Goal: Task Accomplishment & Management: Manage account settings

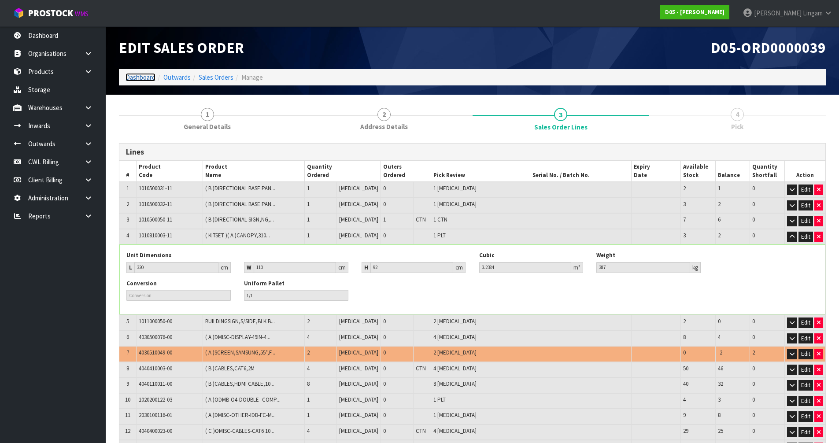
click at [129, 78] on link "Dashboard" at bounding box center [141, 77] width 30 height 8
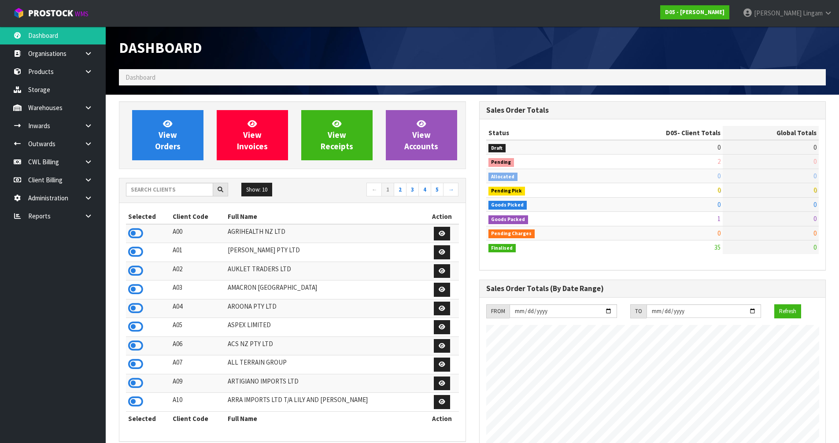
scroll to position [771, 360]
click at [175, 150] on span "View Orders" at bounding box center [168, 134] width 26 height 33
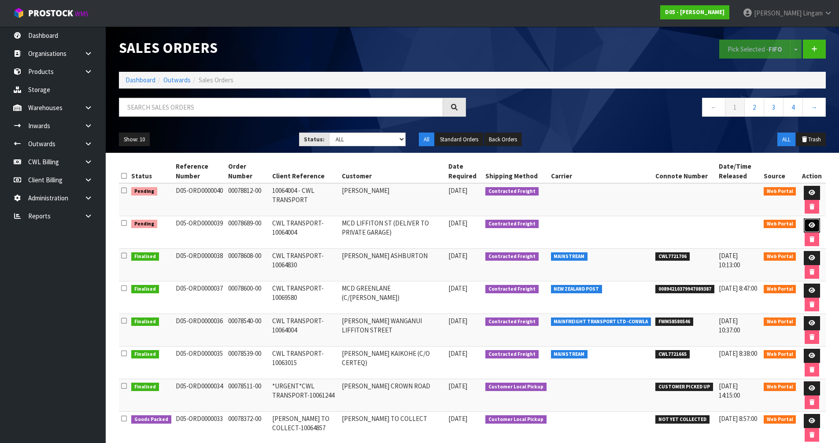
click at [813, 223] on icon at bounding box center [812, 225] width 7 height 6
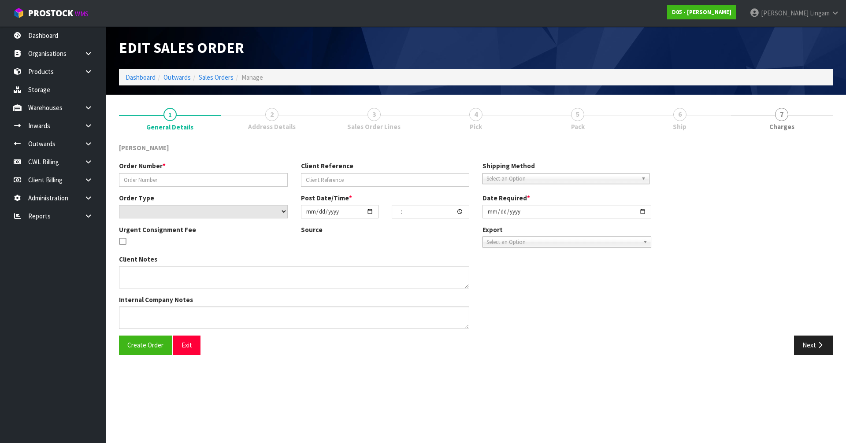
type input "00078689-00"
type input "CWL TRANSPORT-10064004"
select select "number:0"
type input "[DATE]"
type input "10:02:00.000"
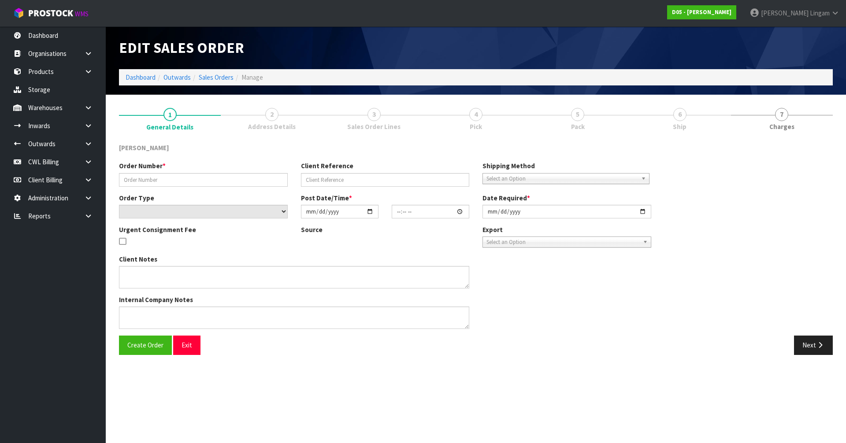
type input "[DATE]"
type textarea "DELIVERY TO PRIVATE GARAGE - CALL [PERSON_NAME] [PHONE_NUMBER] PRIOR SO HE CAN …"
type textarea "I AM TRYING TO FIND OUT WHERE THESE SCREENS ARE. I HAVE SENT EMAILS THERE IS 1 …"
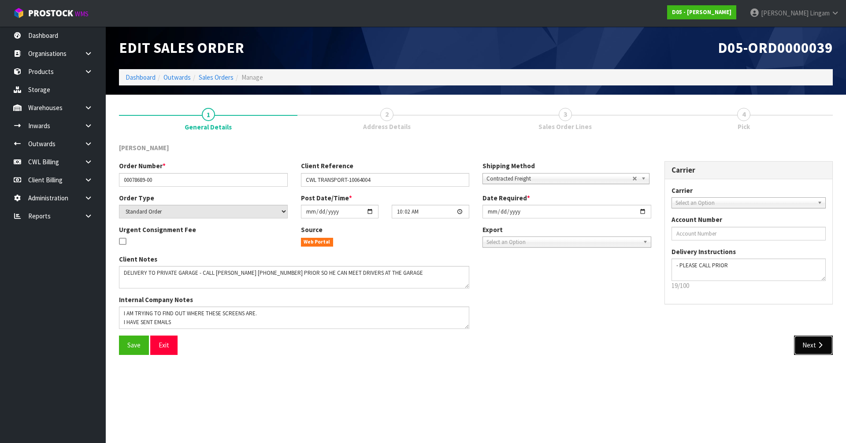
click at [811, 346] on button "Next" at bounding box center [813, 345] width 39 height 19
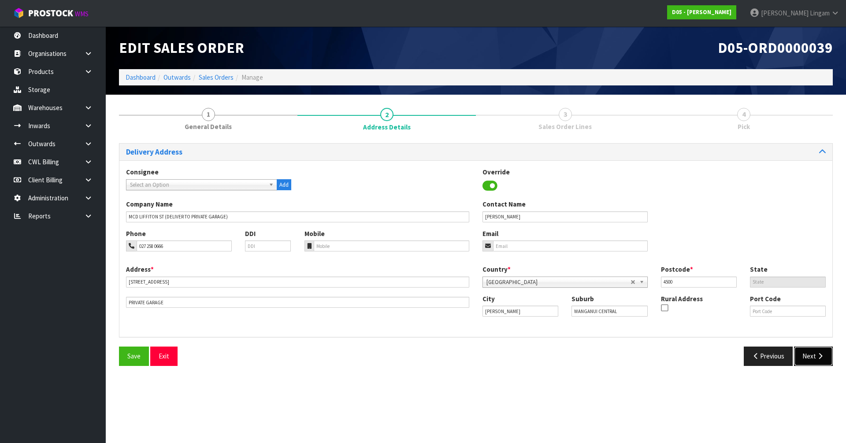
click at [811, 358] on button "Next" at bounding box center [813, 356] width 39 height 19
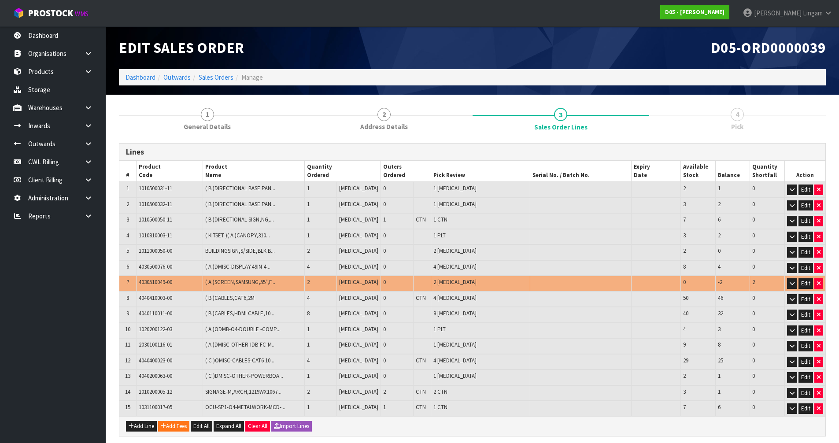
click at [185, 283] on td "4030510049-00" at bounding box center [169, 284] width 67 height 16
drag, startPoint x: 181, startPoint y: 235, endPoint x: 139, endPoint y: 240, distance: 42.2
click at [139, 240] on td "1010810003-11" at bounding box center [169, 237] width 67 height 16
copy span "1010810003-11"
click at [92, 114] on link at bounding box center [92, 108] width 28 height 18
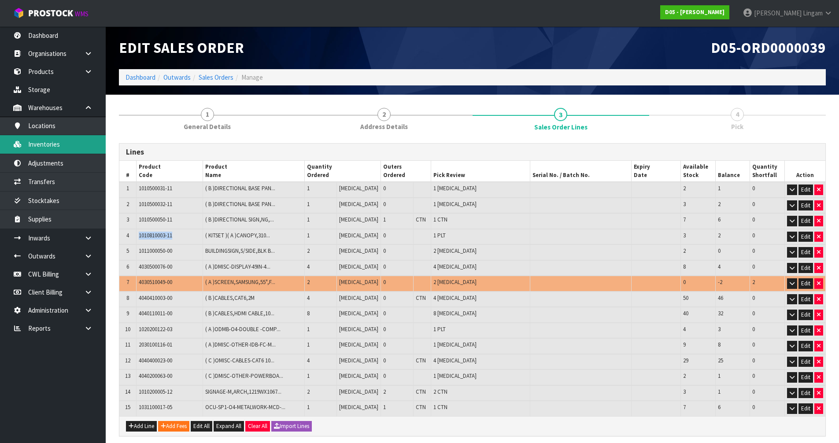
click at [69, 145] on link "Inventories" at bounding box center [53, 144] width 106 height 18
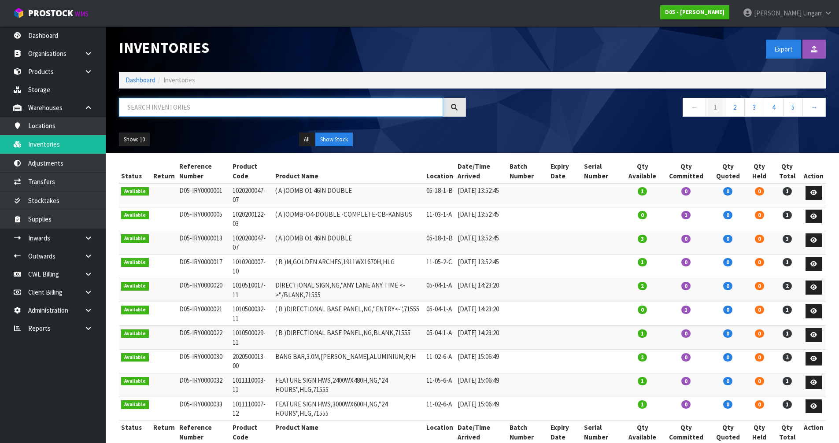
click at [201, 111] on input "text" at bounding box center [281, 107] width 324 height 19
paste input "1010810003-11"
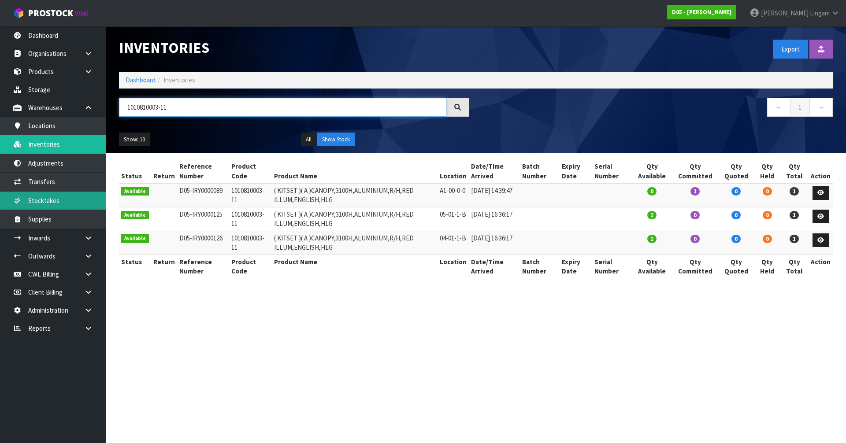
type input "1010810003-11"
click at [136, 81] on link "Dashboard" at bounding box center [141, 80] width 30 height 8
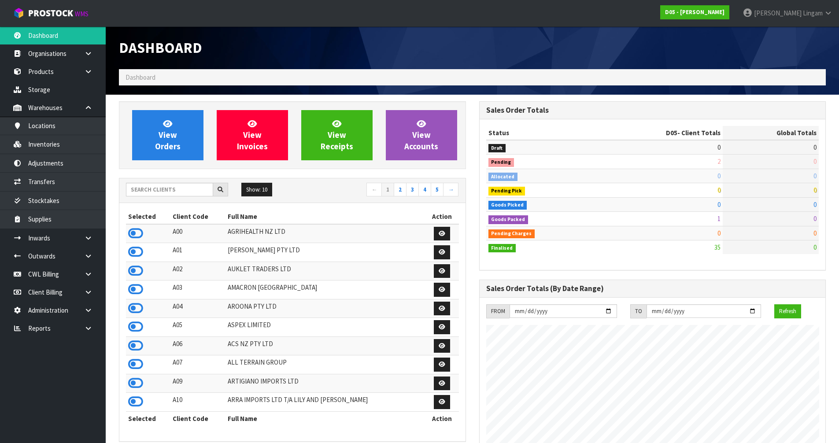
scroll to position [771, 360]
click at [183, 157] on link "View Orders" at bounding box center [167, 135] width 71 height 50
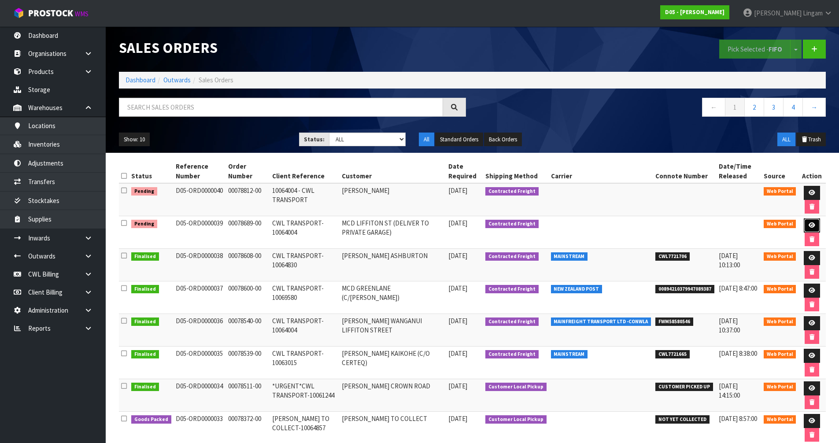
click at [813, 227] on icon at bounding box center [812, 225] width 7 height 6
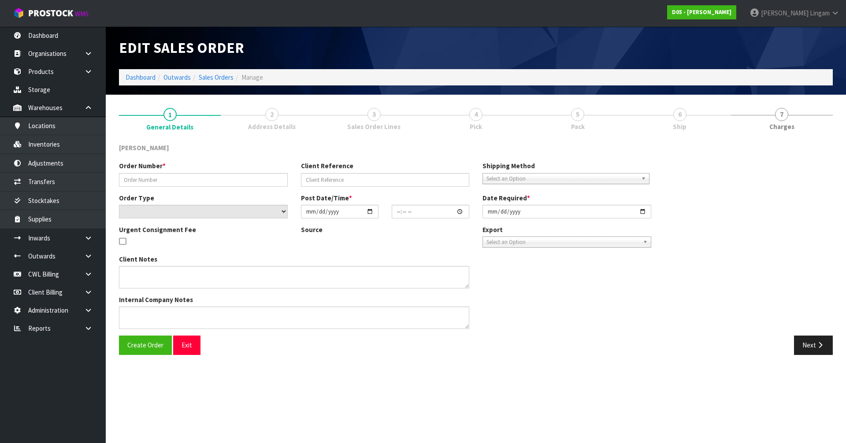
type input "00078689-00"
type input "CWL TRANSPORT-10064004"
select select "number:0"
type input "[DATE]"
type input "10:02:00.000"
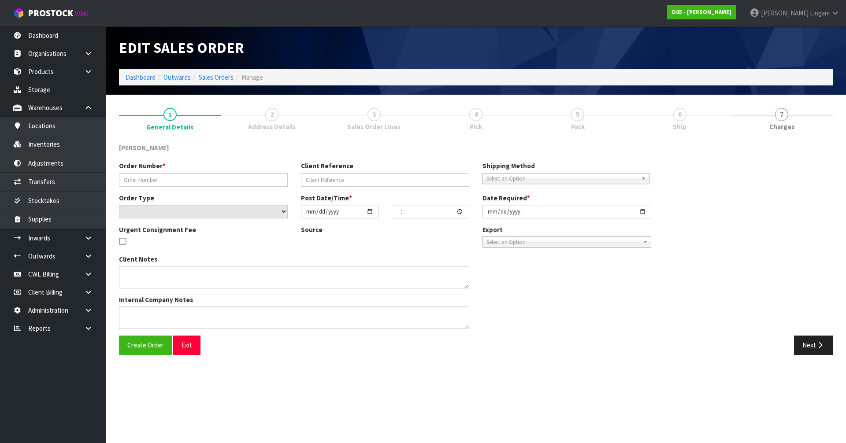
type input "[DATE]"
type textarea "DELIVERY TO PRIVATE GARAGE - CALL [PERSON_NAME] [PHONE_NUMBER] PRIOR SO HE CAN …"
type textarea "I AM TRYING TO FIND OUT WHERE THESE SCREENS ARE. I HAVE SENT EMAILS THERE IS 1 …"
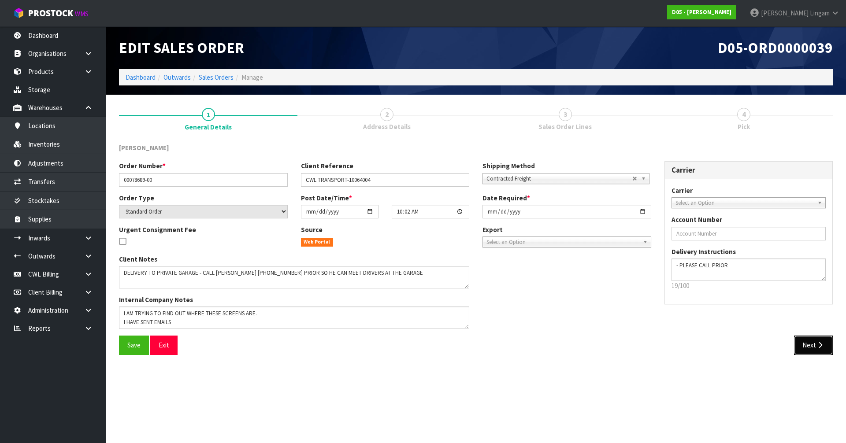
click at [818, 351] on button "Next" at bounding box center [813, 345] width 39 height 19
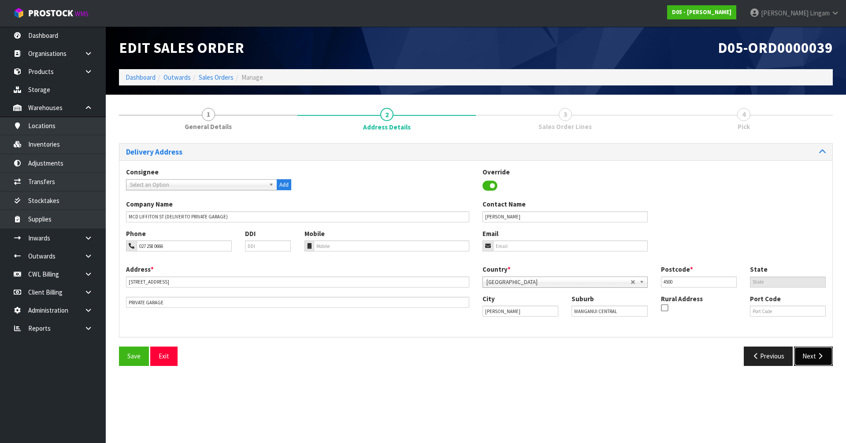
click at [816, 364] on button "Next" at bounding box center [813, 356] width 39 height 19
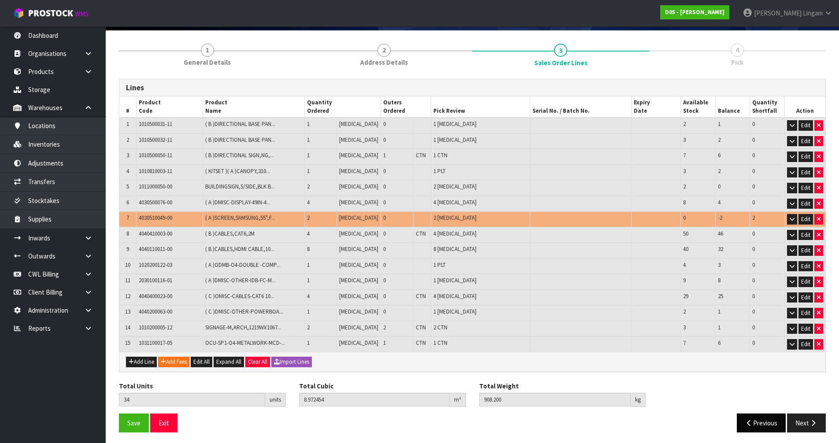
scroll to position [67, 0]
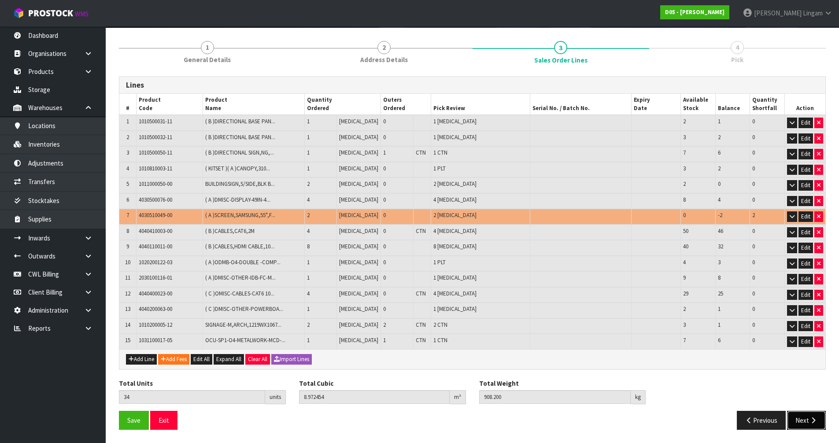
click at [800, 421] on button "Next" at bounding box center [806, 420] width 39 height 19
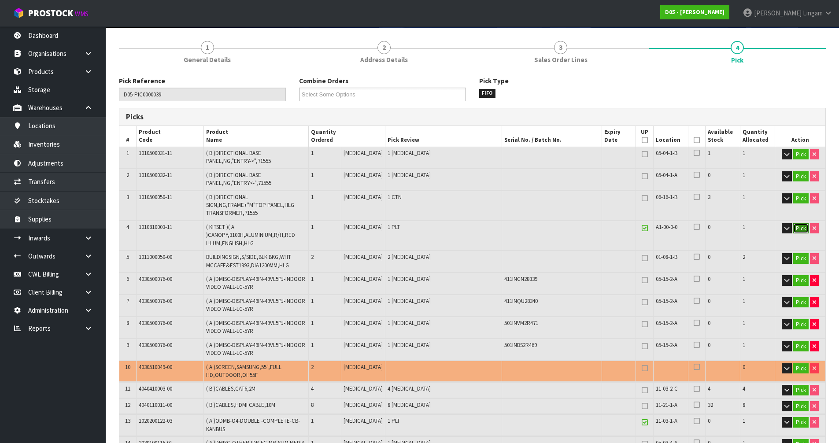
click at [797, 226] on button "Pick" at bounding box center [800, 228] width 15 height 11
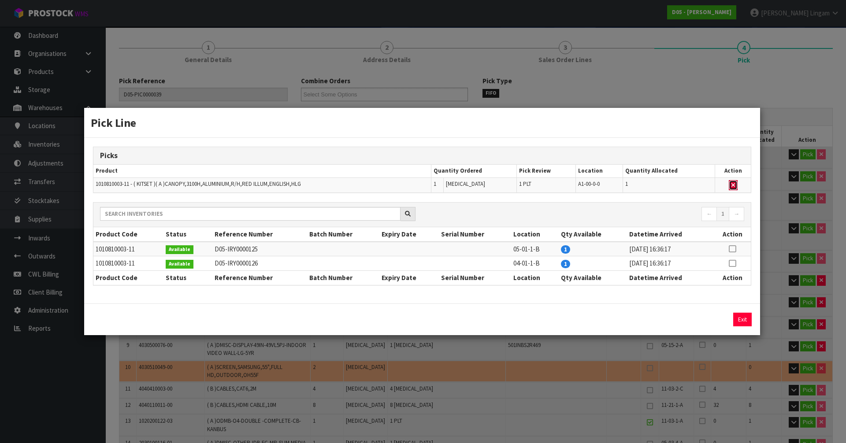
click at [734, 183] on icon "button" at bounding box center [733, 185] width 4 height 6
type input "1"
type input "31"
type input "5.189734"
type input "419.2"
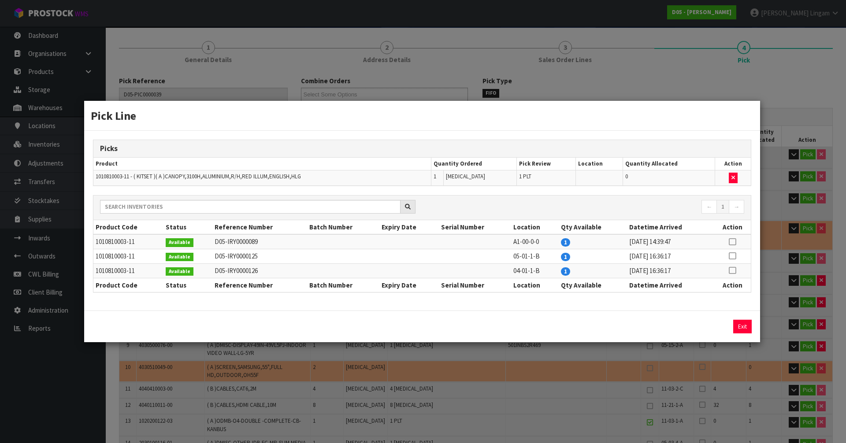
click at [733, 256] on icon at bounding box center [732, 256] width 7 height 0
click at [733, 270] on icon at bounding box center [732, 270] width 7 height 0
click at [717, 323] on button "Assign Pick" at bounding box center [712, 327] width 36 height 14
type input "2"
type input "32"
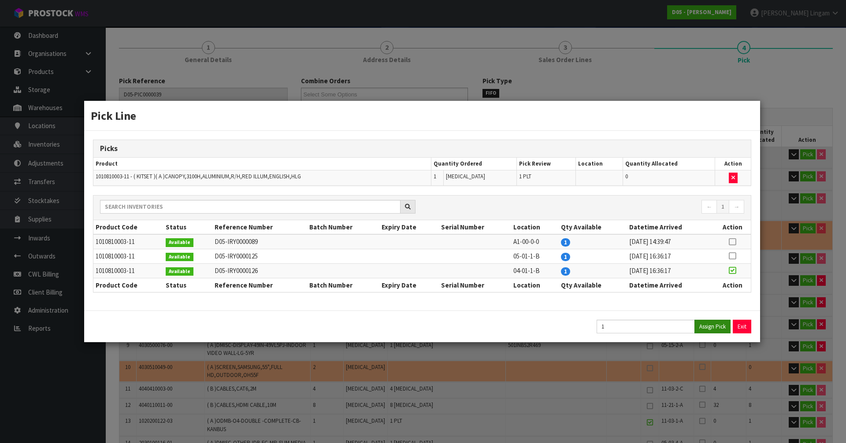
type input "8.428134"
type input "806.2"
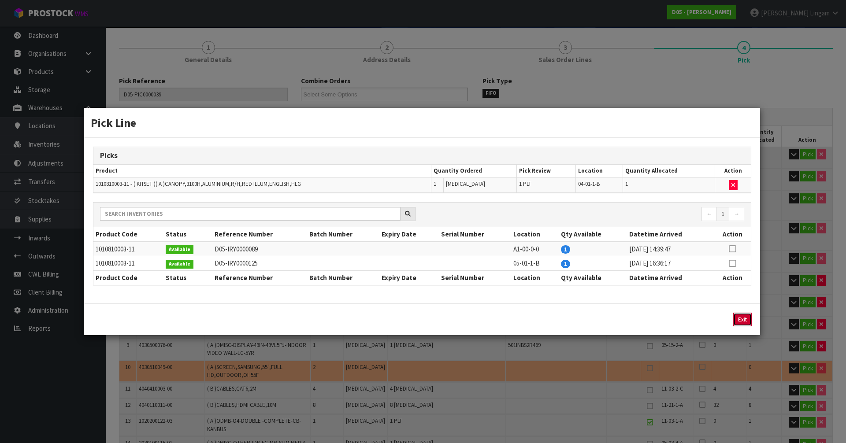
click at [740, 321] on button "Exit" at bounding box center [742, 320] width 18 height 14
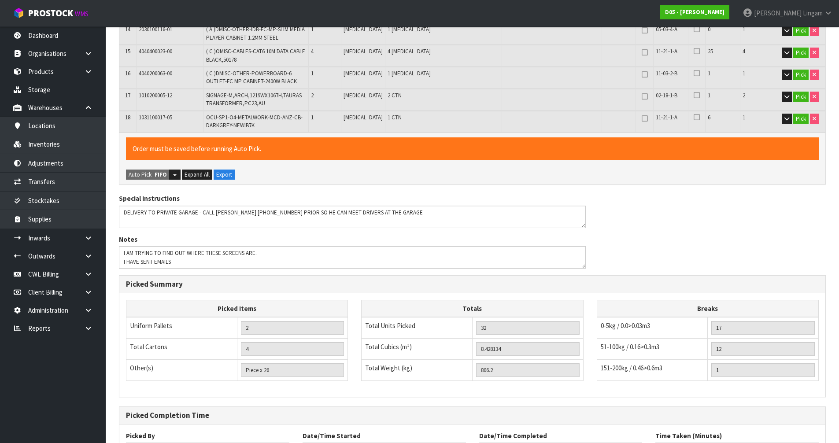
scroll to position [556, 0]
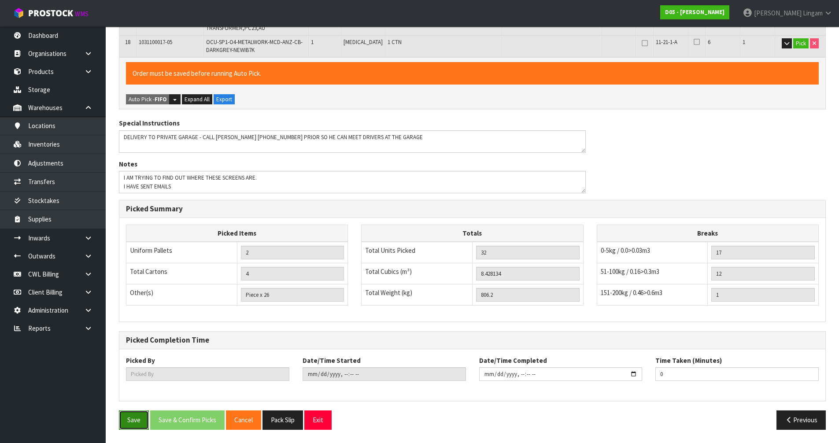
click at [132, 421] on button "Save" at bounding box center [134, 420] width 30 height 19
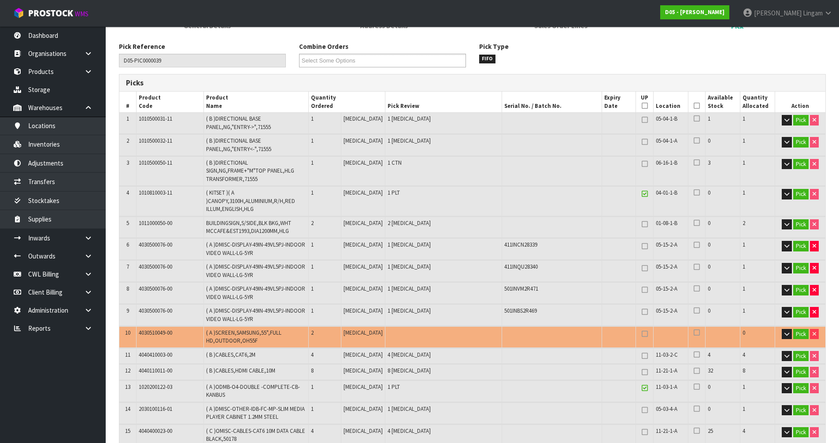
scroll to position [0, 0]
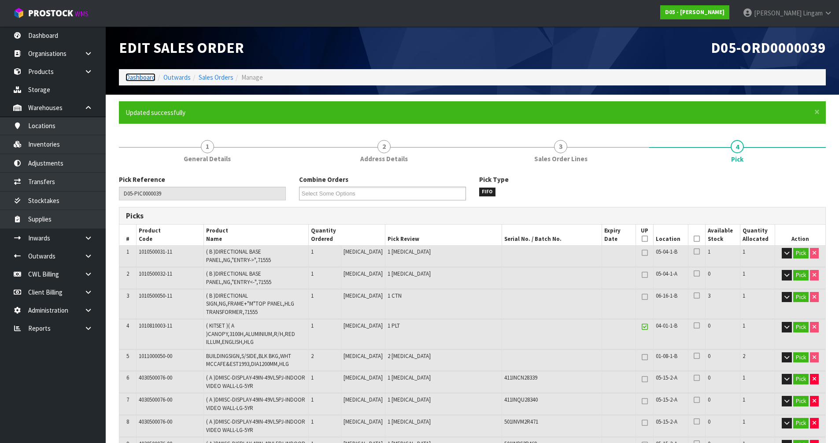
click at [136, 78] on link "Dashboard" at bounding box center [141, 77] width 30 height 8
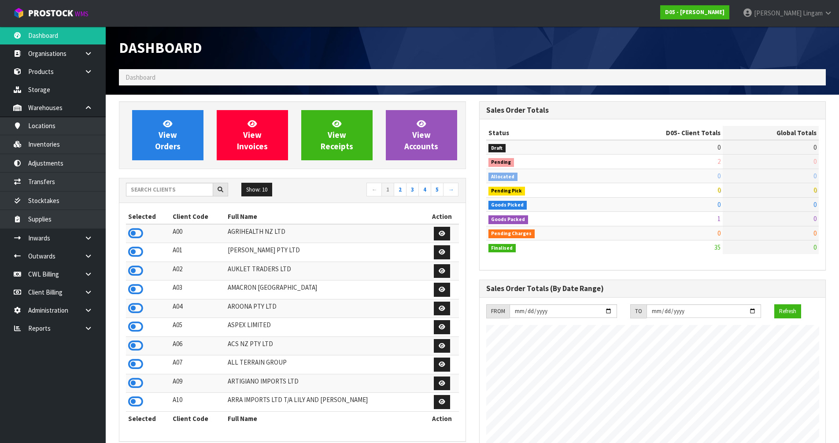
scroll to position [714, 360]
click at [178, 192] on input "text" at bounding box center [169, 190] width 87 height 14
click at [193, 189] on input "text" at bounding box center [169, 190] width 87 height 14
click at [203, 190] on input "text" at bounding box center [169, 190] width 87 height 14
click at [157, 187] on input "text" at bounding box center [169, 190] width 87 height 14
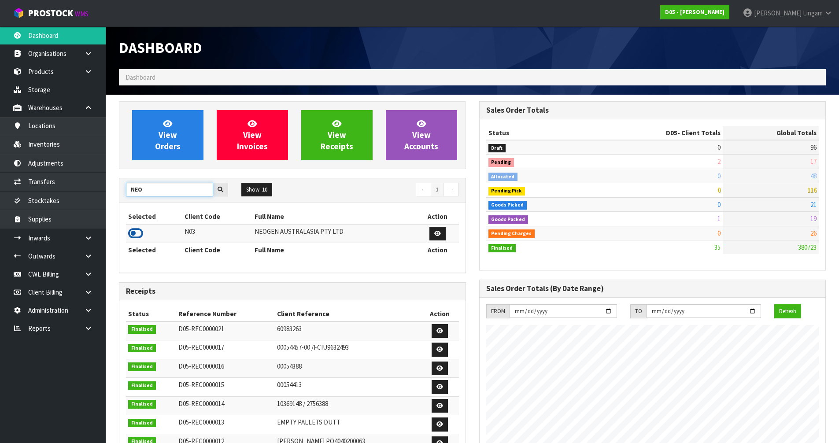
type input "NEO"
click at [137, 230] on icon at bounding box center [135, 233] width 15 height 13
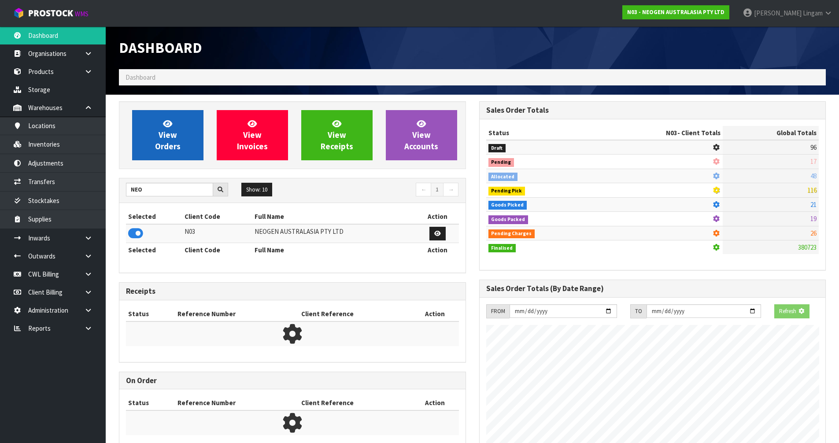
scroll to position [667, 360]
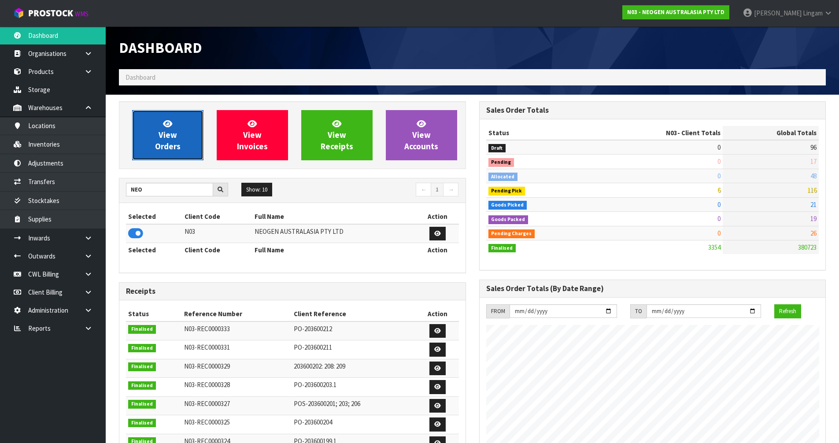
click at [177, 147] on span "View Orders" at bounding box center [168, 134] width 26 height 33
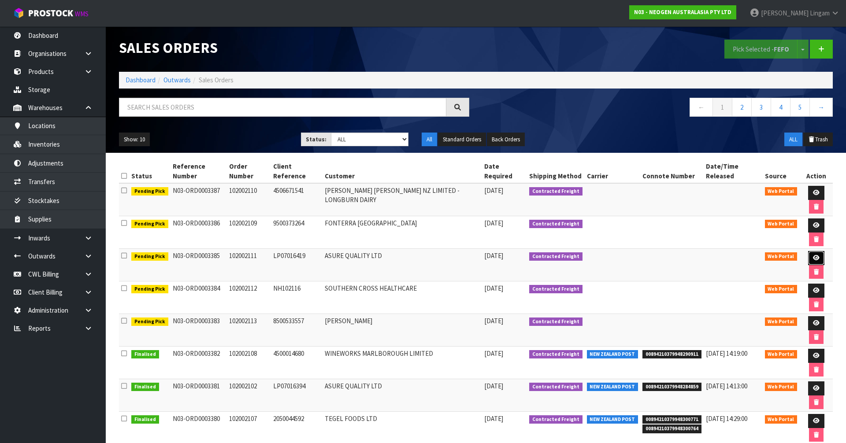
click at [813, 255] on icon at bounding box center [816, 258] width 7 height 6
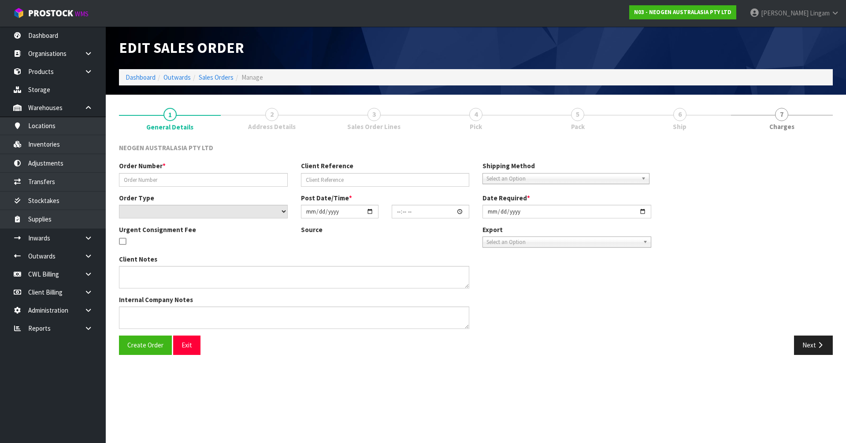
type input "102002111"
type input "LP07016419"
select select "number:0"
type input "[DATE]"
type input "11:20:00.000"
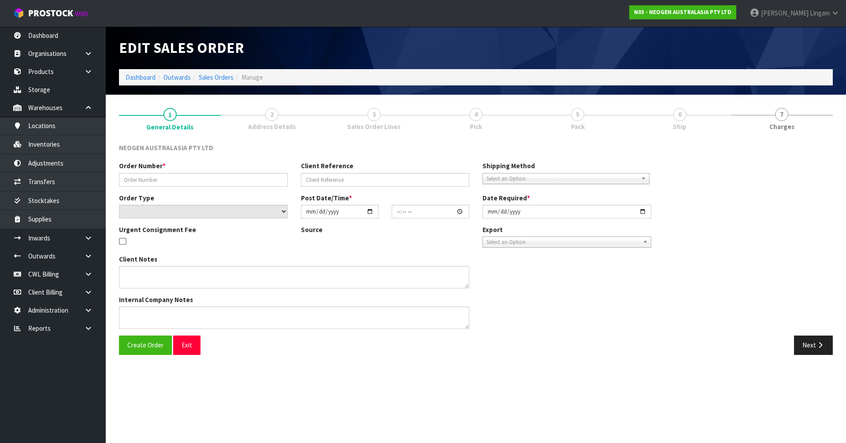
type input "[DATE]"
type textarea "URGENT SAME DAY DELIVERY REQUIRED"
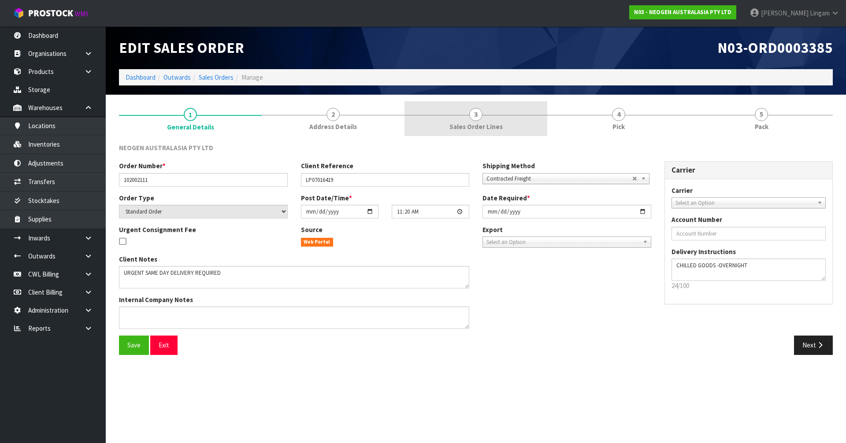
click at [501, 113] on link "3 Sales Order Lines" at bounding box center [475, 118] width 143 height 35
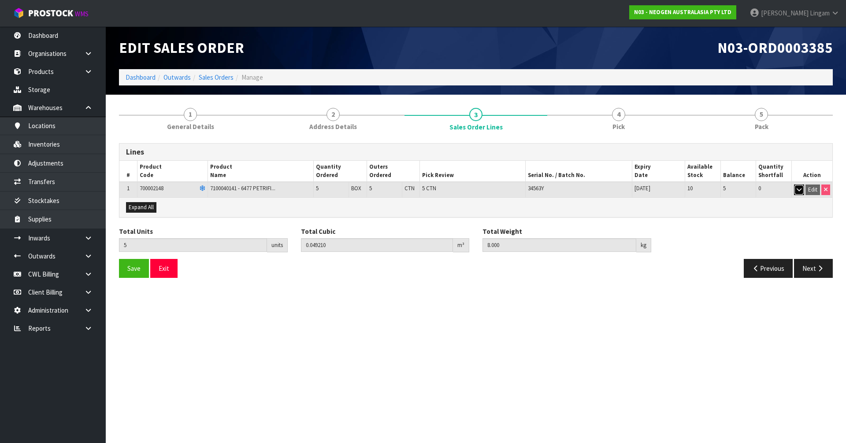
click at [797, 191] on icon "button" at bounding box center [798, 190] width 5 height 6
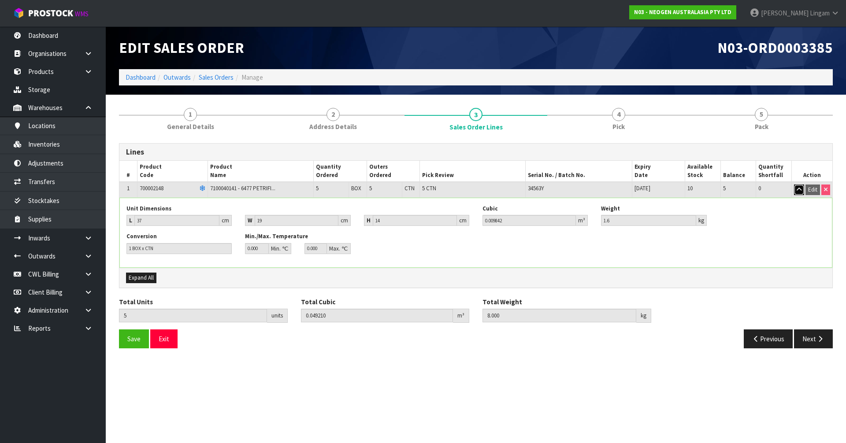
click at [797, 191] on icon "button" at bounding box center [798, 190] width 5 height 6
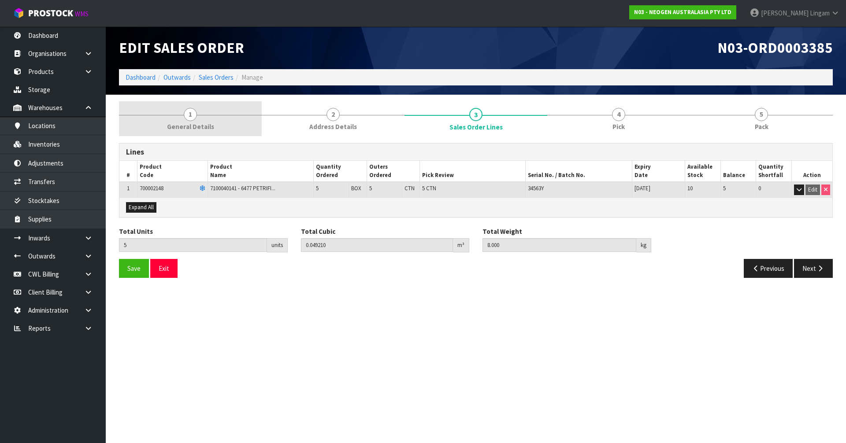
click at [224, 122] on link "1 General Details" at bounding box center [190, 118] width 143 height 35
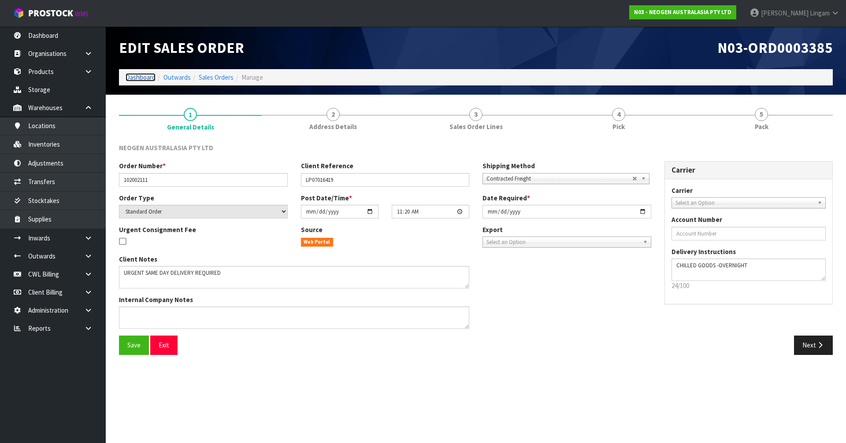
click at [145, 79] on link "Dashboard" at bounding box center [141, 77] width 30 height 8
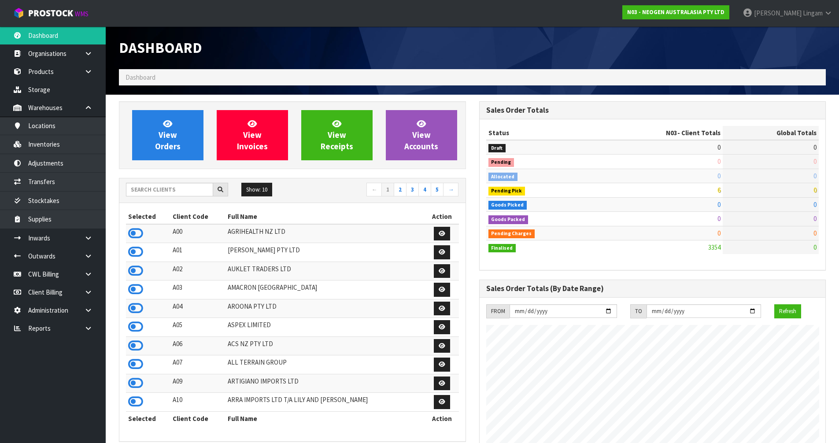
scroll to position [667, 360]
click at [163, 186] on input "text" at bounding box center [169, 190] width 87 height 14
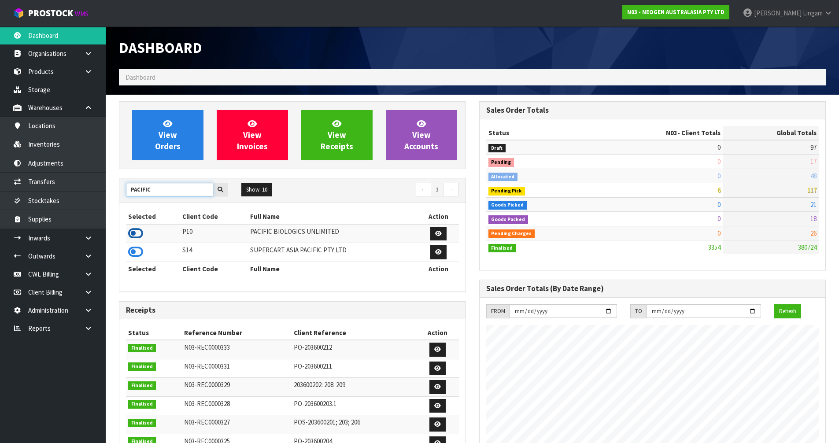
type input "PACIFIC"
click at [137, 233] on icon at bounding box center [135, 233] width 15 height 13
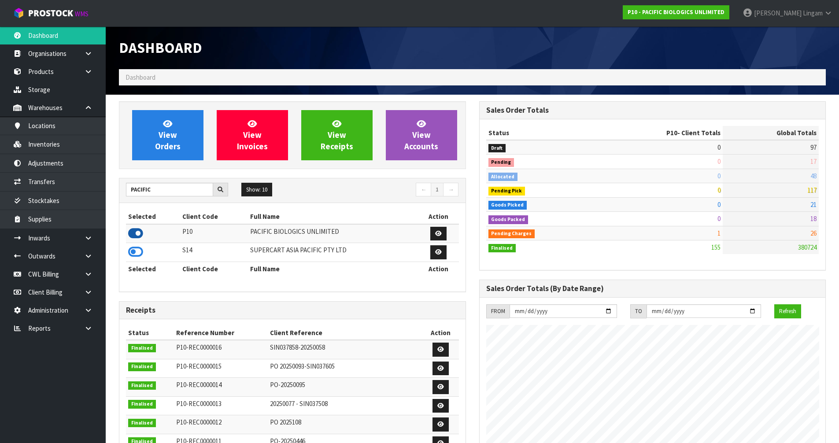
scroll to position [639, 360]
click at [171, 136] on span "View Orders" at bounding box center [168, 134] width 26 height 33
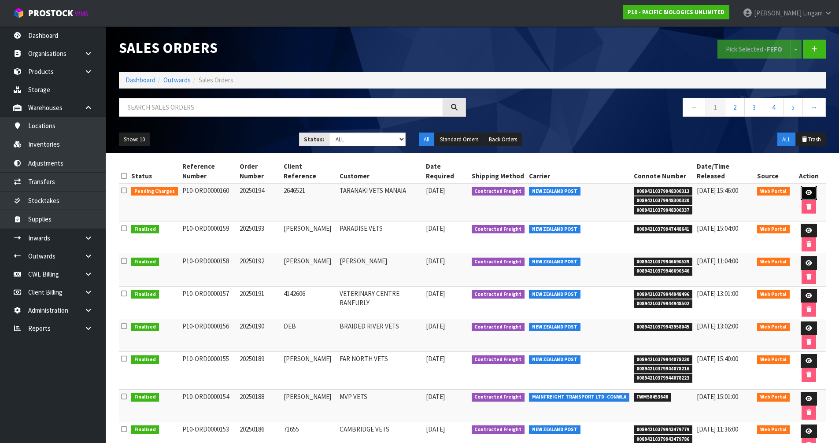
click at [806, 190] on icon at bounding box center [809, 193] width 7 height 6
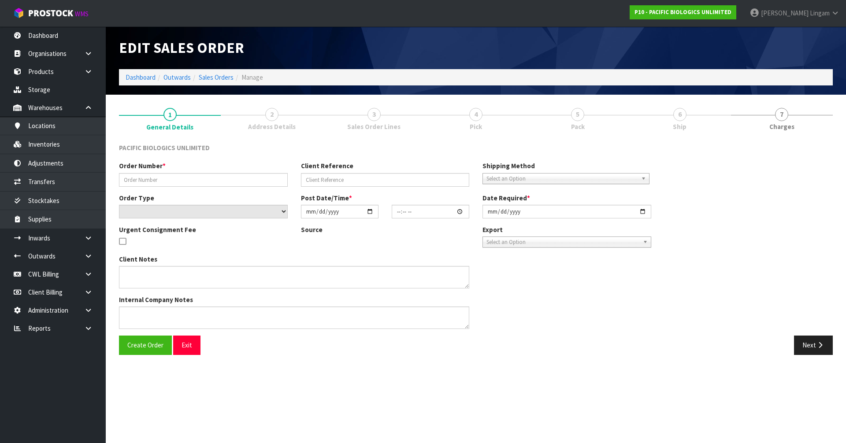
type input "20250194"
type input "2646521"
select select "number:0"
type input "[DATE]"
type input "10:16:00.000"
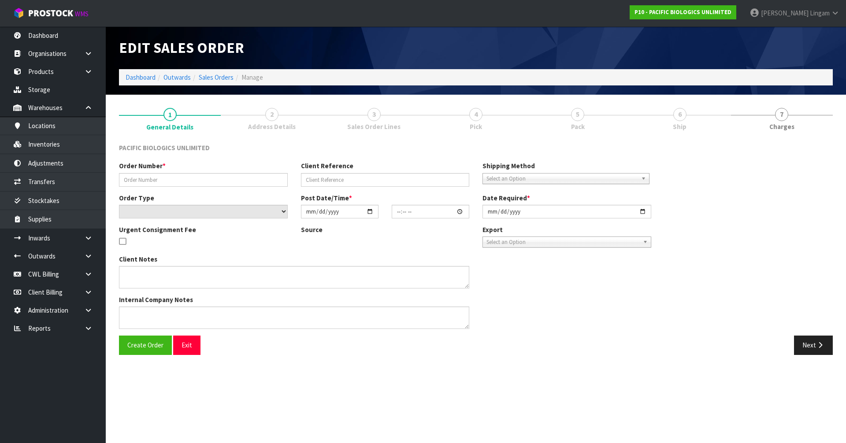
type input "[DATE]"
type textarea "PLEASE DESPATCH ASAP"
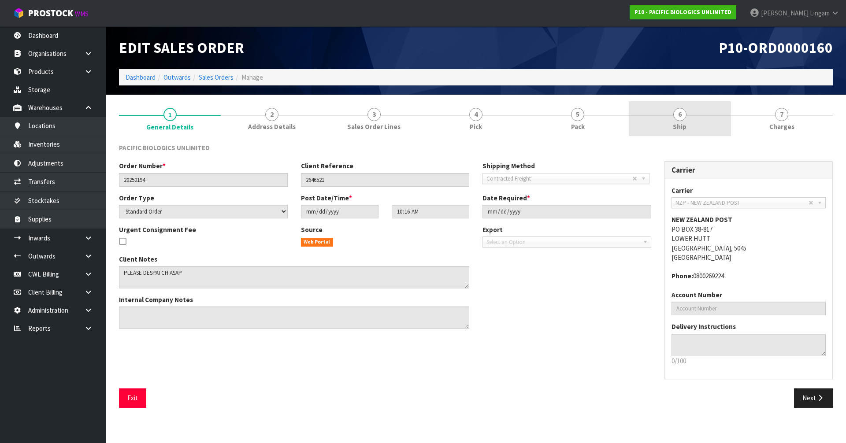
click at [694, 129] on link "6 Ship" at bounding box center [680, 118] width 102 height 35
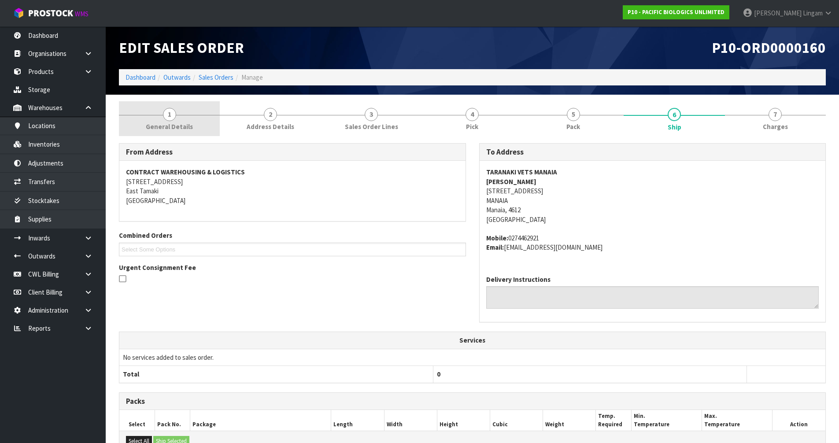
click at [168, 119] on span "1" at bounding box center [169, 114] width 13 height 13
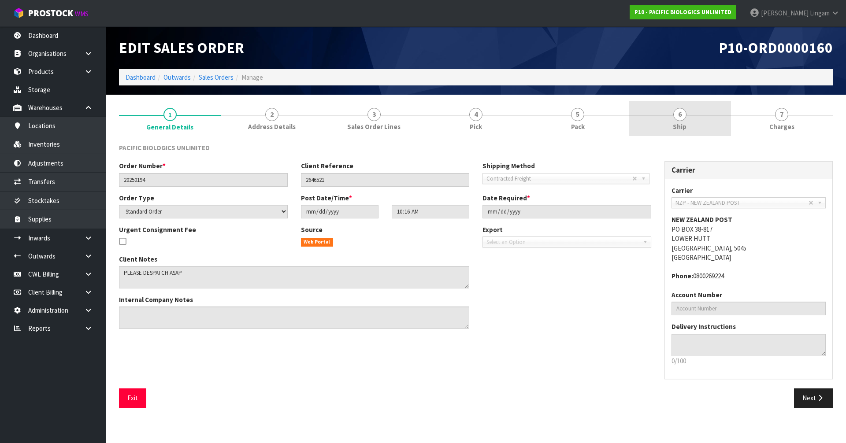
click at [681, 120] on span "6" at bounding box center [679, 114] width 13 height 13
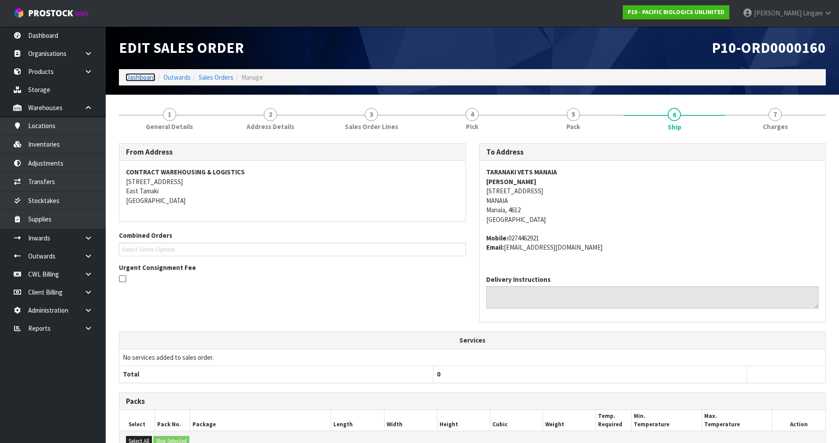
click at [142, 78] on link "Dashboard" at bounding box center [141, 77] width 30 height 8
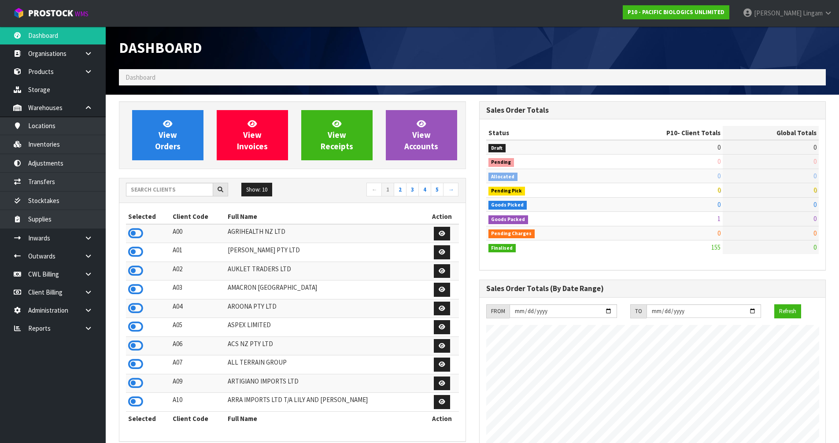
scroll to position [639, 360]
click at [176, 192] on input "text" at bounding box center [169, 190] width 87 height 14
click at [148, 192] on input "text" at bounding box center [169, 190] width 87 height 14
click at [140, 190] on input "text" at bounding box center [169, 190] width 87 height 14
click at [165, 187] on input "text" at bounding box center [169, 190] width 87 height 14
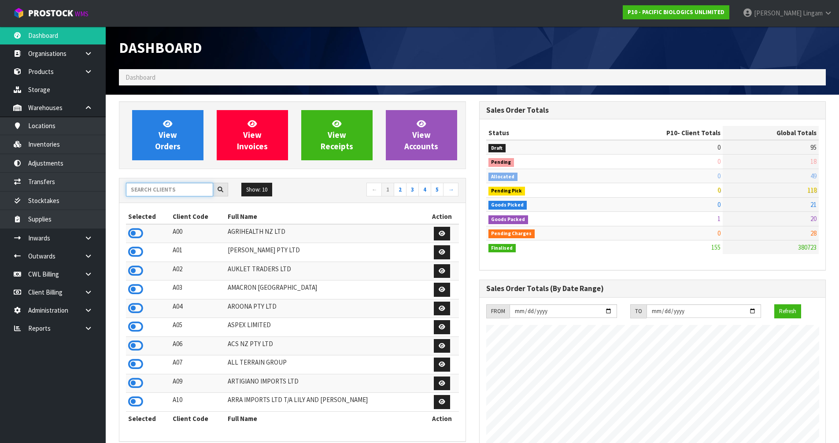
click at [178, 189] on input "text" at bounding box center [169, 190] width 87 height 14
click at [167, 191] on input "text" at bounding box center [169, 190] width 87 height 14
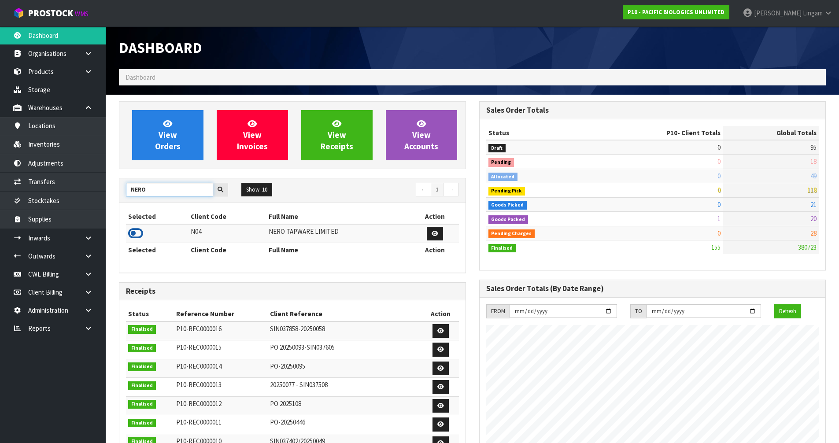
type input "NERO"
click at [134, 234] on icon at bounding box center [135, 233] width 15 height 13
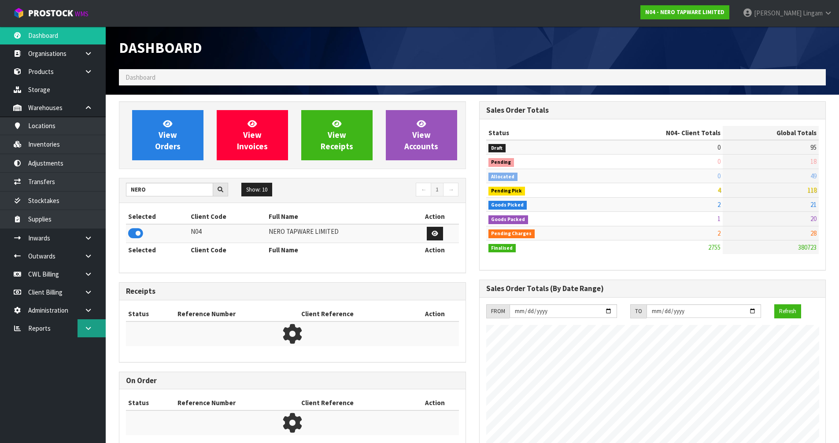
scroll to position [696, 360]
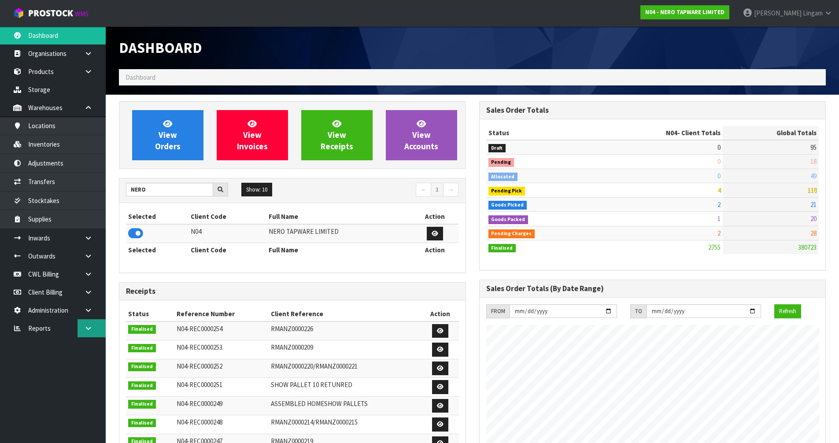
click at [87, 328] on icon at bounding box center [88, 328] width 8 height 7
click at [73, 346] on link "Client" at bounding box center [53, 346] width 106 height 18
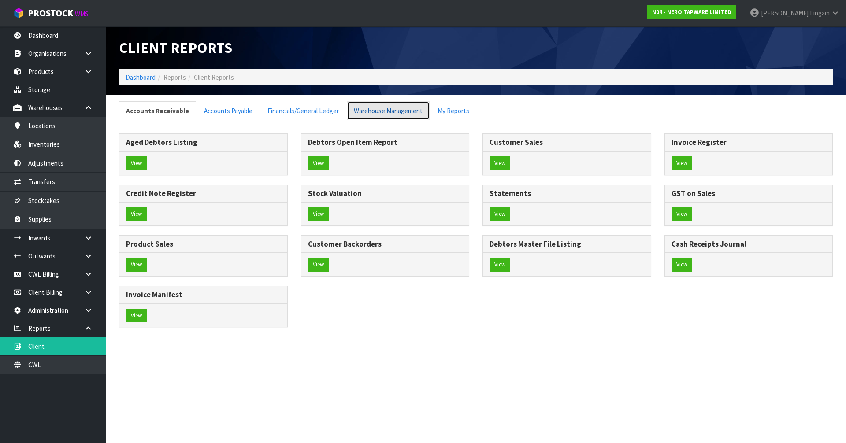
click at [383, 110] on link "Warehouse Management" at bounding box center [388, 110] width 83 height 19
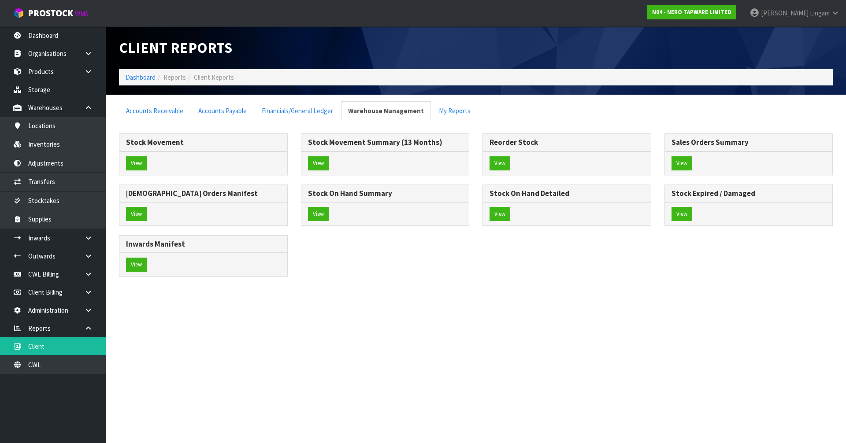
click at [528, 304] on section "Client Reports Dashboard Reports Client Reports Accounts Receivable Accounts Pa…" at bounding box center [423, 221] width 846 height 443
click at [129, 161] on button "View" at bounding box center [136, 163] width 21 height 14
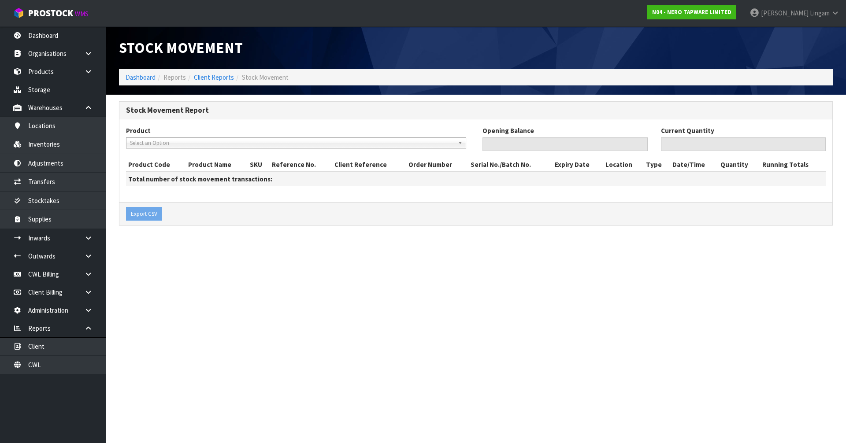
drag, startPoint x: 167, startPoint y: 141, endPoint x: 159, endPoint y: 153, distance: 14.3
click at [167, 141] on span "Select an Option" at bounding box center [292, 143] width 324 height 11
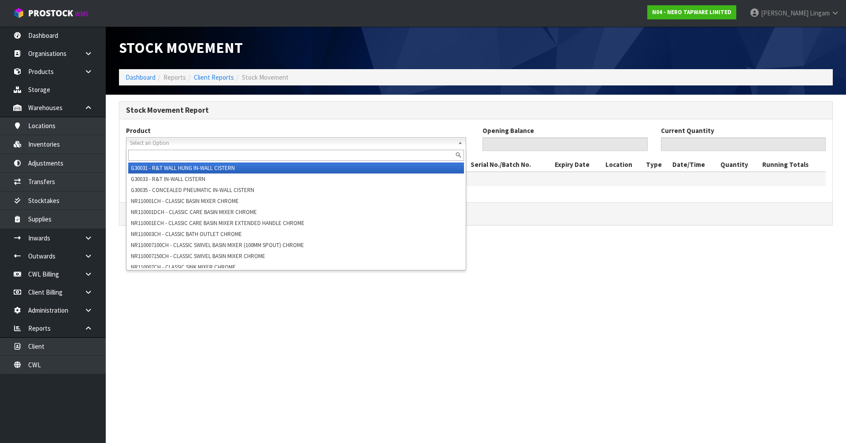
click at [165, 153] on input "text" at bounding box center [296, 155] width 336 height 11
paste input "NR162203BN"
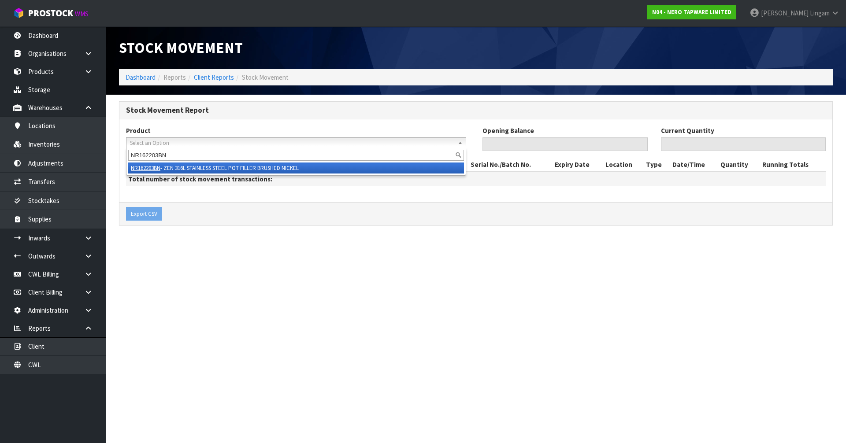
type input "NR162203BN"
click at [238, 166] on li "NR162203BN - ZEN 316L STAINLESS STEEL POT FILLER BRUSHED NICKEL" at bounding box center [296, 168] width 336 height 11
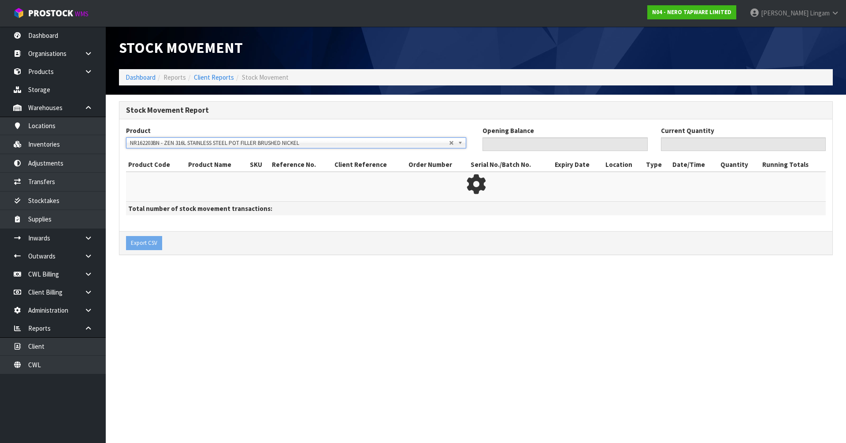
type input "0"
type input "15"
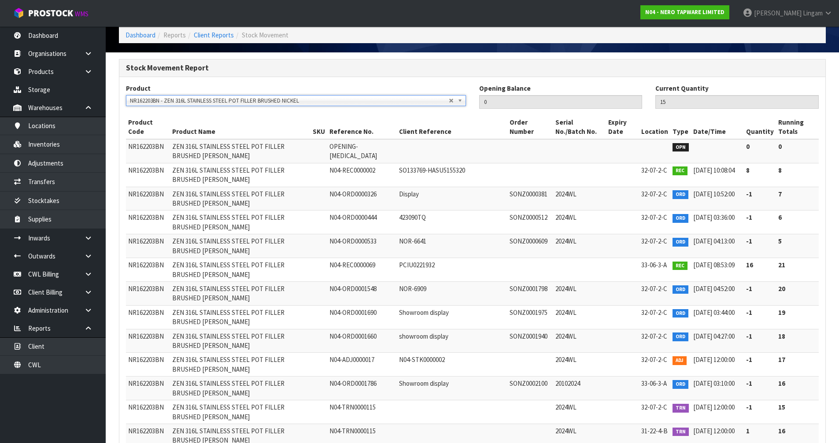
scroll to position [149, 0]
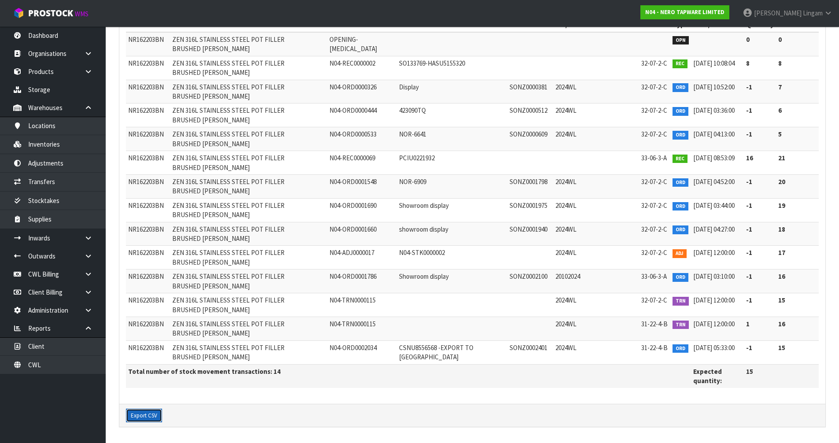
click at [145, 415] on button "Export CSV" at bounding box center [144, 416] width 36 height 14
click at [600, 389] on div "Product Code Product Name SKU Reference No. Client Reference Order Number Seria…" at bounding box center [472, 202] width 693 height 389
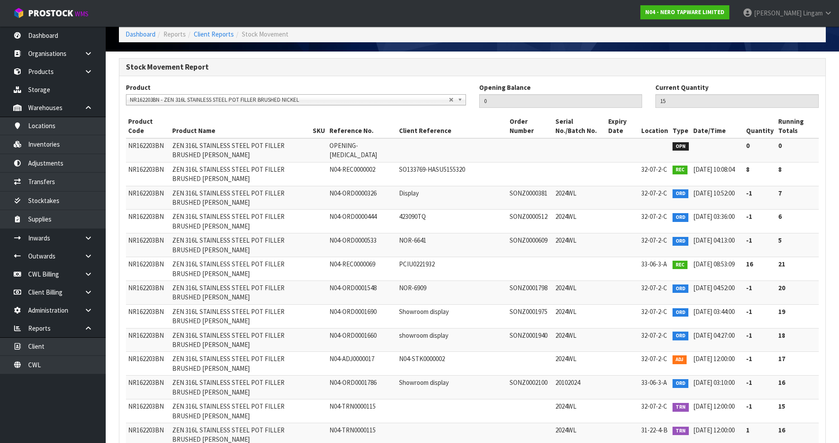
scroll to position [0, 0]
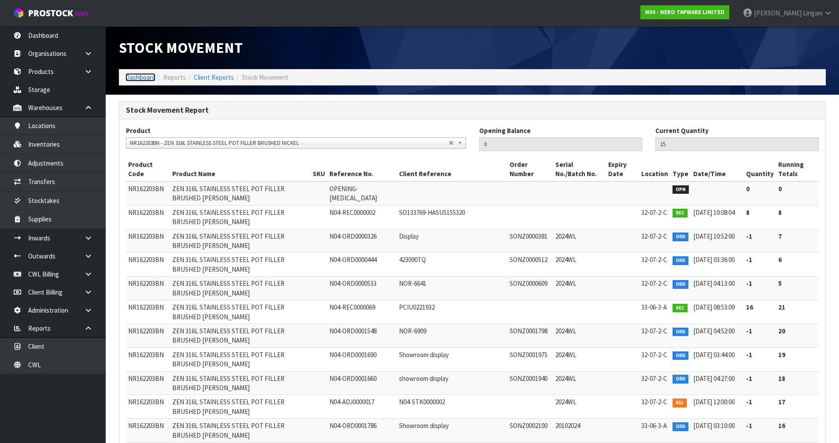
click at [141, 78] on link "Dashboard" at bounding box center [141, 77] width 30 height 8
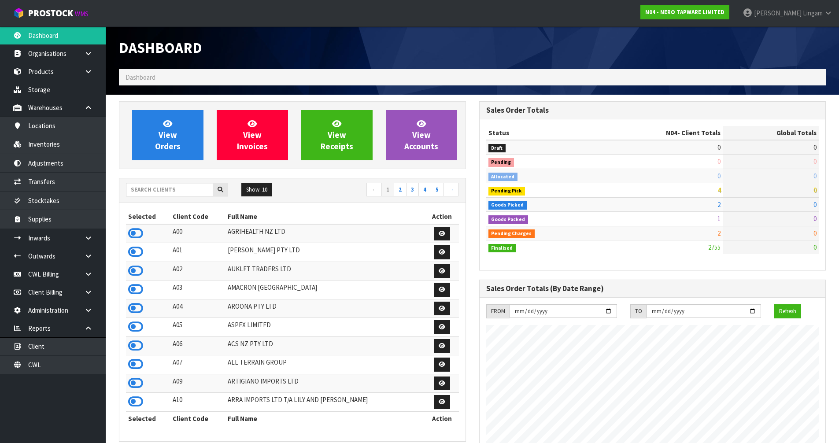
scroll to position [667, 360]
click at [170, 143] on span "View Orders" at bounding box center [168, 134] width 26 height 33
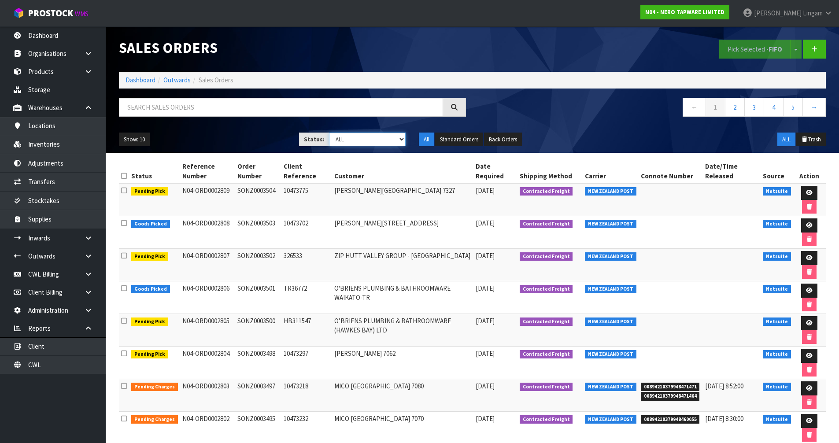
click at [385, 137] on select "Draft Pending Allocated Pending Pick Goods Picked Goods Packed Pending Charges …" at bounding box center [367, 140] width 77 height 14
click at [372, 138] on select "Draft Pending Allocated Pending Pick Goods Picked Goods Packed Pending Charges …" at bounding box center [367, 140] width 77 height 14
select select "string:6"
click at [329, 133] on select "Draft Pending Allocated Pending Pick Goods Picked Goods Packed Pending Charges …" at bounding box center [367, 140] width 77 height 14
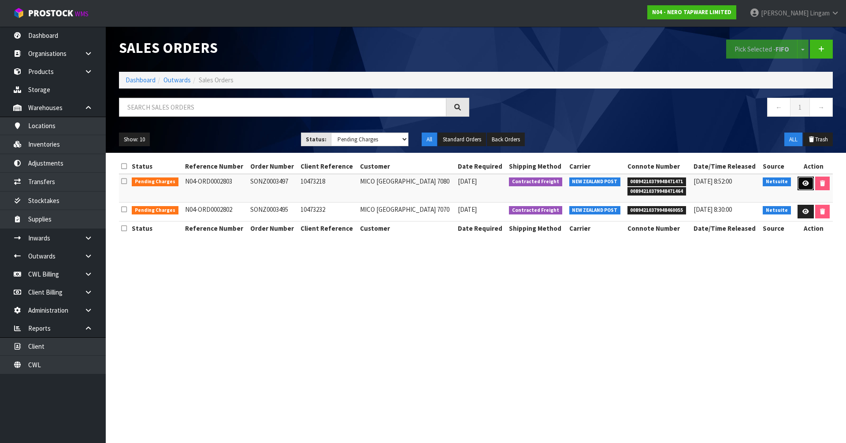
click at [802, 182] on icon at bounding box center [805, 184] width 7 height 6
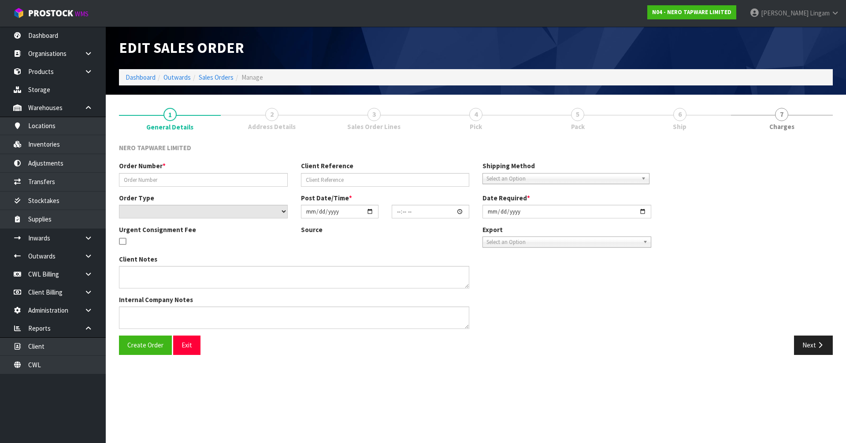
type input "SONZ0003497"
type input "10473218"
select select "number:0"
type input "[DATE]"
type input "14:45:04.000"
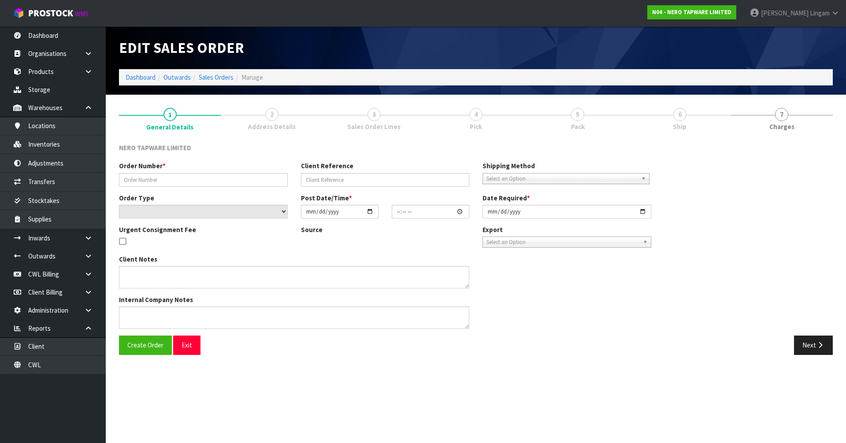
type input "[DATE]"
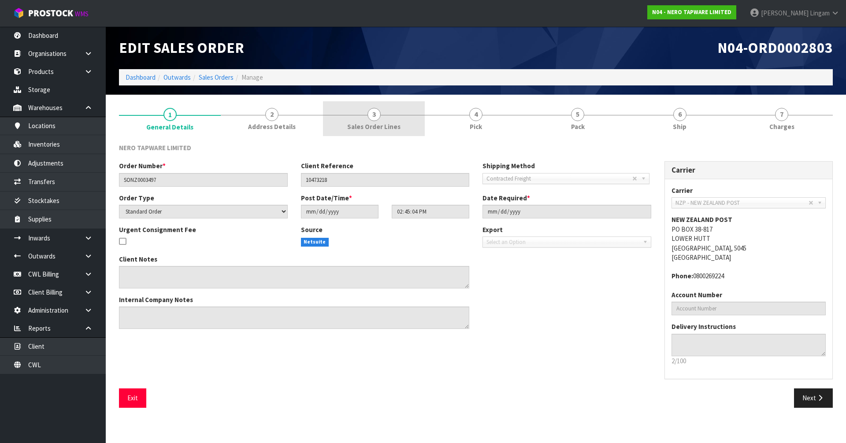
click at [408, 126] on link "3 Sales Order Lines" at bounding box center [374, 118] width 102 height 35
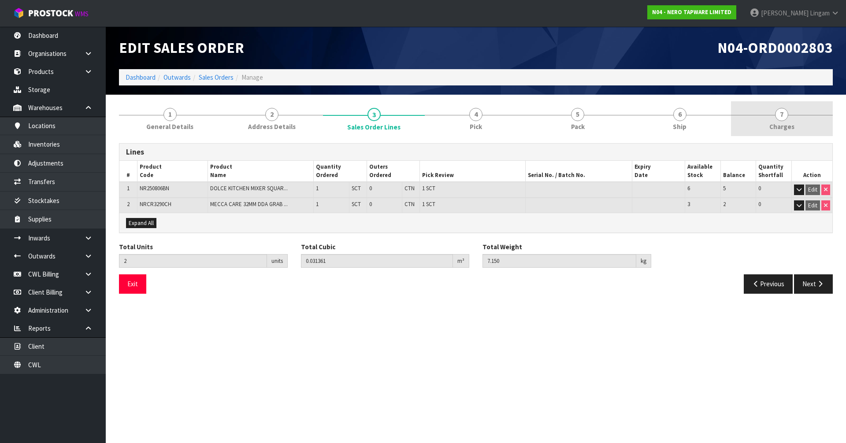
click at [783, 117] on span "7" at bounding box center [781, 114] width 13 height 13
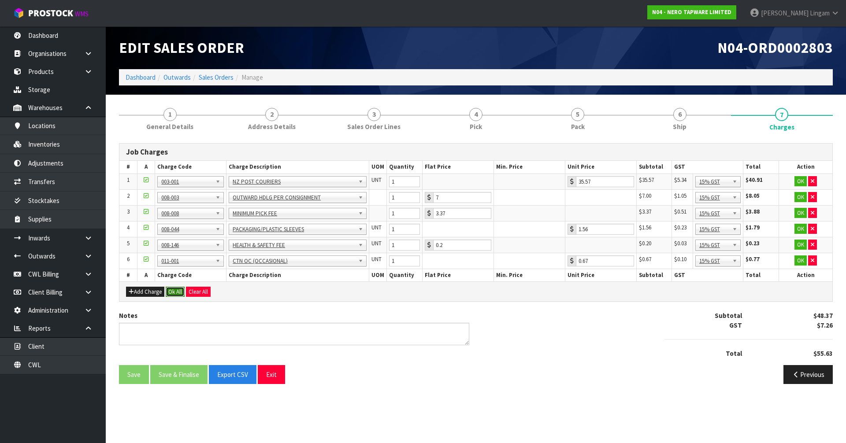
click at [174, 293] on button "Ok All" at bounding box center [175, 292] width 19 height 11
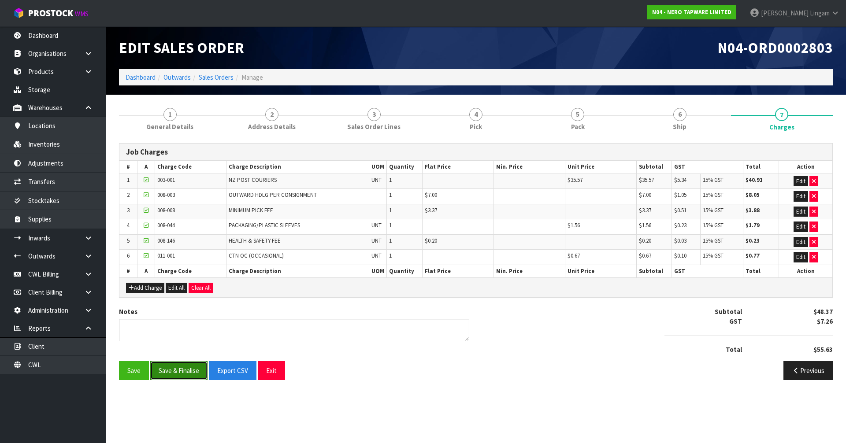
click at [180, 375] on button "Save & Finalise" at bounding box center [178, 370] width 57 height 19
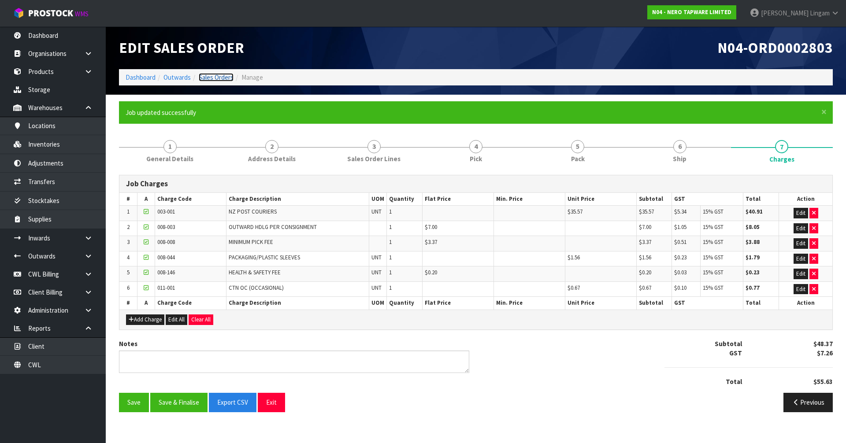
click at [220, 74] on link "Sales Orders" at bounding box center [216, 77] width 35 height 8
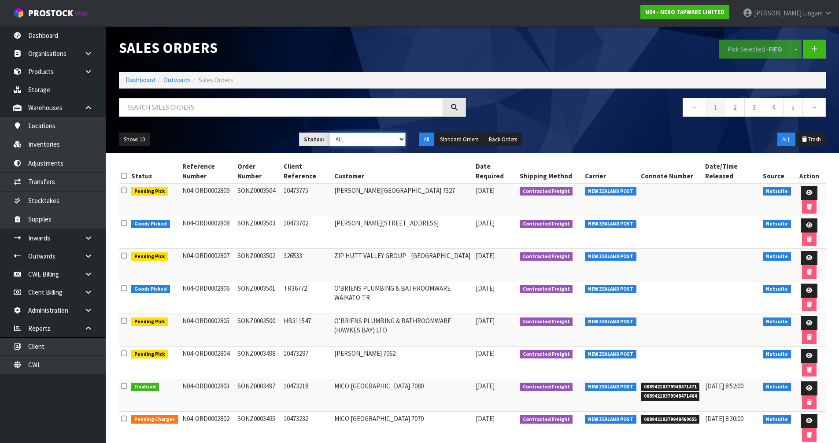
click at [392, 139] on select "Draft Pending Allocated Pending Pick Goods Picked Goods Packed Pending Charges …" at bounding box center [367, 140] width 77 height 14
select select "string:6"
click at [329, 133] on select "Draft Pending Allocated Pending Pick Goods Picked Goods Packed Pending Charges …" at bounding box center [367, 140] width 77 height 14
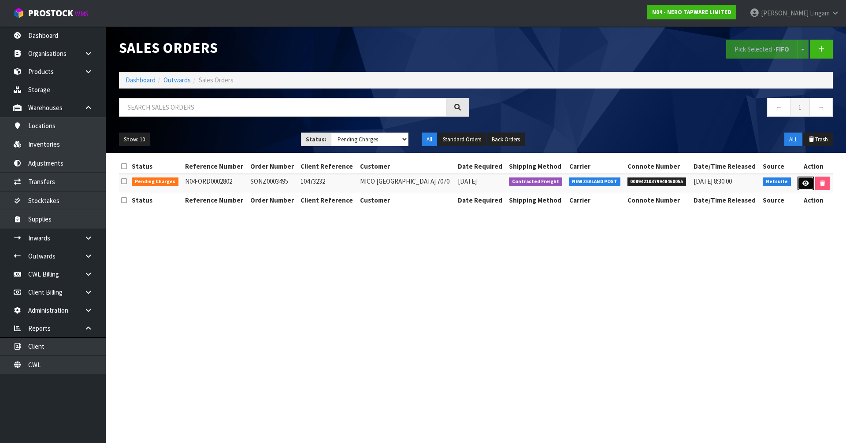
click at [802, 182] on icon at bounding box center [805, 184] width 7 height 6
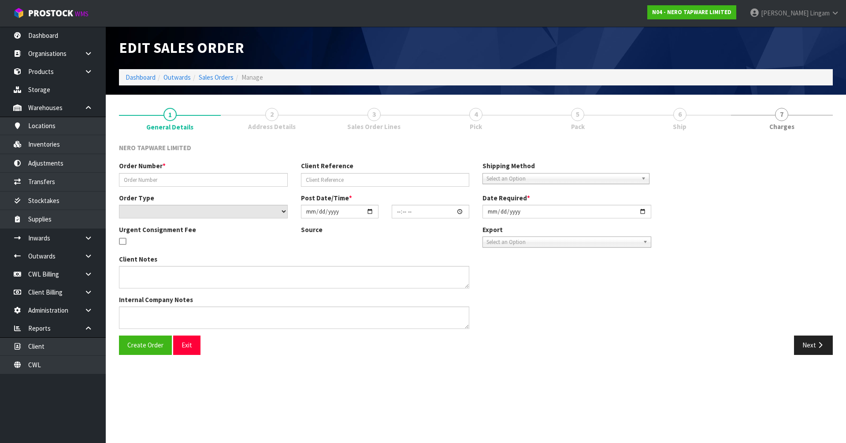
type input "SONZ0003495"
type input "10473232"
select select "number:0"
type input "[DATE]"
type input "14:30:09.000"
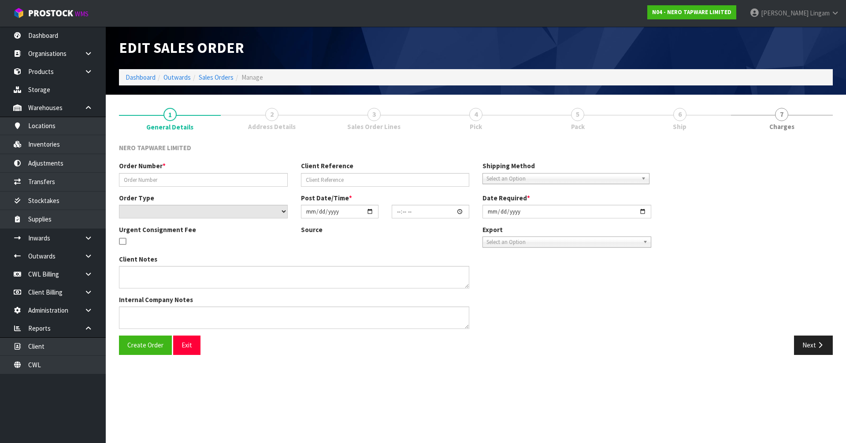
type input "[DATE]"
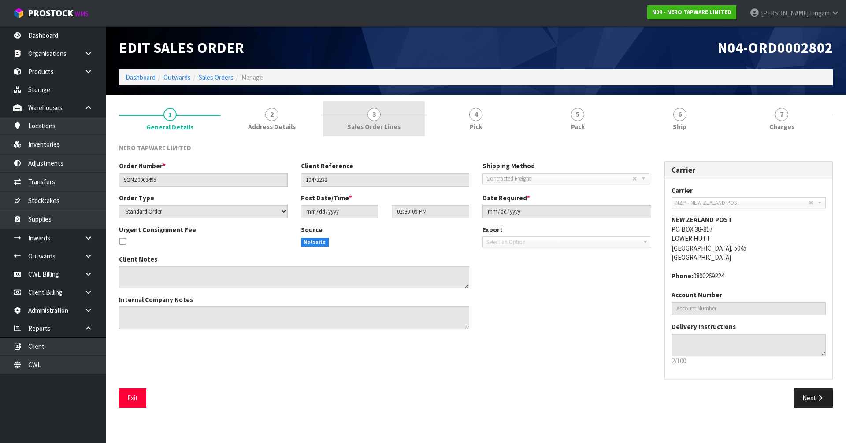
click at [374, 112] on span "3" at bounding box center [373, 114] width 13 height 13
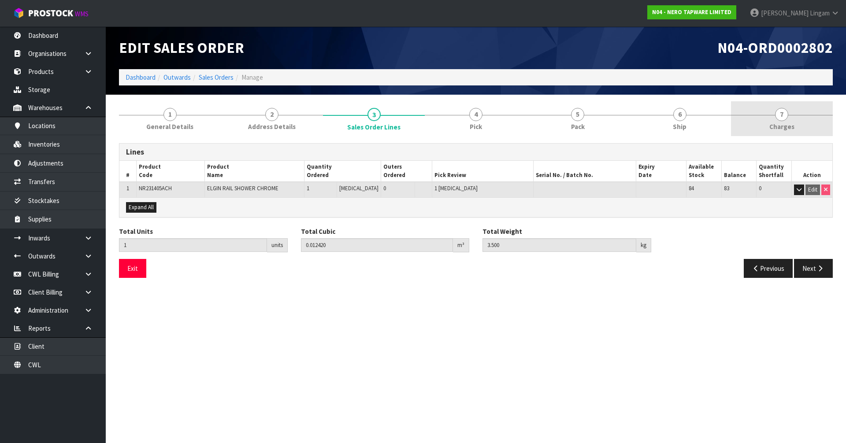
click at [786, 115] on span "7" at bounding box center [781, 114] width 13 height 13
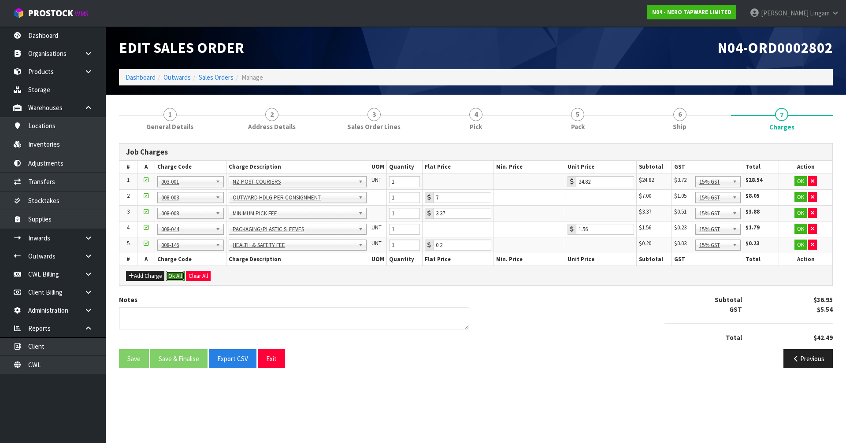
click at [173, 276] on button "Ok All" at bounding box center [175, 276] width 19 height 11
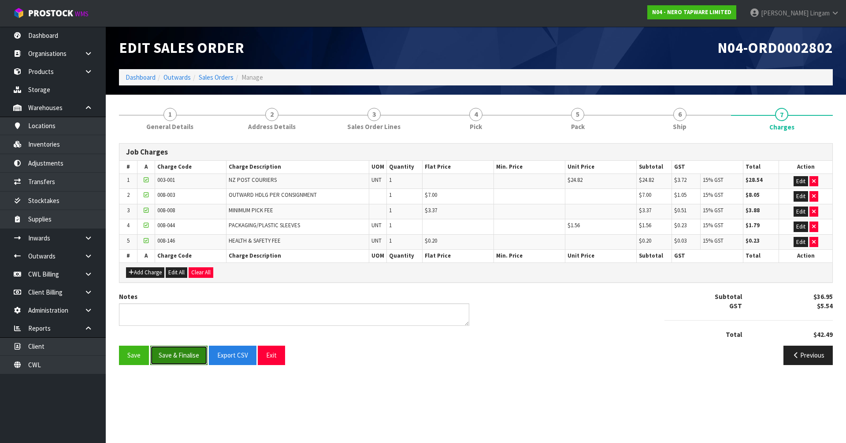
click at [185, 359] on button "Save & Finalise" at bounding box center [178, 355] width 57 height 19
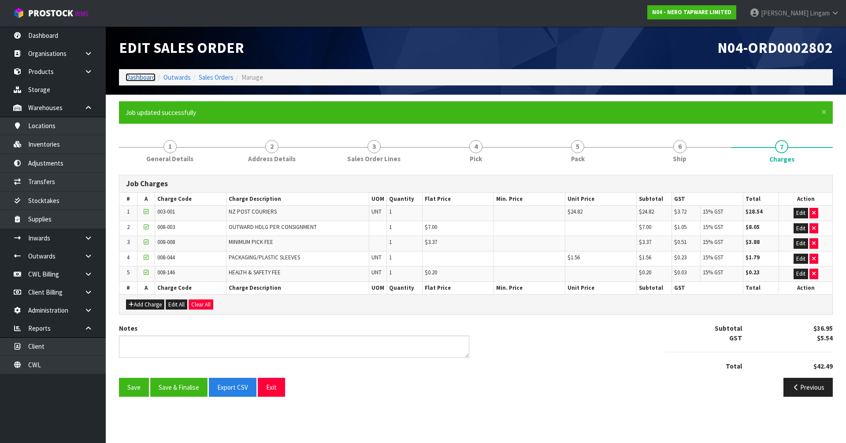
click at [144, 75] on link "Dashboard" at bounding box center [141, 77] width 30 height 8
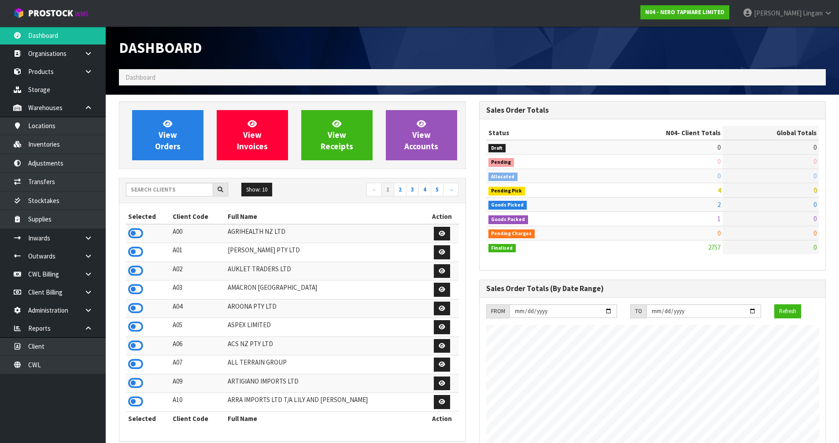
scroll to position [696, 360]
click at [152, 192] on input "text" at bounding box center [169, 190] width 87 height 14
click at [177, 192] on input "text" at bounding box center [169, 190] width 87 height 14
click at [177, 193] on input "text" at bounding box center [169, 190] width 87 height 14
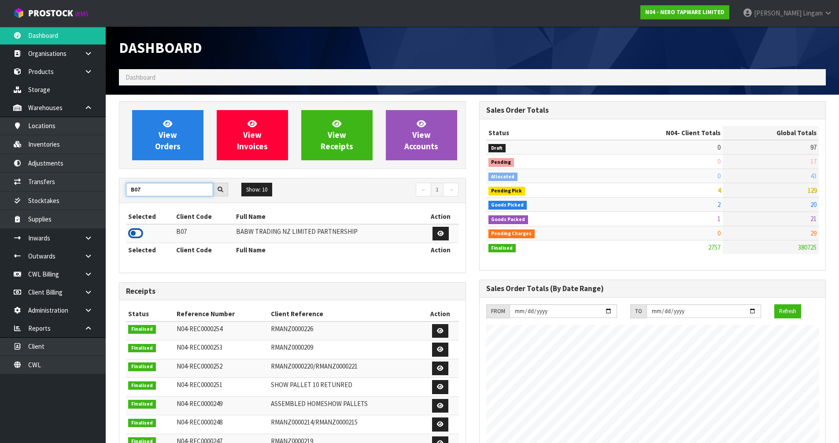
type input "B07"
click at [135, 233] on icon at bounding box center [135, 233] width 15 height 13
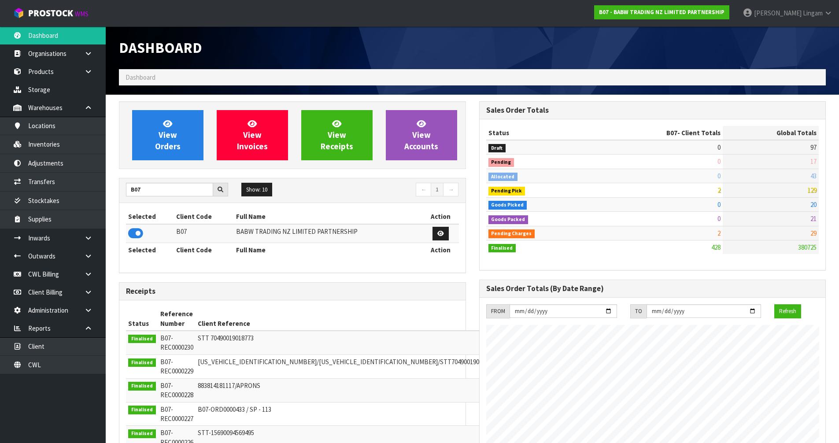
scroll to position [667, 360]
click at [62, 146] on link "Inventories" at bounding box center [53, 144] width 106 height 18
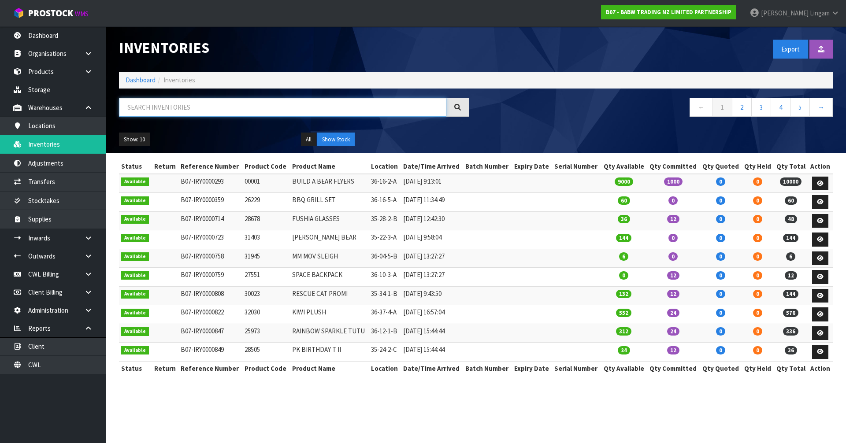
click at [217, 111] on input "text" at bounding box center [282, 107] width 327 height 19
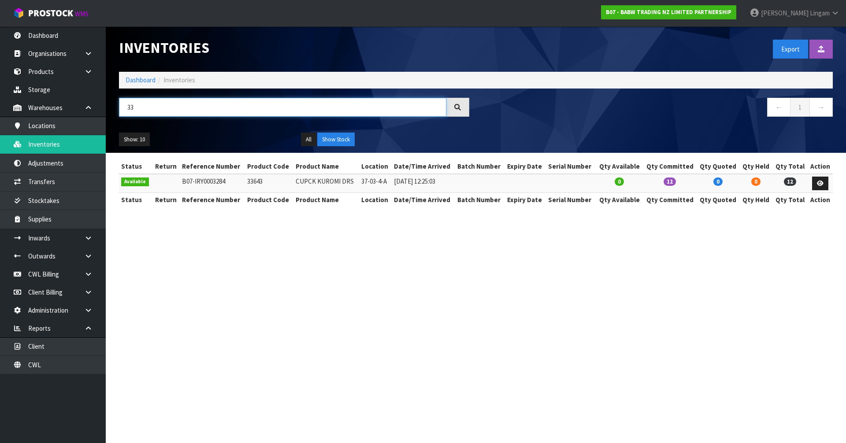
type input "3"
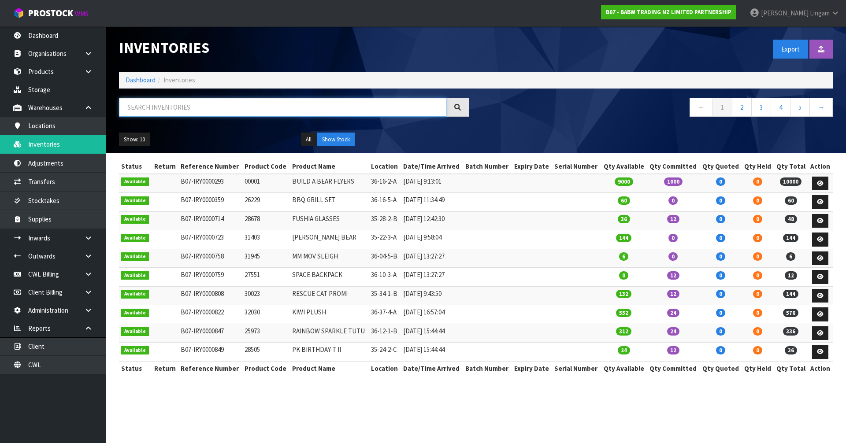
click at [187, 110] on input "text" at bounding box center [282, 107] width 327 height 19
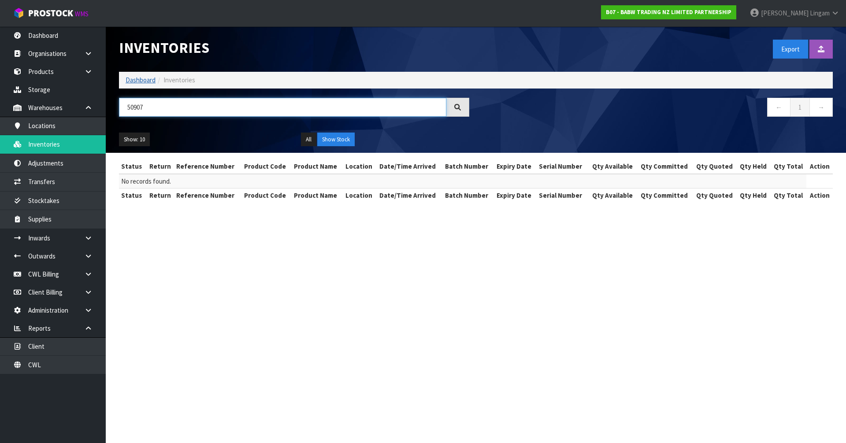
type input "50907"
click at [147, 80] on link "Dashboard" at bounding box center [141, 80] width 30 height 8
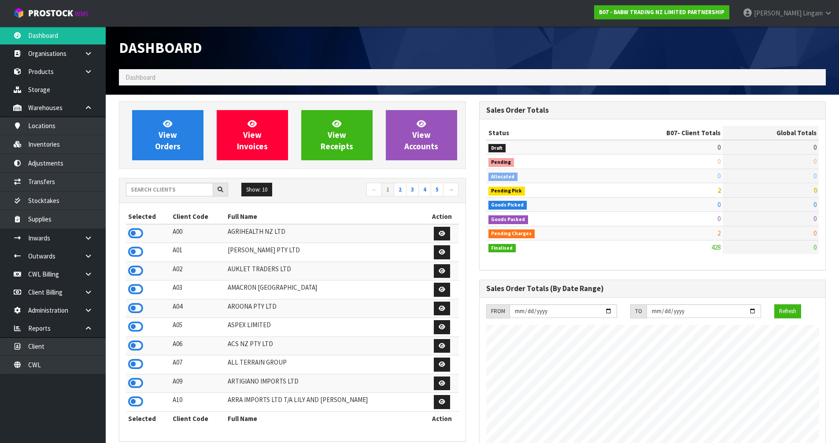
scroll to position [667, 360]
click at [159, 189] on input "text" at bounding box center [169, 190] width 87 height 14
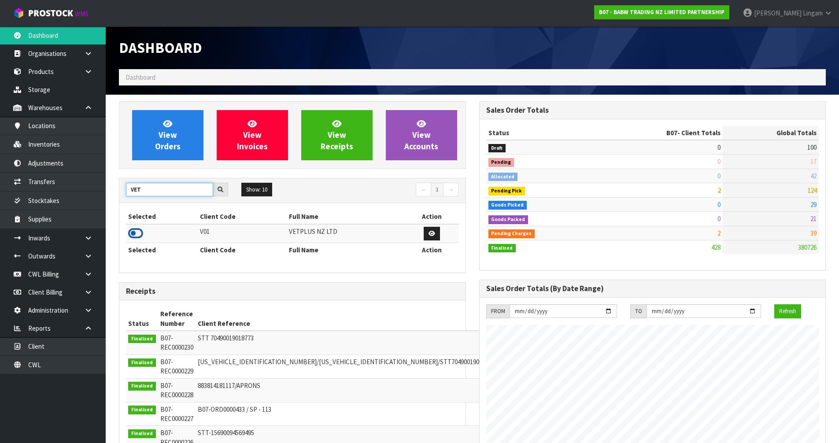
type input "VET"
click at [137, 233] on icon at bounding box center [135, 233] width 15 height 13
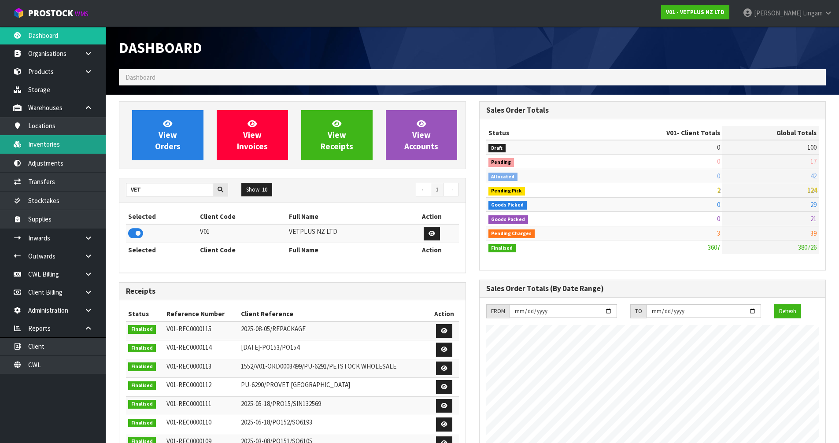
click at [69, 142] on link "Inventories" at bounding box center [53, 144] width 106 height 18
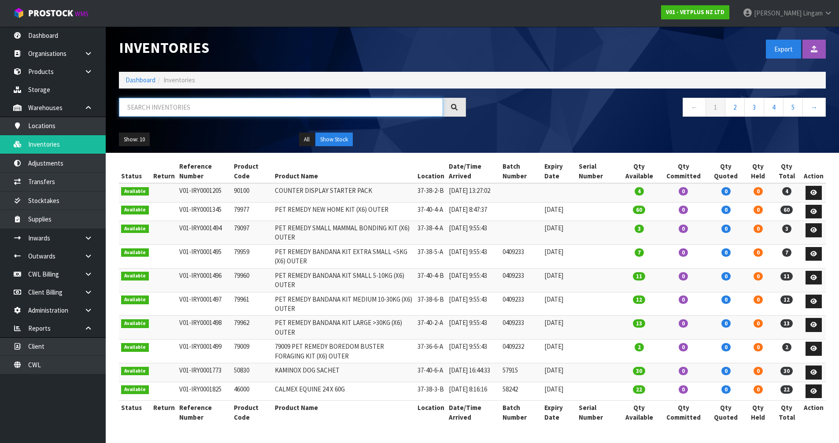
click at [223, 114] on input "text" at bounding box center [281, 107] width 324 height 19
click at [227, 109] on input "text" at bounding box center [281, 107] width 324 height 19
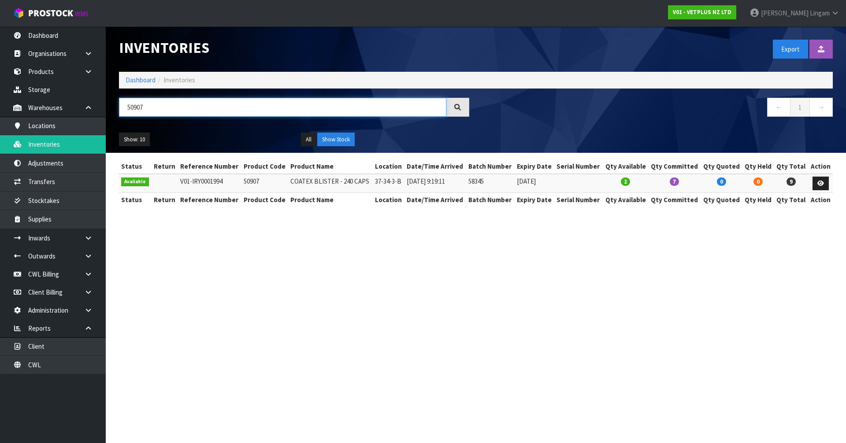
type input "50907"
click at [255, 180] on td "50907" at bounding box center [264, 183] width 47 height 19
copy td "50907"
click at [52, 350] on link "Client" at bounding box center [53, 346] width 106 height 18
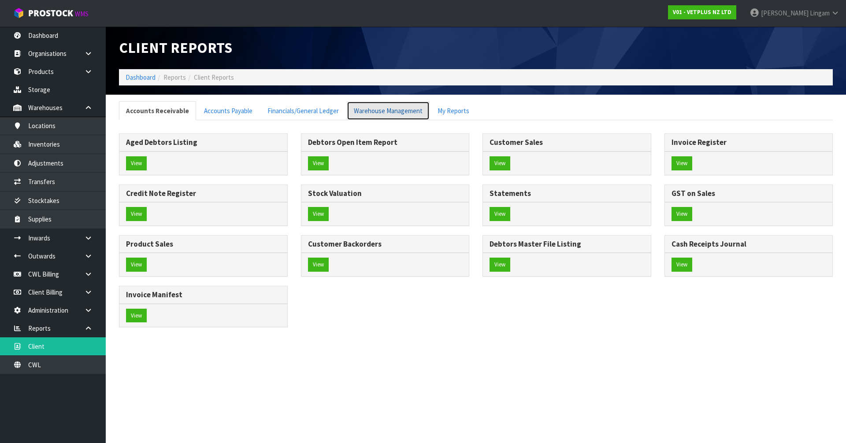
click at [377, 108] on link "Warehouse Management" at bounding box center [388, 110] width 83 height 19
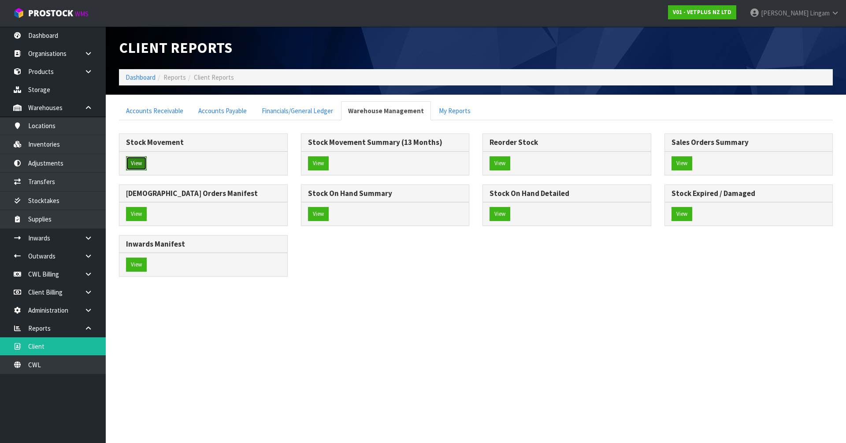
click at [132, 164] on button "View" at bounding box center [136, 163] width 21 height 14
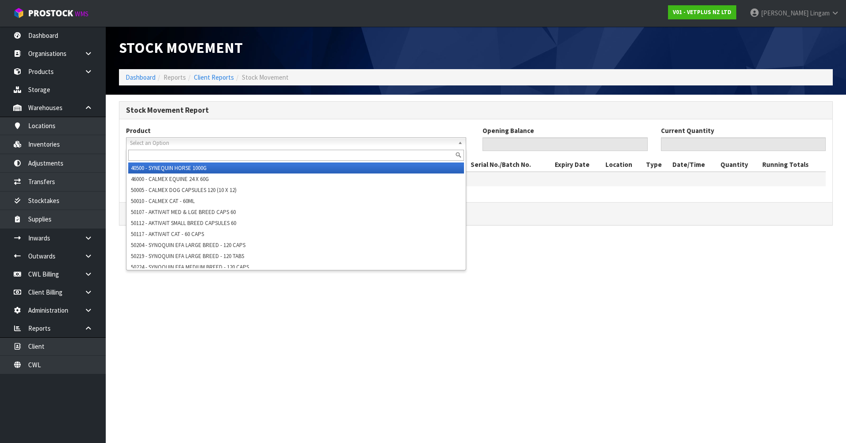
click at [152, 145] on span "Select an Option" at bounding box center [292, 143] width 324 height 11
click at [147, 158] on input "text" at bounding box center [296, 155] width 336 height 11
paste input "50907"
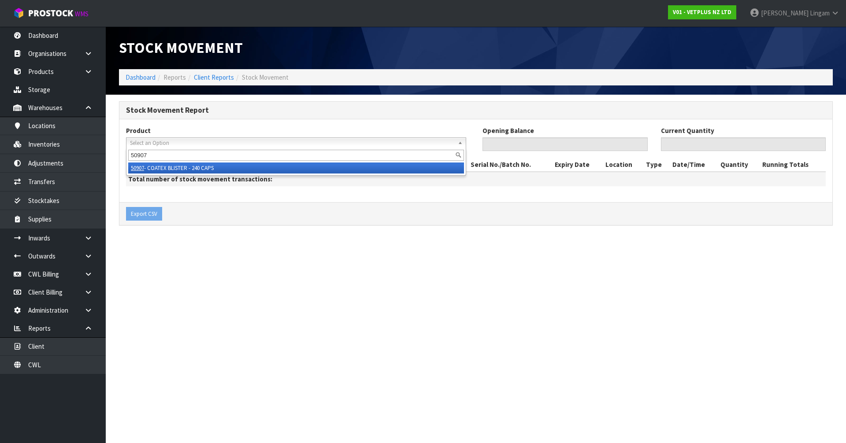
type input "50907"
click at [214, 166] on li "50907 - COATEX BLISTER - 240 CAPS" at bounding box center [296, 168] width 336 height 11
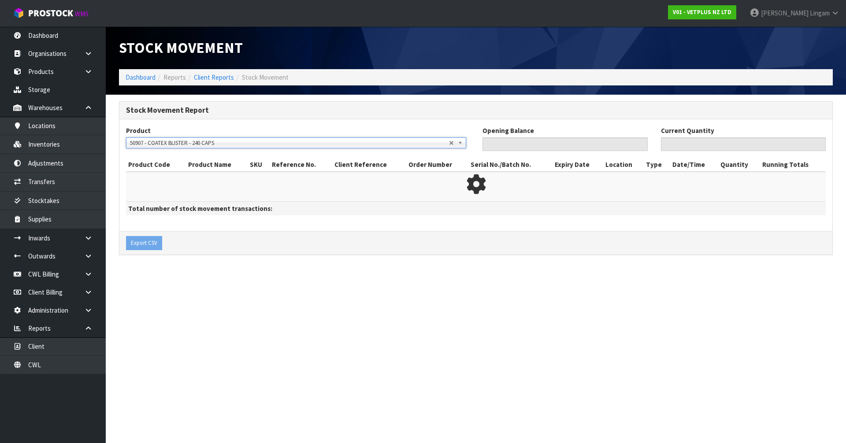
type input "37"
type input "9"
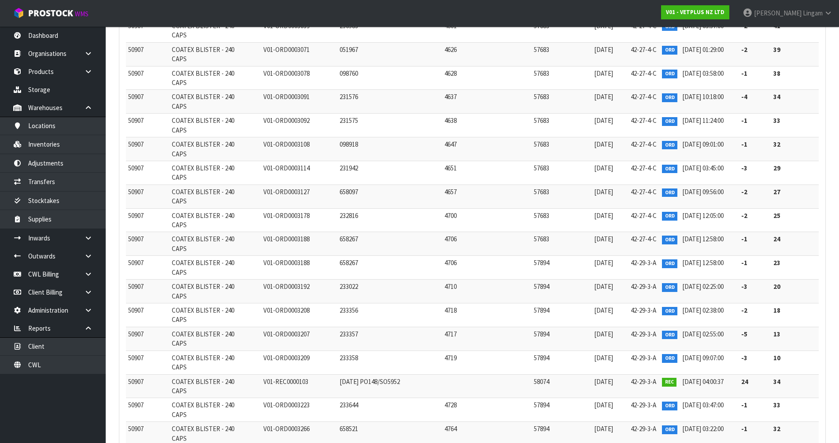
scroll to position [7217, 0]
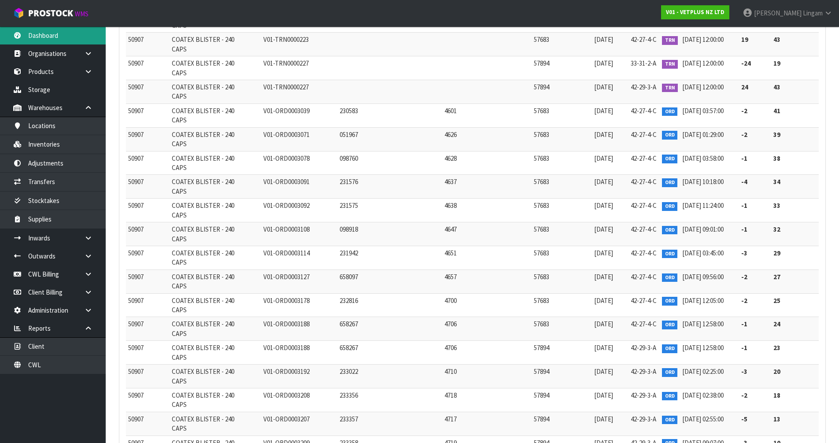
click at [52, 41] on link "Dashboard" at bounding box center [53, 35] width 106 height 18
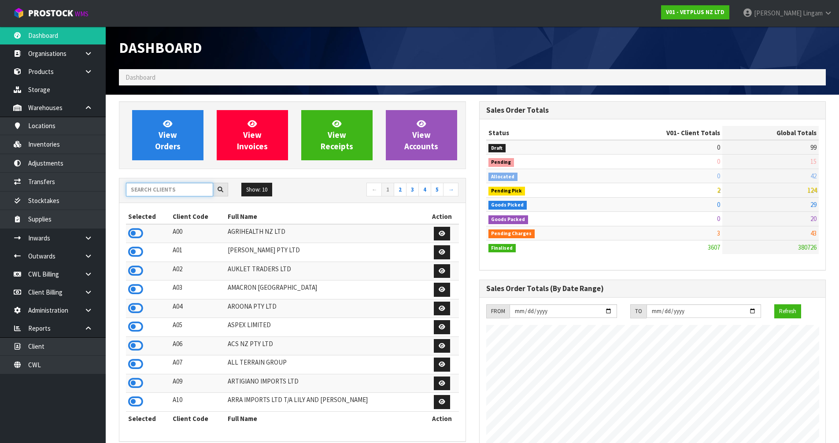
click at [195, 192] on input "text" at bounding box center [169, 190] width 87 height 14
click at [149, 190] on input "text" at bounding box center [169, 190] width 87 height 14
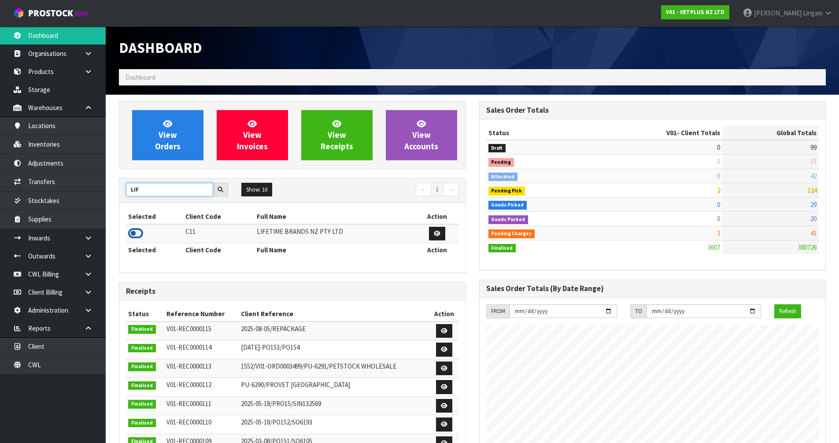
type input "LIF"
click at [136, 236] on icon at bounding box center [135, 233] width 15 height 13
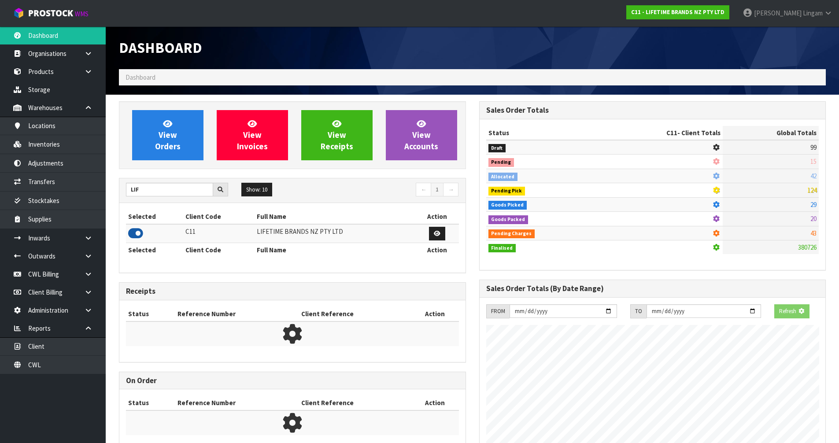
scroll to position [667, 360]
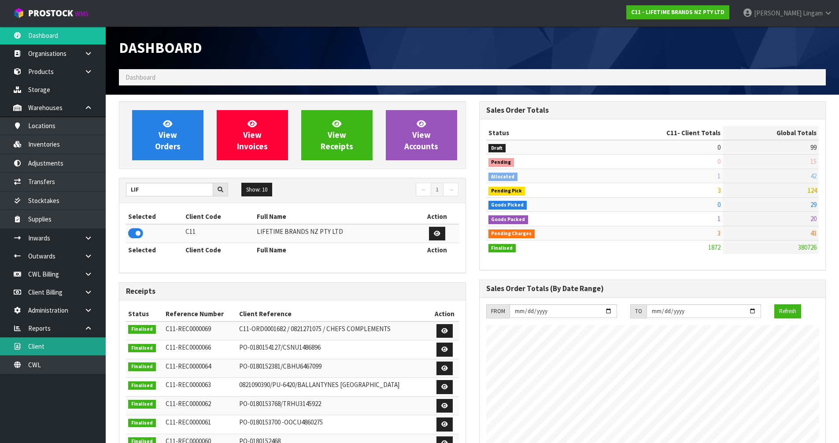
click at [73, 351] on link "Client" at bounding box center [53, 346] width 106 height 18
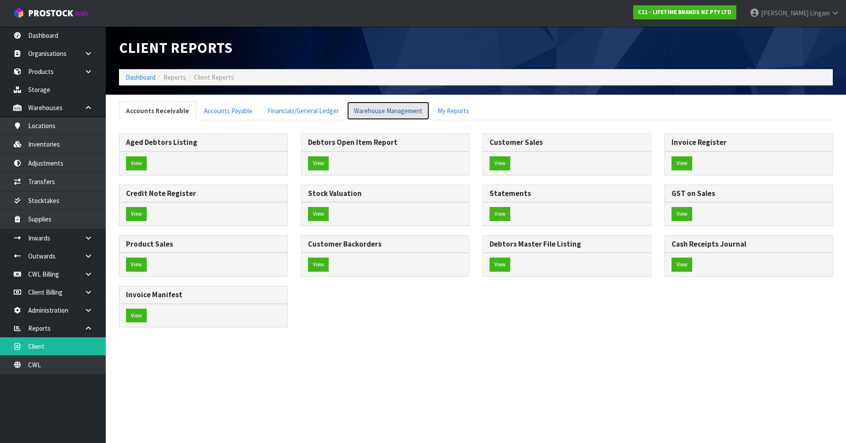
click at [405, 116] on link "Warehouse Management" at bounding box center [388, 110] width 83 height 19
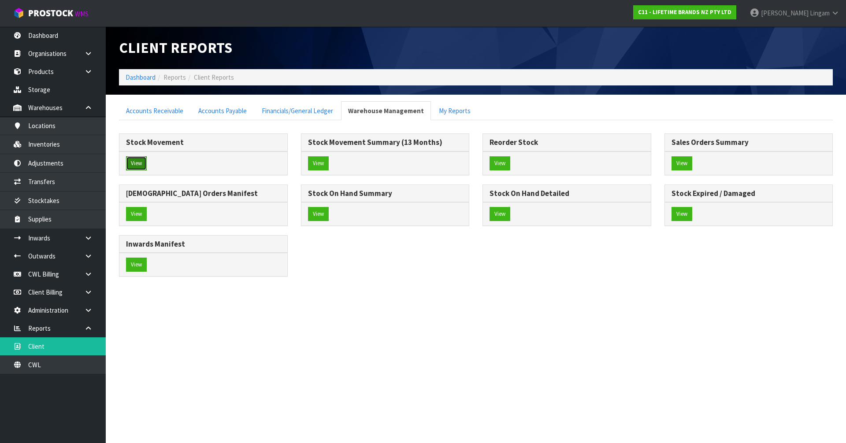
click at [140, 168] on button "View" at bounding box center [136, 163] width 21 height 14
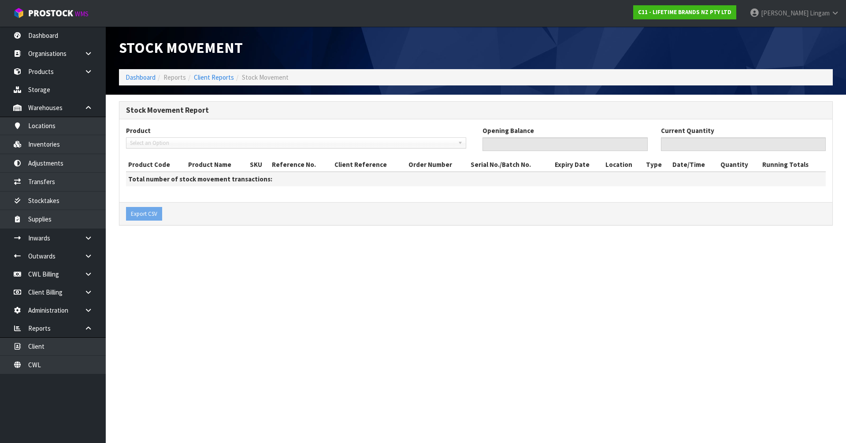
click at [160, 144] on span "Select an Option" at bounding box center [292, 143] width 324 height 11
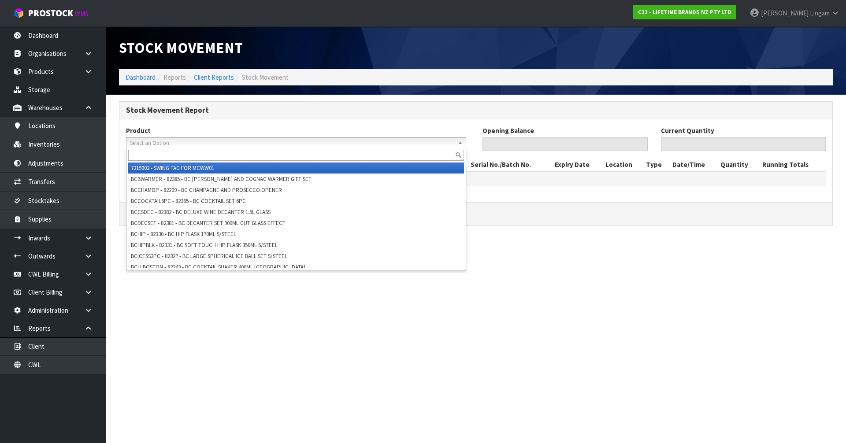
click at [159, 155] on input "text" at bounding box center [296, 155] width 336 height 11
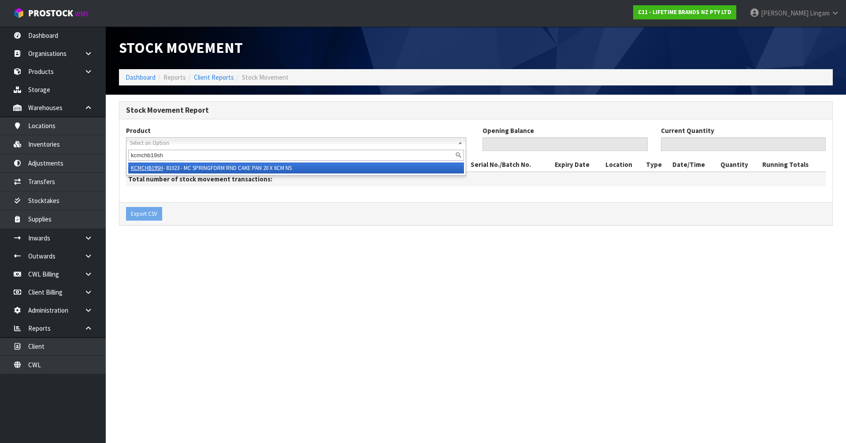
type input "kcmchb19sh"
click at [277, 168] on li "KCMCHB19SH - 81023 - MC SPRINGFORM RND CAKE PAN 20 X 6CM NS" at bounding box center [296, 168] width 336 height 11
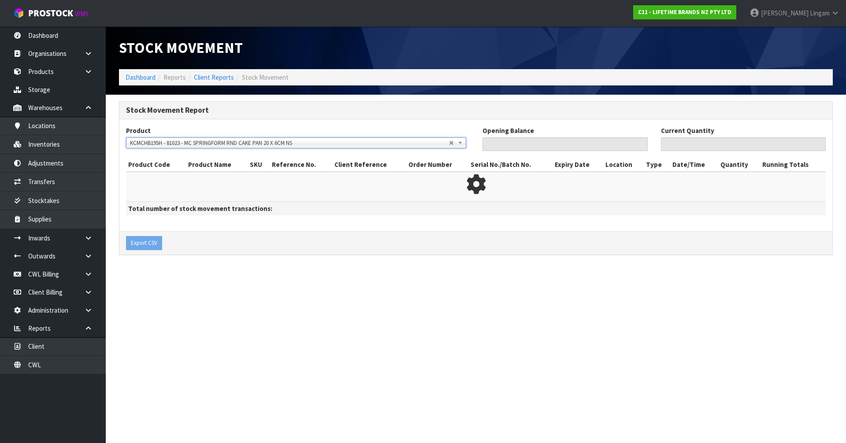
type input "0"
type input "26"
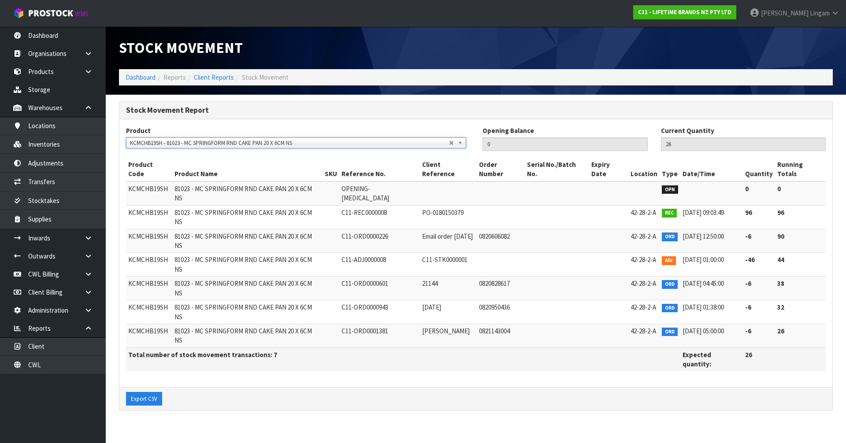
click at [156, 255] on span "KCMCHB19SH" at bounding box center [148, 259] width 40 height 8
copy span "KCMCHB19SH"
click at [577, 387] on section "Stock Movement Dashboard Reports Client Reports Stock Movement Stock Movement R…" at bounding box center [423, 221] width 846 height 443
click at [439, 255] on span "C11-STK0000001" at bounding box center [444, 259] width 45 height 8
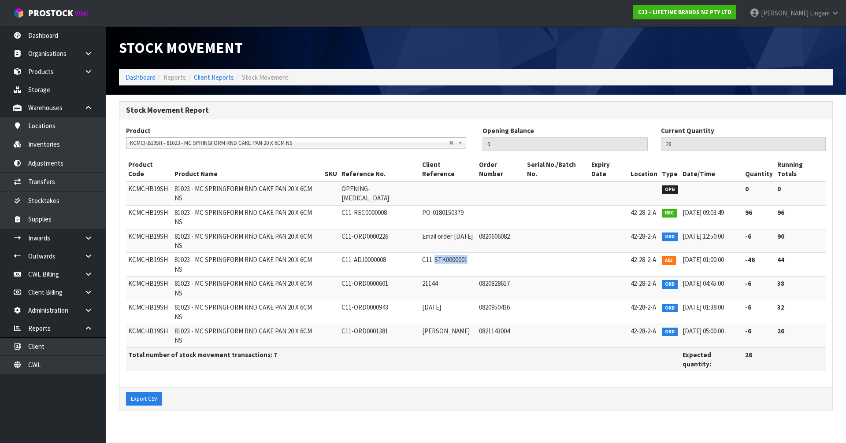
click at [438, 255] on span "C11-STK0000001" at bounding box center [444, 259] width 45 height 8
copy span "STK0000001"
click at [52, 202] on link "Stocktakes" at bounding box center [53, 201] width 106 height 18
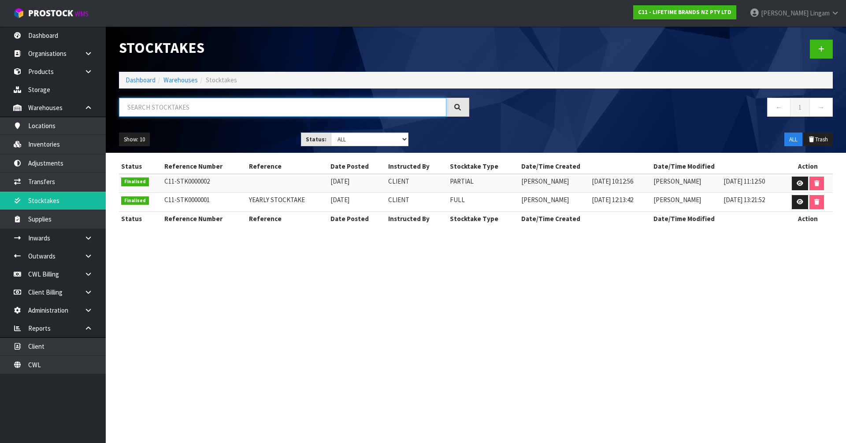
click at [217, 108] on input "text" at bounding box center [282, 107] width 327 height 19
paste input "STK0000001"
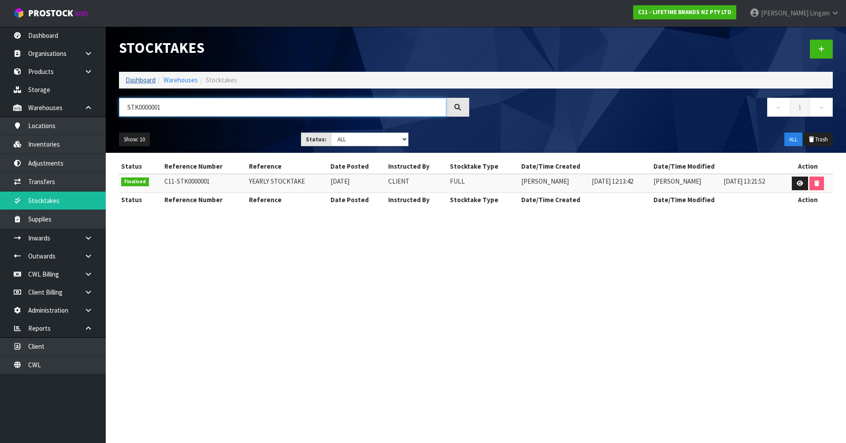
type input "STK0000001"
click at [146, 80] on link "Dashboard" at bounding box center [141, 80] width 30 height 8
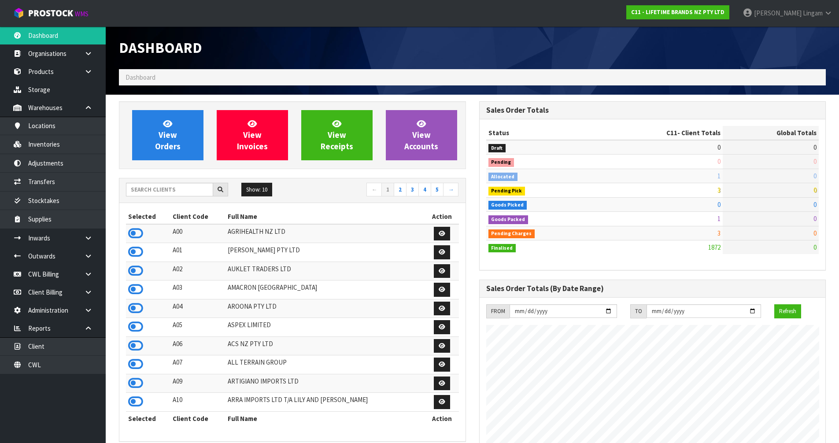
scroll to position [667, 360]
click at [167, 151] on span "View Orders" at bounding box center [168, 134] width 26 height 33
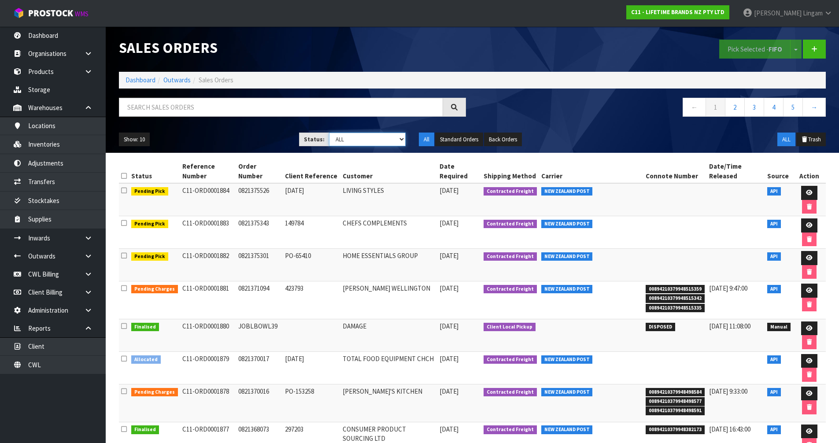
click at [397, 140] on select "Draft Pending Allocated Pending Pick Goods Picked Goods Packed Pending Charges …" at bounding box center [367, 140] width 77 height 14
select select "string:6"
click at [329, 133] on select "Draft Pending Allocated Pending Pick Goods Picked Goods Packed Pending Charges …" at bounding box center [367, 140] width 77 height 14
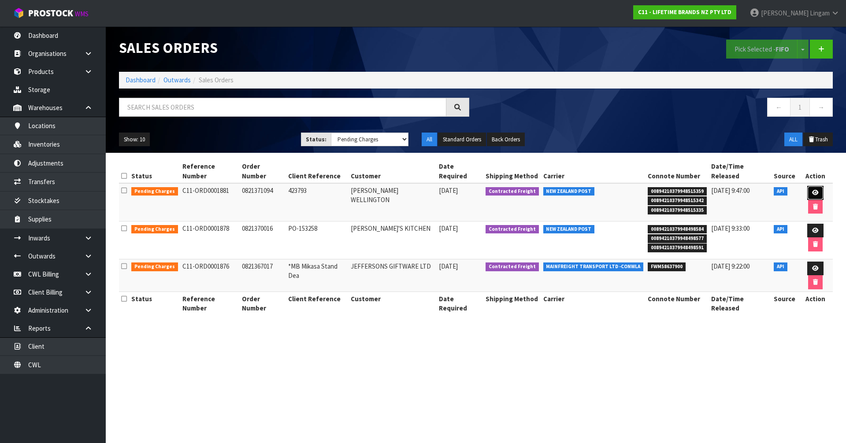
click at [812, 190] on icon at bounding box center [815, 193] width 7 height 6
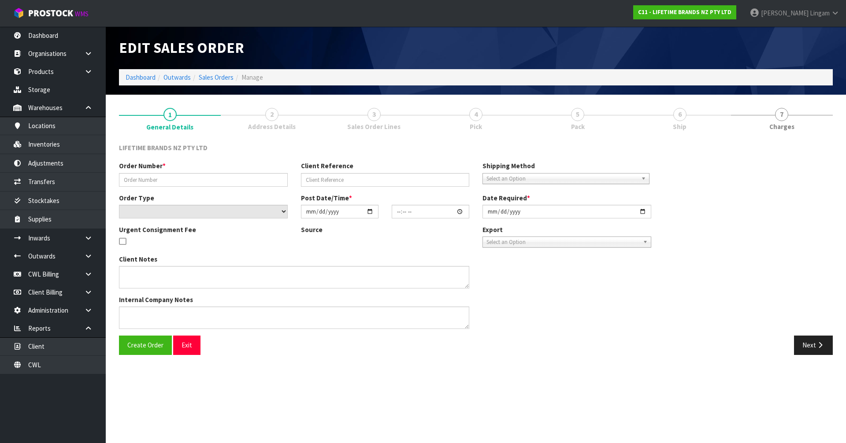
type input "0821371094"
type input "423793"
select select "number:0"
type input "[DATE]"
type input "12:08:56.000"
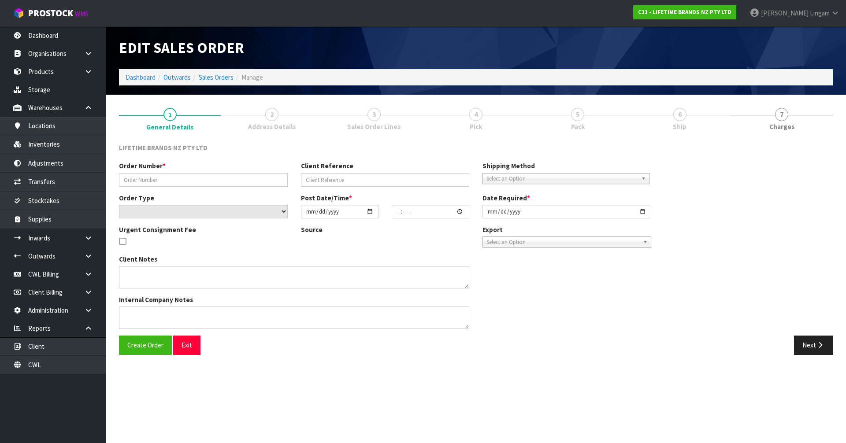
type input "[DATE]"
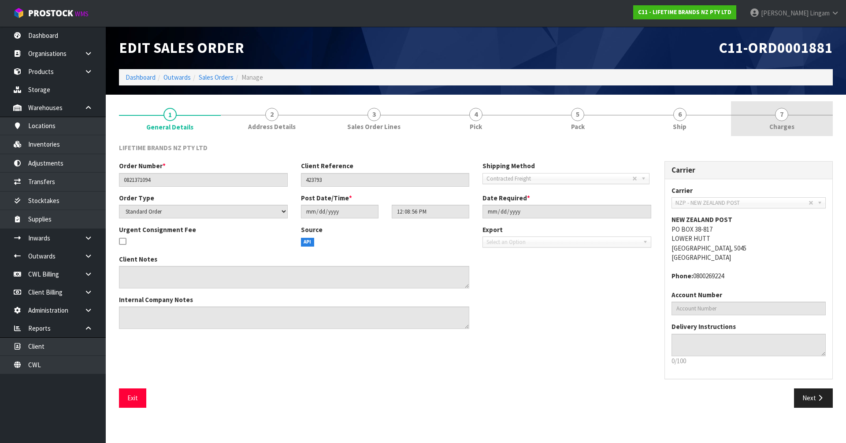
click at [800, 127] on link "7 [GEOGRAPHIC_DATA]" at bounding box center [782, 118] width 102 height 35
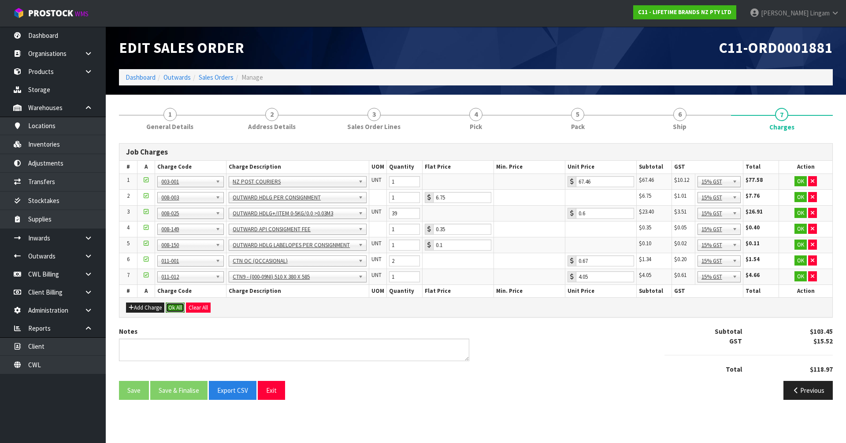
click at [175, 308] on button "Ok All" at bounding box center [175, 308] width 19 height 11
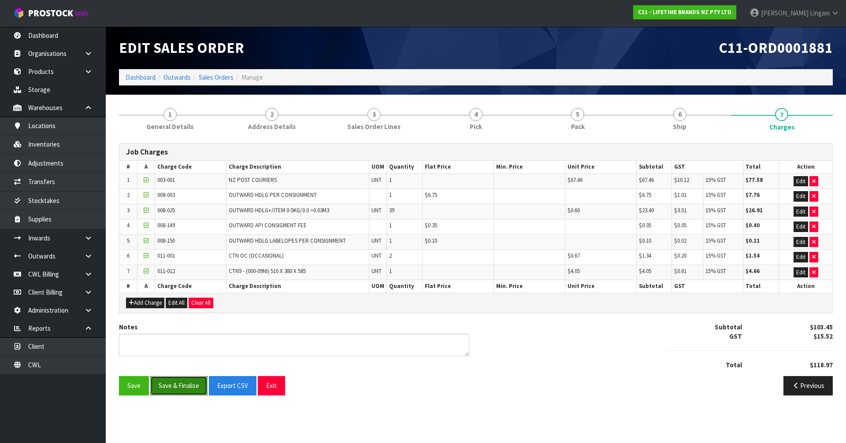
click at [180, 389] on button "Save & Finalise" at bounding box center [178, 385] width 57 height 19
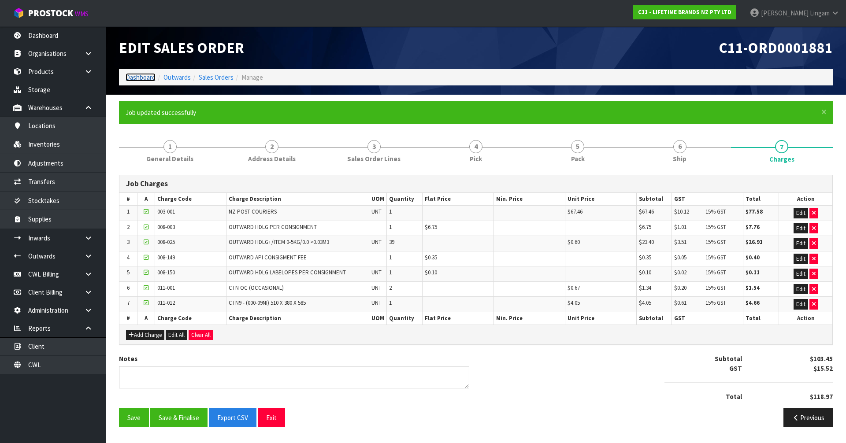
click at [134, 78] on link "Dashboard" at bounding box center [141, 77] width 30 height 8
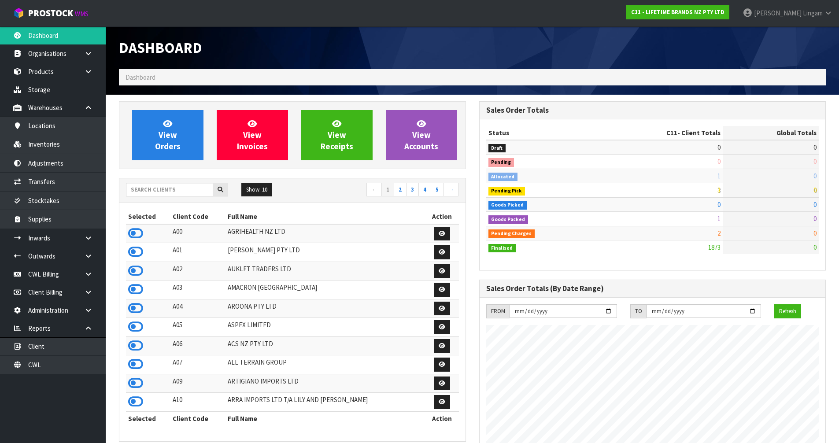
scroll to position [667, 360]
click at [159, 184] on input "text" at bounding box center [169, 190] width 87 height 14
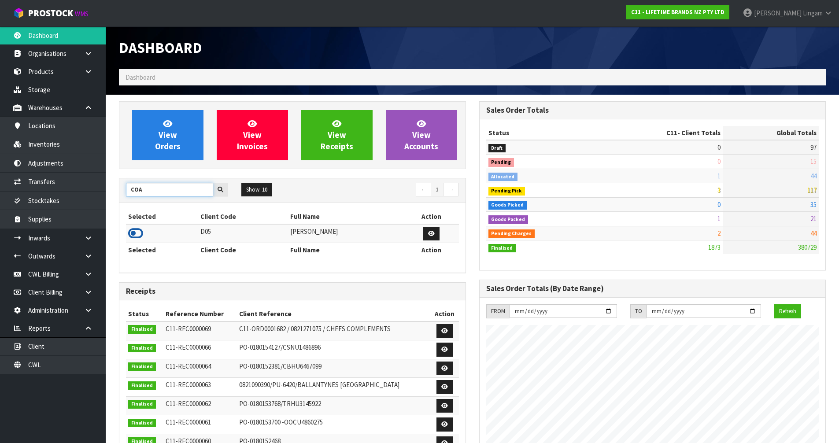
type input "COA"
click at [134, 232] on icon at bounding box center [135, 233] width 15 height 13
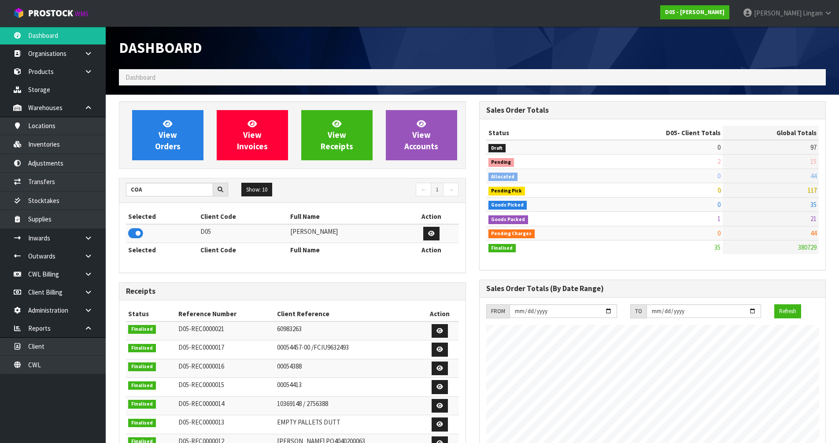
scroll to position [771, 360]
click at [88, 244] on link at bounding box center [92, 238] width 28 height 18
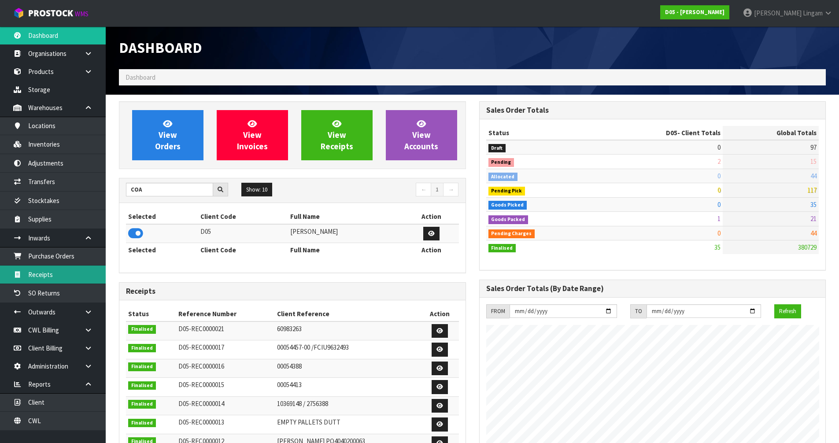
click at [63, 278] on link "Receipts" at bounding box center [53, 275] width 106 height 18
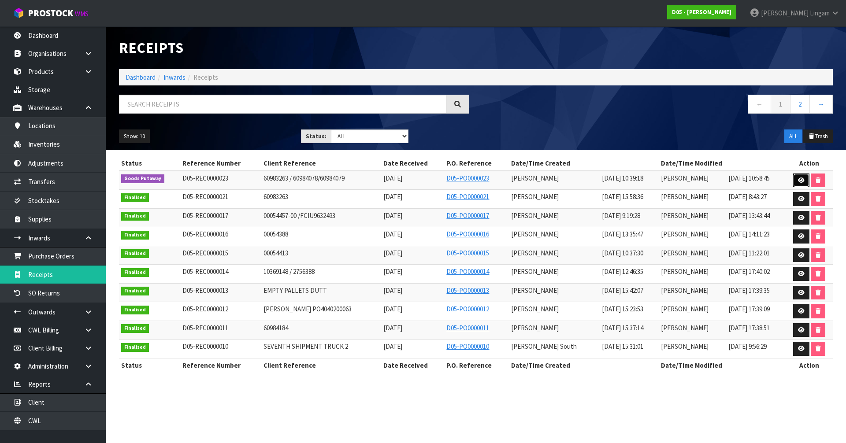
click at [798, 181] on icon at bounding box center [801, 181] width 7 height 6
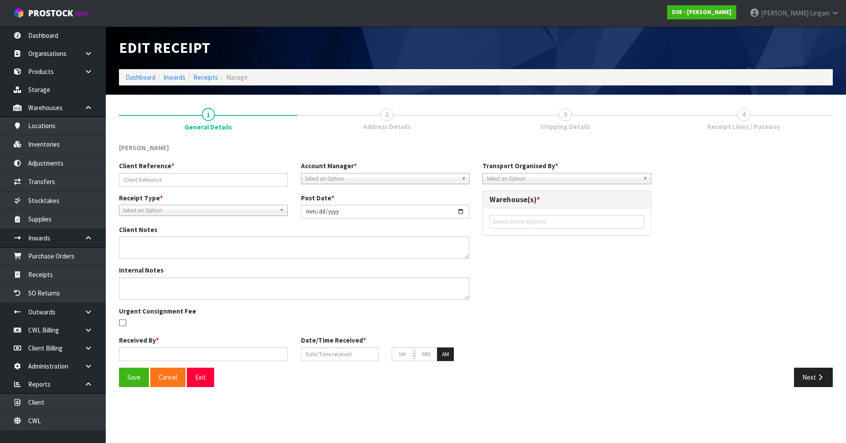
type input "60983263 / 60984078/60984079"
type input "[DATE]"
type input "[PERSON_NAME]"
type input "[DATE]"
type input "10"
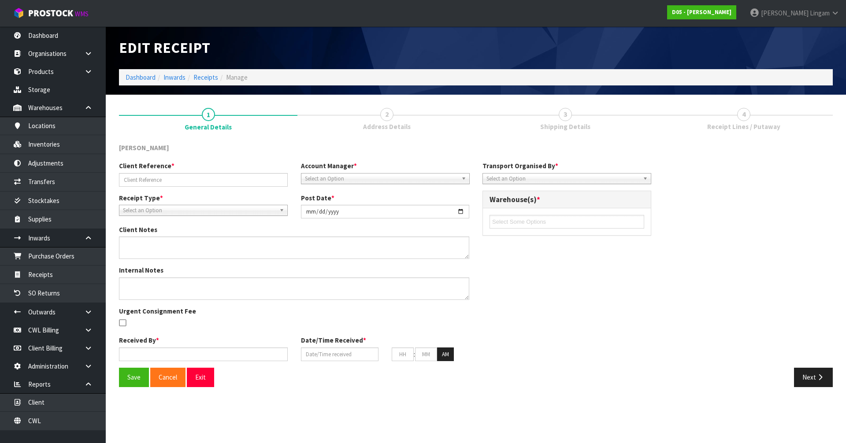
type input "39"
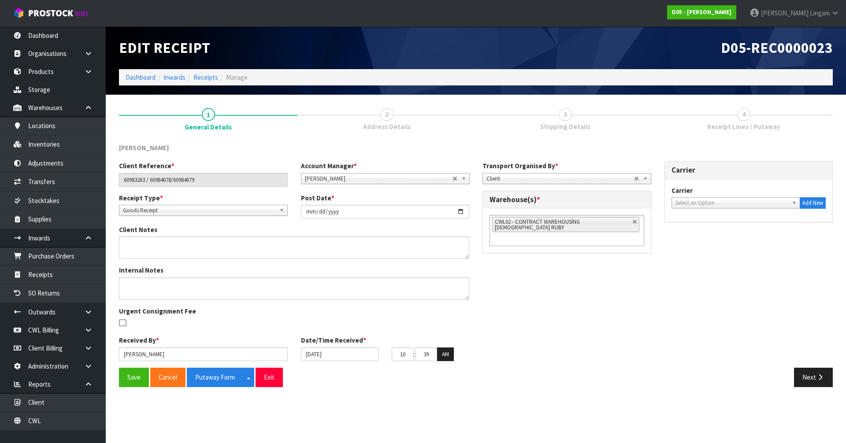
click at [720, 202] on span "Select an Option" at bounding box center [731, 203] width 113 height 11
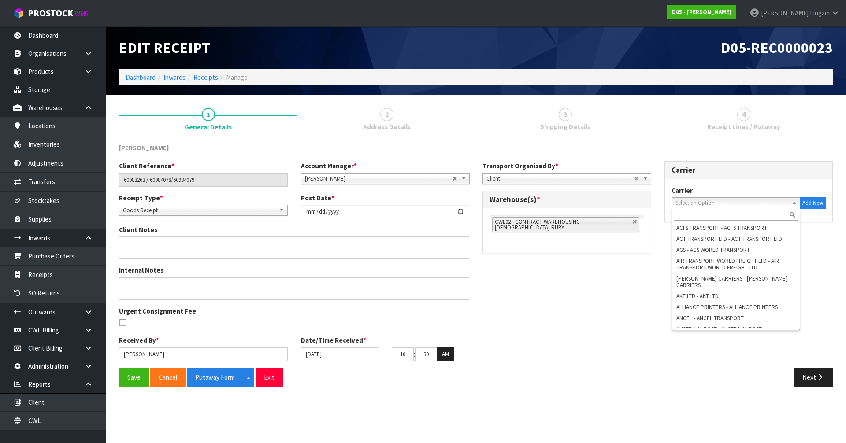
click at [799, 139] on div "[PERSON_NAME] Client Reference * 60983263 / 60984078/60984079 Account Manager *…" at bounding box center [476, 265] width 714 height 257
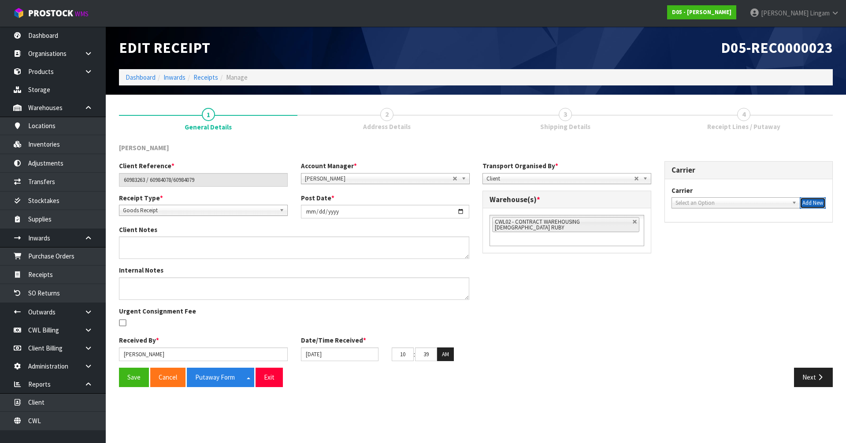
click at [810, 204] on button "Add New" at bounding box center [812, 202] width 26 height 11
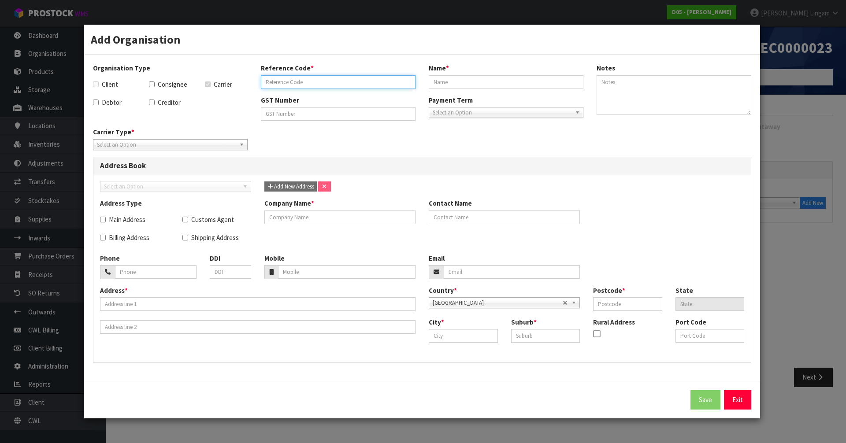
click at [276, 83] on input "text" at bounding box center [338, 82] width 155 height 14
type input "FLYWAYS"
click at [733, 401] on link "Exit" at bounding box center [737, 399] width 27 height 19
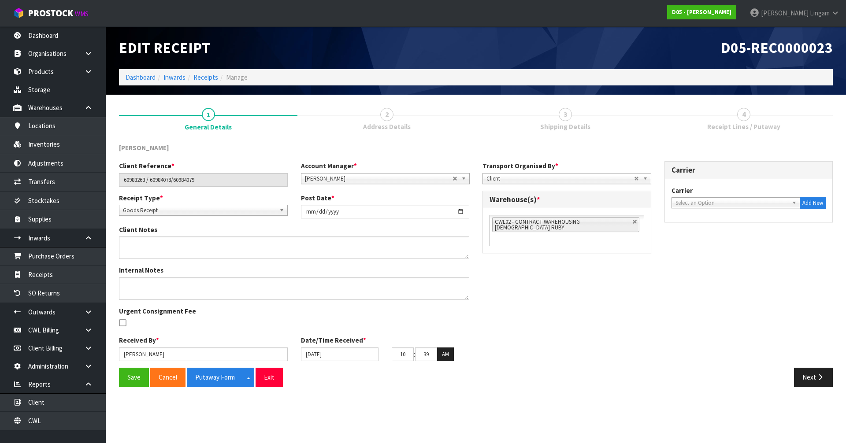
click at [625, 298] on div "Client Reference * 60983263 / 60984078/60984079 Account Manager * [PERSON_NAME]…" at bounding box center [475, 264] width 727 height 207
click at [139, 77] on link "Dashboard" at bounding box center [141, 77] width 30 height 8
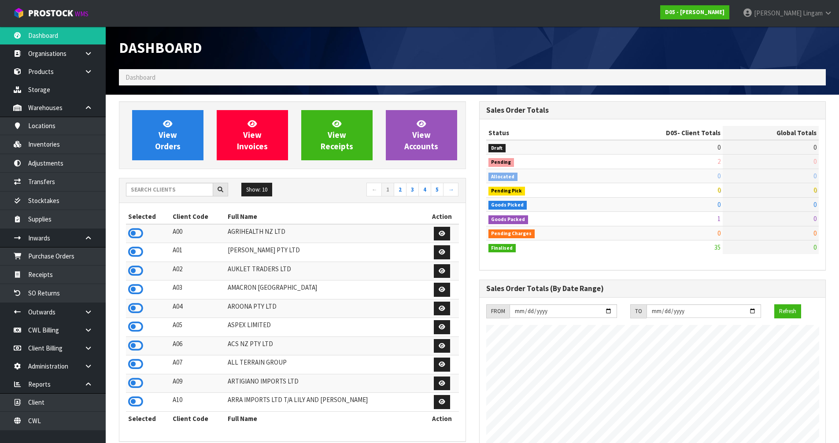
scroll to position [771, 360]
click at [189, 188] on input "text" at bounding box center [169, 190] width 87 height 14
click at [192, 192] on input "text" at bounding box center [169, 190] width 87 height 14
click at [157, 194] on input "text" at bounding box center [169, 190] width 87 height 14
click at [181, 192] on input "text" at bounding box center [169, 190] width 87 height 14
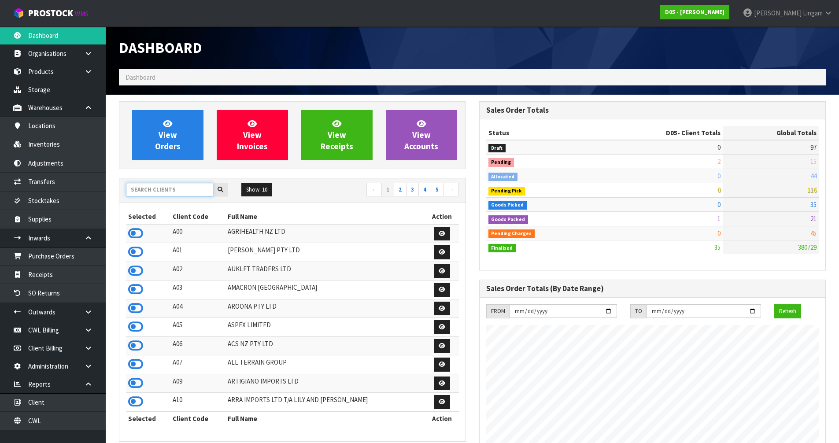
click at [182, 188] on input "text" at bounding box center [169, 190] width 87 height 14
click at [181, 189] on input "text" at bounding box center [169, 190] width 87 height 14
click at [189, 195] on input "text" at bounding box center [169, 190] width 87 height 14
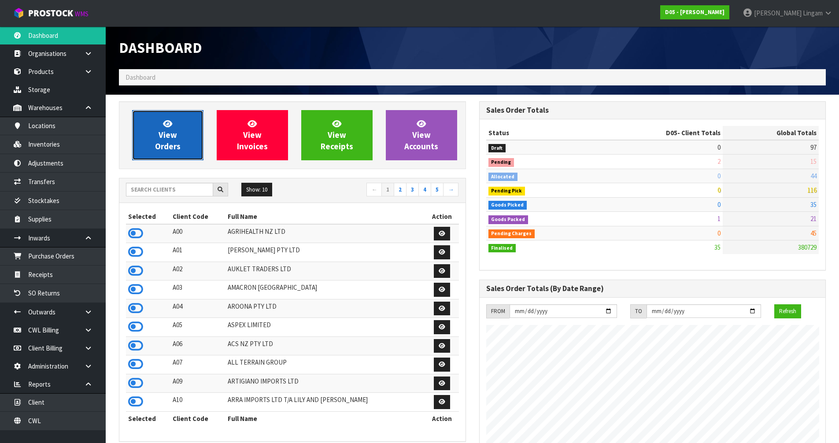
click at [167, 137] on span "View Orders" at bounding box center [168, 134] width 26 height 33
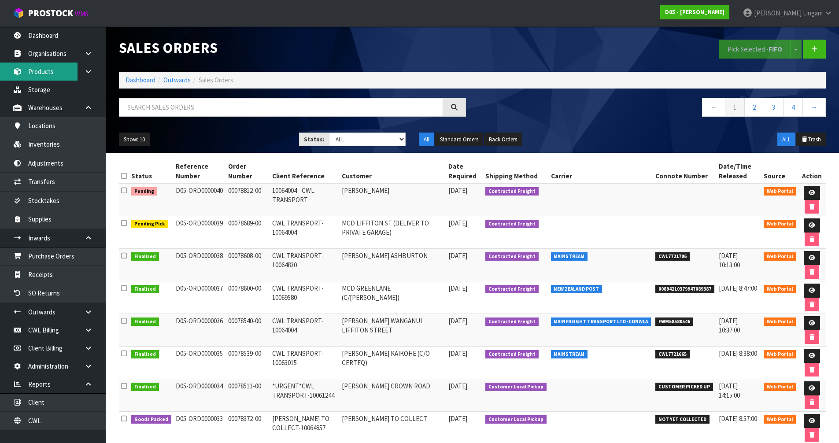
click at [41, 73] on link "Products" at bounding box center [53, 72] width 106 height 18
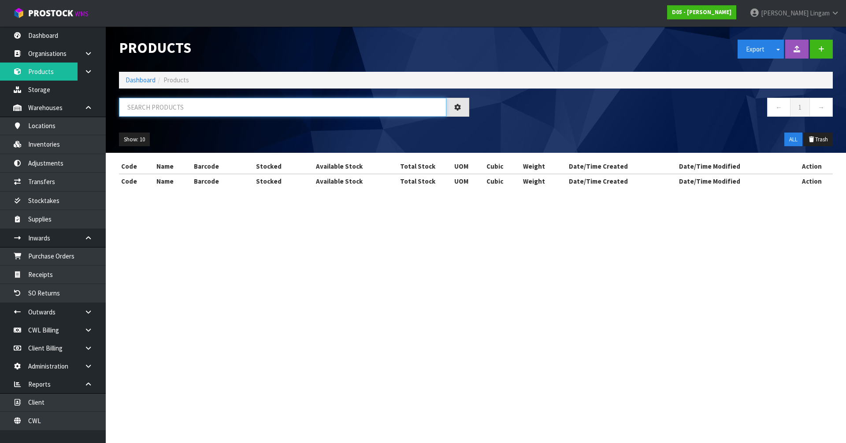
click at [245, 108] on input "text" at bounding box center [282, 107] width 327 height 19
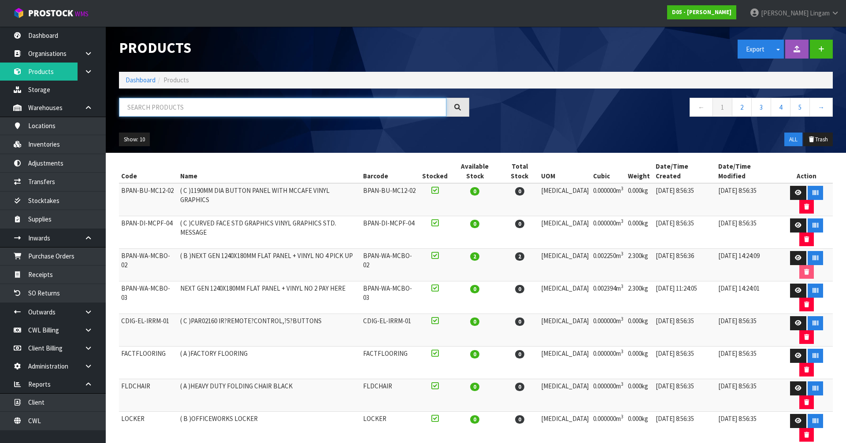
paste input "4030510049"
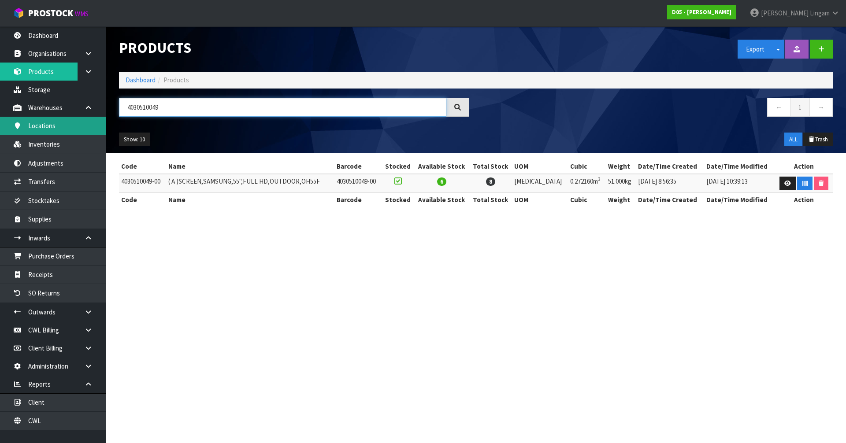
type input "4030510049"
click at [145, 79] on link "Dashboard" at bounding box center [141, 80] width 30 height 8
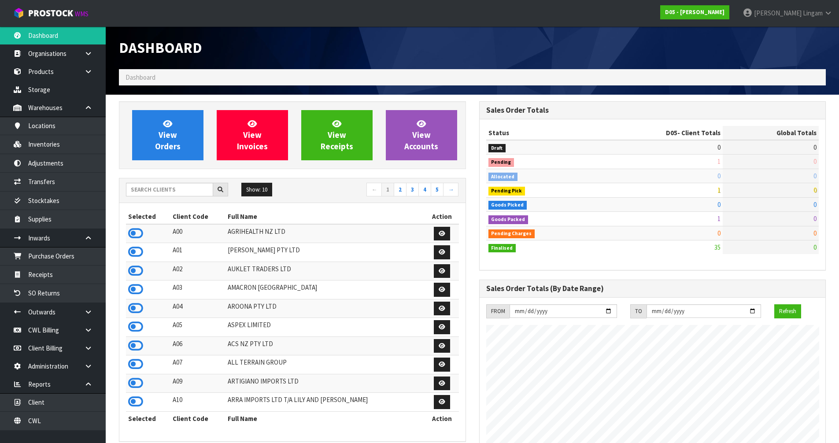
scroll to position [724, 360]
click at [177, 190] on input "text" at bounding box center [169, 190] width 87 height 14
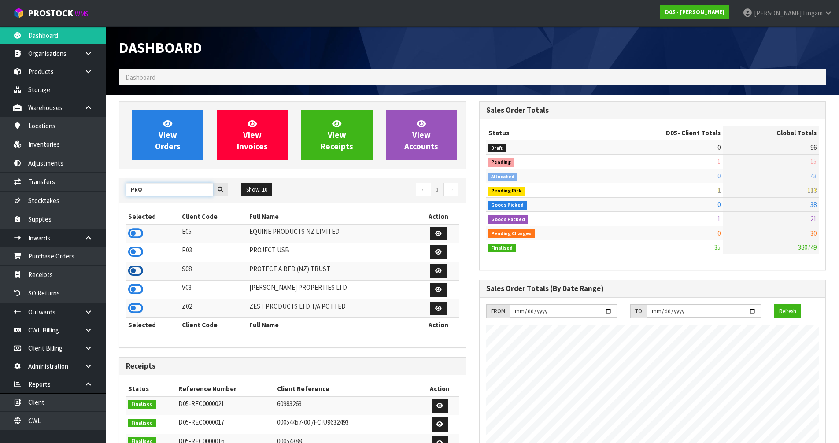
type input "PRO"
click at [138, 271] on icon at bounding box center [135, 270] width 15 height 13
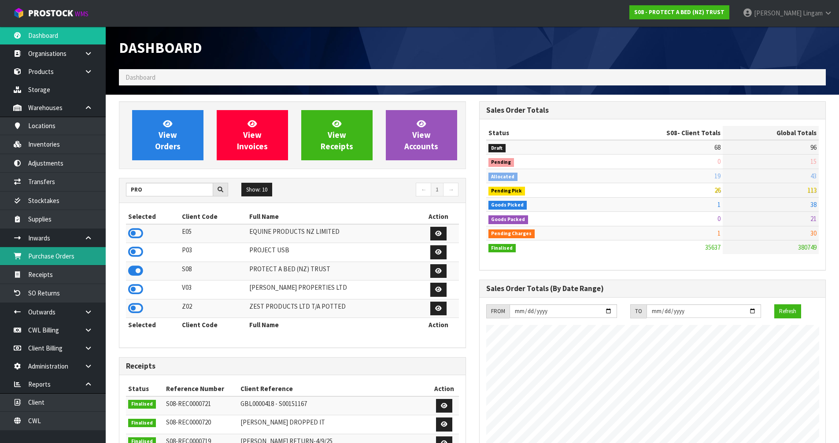
scroll to position [667, 360]
click at [93, 319] on link at bounding box center [92, 312] width 28 height 18
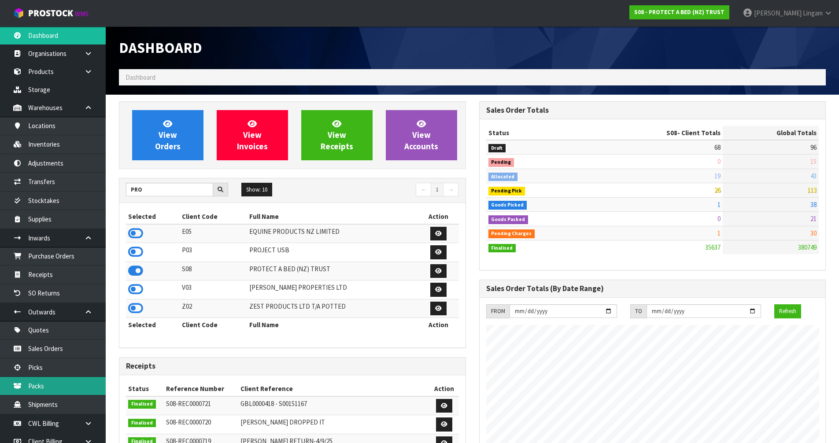
click at [55, 387] on link "Packs" at bounding box center [53, 386] width 106 height 18
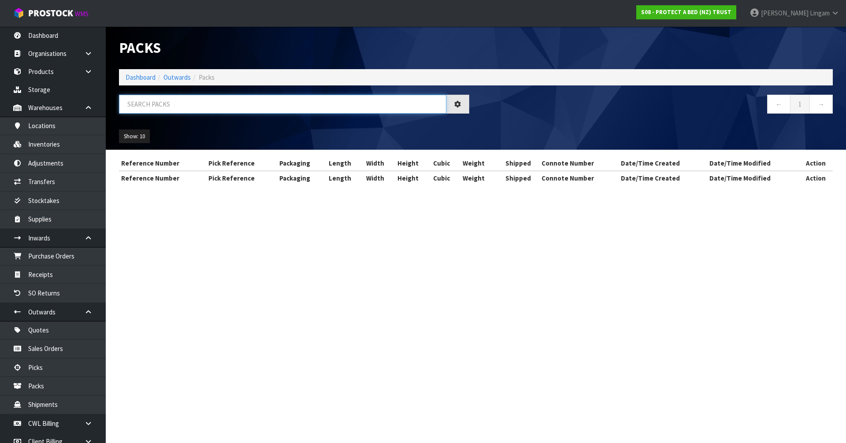
click at [256, 105] on input "text" at bounding box center [282, 104] width 327 height 19
paste input "1. 00894210379948148465"
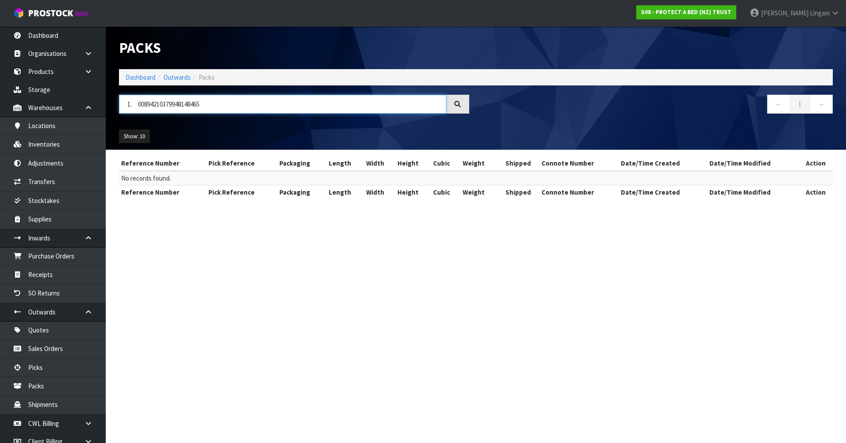
click at [138, 104] on input "1. 00894210379948148465" at bounding box center [282, 104] width 327 height 19
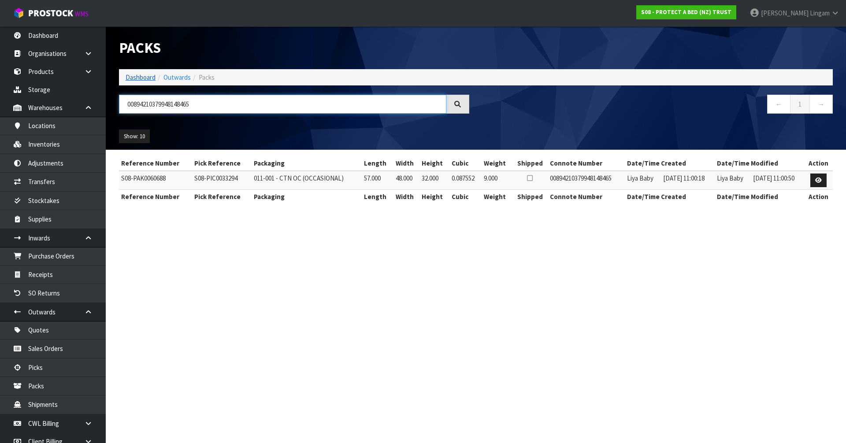
type input "00894210379948148465"
click at [147, 75] on link "Dashboard" at bounding box center [141, 77] width 30 height 8
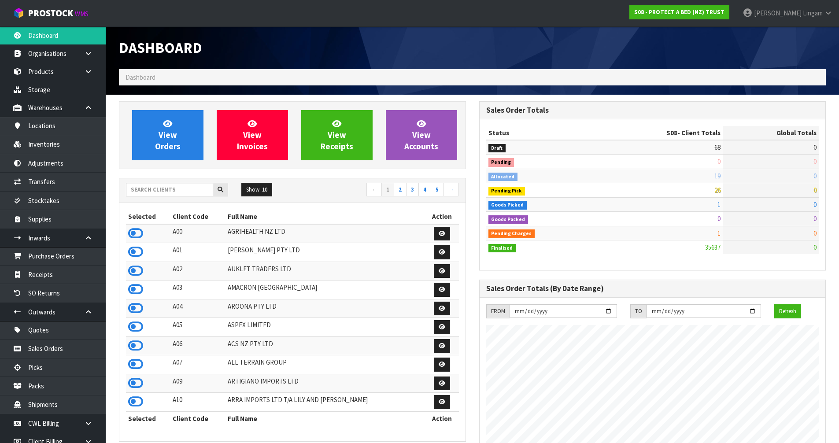
scroll to position [667, 360]
click at [169, 191] on input "text" at bounding box center [169, 190] width 87 height 14
click at [169, 190] on input "text" at bounding box center [169, 190] width 87 height 14
click at [179, 194] on input "text" at bounding box center [169, 190] width 87 height 14
click at [169, 189] on input "text" at bounding box center [169, 190] width 87 height 14
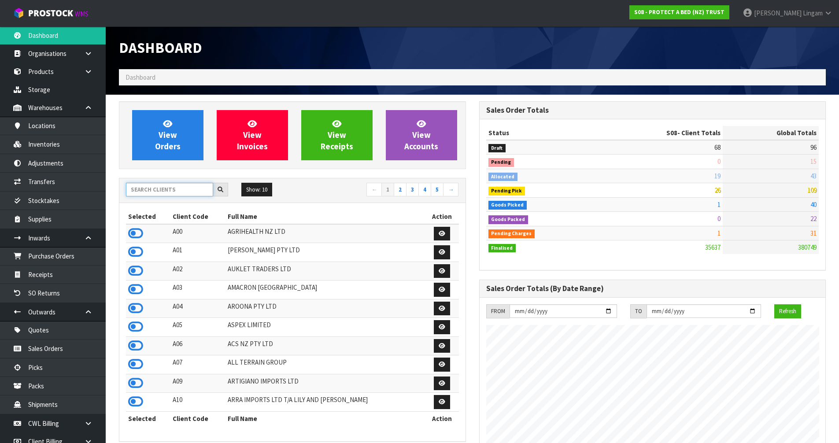
click at [196, 188] on input "text" at bounding box center [169, 190] width 87 height 14
click at [192, 192] on input "text" at bounding box center [169, 190] width 87 height 14
click at [192, 190] on input "text" at bounding box center [169, 190] width 87 height 14
click at [170, 187] on input "text" at bounding box center [169, 190] width 87 height 14
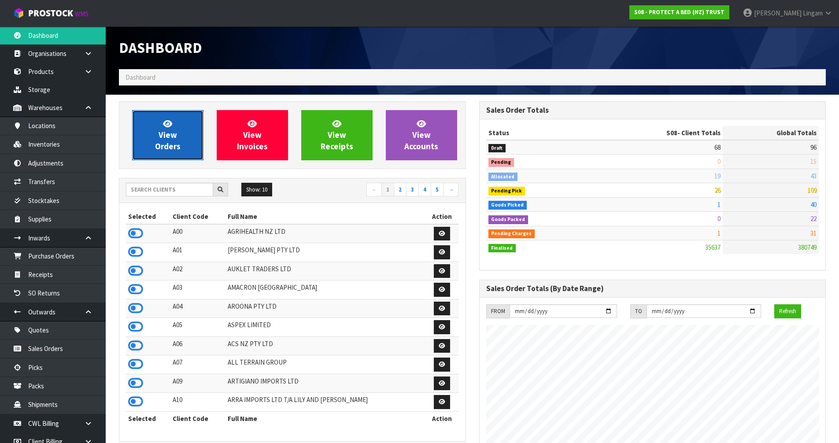
click at [166, 141] on span "View Orders" at bounding box center [168, 134] width 26 height 33
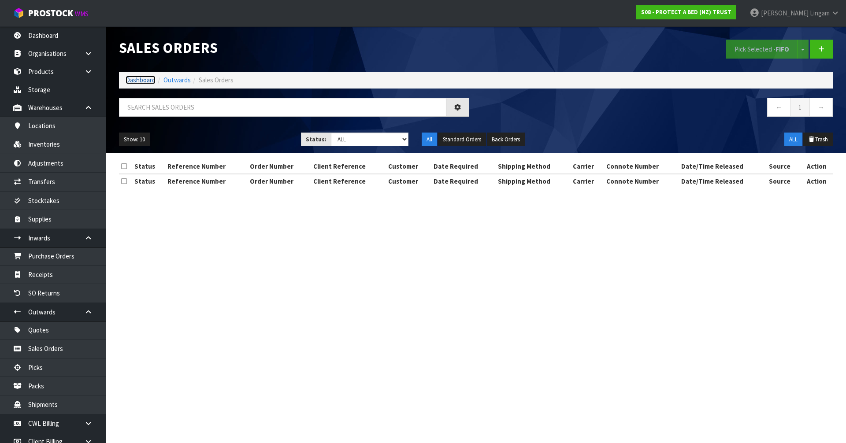
click at [131, 77] on link "Dashboard" at bounding box center [141, 80] width 30 height 8
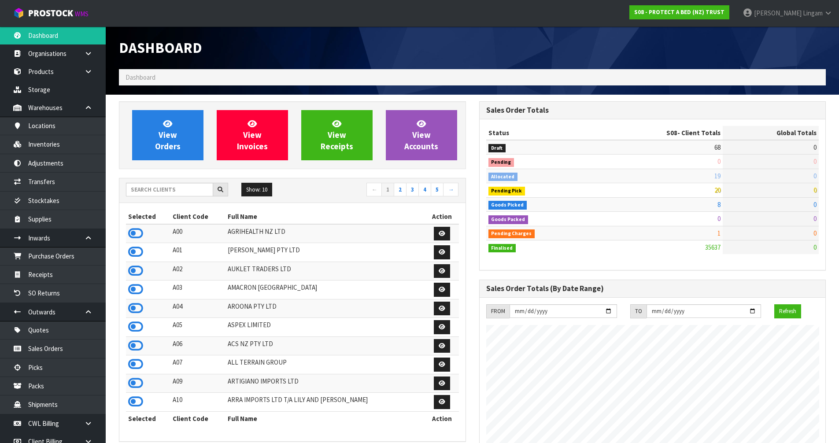
scroll to position [667, 360]
click at [189, 189] on input "text" at bounding box center [169, 190] width 87 height 14
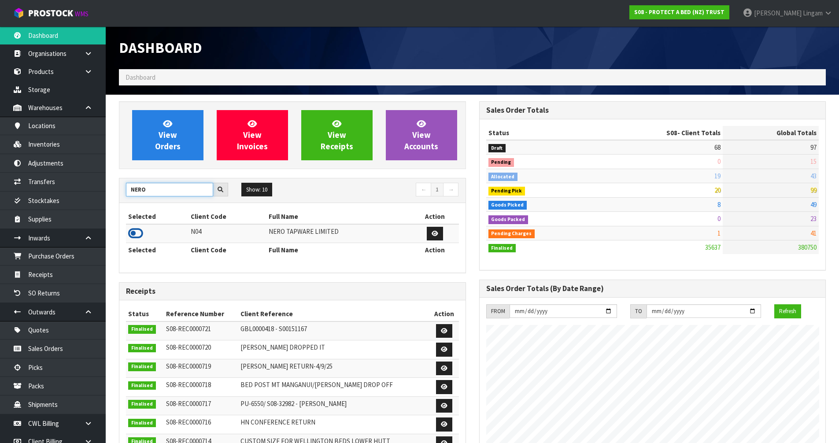
type input "NERO"
click at [135, 233] on icon at bounding box center [135, 233] width 15 height 13
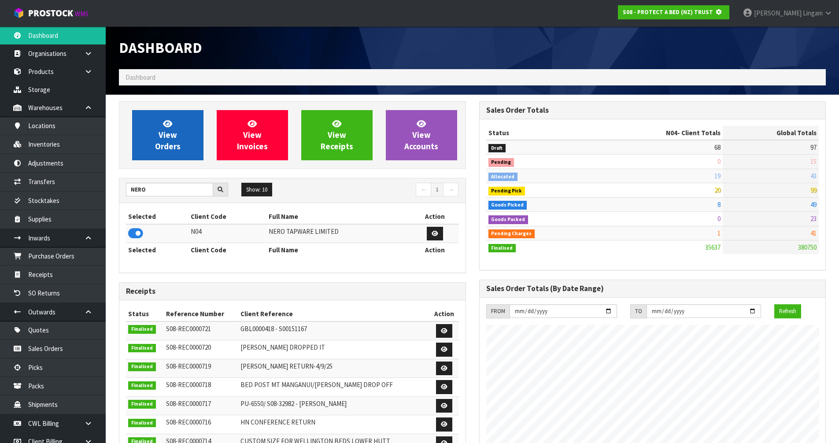
scroll to position [549, 360]
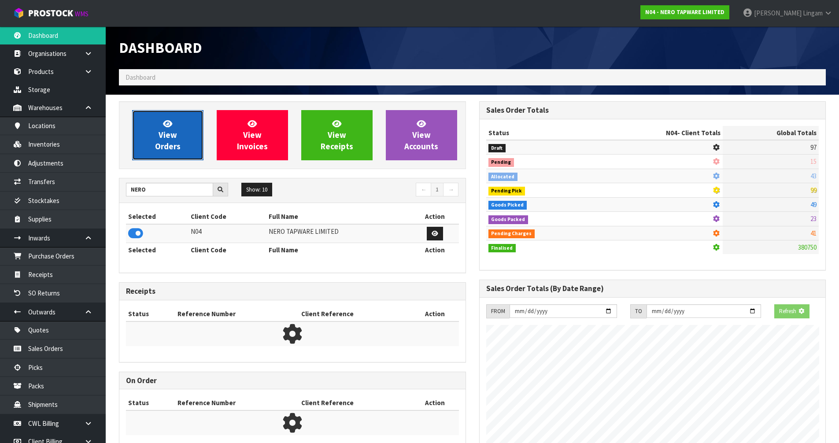
click at [160, 147] on span "View Orders" at bounding box center [168, 134] width 26 height 33
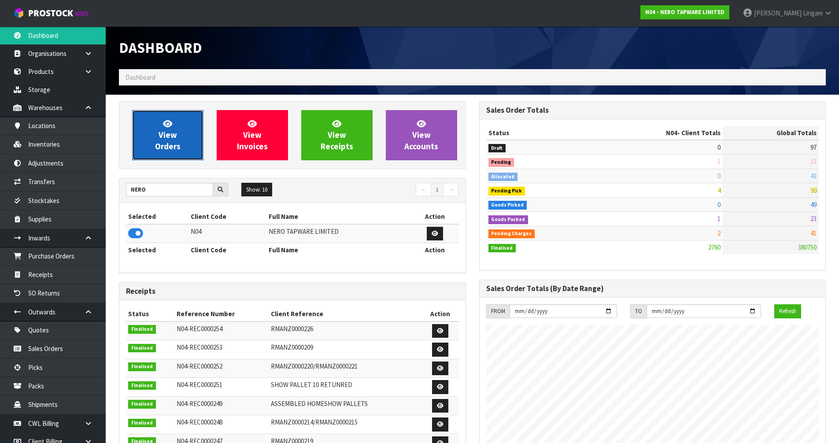
scroll to position [667, 360]
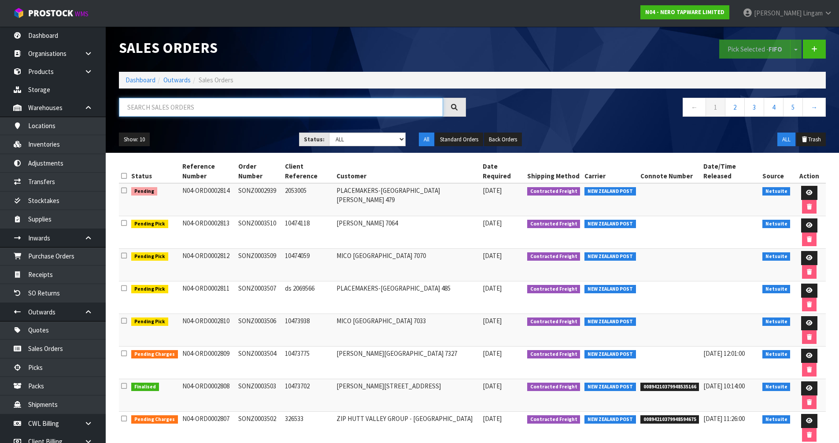
click at [217, 107] on input "text" at bounding box center [281, 107] width 324 height 19
paste input "SONZ0002939"
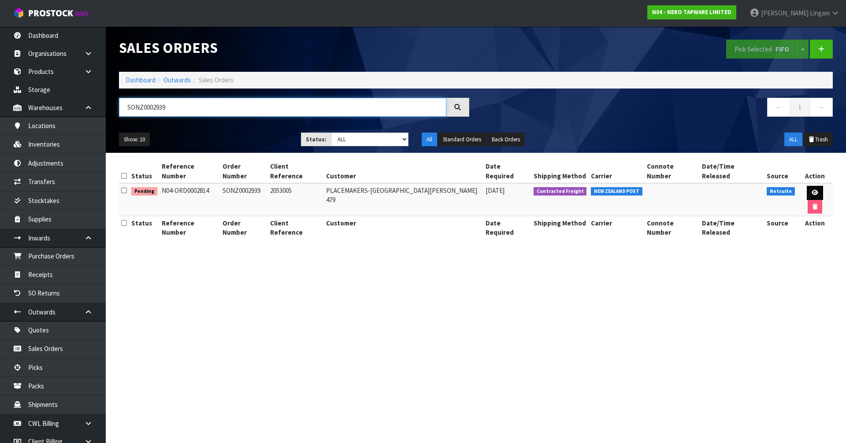
type input "SONZ0002939"
click at [811, 190] on icon at bounding box center [814, 193] width 7 height 6
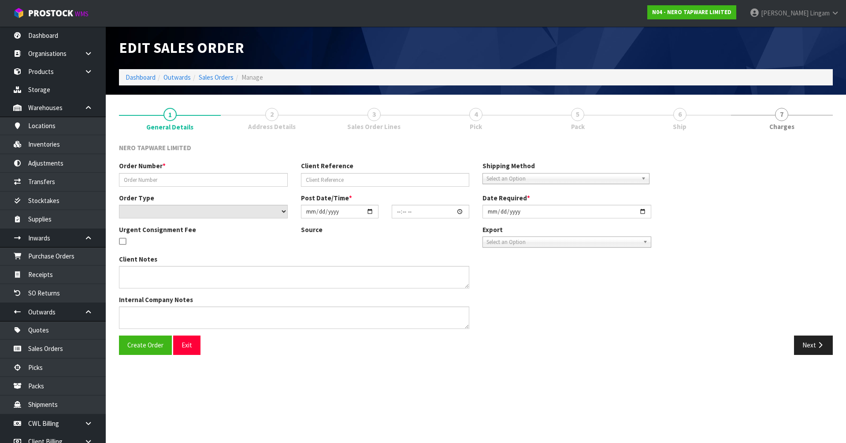
type input "SONZ0002939"
type input "2053005"
select select "number:0"
type input "[DATE]"
type input "11:15:06.000"
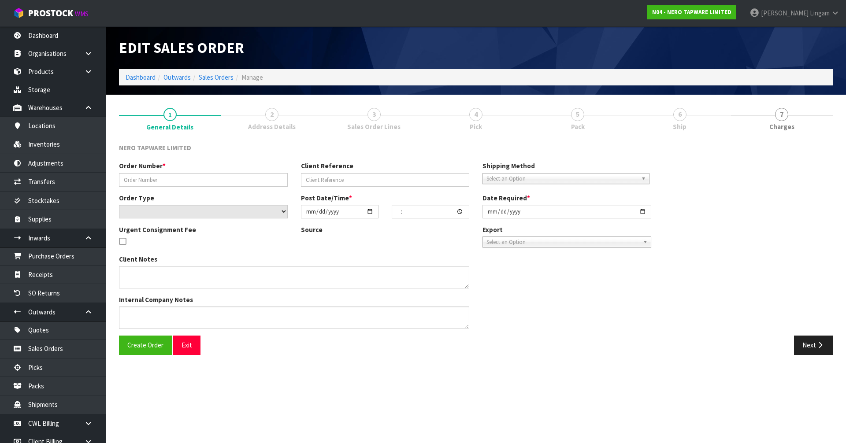
type input "[DATE]"
type textarea "please dispatch [DATE]"
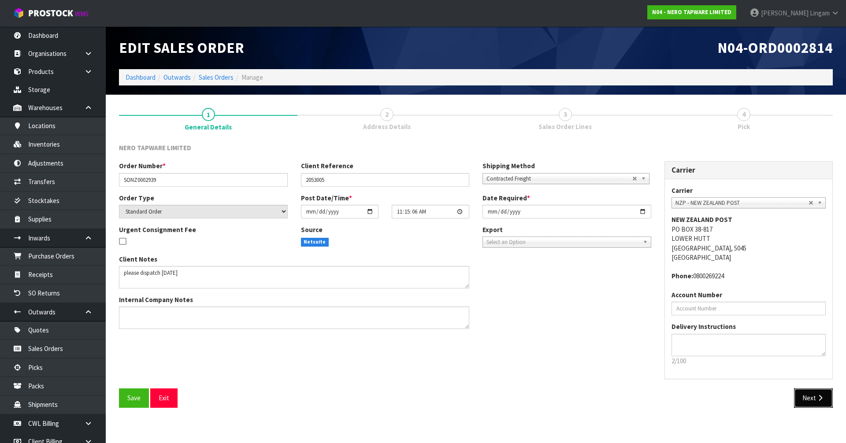
click at [813, 400] on button "Next" at bounding box center [813, 397] width 39 height 19
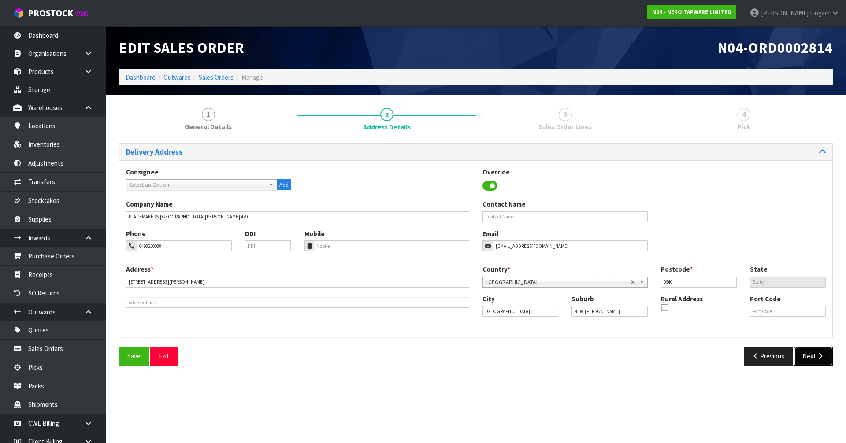
drag, startPoint x: 811, startPoint y: 360, endPoint x: 381, endPoint y: 190, distance: 461.9
click at [765, 408] on section "Edit Sales Order N04-ORD0002814 Dashboard Outwards Sales Orders Manage 1 Genera…" at bounding box center [423, 221] width 846 height 443
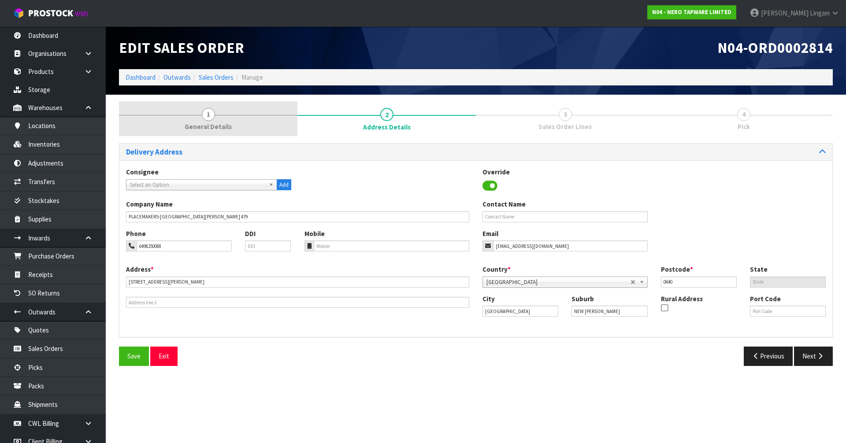
click at [237, 123] on link "1 General Details" at bounding box center [208, 118] width 178 height 35
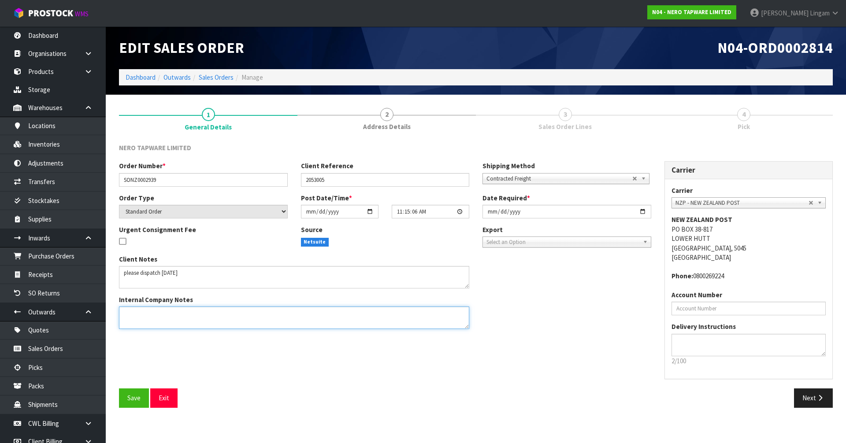
click at [158, 313] on textarea at bounding box center [294, 318] width 350 height 22
type textarea "UPDATED STOCK AS PER NERO"
click at [140, 401] on span "Save" at bounding box center [133, 398] width 13 height 8
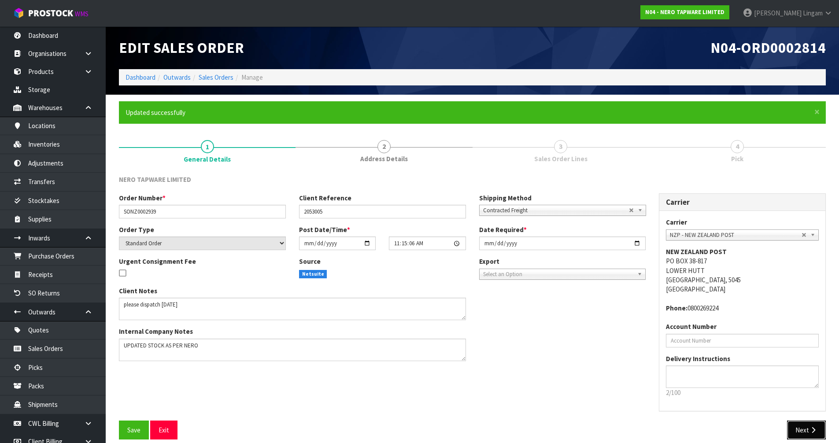
click at [807, 431] on button "Next" at bounding box center [806, 430] width 39 height 19
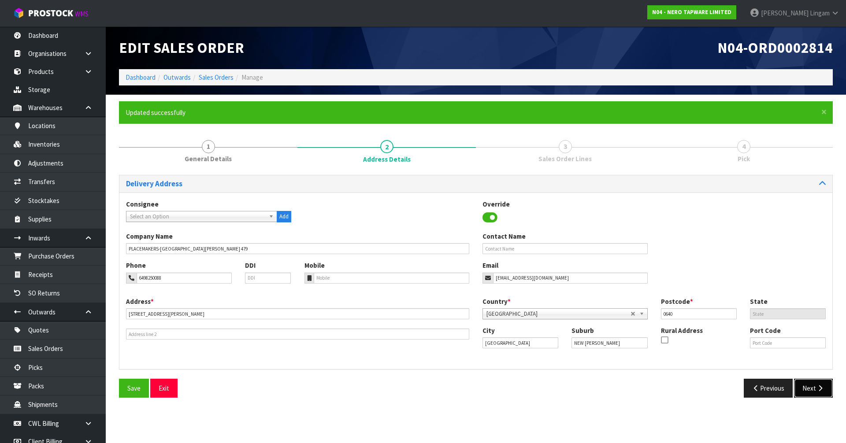
click at [810, 392] on button "Next" at bounding box center [813, 388] width 39 height 19
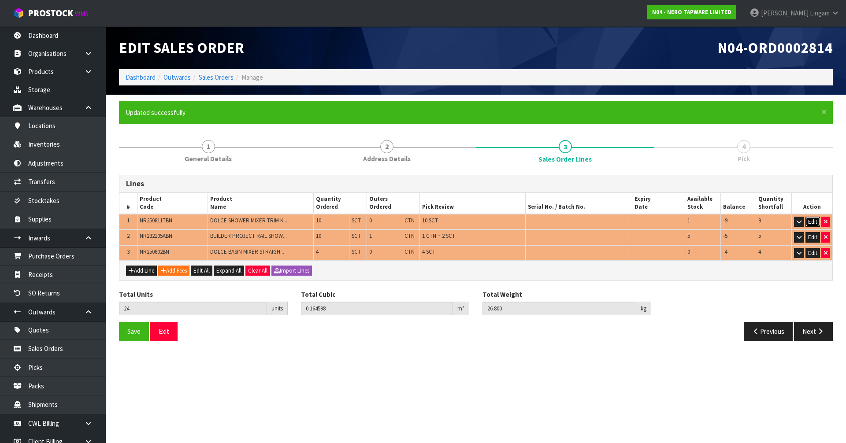
click at [808, 221] on button "Edit" at bounding box center [812, 222] width 15 height 11
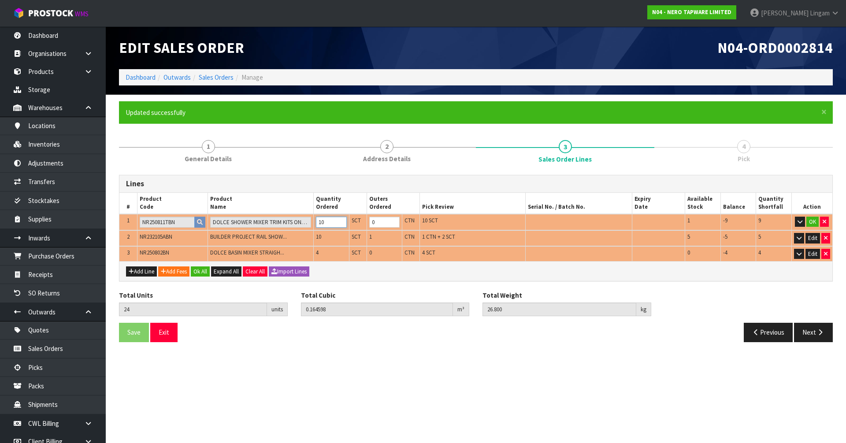
click at [308, 225] on tr "1 NR250811TBN DOLCE SHOWER MIXER TRIM KITS ONLY BRUSHED NICKEL 10 SCT 0 CTN 10 …" at bounding box center [475, 222] width 713 height 17
type input "15"
type input "0.145968"
type input "23.2"
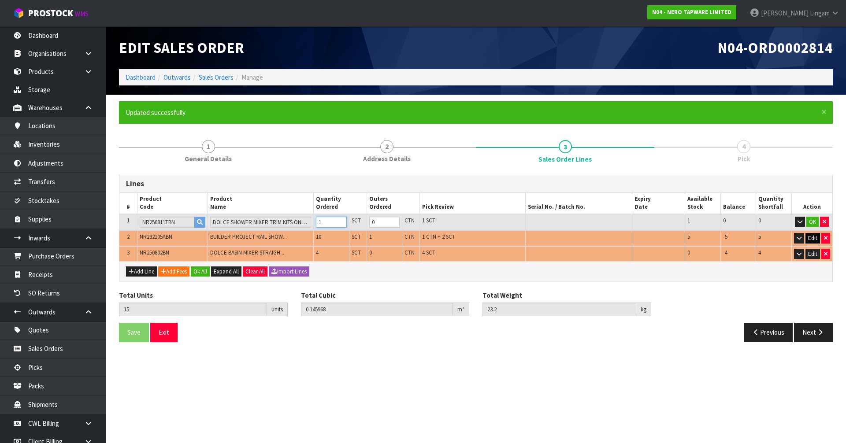
type input "1"
click at [810, 238] on button "Edit" at bounding box center [812, 238] width 15 height 11
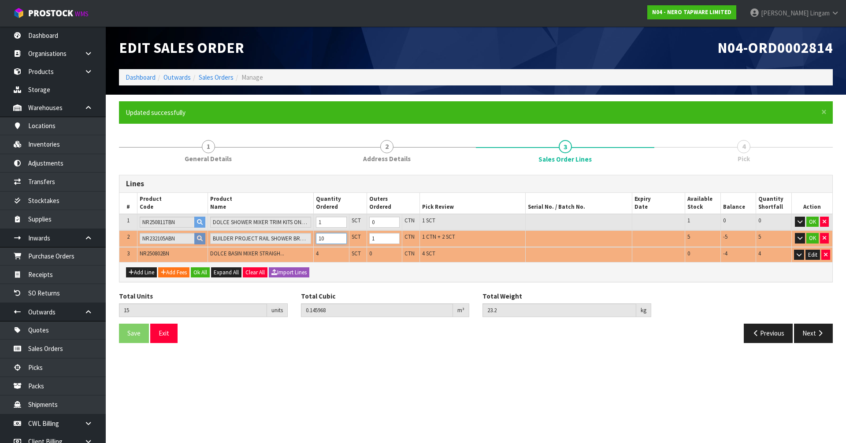
click at [299, 242] on tr "2 NR232105ABN BUILDER PROJECT RAIL SHOWER BRUSHED NICKEL 10 SCT 1 CTN 1 CTN + 2…" at bounding box center [475, 238] width 713 height 17
type input "10"
type input "0.08577"
type input "14"
type input "5"
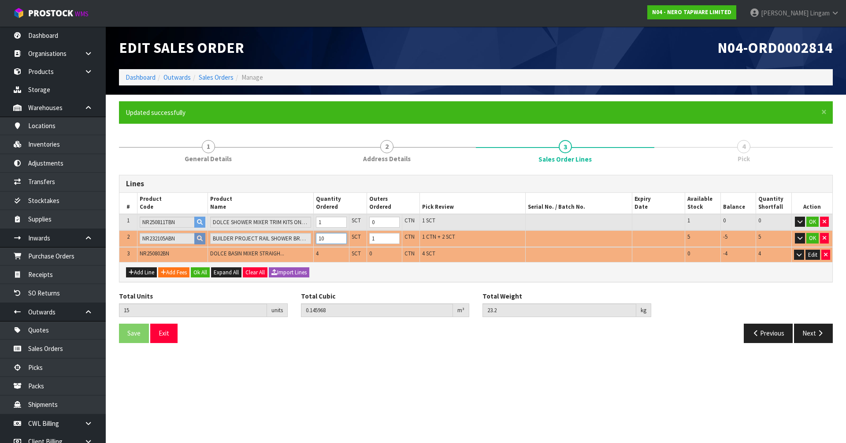
type input "0"
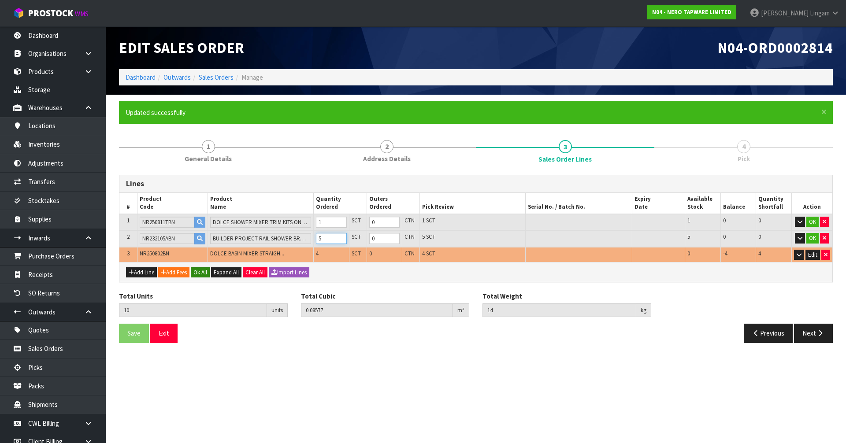
type input "5"
click at [200, 272] on button "Ok All" at bounding box center [200, 272] width 19 height 11
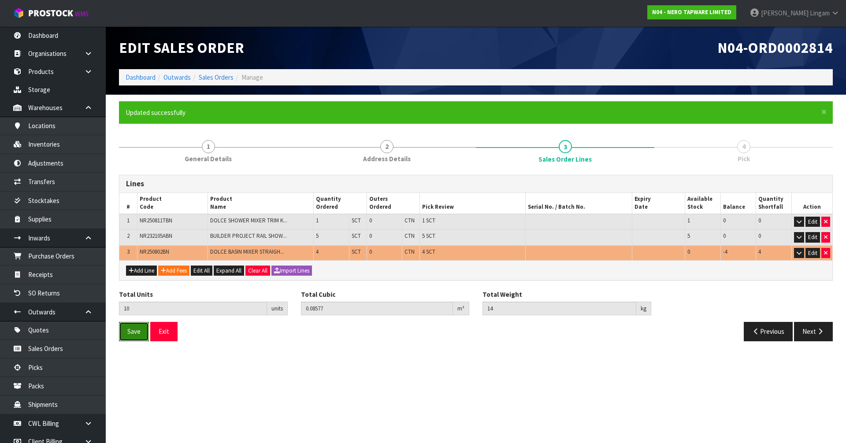
click at [131, 335] on span "Save" at bounding box center [133, 331] width 13 height 8
click at [159, 251] on span "NR250802BN" at bounding box center [155, 251] width 30 height 7
click at [827, 252] on button "button" at bounding box center [825, 253] width 9 height 11
type input "6"
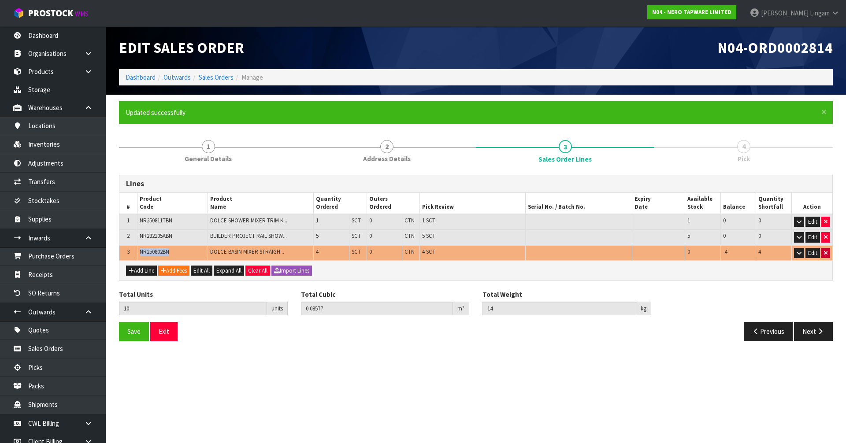
type input "0.06047"
type input "8.4"
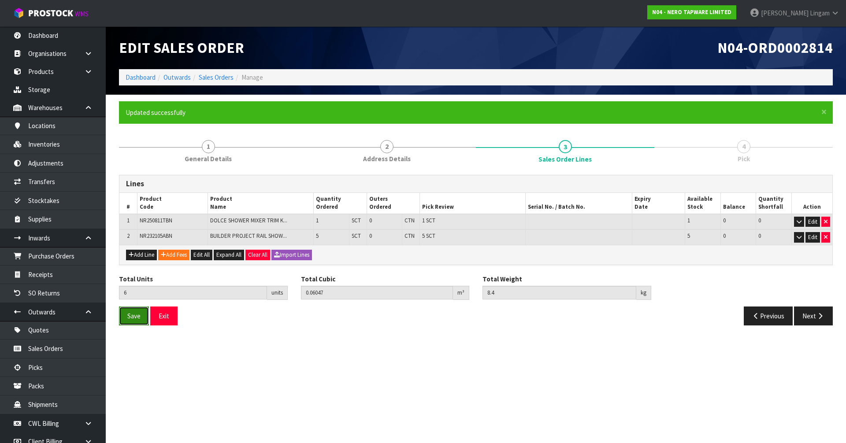
click at [142, 319] on button "Save" at bounding box center [134, 316] width 30 height 19
click at [810, 319] on button "Next" at bounding box center [813, 316] width 39 height 19
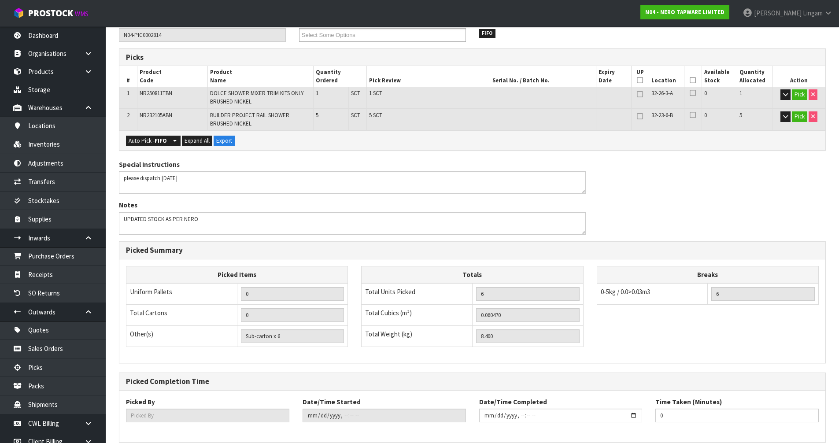
scroll to position [200, 0]
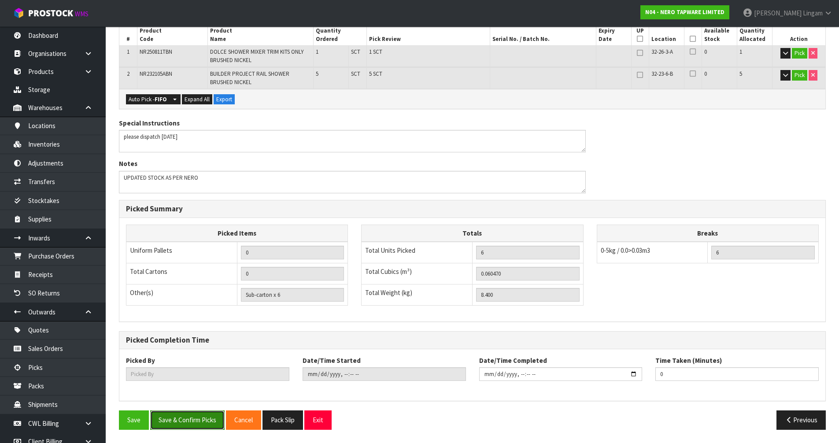
click at [185, 426] on button "Save & Confirm Picks" at bounding box center [187, 420] width 74 height 19
type input "[PERSON_NAME]"
type input "[DATE]T12:03:40"
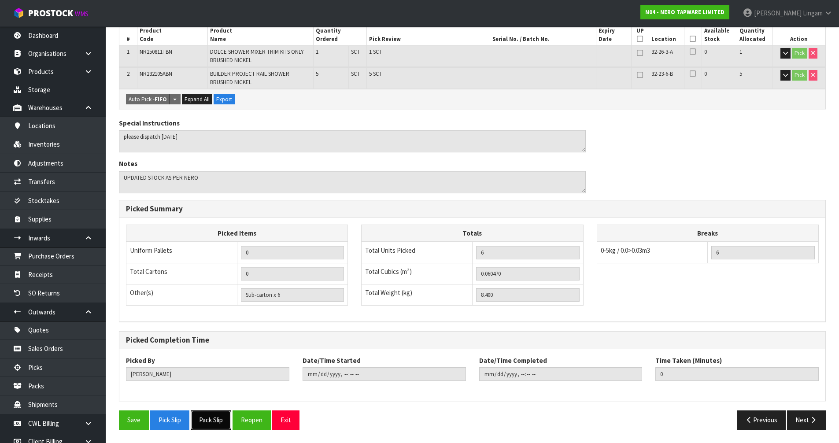
click at [216, 423] on button "Pack Slip" at bounding box center [211, 420] width 41 height 19
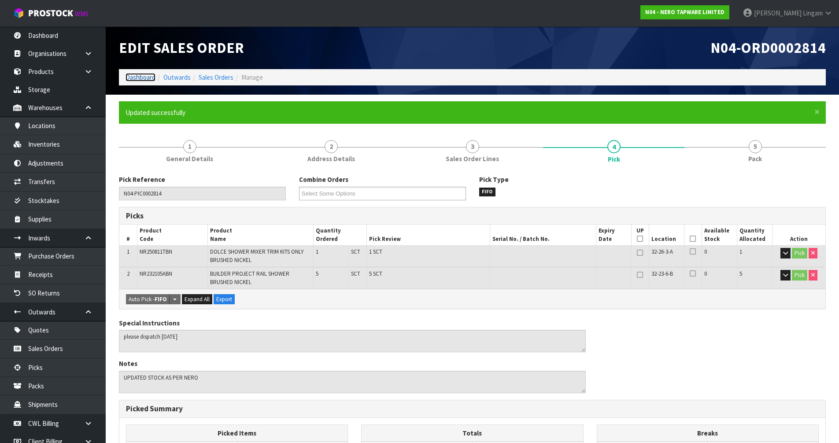
click at [140, 76] on link "Dashboard" at bounding box center [141, 77] width 30 height 8
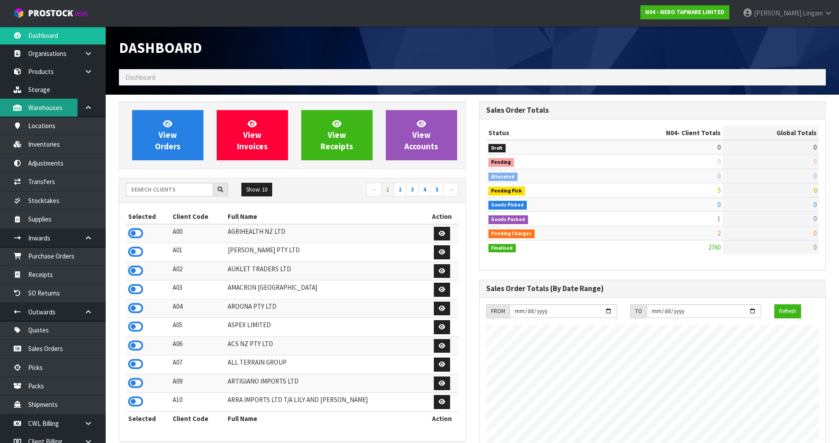
scroll to position [667, 360]
click at [188, 191] on input "text" at bounding box center [169, 190] width 87 height 14
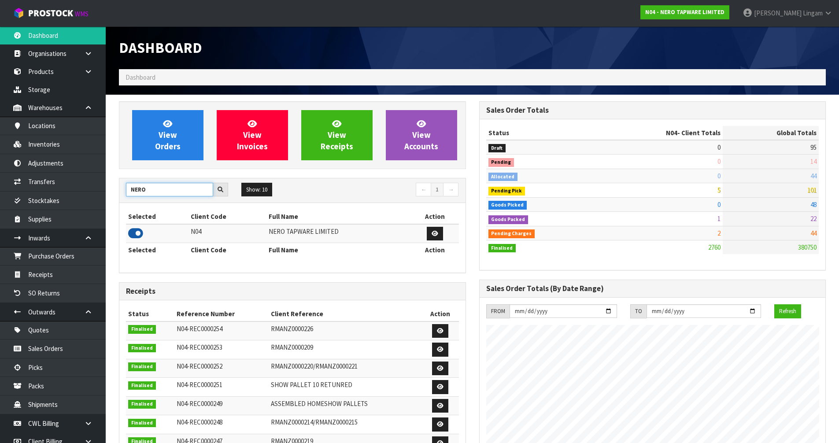
type input "NERO"
click at [134, 232] on icon at bounding box center [135, 233] width 15 height 13
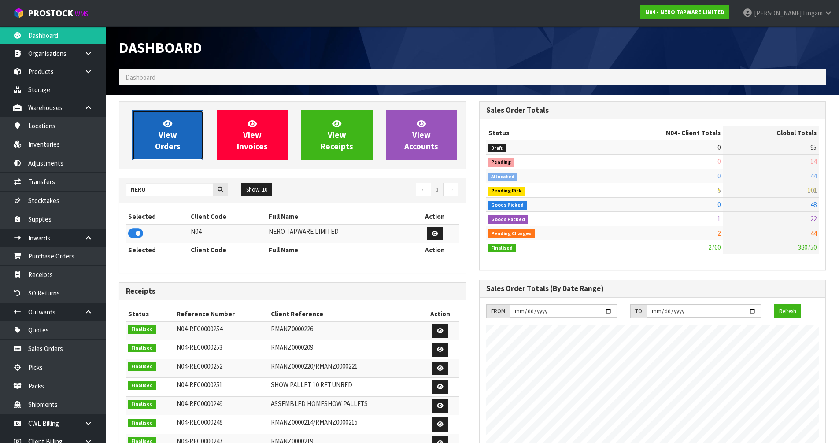
click at [148, 136] on link "View Orders" at bounding box center [167, 135] width 71 height 50
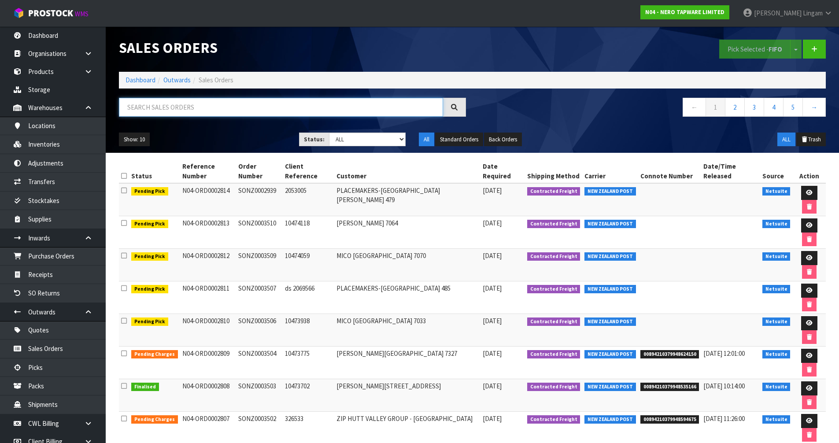
click at [279, 106] on input "text" at bounding box center [281, 107] width 324 height 19
paste input "SONZ0003498"
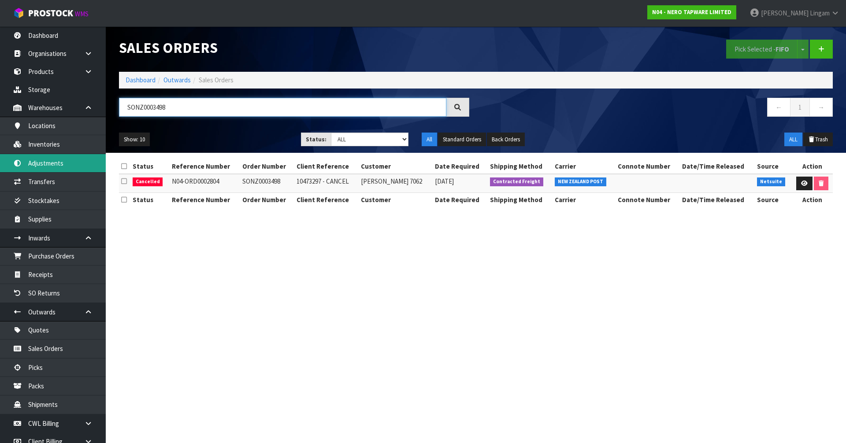
type input "SONZ0003498"
click at [511, 330] on section "Sales Orders Pick Selected - FIFO Split button! FIFO - First In First Out FEFO …" at bounding box center [423, 221] width 846 height 443
click at [139, 81] on link "Dashboard" at bounding box center [141, 80] width 30 height 8
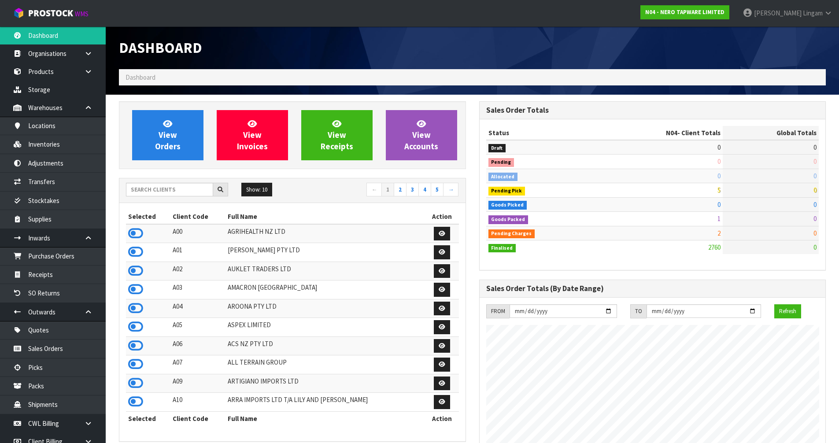
scroll to position [667, 360]
click at [180, 139] on link "View Orders" at bounding box center [167, 135] width 71 height 50
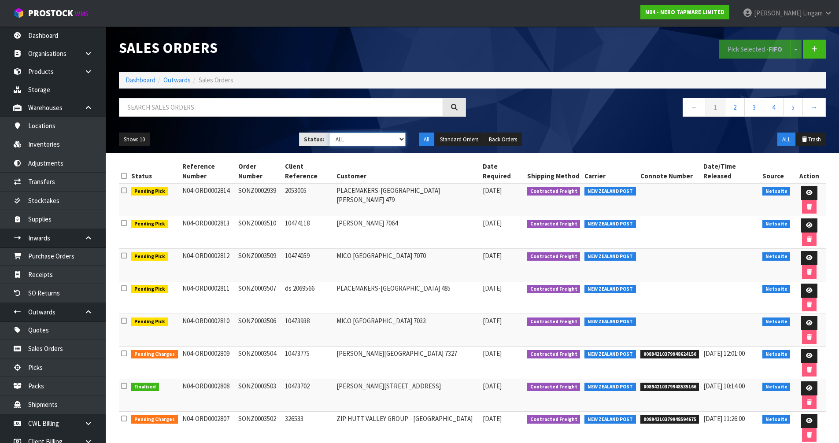
click at [392, 141] on select "Draft Pending Allocated Pending Pick Goods Picked Goods Packed Pending Charges …" at bounding box center [367, 140] width 77 height 14
select select "string:6"
click at [329, 133] on select "Draft Pending Allocated Pending Pick Goods Picked Goods Packed Pending Charges …" at bounding box center [367, 140] width 77 height 14
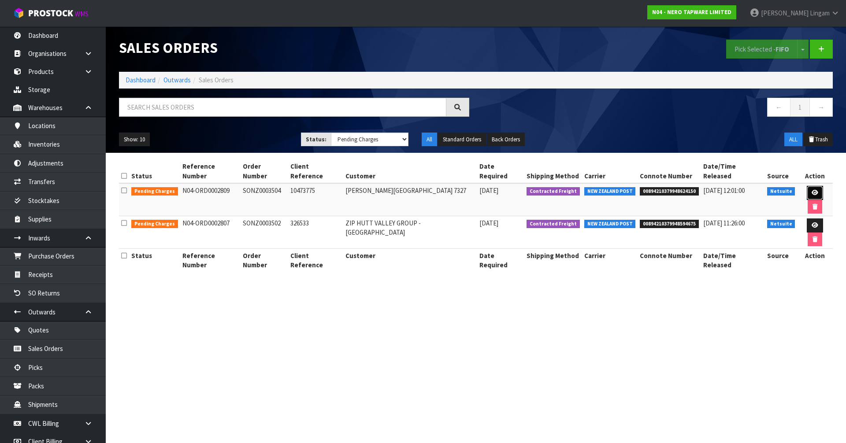
click at [811, 190] on icon at bounding box center [814, 193] width 7 height 6
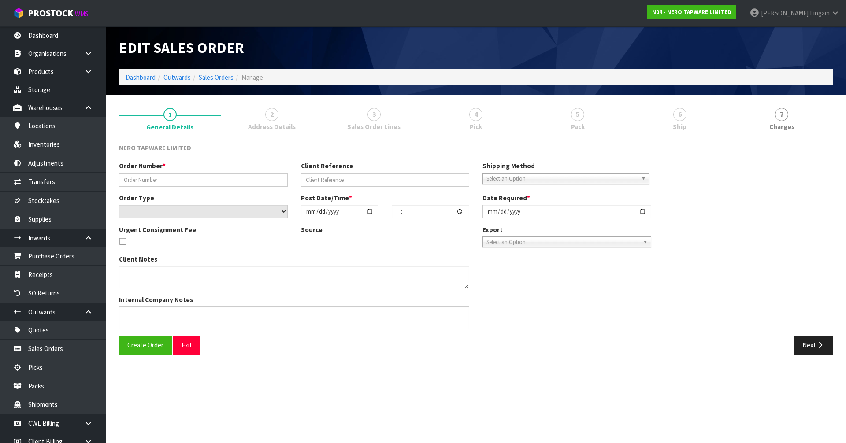
type input "SONZ0003504"
type input "10473775"
select select "number:0"
type input "[DATE]"
type input "09:30:06.000"
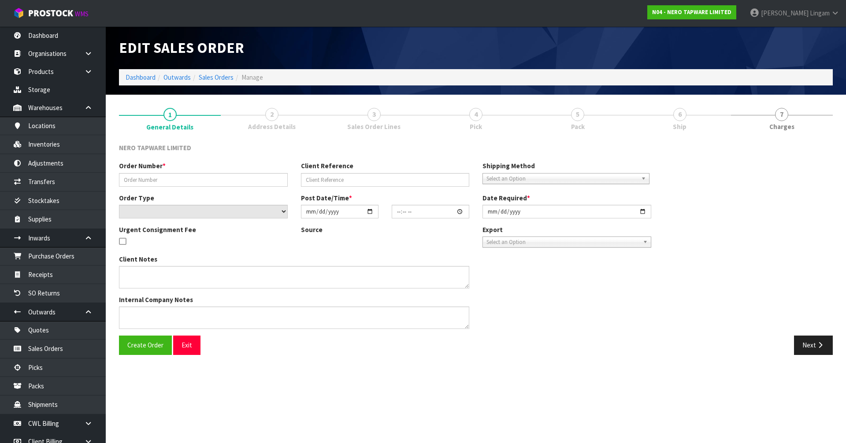
type input "[DATE]"
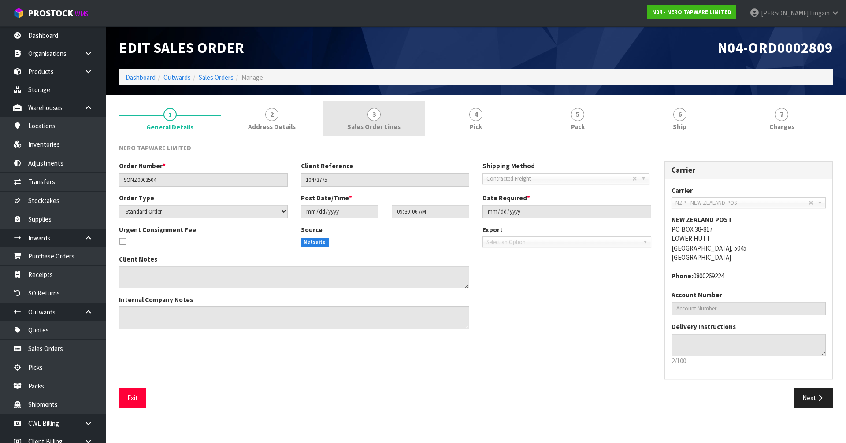
click at [401, 129] on link "3 Sales Order Lines" at bounding box center [374, 118] width 102 height 35
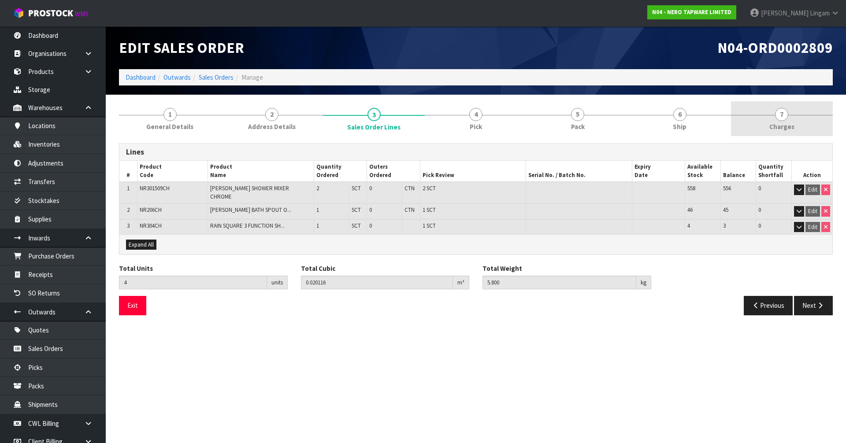
click at [790, 124] on span "Charges" at bounding box center [781, 126] width 25 height 9
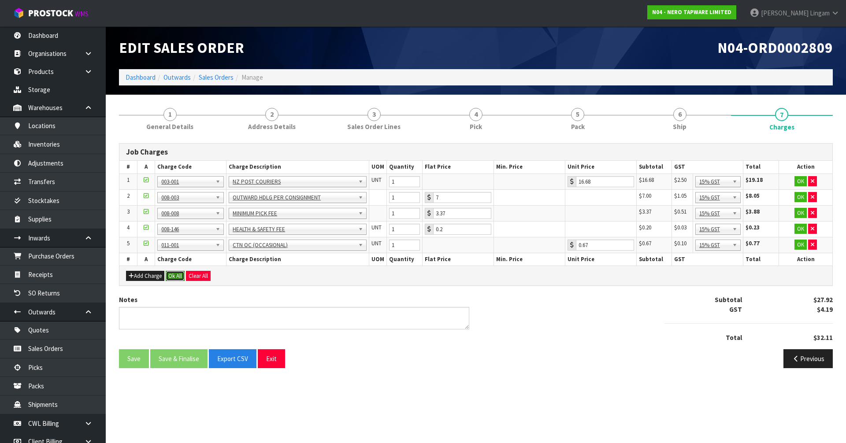
click at [171, 276] on button "Ok All" at bounding box center [175, 276] width 19 height 11
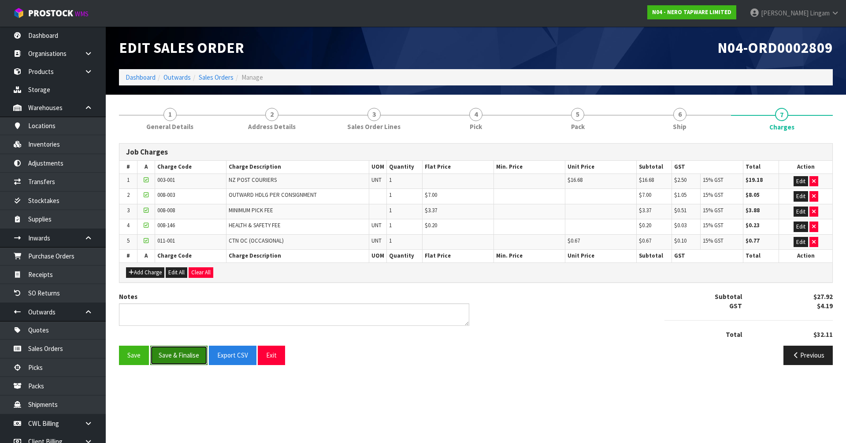
click at [182, 351] on button "Save & Finalise" at bounding box center [178, 355] width 57 height 19
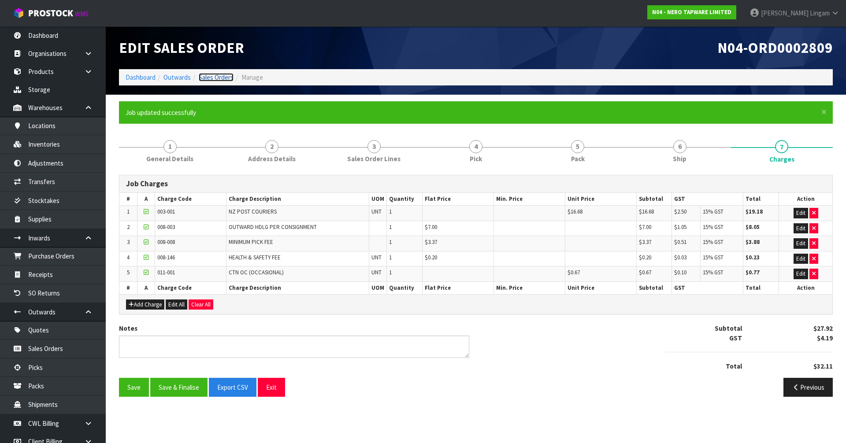
click at [231, 76] on link "Sales Orders" at bounding box center [216, 77] width 35 height 8
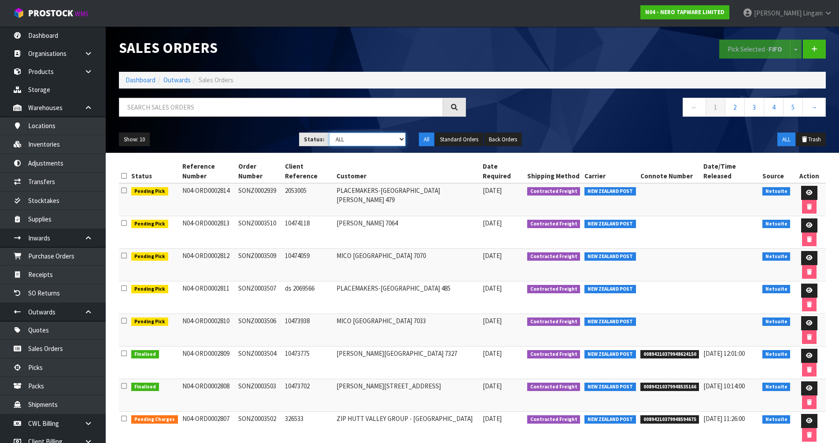
click at [391, 137] on select "Draft Pending Allocated Pending Pick Goods Picked Goods Packed Pending Charges …" at bounding box center [367, 140] width 77 height 14
select select "string:6"
click at [329, 133] on select "Draft Pending Allocated Pending Pick Goods Picked Goods Packed Pending Charges …" at bounding box center [367, 140] width 77 height 14
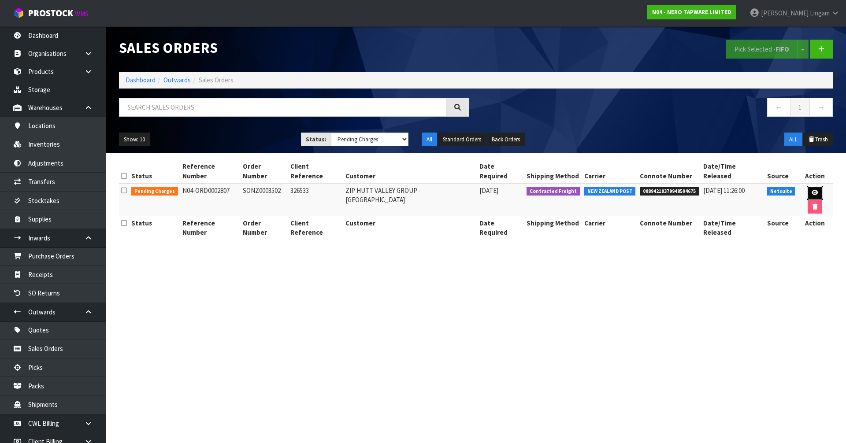
click at [811, 190] on icon at bounding box center [814, 193] width 7 height 6
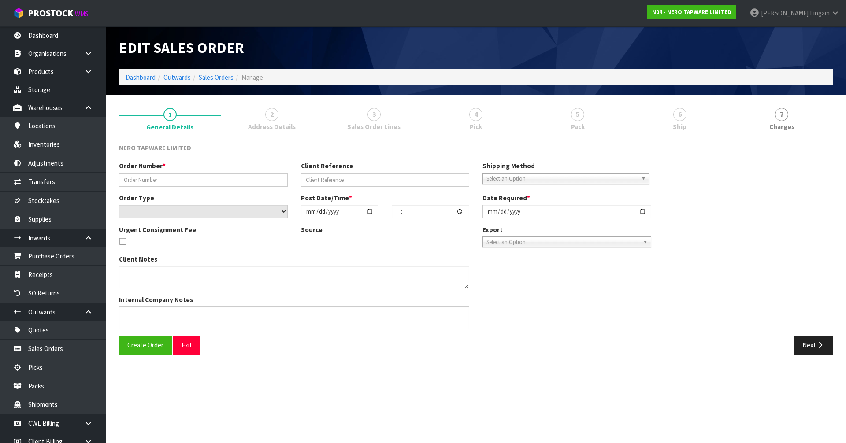
type input "SONZ0003502"
type input "326533"
select select "number:0"
type input "[DATE]"
type input "08:15:15.000"
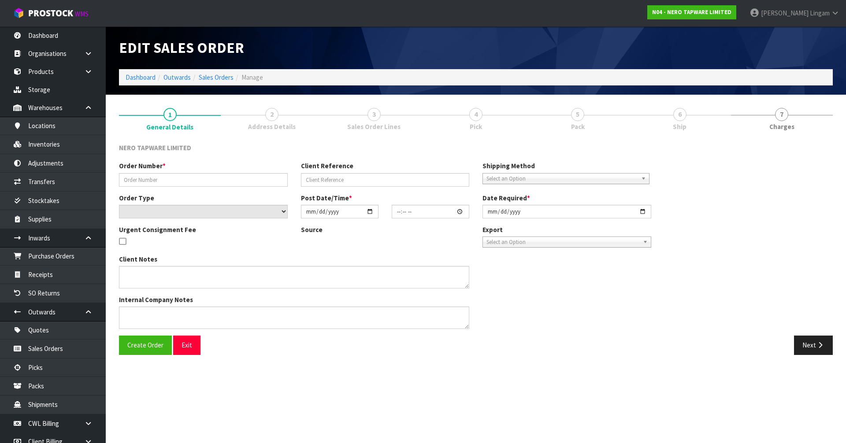
type input "[DATE]"
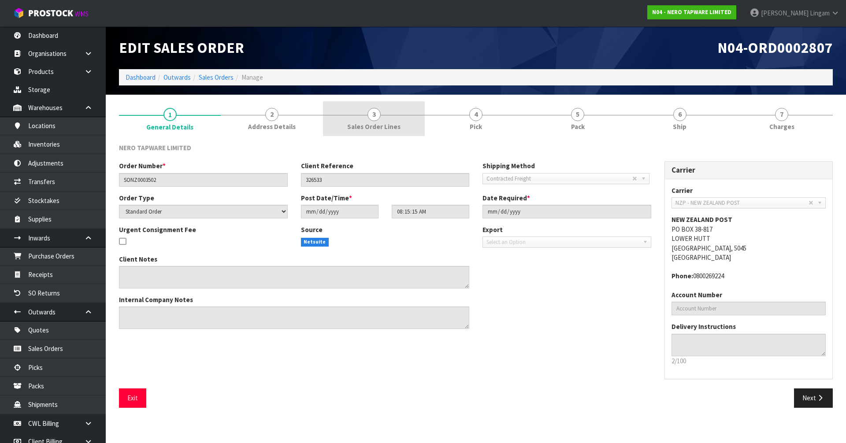
click at [396, 122] on link "3 Sales Order Lines" at bounding box center [374, 118] width 102 height 35
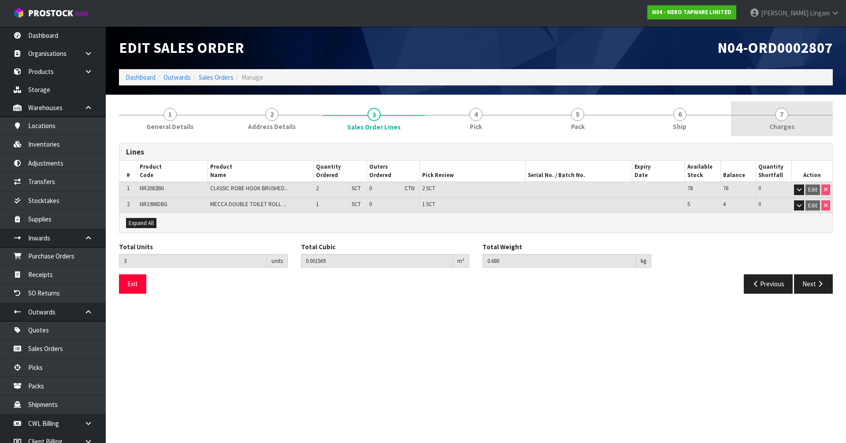
click at [795, 122] on link "7 [GEOGRAPHIC_DATA]" at bounding box center [782, 118] width 102 height 35
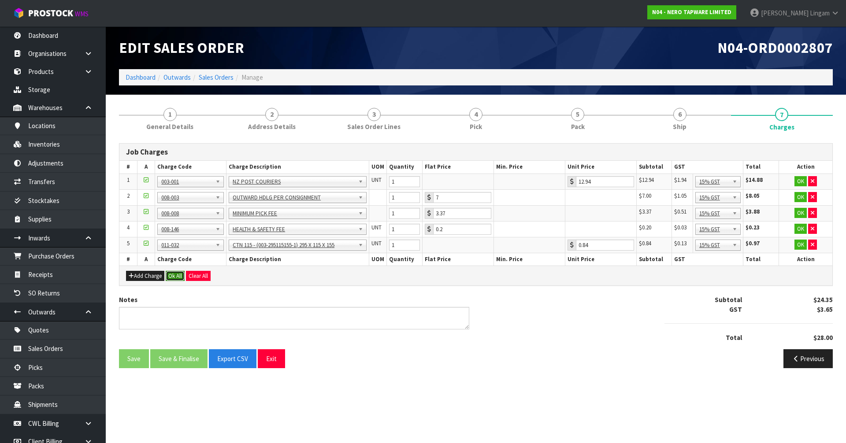
click at [173, 275] on button "Ok All" at bounding box center [175, 276] width 19 height 11
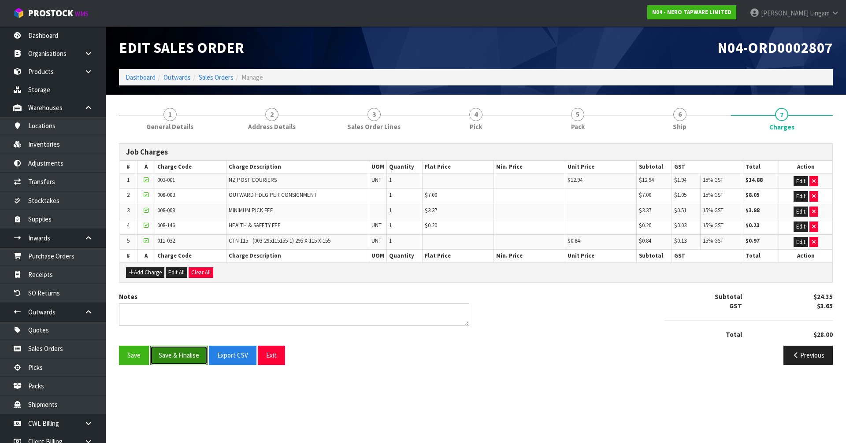
click at [183, 356] on button "Save & Finalise" at bounding box center [178, 355] width 57 height 19
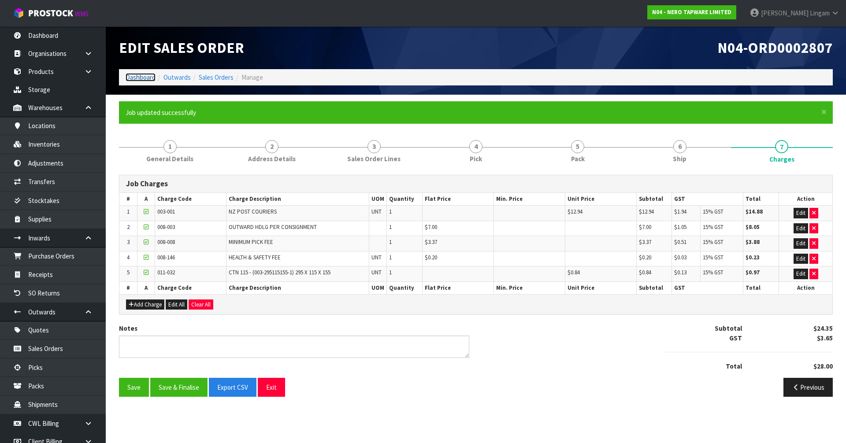
click at [134, 76] on link "Dashboard" at bounding box center [141, 77] width 30 height 8
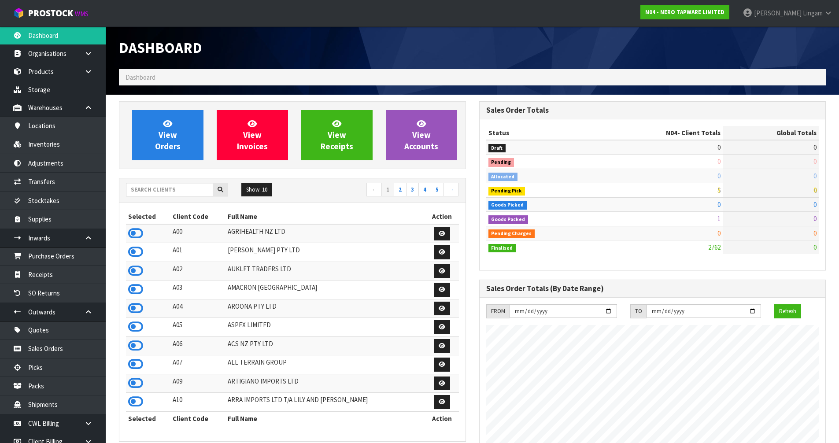
scroll to position [667, 360]
click at [189, 187] on input "text" at bounding box center [169, 190] width 87 height 14
click at [198, 190] on input "text" at bounding box center [169, 190] width 87 height 14
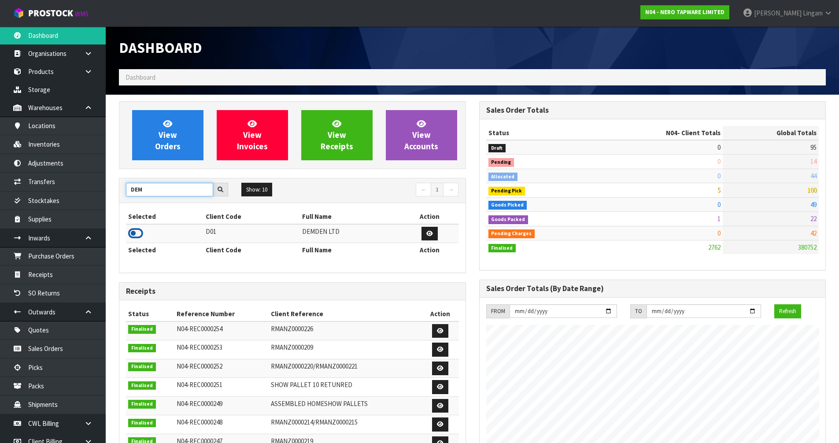
type input "DEM"
click at [137, 232] on icon at bounding box center [135, 233] width 15 height 13
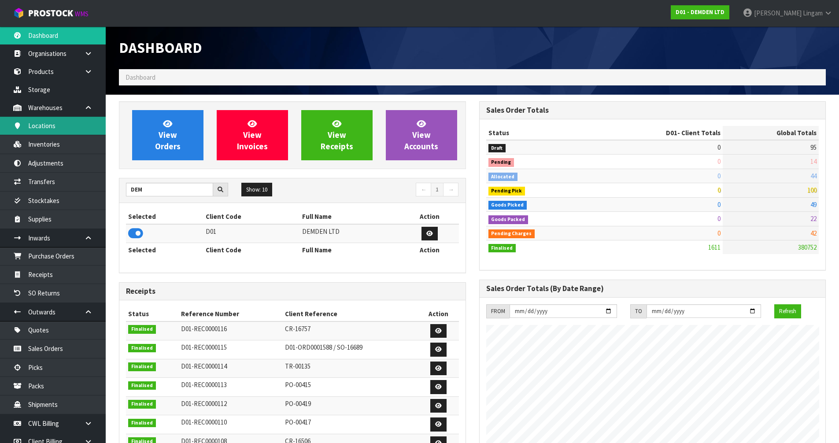
scroll to position [567, 360]
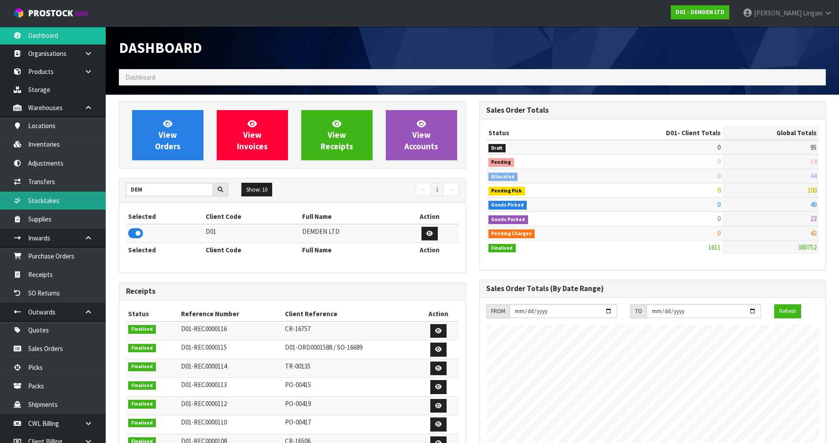
click at [46, 200] on link "Stocktakes" at bounding box center [53, 201] width 106 height 18
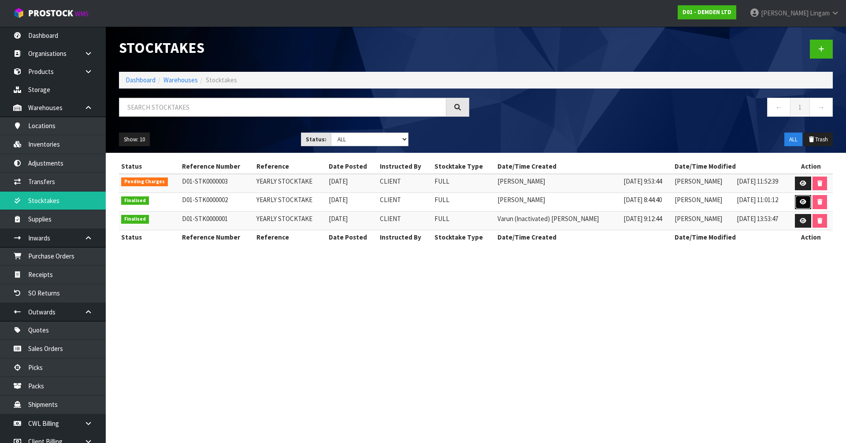
click at [804, 203] on icon at bounding box center [802, 202] width 7 height 6
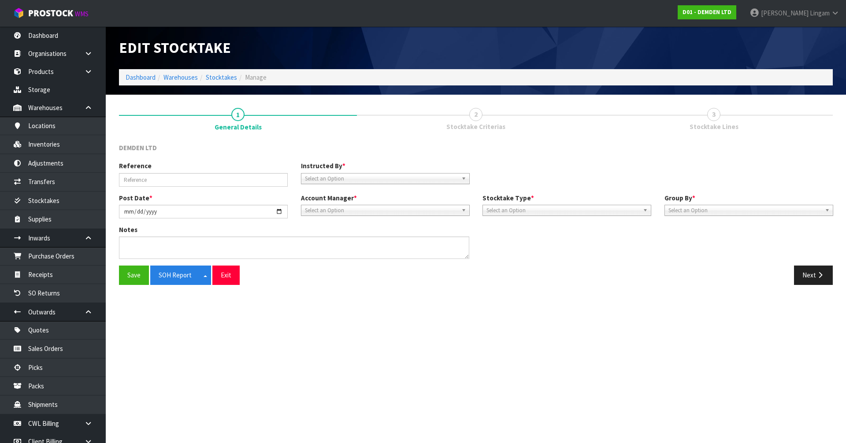
type input "YEARLY STOCKTAKE"
type input "[DATE]"
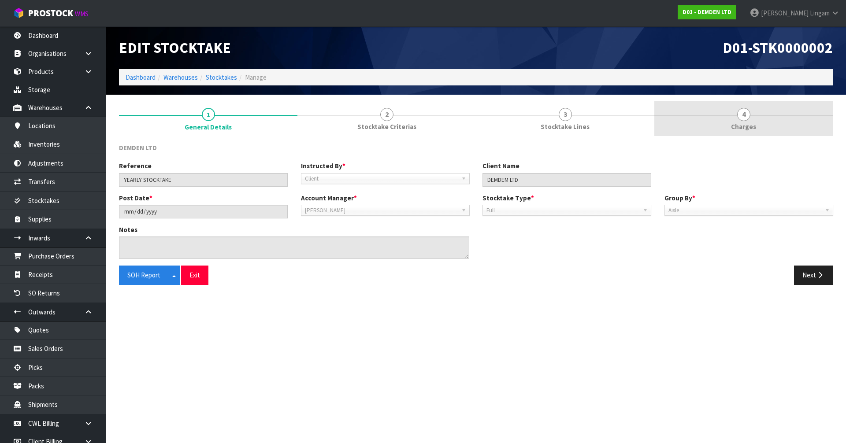
click at [771, 128] on link "4 [GEOGRAPHIC_DATA]" at bounding box center [743, 118] width 178 height 35
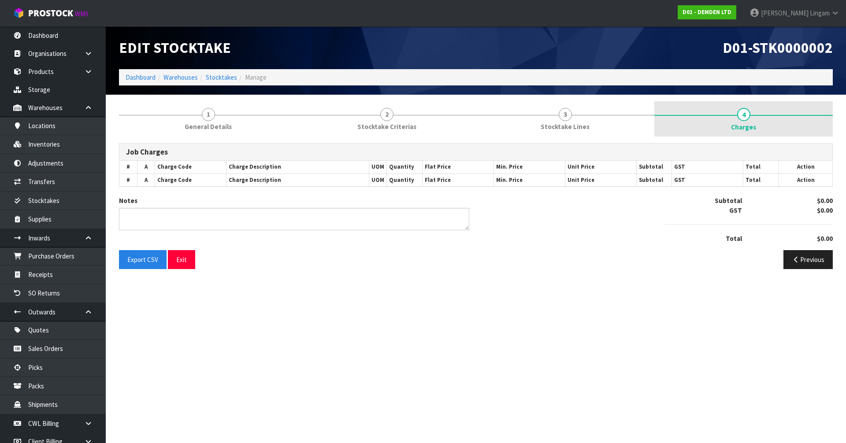
type textarea "CHARGE 2 HOURS- 120 MINUTES"
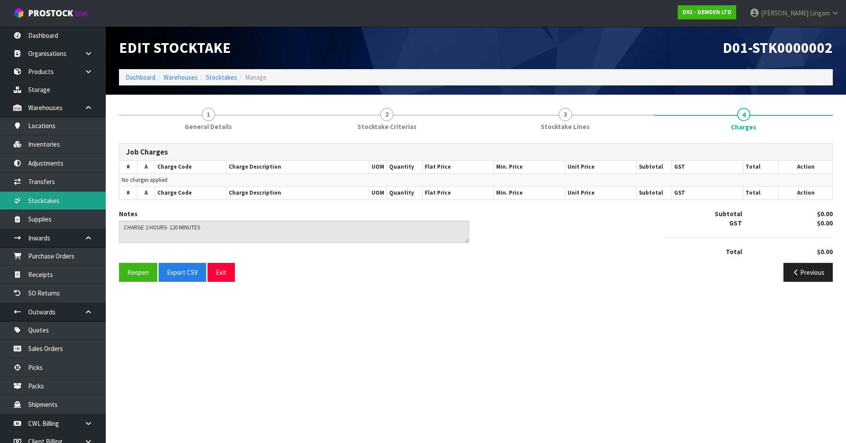
click at [48, 200] on link "Stocktakes" at bounding box center [53, 201] width 106 height 18
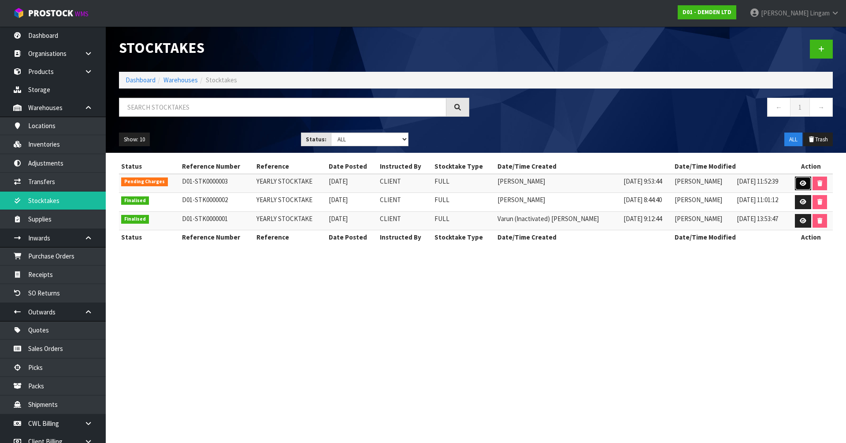
click at [796, 182] on link at bounding box center [803, 184] width 16 height 14
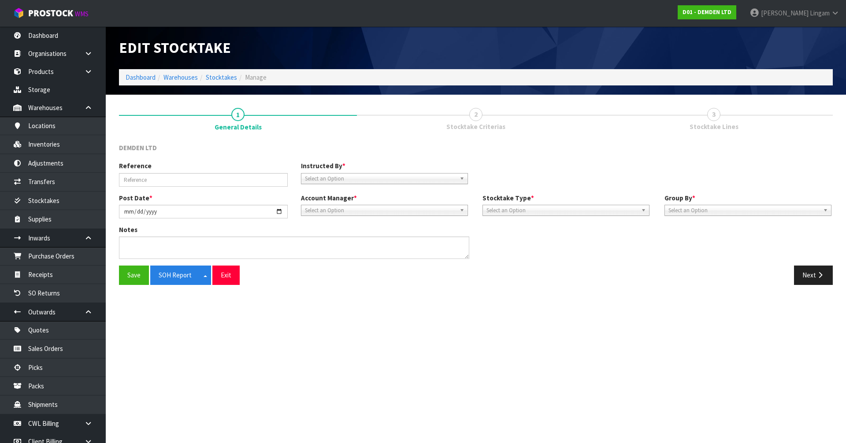
type input "YEARLY STOCKTAKE"
type input "[DATE]"
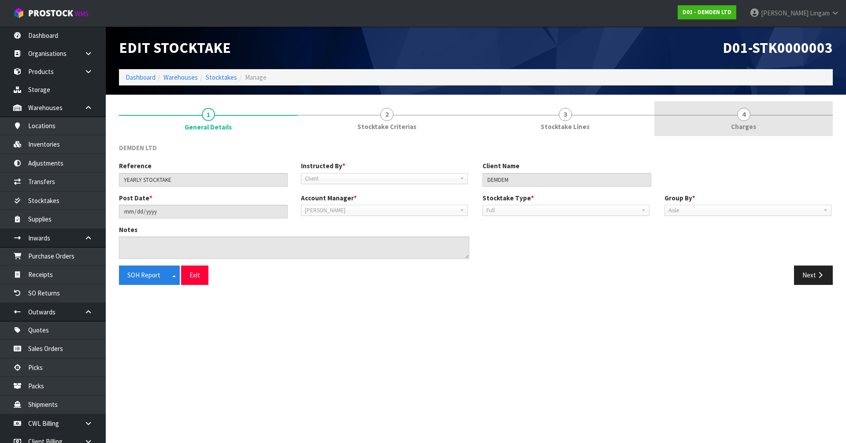
click at [790, 132] on link "4 [GEOGRAPHIC_DATA]" at bounding box center [743, 118] width 178 height 35
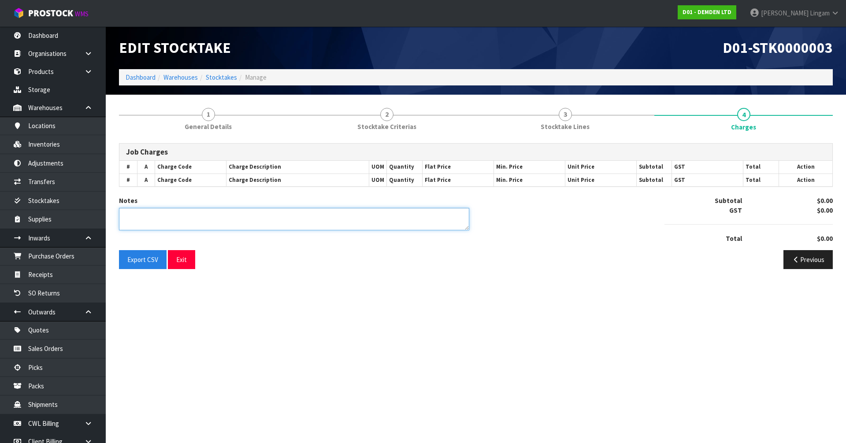
click at [173, 218] on textarea at bounding box center [294, 219] width 350 height 22
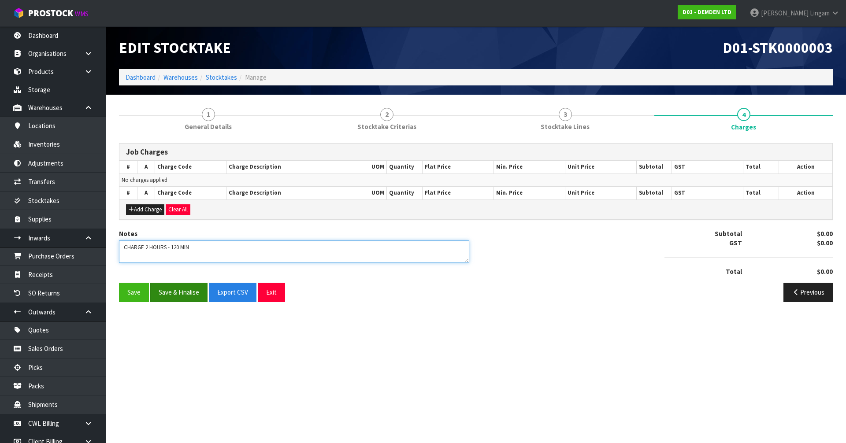
type textarea "CHARGE 2 HOURS - 120 MIN"
click at [176, 294] on button "Save & Finalise" at bounding box center [178, 292] width 57 height 19
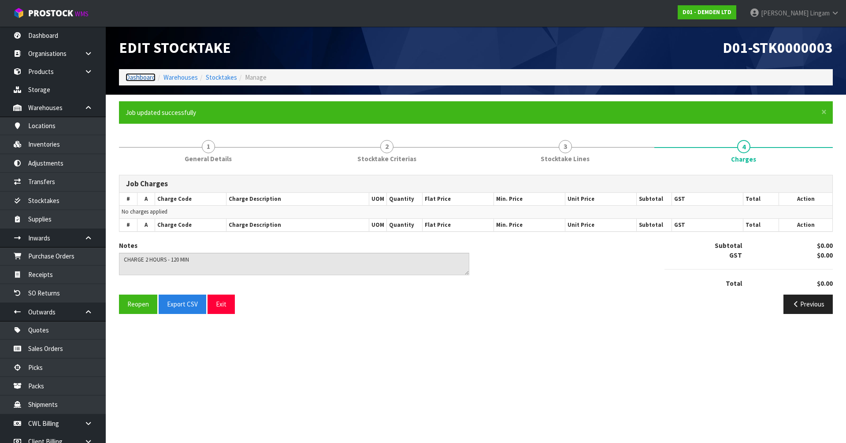
click at [132, 78] on link "Dashboard" at bounding box center [141, 77] width 30 height 8
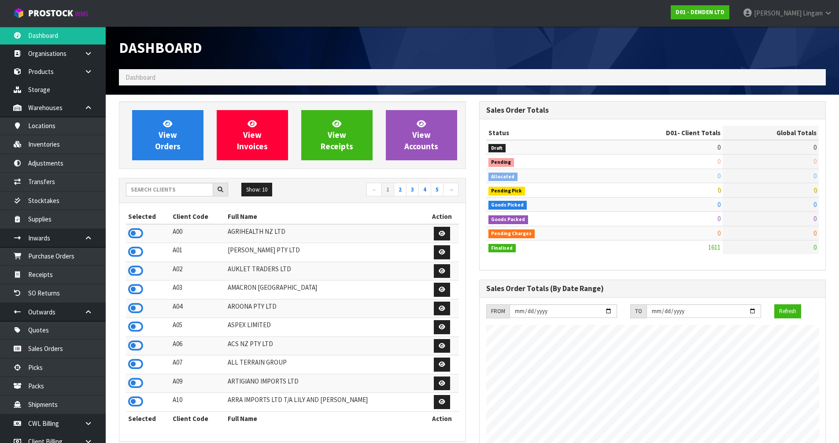
scroll to position [567, 360]
click at [197, 193] on input "text" at bounding box center [169, 190] width 87 height 14
click at [155, 189] on input "text" at bounding box center [169, 190] width 87 height 14
click at [156, 192] on input "text" at bounding box center [169, 190] width 87 height 14
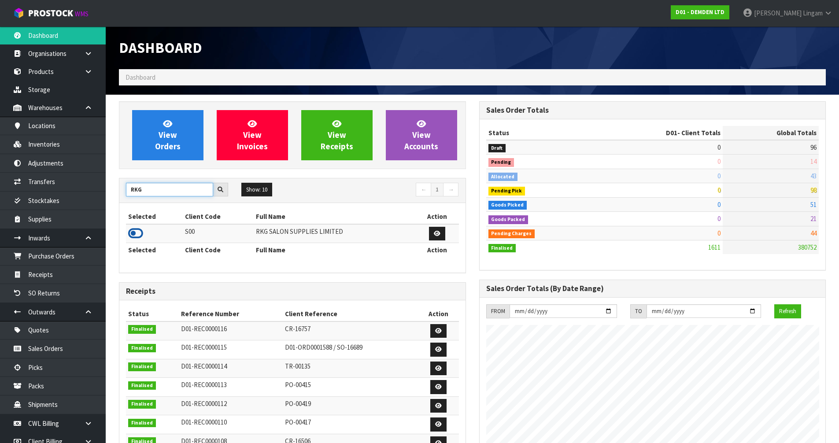
type input "RKG"
click at [135, 233] on icon at bounding box center [135, 233] width 15 height 13
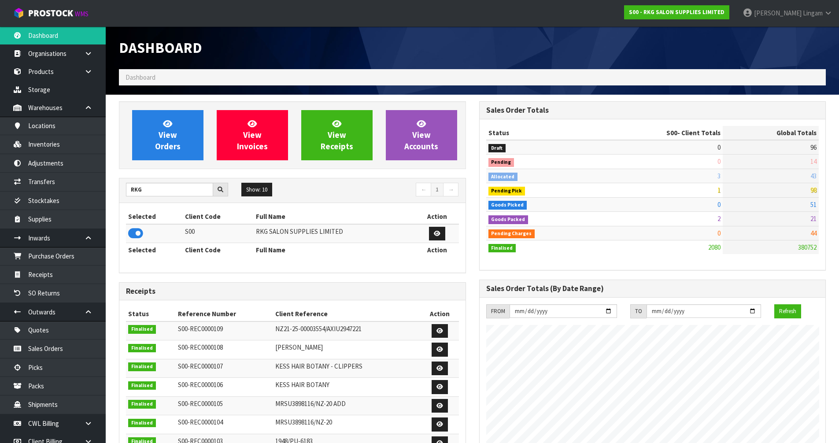
scroll to position [667, 360]
click at [55, 276] on link "Receipts" at bounding box center [53, 275] width 106 height 18
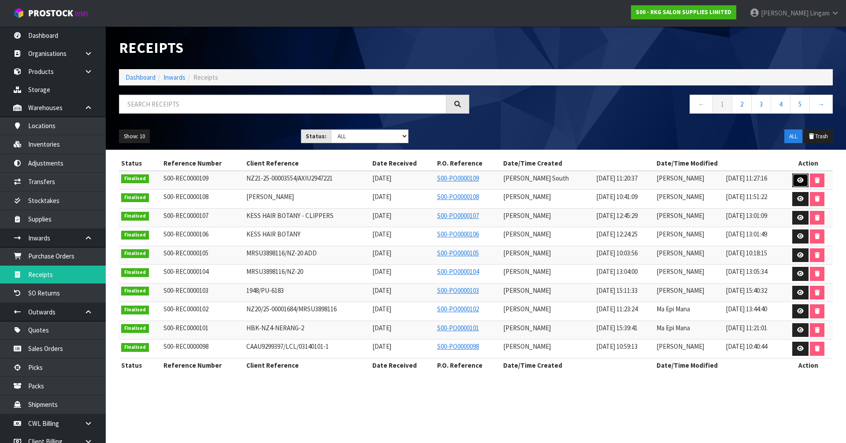
click at [800, 184] on link at bounding box center [800, 181] width 16 height 14
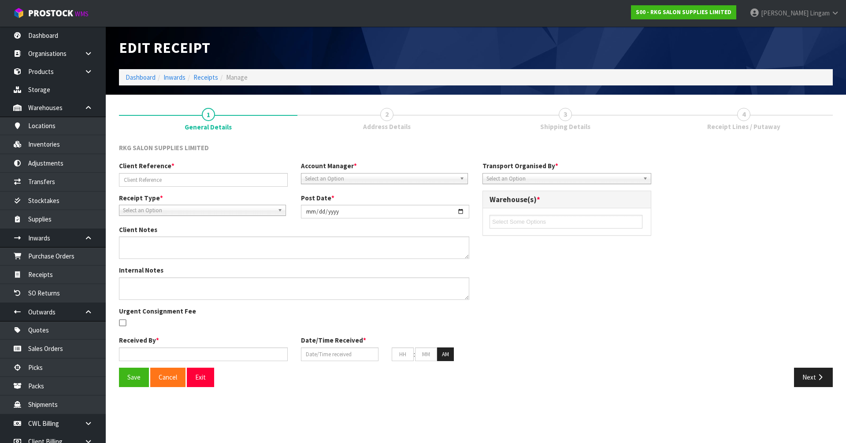
type input "NZ21-25-00003554/AXIU2947221"
type input "[DATE]"
type textarea "CODE 03150101E X 2 UNITS PUT OH HOLD AS PARTS WERE REMOVED AND WAITING FOR REPL…"
type input "[PERSON_NAME] South"
type input "[DATE]"
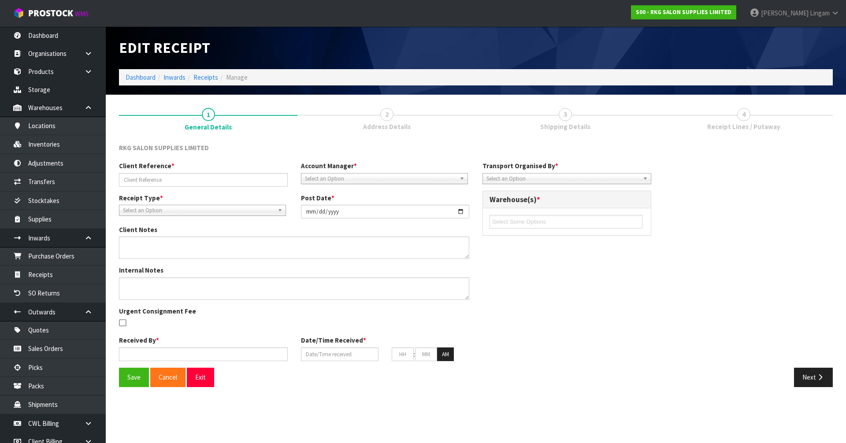
type input "05"
type input "00"
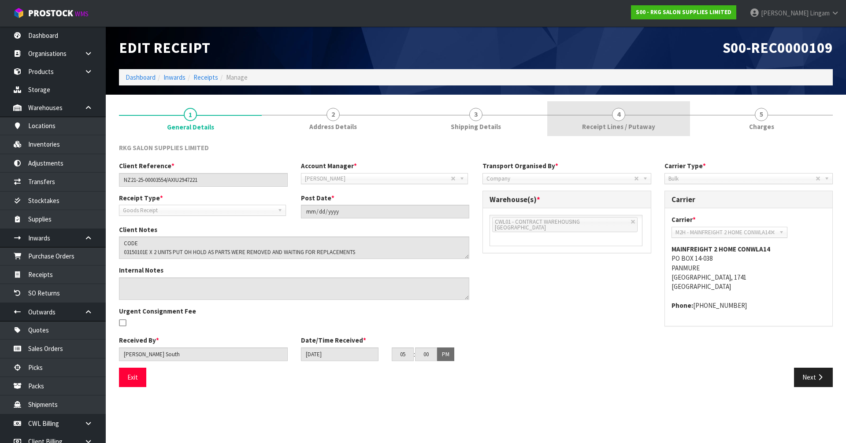
click at [584, 129] on span "Receipt Lines / Putaway" at bounding box center [618, 126] width 73 height 9
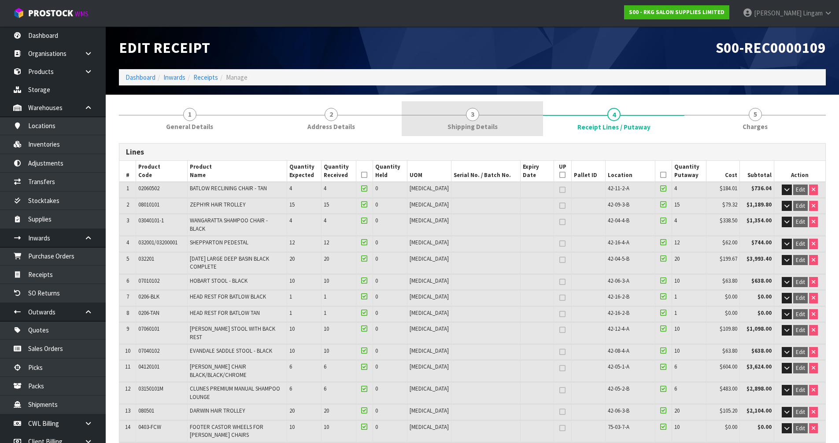
click at [476, 122] on link "3 Shipping Details" at bounding box center [472, 118] width 141 height 35
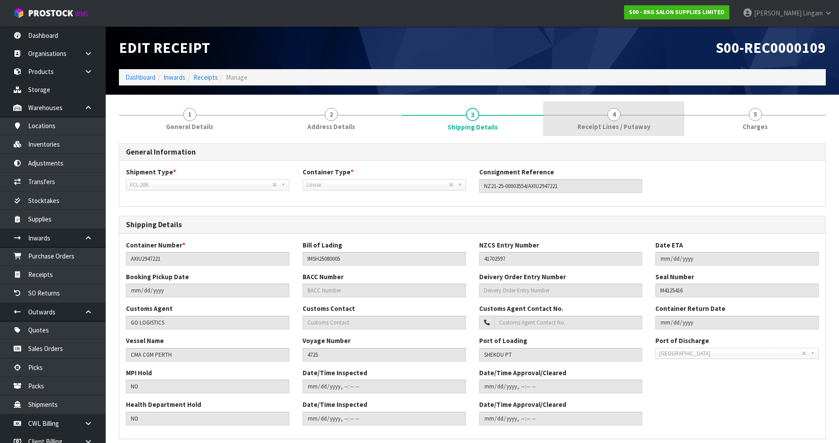
click at [620, 124] on span "Receipt Lines / Putaway" at bounding box center [613, 126] width 73 height 9
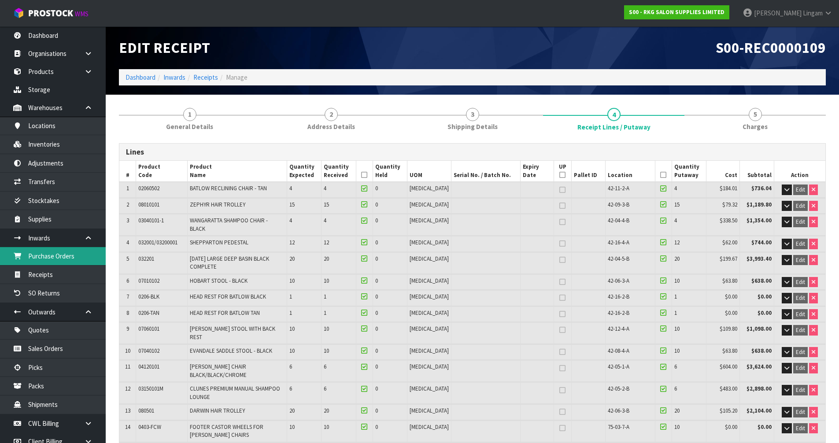
click at [59, 256] on link "Purchase Orders" at bounding box center [53, 256] width 106 height 18
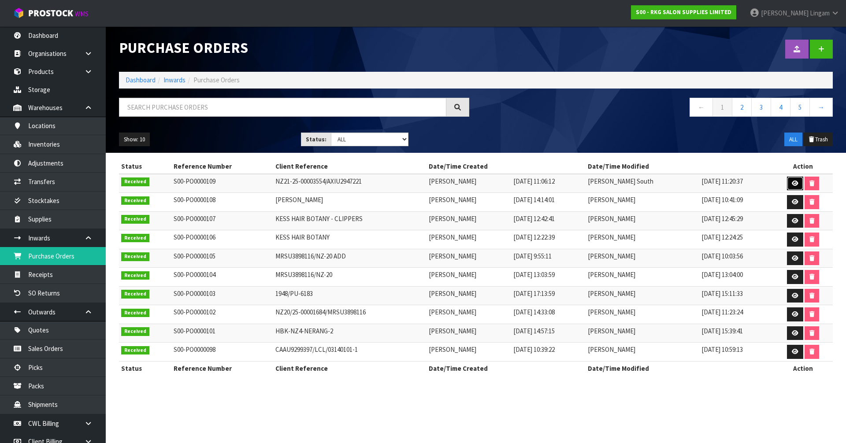
click at [795, 182] on icon at bounding box center [795, 184] width 7 height 6
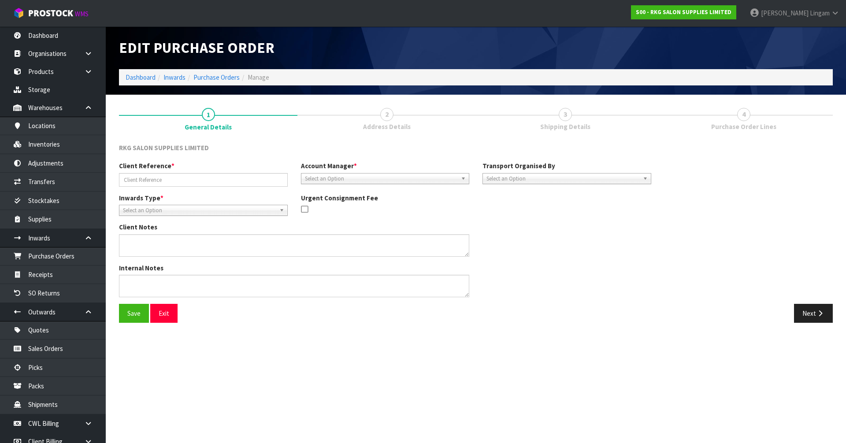
type input "NZ21-25-00003554/AXIU2947221"
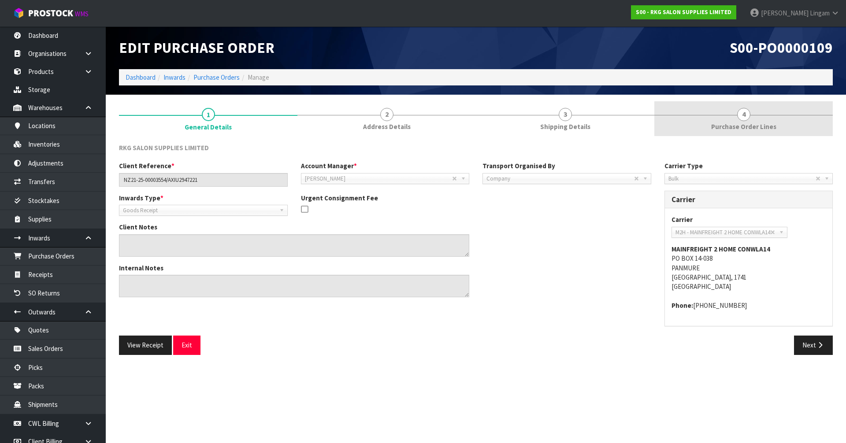
click at [753, 129] on span "Purchase Order Lines" at bounding box center [743, 126] width 65 height 9
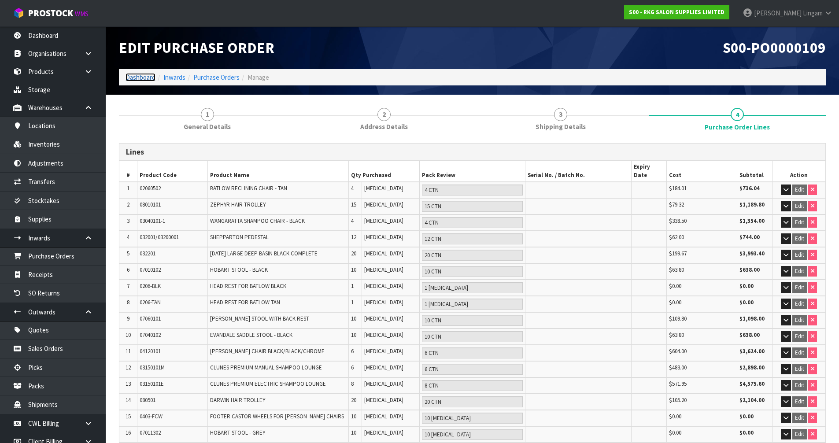
click at [133, 80] on link "Dashboard" at bounding box center [141, 77] width 30 height 8
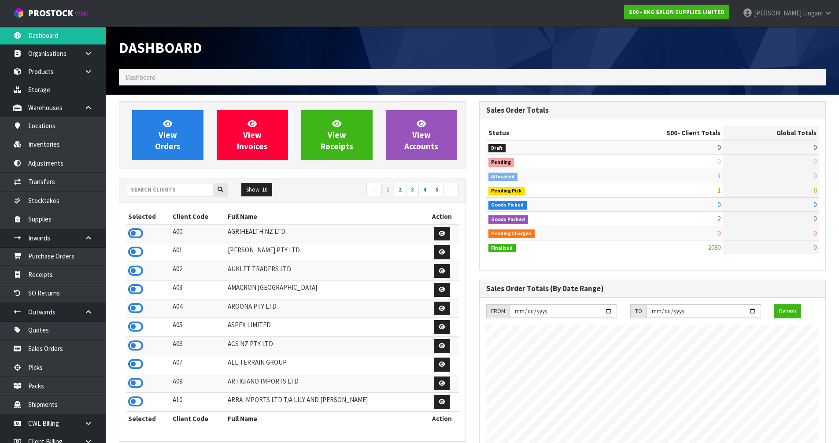
scroll to position [667, 360]
click at [166, 192] on input "text" at bounding box center [169, 190] width 87 height 14
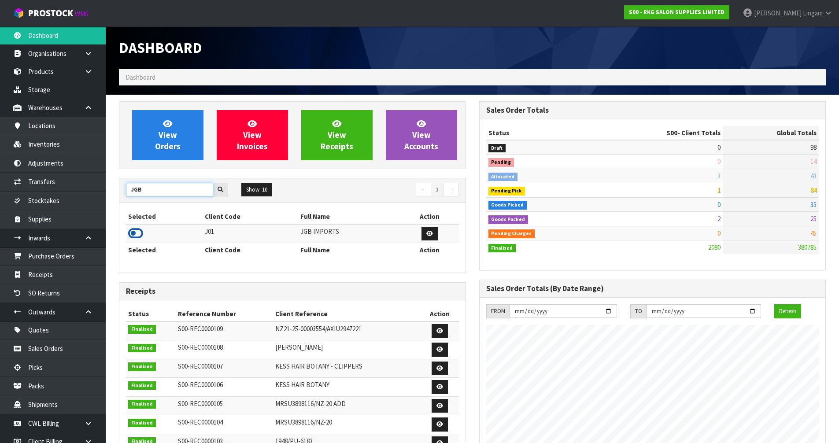
type input "JGB"
click at [137, 234] on icon at bounding box center [135, 233] width 15 height 13
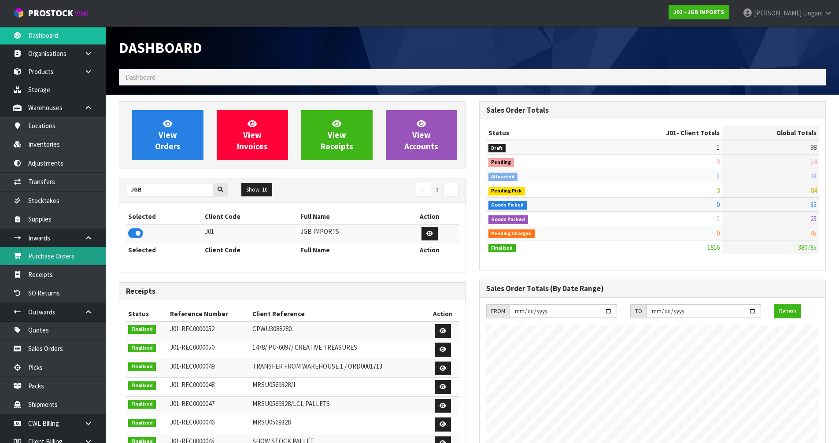
click at [67, 256] on link "Purchase Orders" at bounding box center [53, 256] width 106 height 18
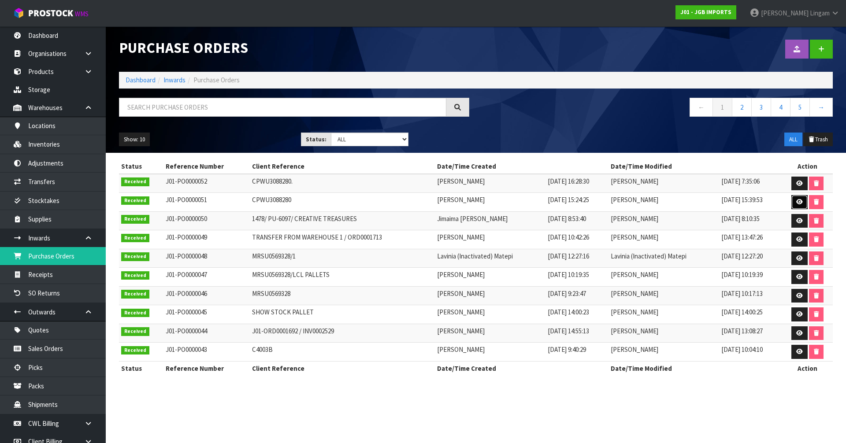
click at [800, 203] on icon at bounding box center [799, 202] width 7 height 6
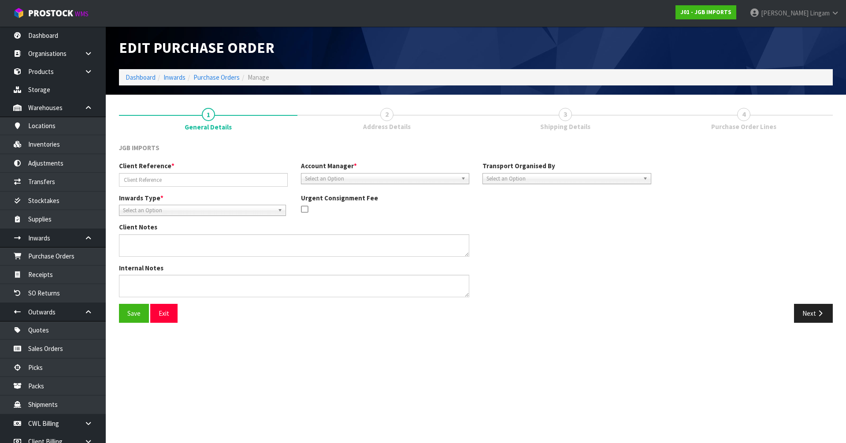
type input "CPWU3088280"
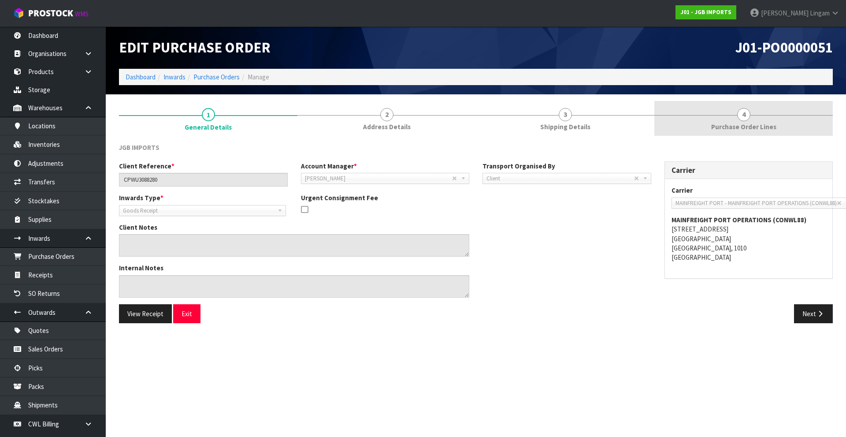
click at [733, 126] on span "Purchase Order Lines" at bounding box center [743, 126] width 65 height 9
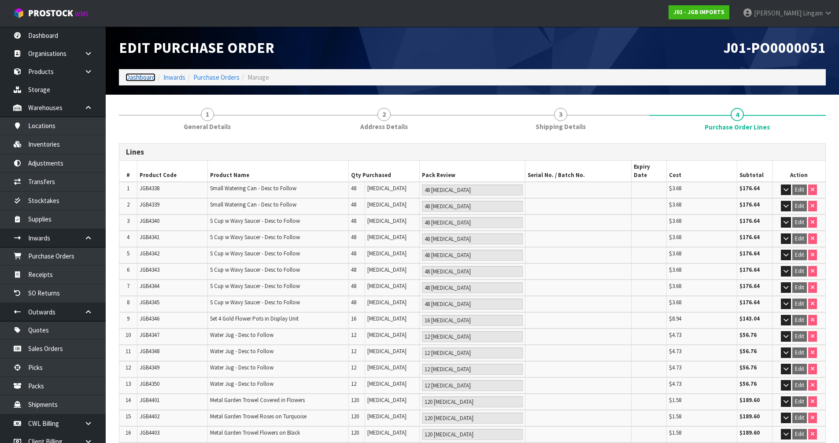
click at [143, 78] on link "Dashboard" at bounding box center [141, 77] width 30 height 8
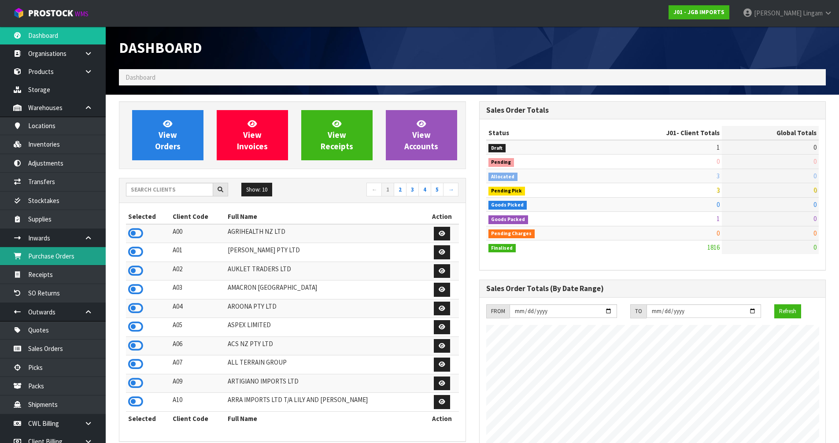
scroll to position [667, 360]
click at [186, 193] on input "text" at bounding box center [169, 190] width 87 height 14
click at [179, 195] on input "text" at bounding box center [169, 190] width 87 height 14
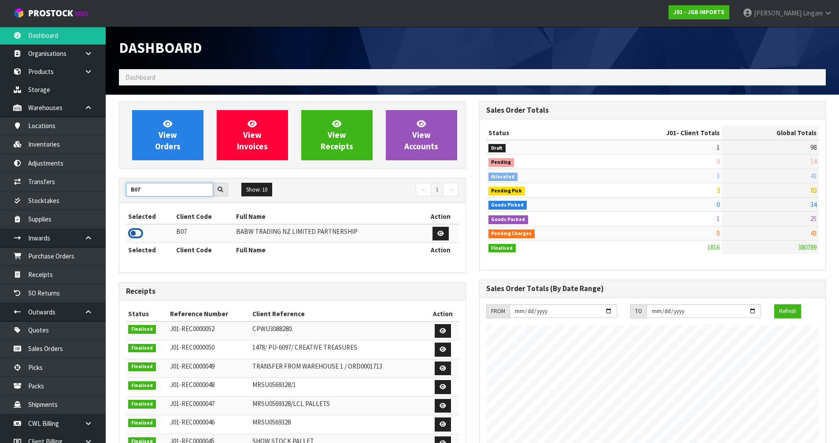
type input "B07"
click at [135, 235] on icon at bounding box center [135, 233] width 15 height 13
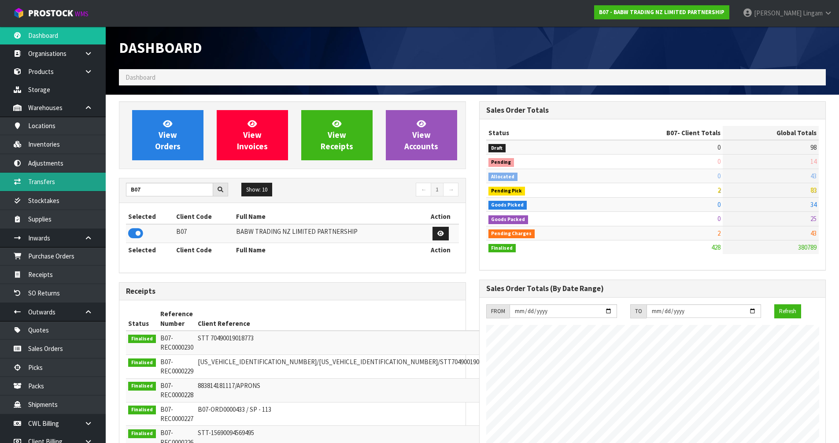
click at [39, 181] on link "Transfers" at bounding box center [53, 182] width 106 height 18
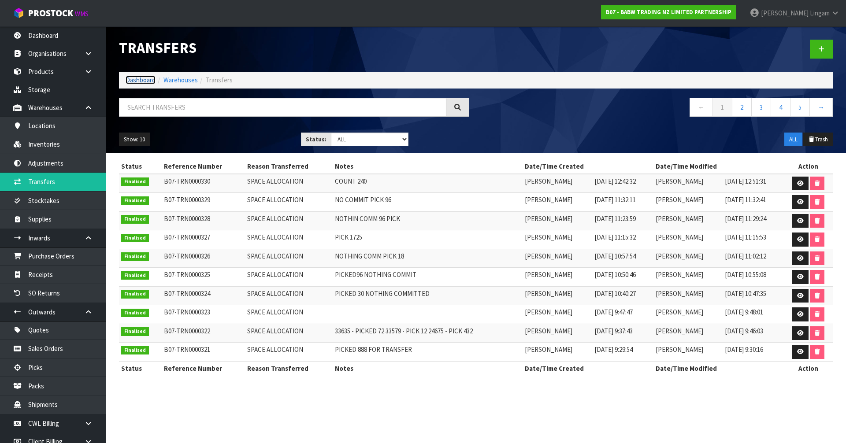
click at [146, 81] on link "Dashboard" at bounding box center [141, 80] width 30 height 8
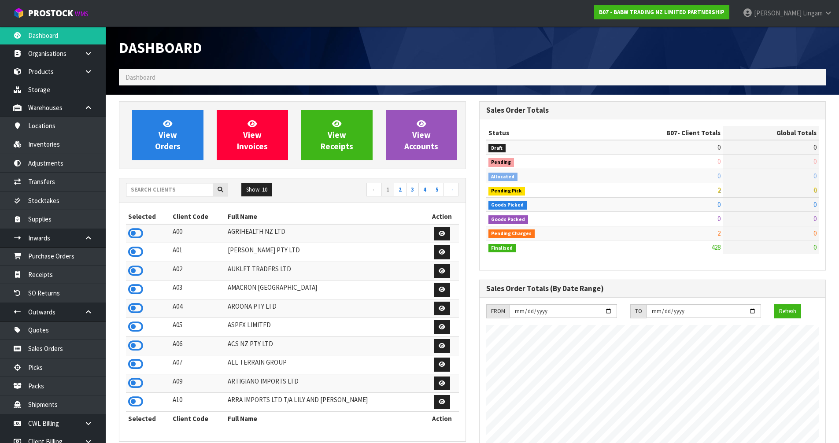
scroll to position [667, 360]
click at [165, 190] on input "text" at bounding box center [169, 190] width 87 height 14
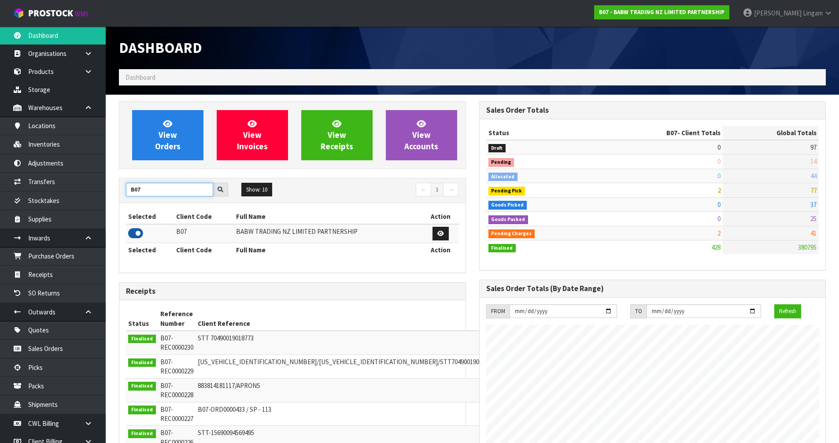
type input "B07"
click at [133, 235] on icon at bounding box center [135, 233] width 15 height 13
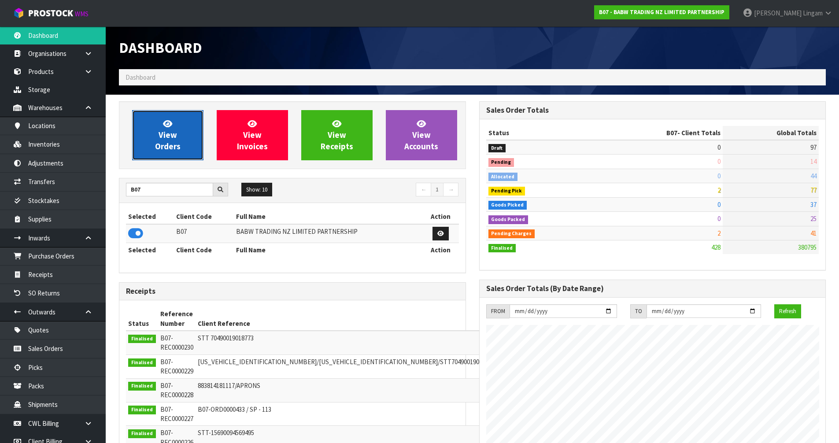
click at [178, 144] on span "View Orders" at bounding box center [168, 134] width 26 height 33
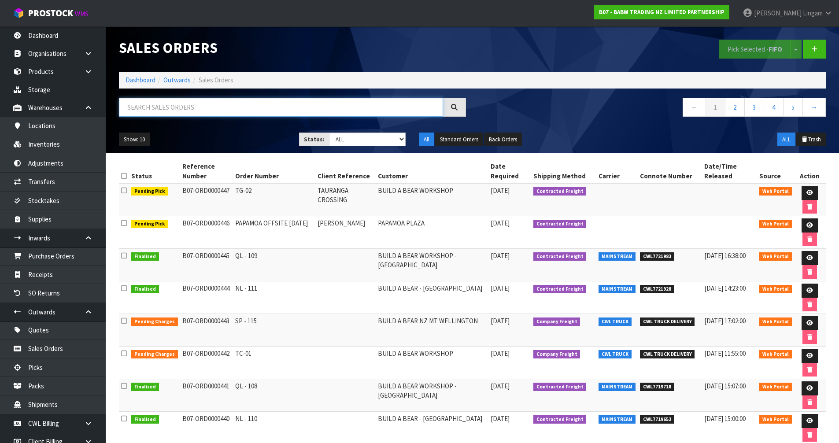
click at [277, 109] on input "text" at bounding box center [281, 107] width 324 height 19
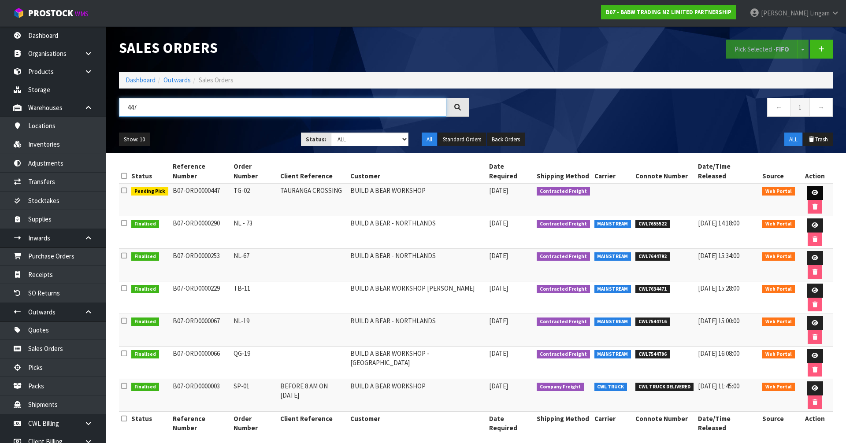
type input "447"
click at [811, 190] on icon at bounding box center [814, 193] width 7 height 6
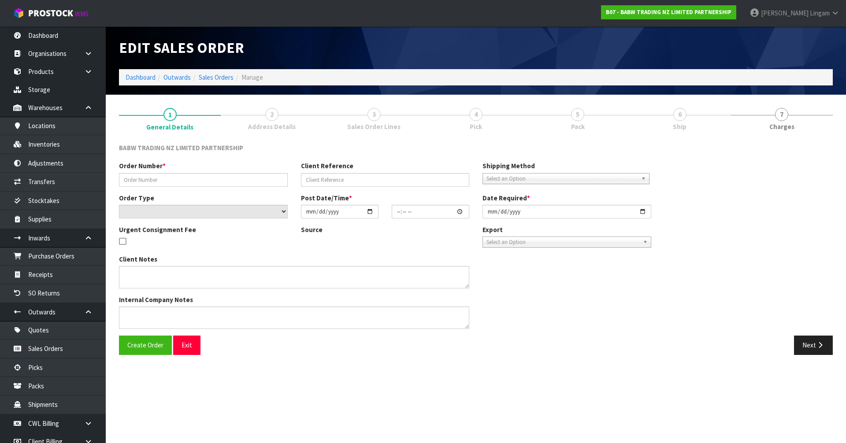
type input "TG-02"
type input "TAURANGA CROSSING"
select select "number:0"
type input "[DATE]"
type input "18:12:00.000"
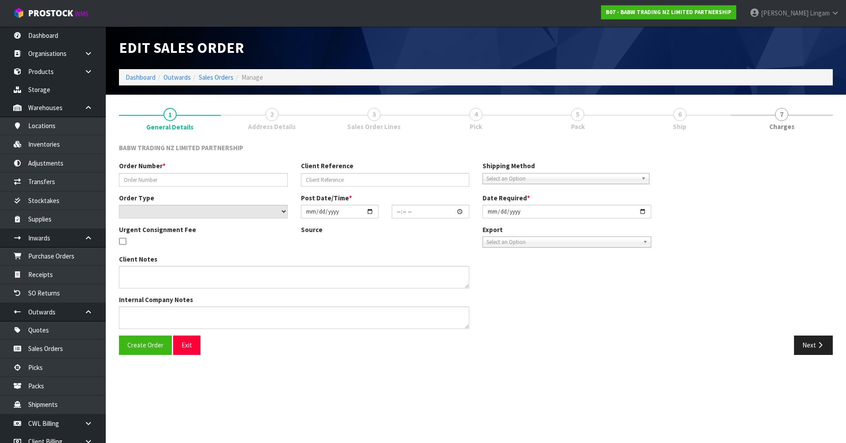
type input "[DATE]"
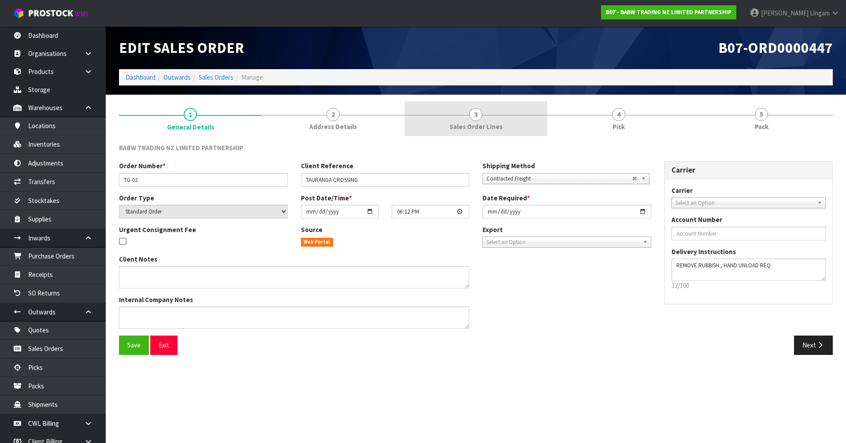
click at [456, 119] on link "3 Sales Order Lines" at bounding box center [475, 118] width 143 height 35
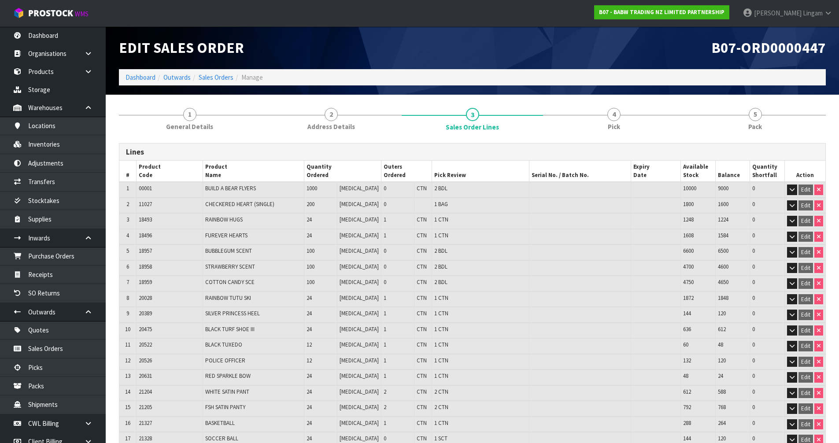
scroll to position [4689, 0]
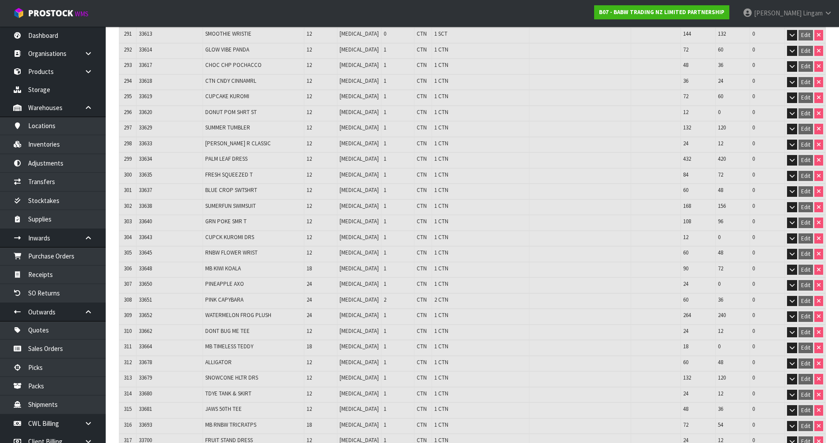
click at [146, 238] on span "33643" at bounding box center [145, 236] width 13 height 7
copy span "33643"
click at [43, 184] on link "Transfers" at bounding box center [53, 182] width 106 height 18
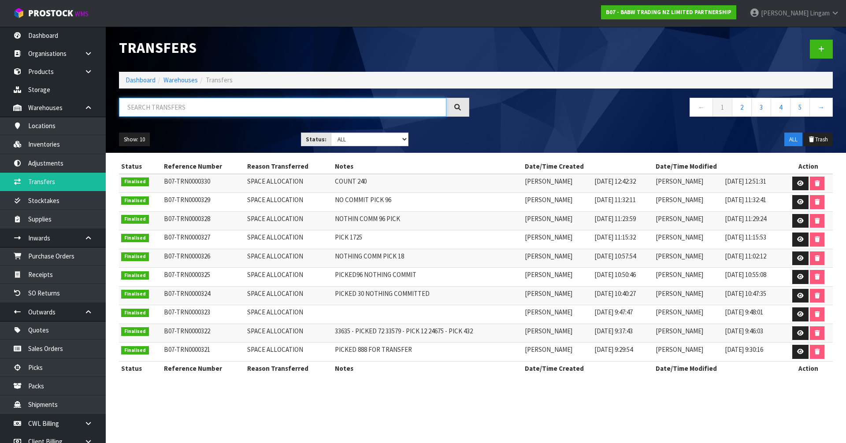
click at [187, 109] on input "text" at bounding box center [282, 107] width 327 height 19
paste input "33643"
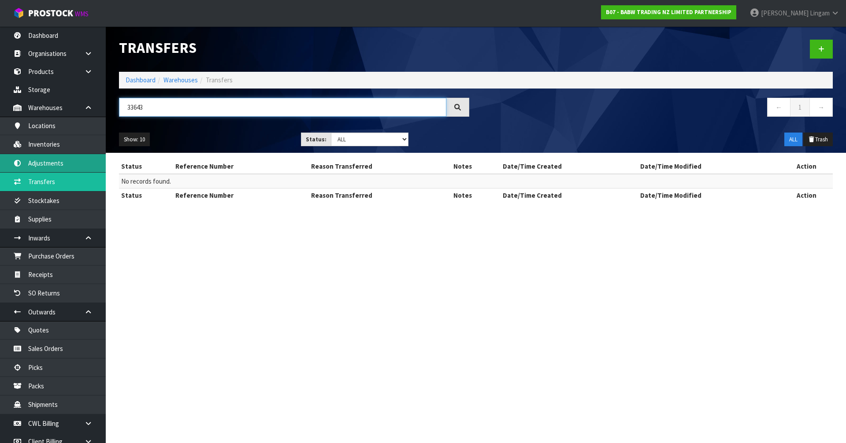
type input "33643"
click at [44, 165] on link "Adjustments" at bounding box center [53, 163] width 106 height 18
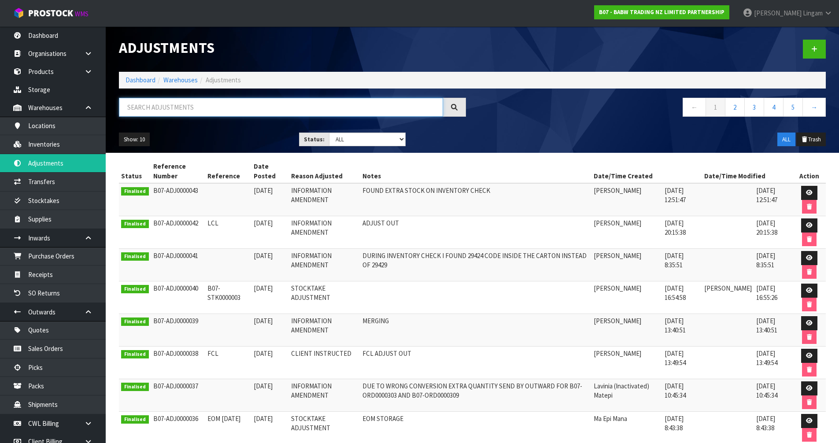
click at [229, 104] on input "text" at bounding box center [281, 107] width 324 height 19
paste input "33643"
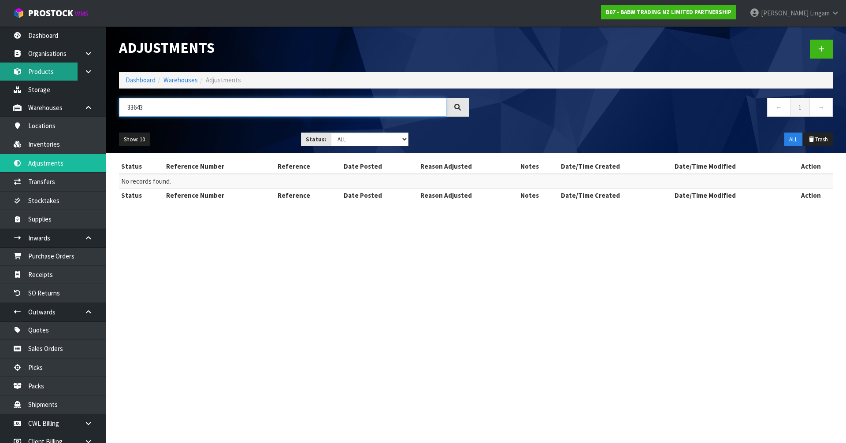
type input "33643"
click at [500, 46] on div at bounding box center [657, 48] width 363 height 45
click at [479, 246] on section "Adjustments Dashboard Warehouses Adjustments 33643 ← 1 → Show: 10 5 10 25 50 St…" at bounding box center [423, 221] width 846 height 443
click at [605, 114] on nav "← 1 →" at bounding box center [657, 109] width 350 height 22
click at [346, 309] on section "Adjustments Dashboard Warehouses Adjustments 33643 ← 1 → Show: 10 5 10 25 50 St…" at bounding box center [423, 221] width 846 height 443
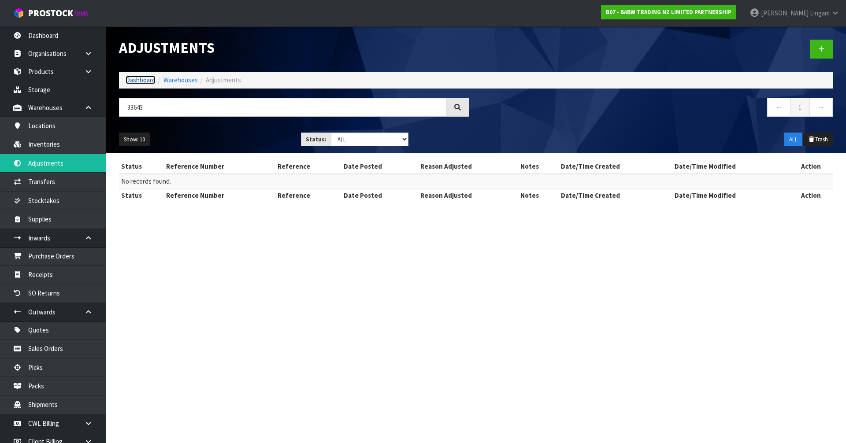
click at [136, 79] on link "Dashboard" at bounding box center [141, 80] width 30 height 8
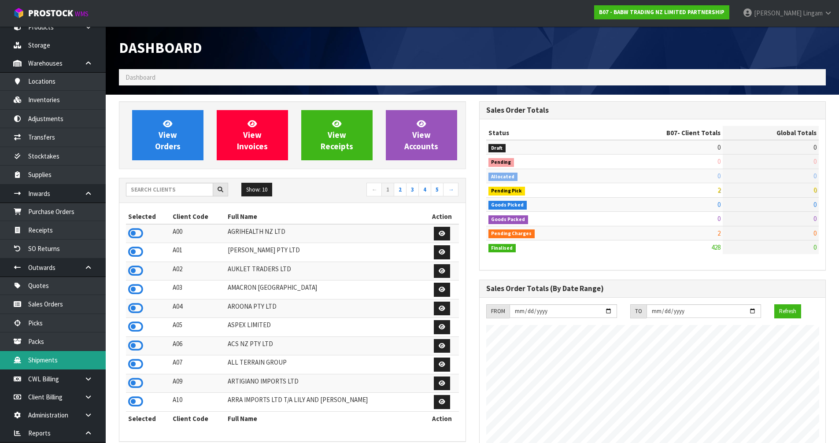
scroll to position [99, 0]
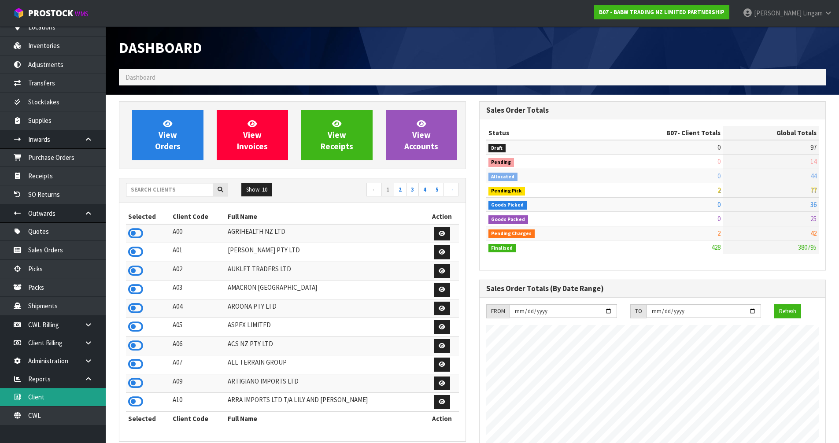
click at [56, 398] on link "Client" at bounding box center [53, 397] width 106 height 18
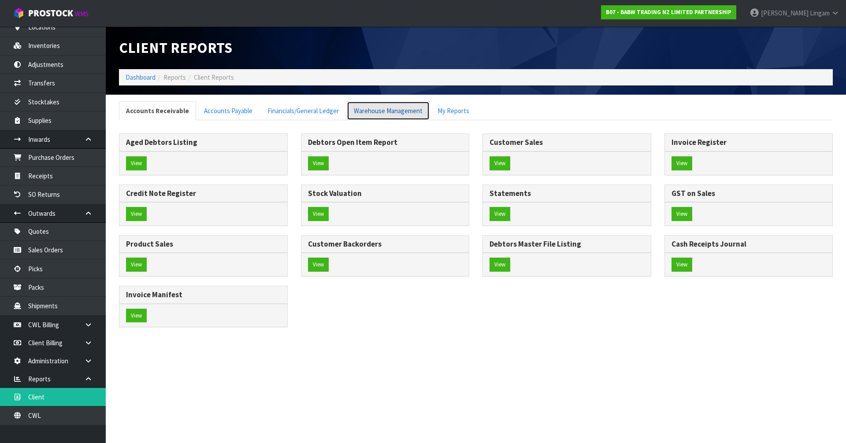
click at [397, 104] on link "Warehouse Management" at bounding box center [388, 110] width 83 height 19
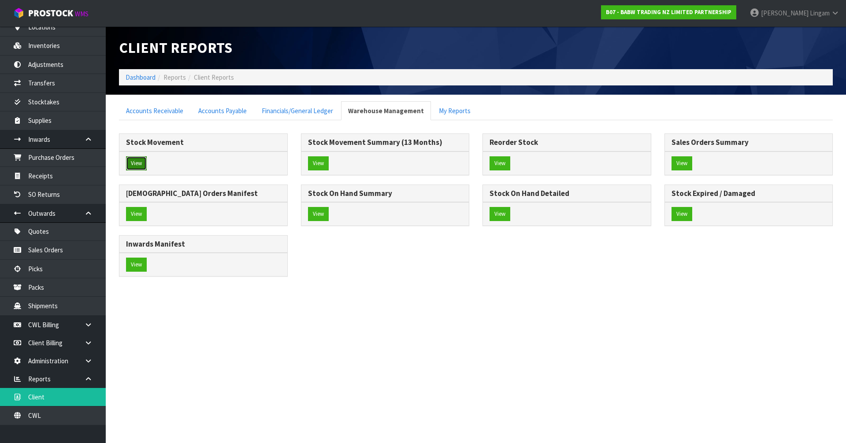
click at [136, 166] on button "View" at bounding box center [136, 163] width 21 height 14
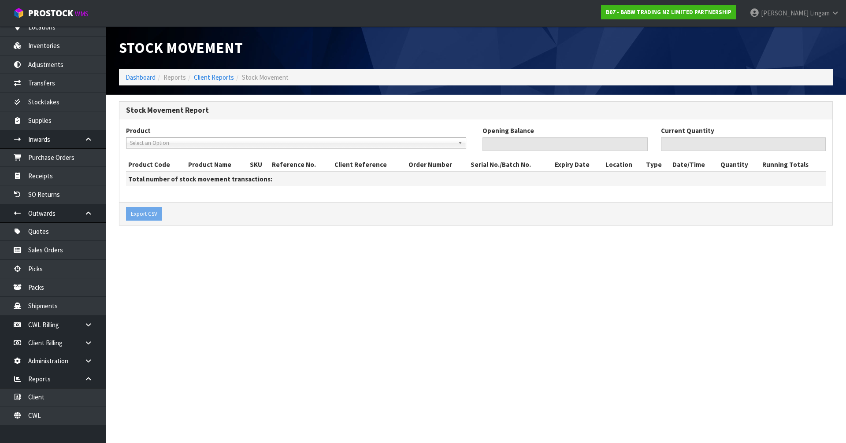
click at [203, 144] on span "Select an Option" at bounding box center [292, 143] width 324 height 11
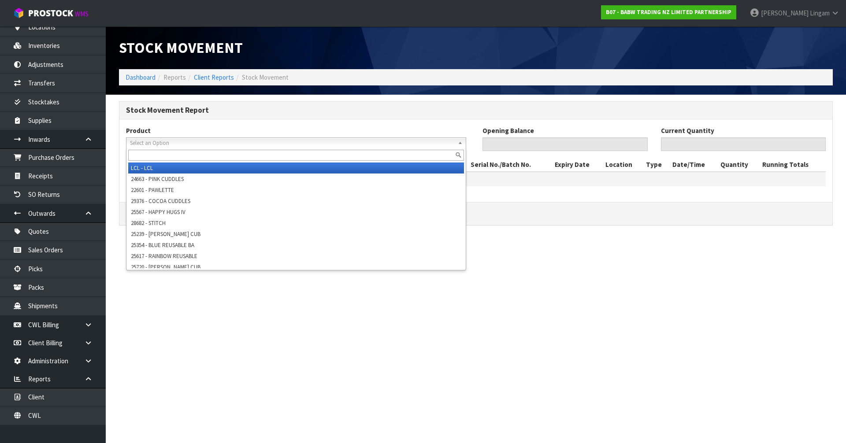
click at [197, 155] on input "text" at bounding box center [296, 155] width 336 height 11
paste input "33643"
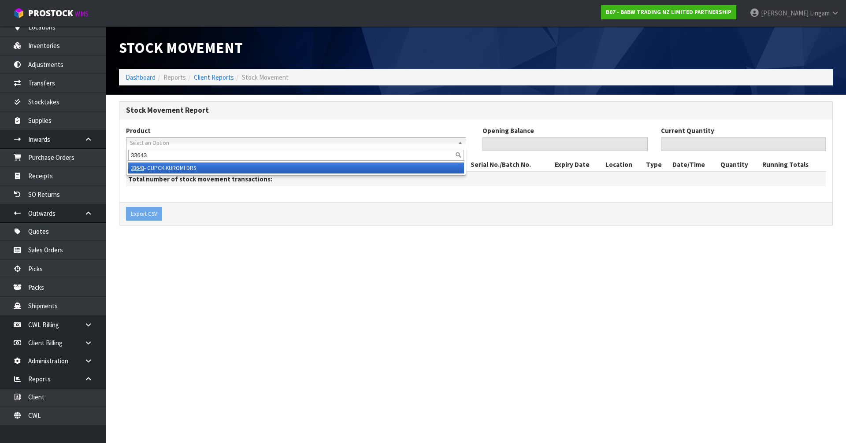
type input "33643"
click at [192, 166] on li "33643 - CUPCK KUROMI DRS" at bounding box center [296, 168] width 336 height 11
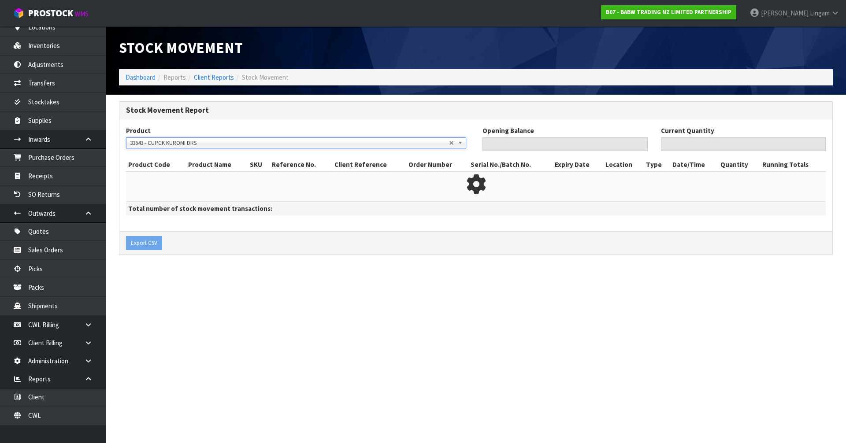
type input "0"
type input "12"
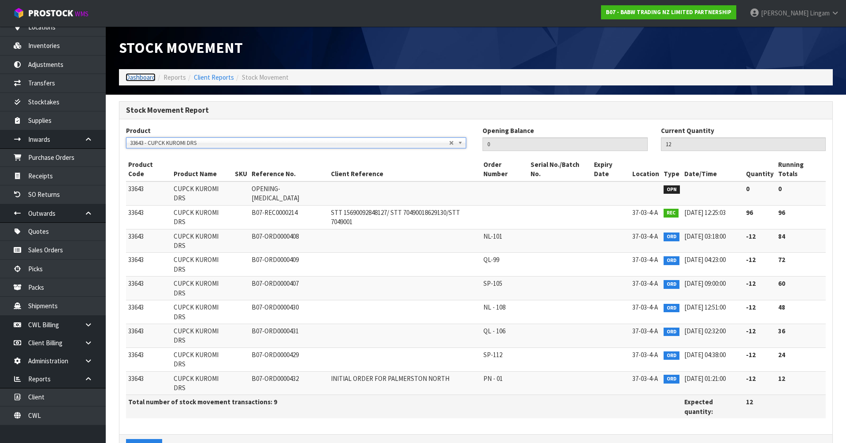
click at [144, 78] on link "Dashboard" at bounding box center [141, 77] width 30 height 8
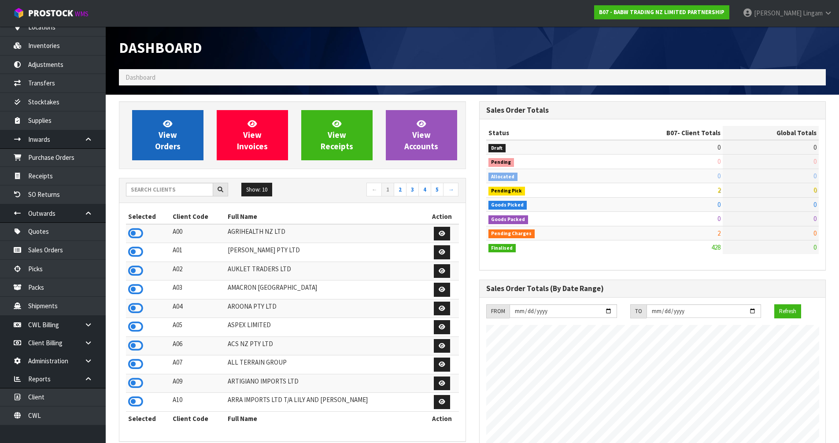
scroll to position [667, 360]
click at [172, 137] on span "View Orders" at bounding box center [168, 134] width 26 height 33
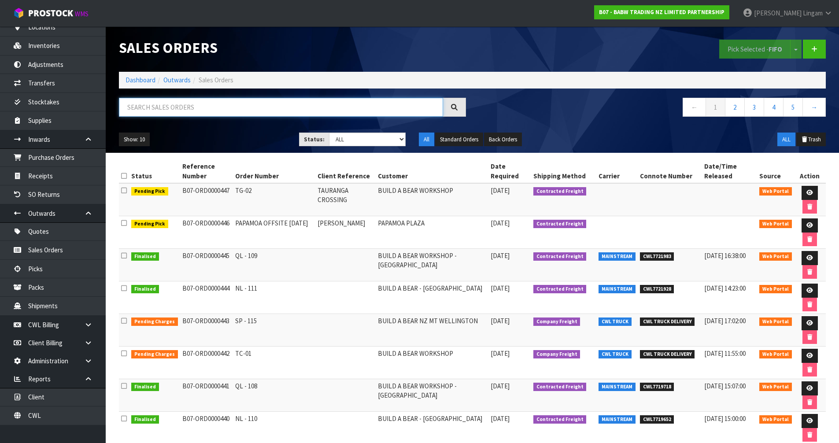
click at [141, 109] on input "text" at bounding box center [281, 107] width 324 height 19
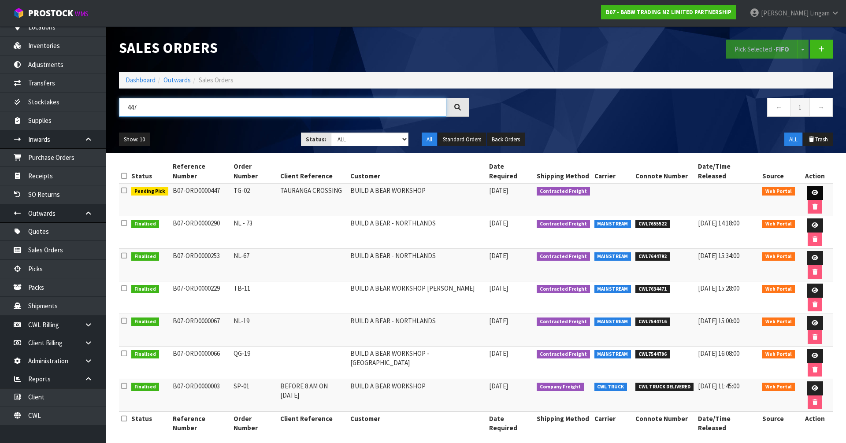
type input "447"
click at [811, 190] on icon at bounding box center [814, 193] width 7 height 6
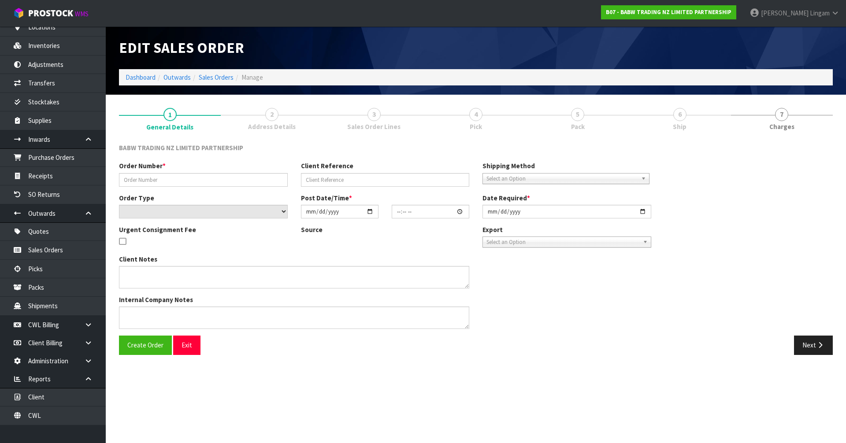
type input "TG-02"
type input "TAURANGA CROSSING"
select select "number:0"
type input "[DATE]"
type input "18:12:00.000"
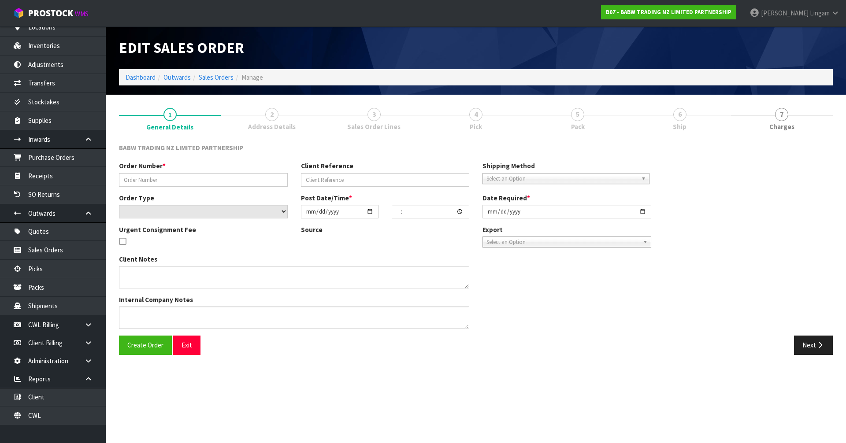
type input "[DATE]"
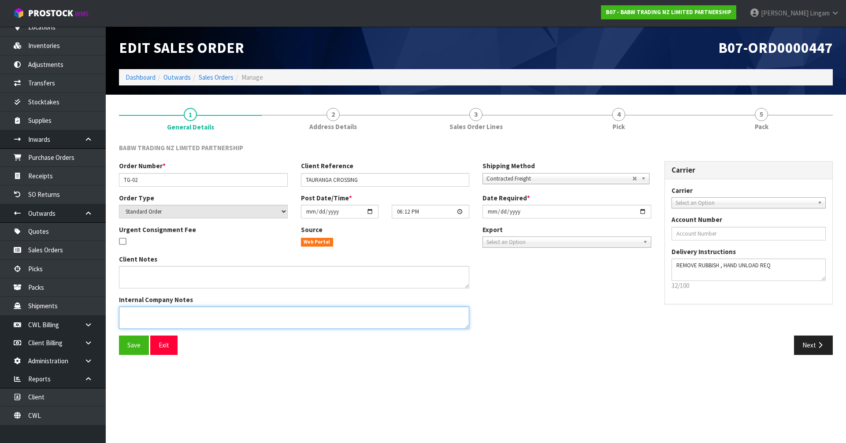
click at [160, 322] on textarea at bounding box center [294, 318] width 350 height 22
paste textarea "33643"
type textarea "NOT FOUND 33643 X 12"
click at [133, 343] on span "Save" at bounding box center [133, 345] width 13 height 8
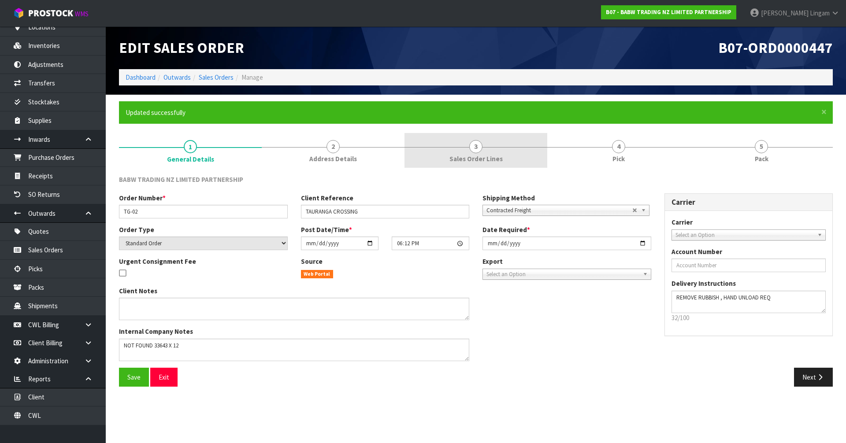
click at [483, 154] on span "Sales Order Lines" at bounding box center [475, 158] width 53 height 9
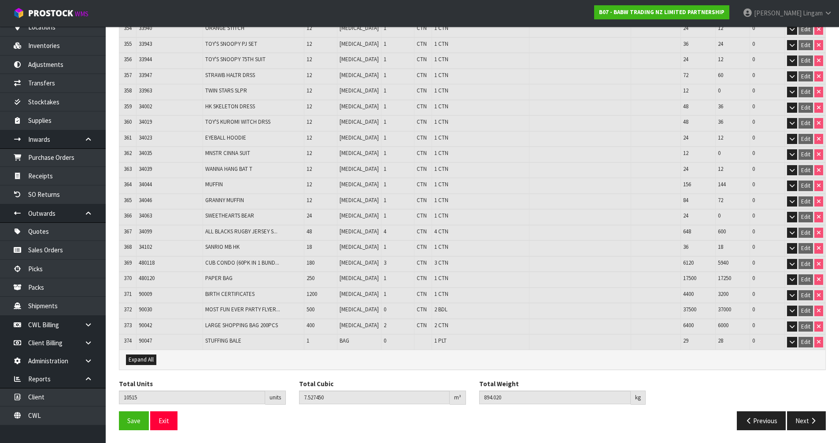
scroll to position [5712, 0]
click at [799, 422] on button "Next" at bounding box center [806, 420] width 39 height 19
click at [801, 420] on button "Next" at bounding box center [806, 420] width 39 height 19
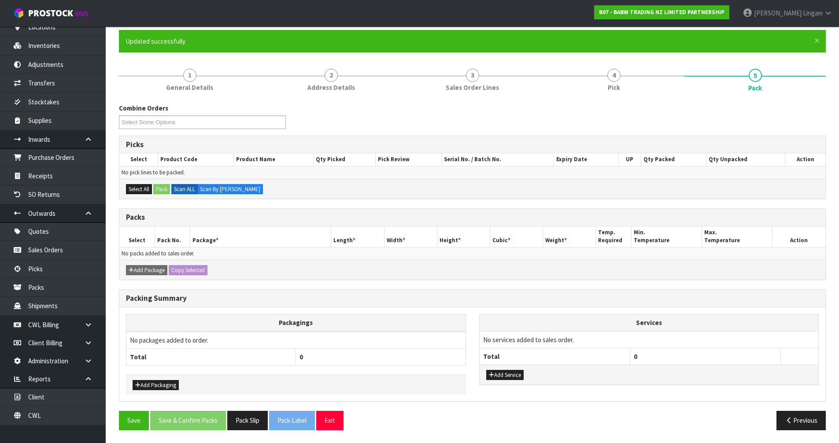
scroll to position [72, 0]
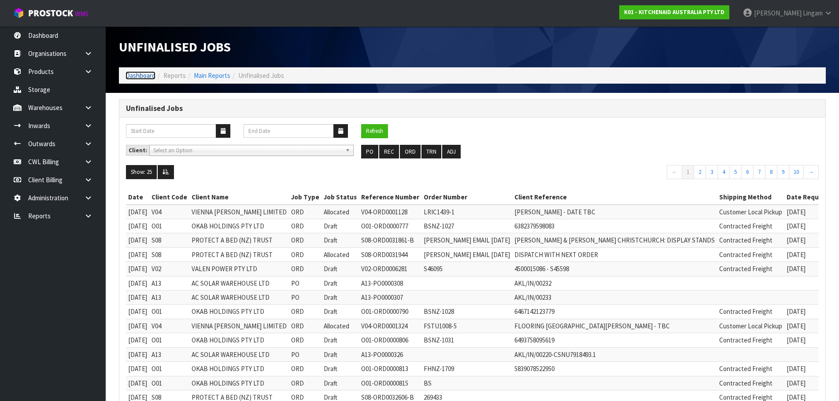
click at [138, 74] on link "Dashboard" at bounding box center [141, 75] width 30 height 8
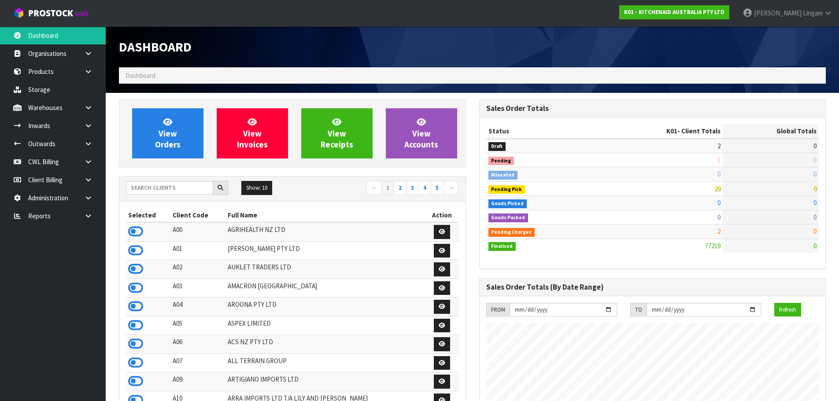
scroll to position [667, 360]
click at [177, 191] on input "text" at bounding box center [169, 188] width 87 height 14
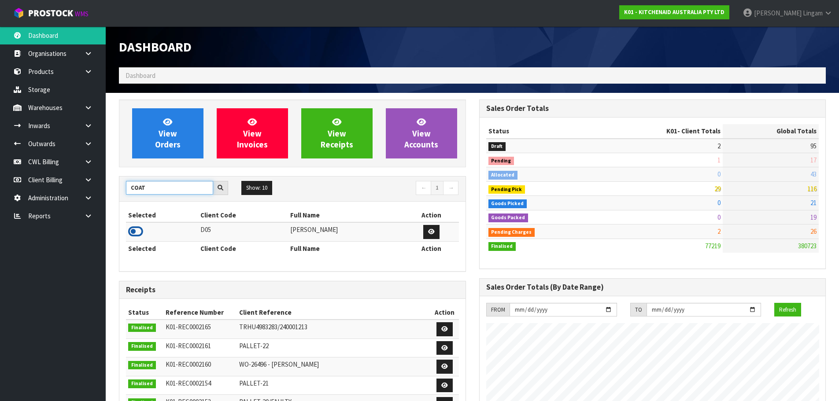
type input "COAT"
click at [137, 233] on icon at bounding box center [135, 231] width 15 height 13
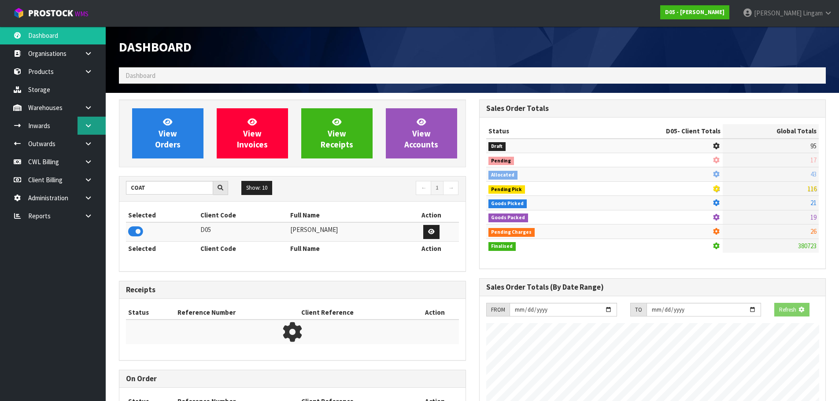
scroll to position [705, 360]
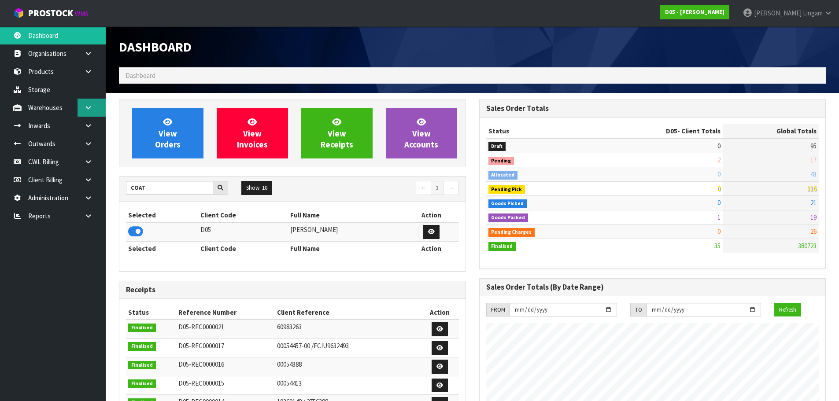
click at [93, 115] on link at bounding box center [92, 108] width 28 height 18
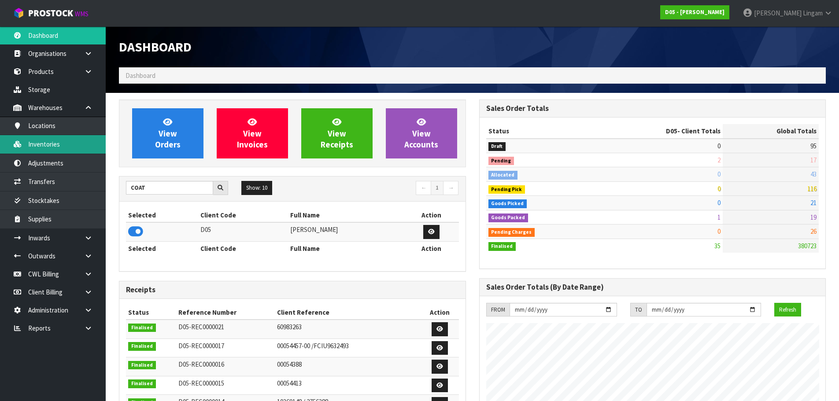
click at [62, 147] on link "Inventories" at bounding box center [53, 144] width 106 height 18
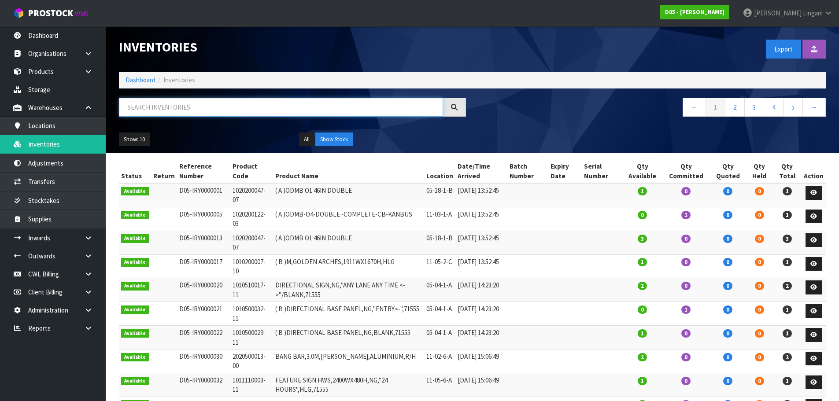
click at [238, 109] on input "text" at bounding box center [281, 107] width 324 height 19
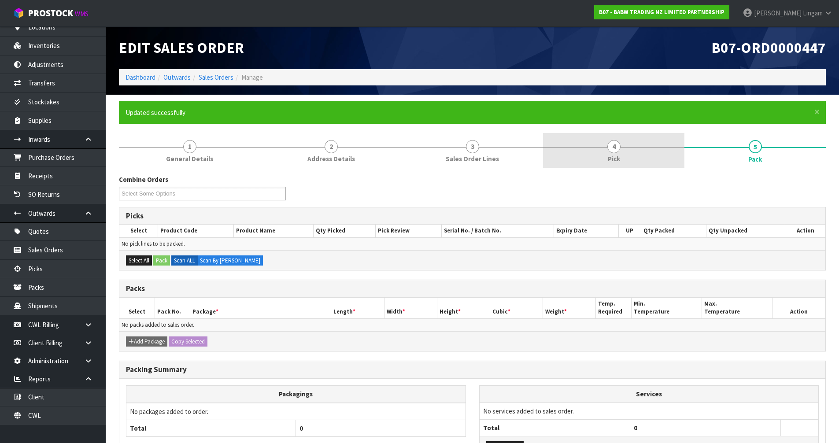
click at [651, 152] on link "4 Pick" at bounding box center [613, 150] width 141 height 35
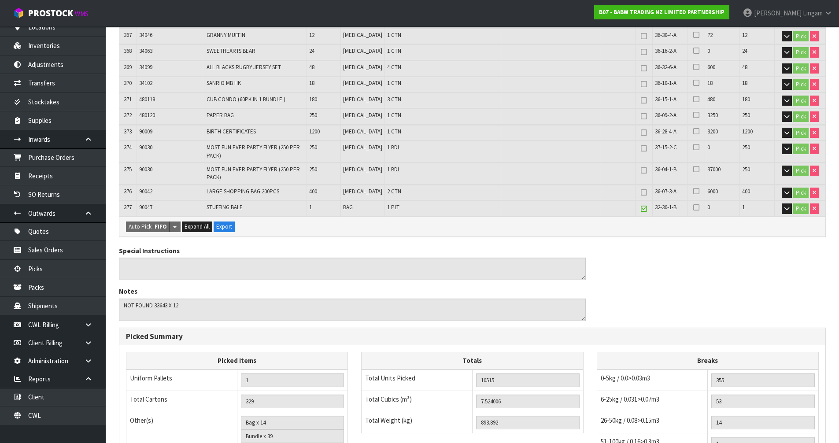
scroll to position [6275, 0]
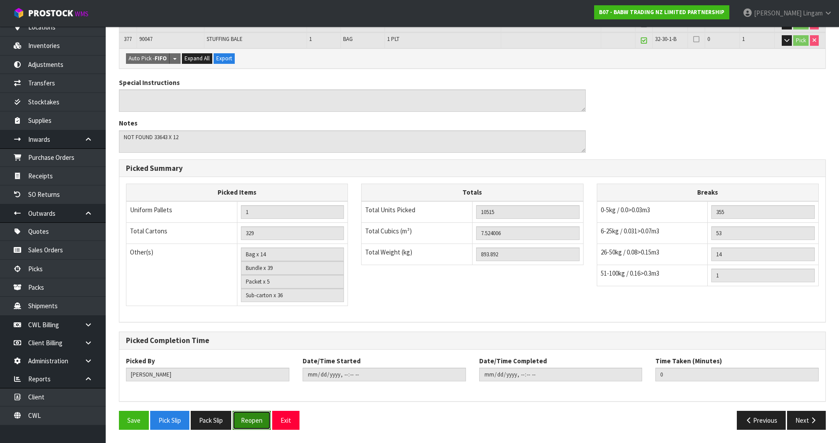
click at [259, 421] on button "Reopen" at bounding box center [252, 420] width 38 height 19
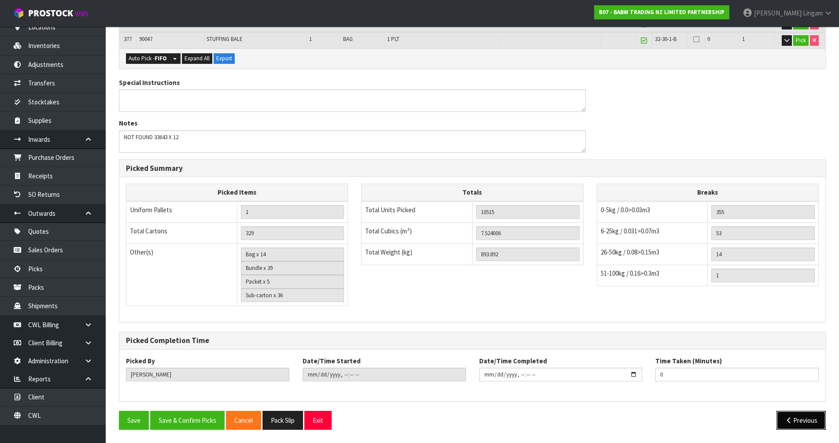
click at [799, 425] on button "Previous" at bounding box center [801, 420] width 49 height 19
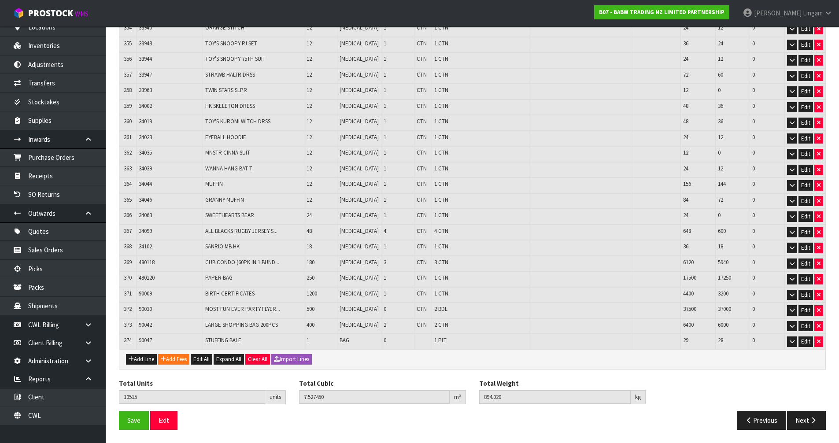
scroll to position [4737, 0]
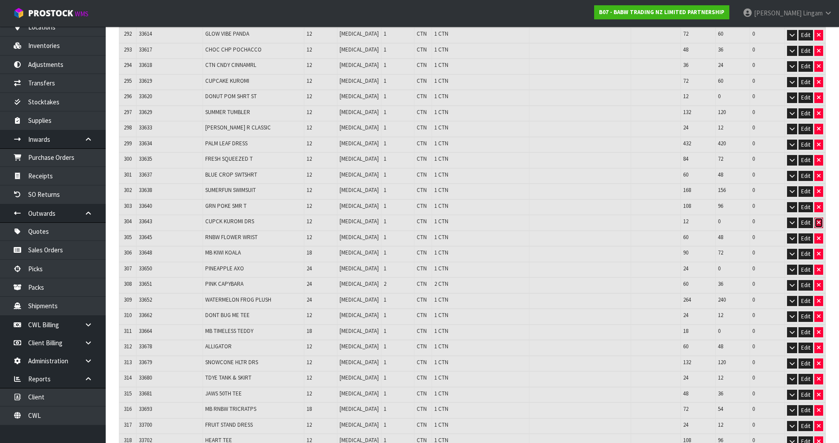
click at [818, 222] on icon "button" at bounding box center [819, 223] width 4 height 6
type input "10503"
type input "7.517778"
type input "893.52"
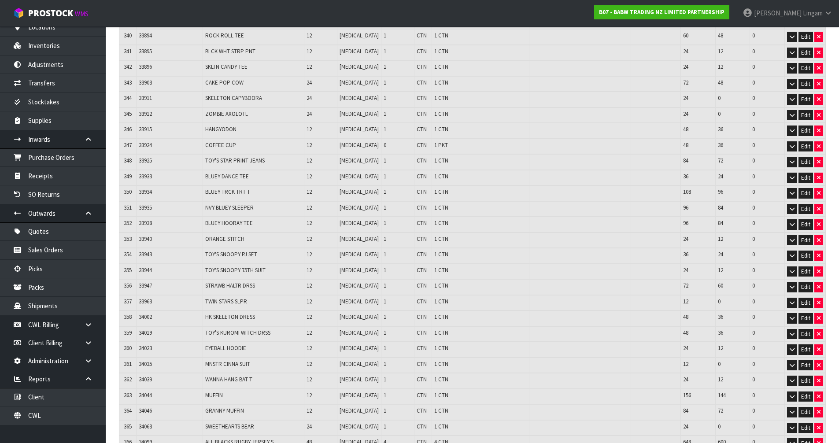
scroll to position [5697, 0]
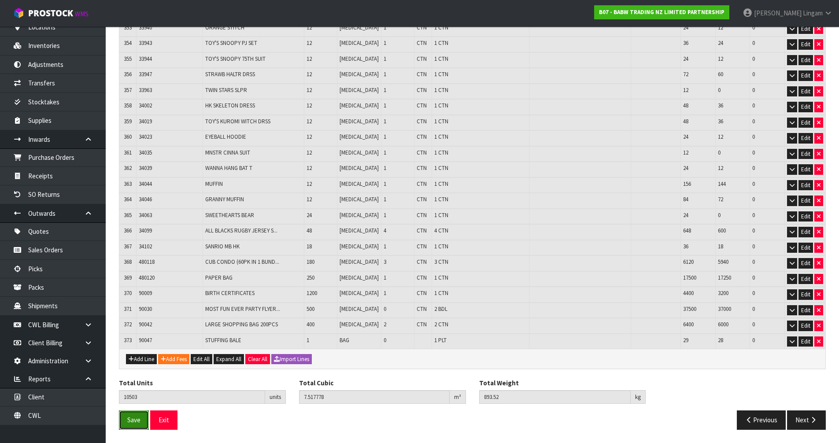
click at [128, 420] on span "Save" at bounding box center [133, 420] width 13 height 8
click at [797, 420] on button "Next" at bounding box center [806, 420] width 39 height 19
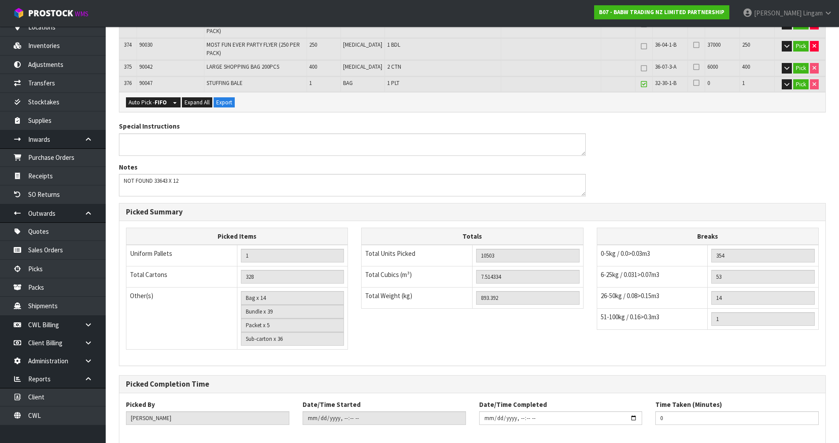
scroll to position [6260, 0]
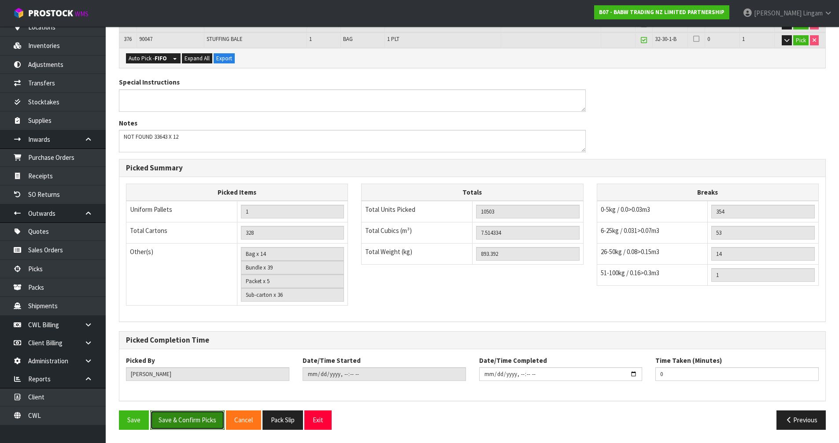
click at [187, 425] on button "Save & Confirm Picks" at bounding box center [187, 420] width 74 height 19
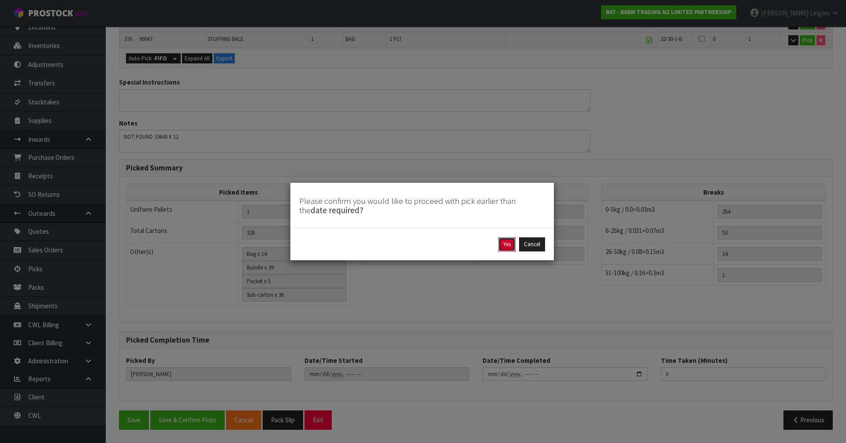
click at [506, 247] on button "Yes" at bounding box center [506, 244] width 17 height 14
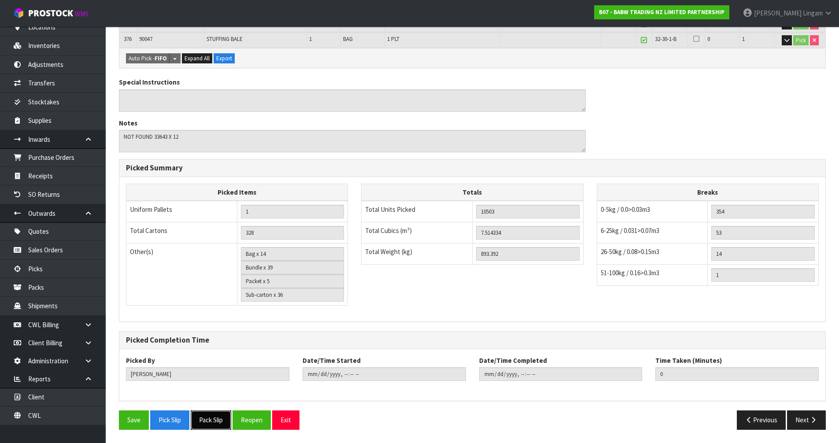
click at [207, 420] on button "Pack Slip" at bounding box center [211, 420] width 41 height 19
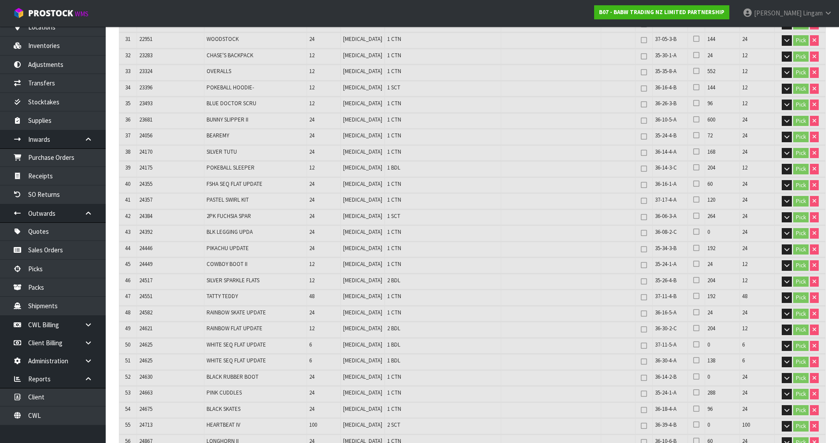
scroll to position [0, 0]
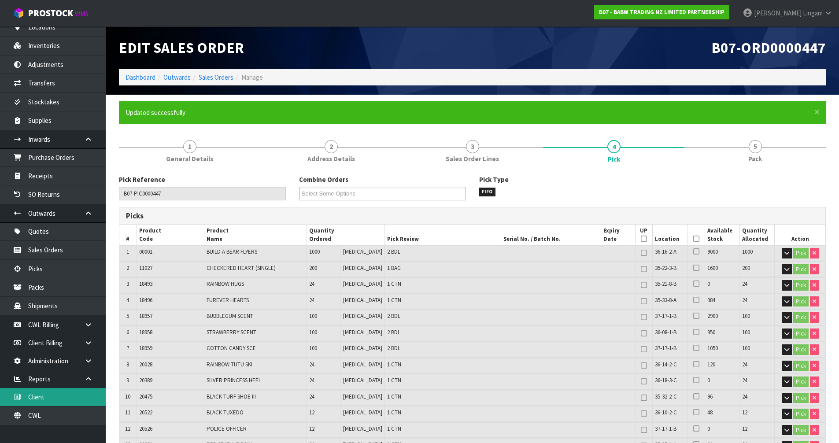
click at [48, 401] on link "Client" at bounding box center [53, 397] width 106 height 18
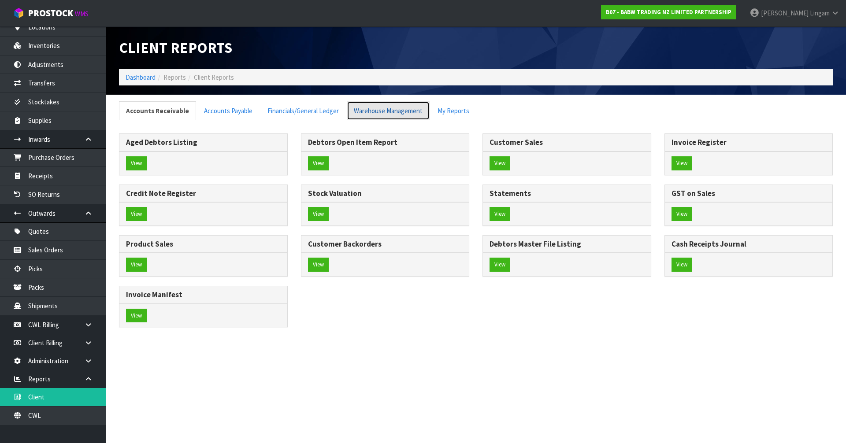
click at [396, 111] on link "Warehouse Management" at bounding box center [388, 110] width 83 height 19
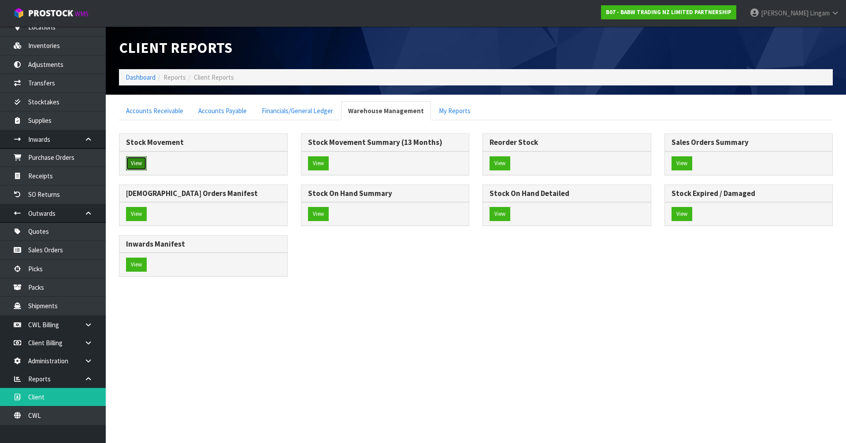
click at [140, 165] on button "View" at bounding box center [136, 163] width 21 height 14
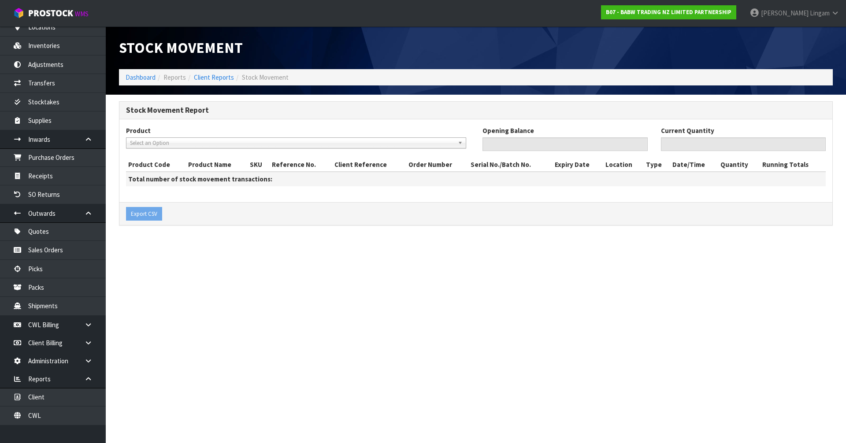
click at [159, 141] on span "Select an Option" at bounding box center [292, 143] width 324 height 11
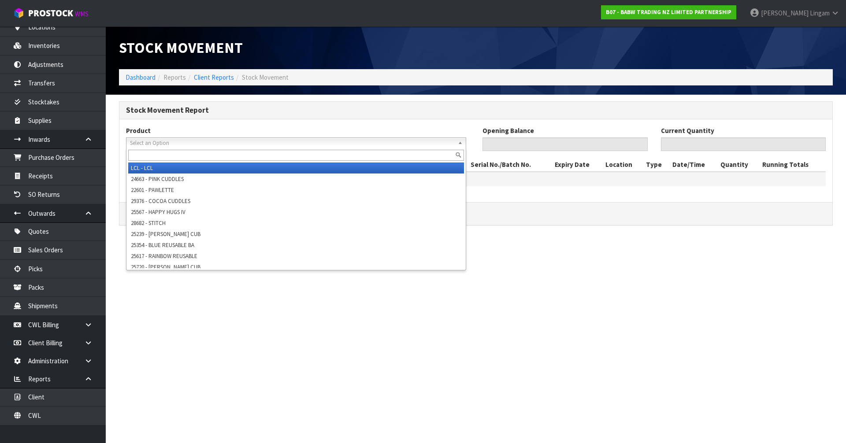
click at [158, 155] on input "text" at bounding box center [296, 155] width 336 height 11
paste input "33643"
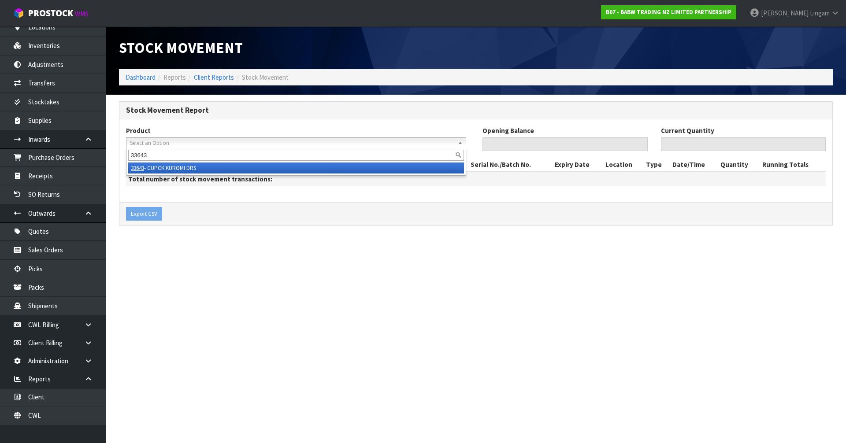
type input "33643"
click at [213, 164] on li "33643 - CUPCK KUROMI DRS" at bounding box center [296, 168] width 336 height 11
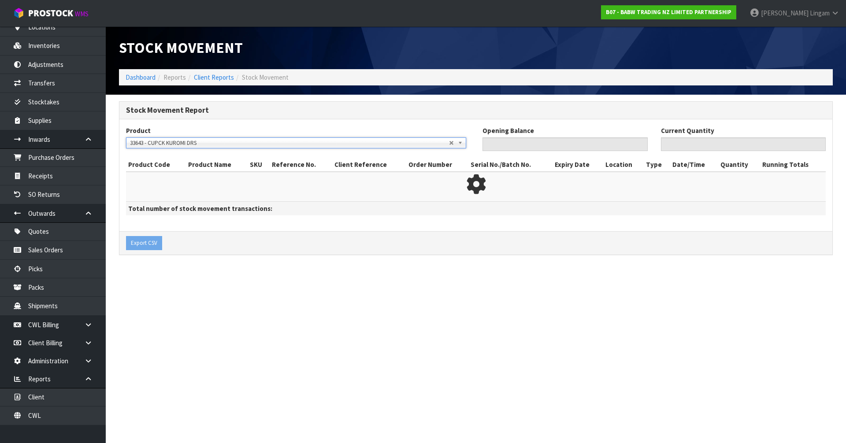
type input "0"
type input "12"
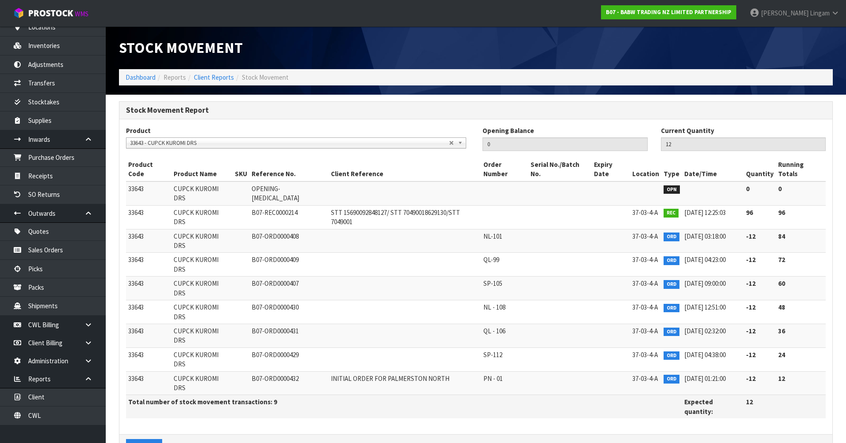
click at [414, 406] on section "Stock Movement Dashboard Reports Client Reports Stock Movement Stock Movement R…" at bounding box center [423, 221] width 846 height 443
click at [136, 79] on link "Dashboard" at bounding box center [141, 77] width 30 height 8
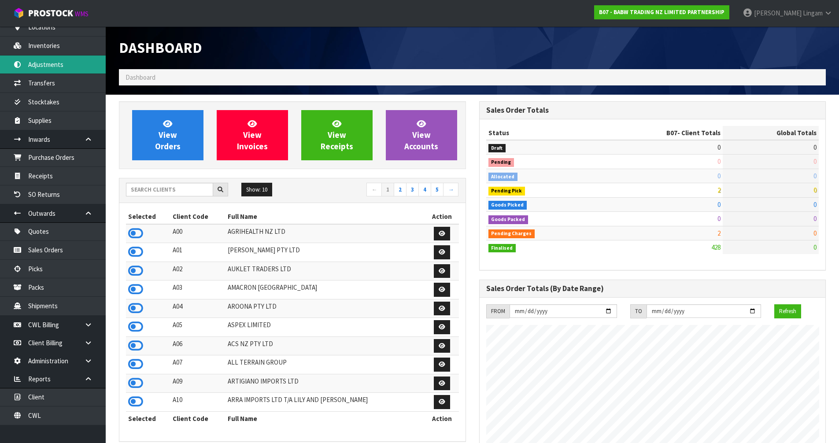
scroll to position [667, 360]
click at [185, 189] on input "text" at bounding box center [169, 190] width 87 height 14
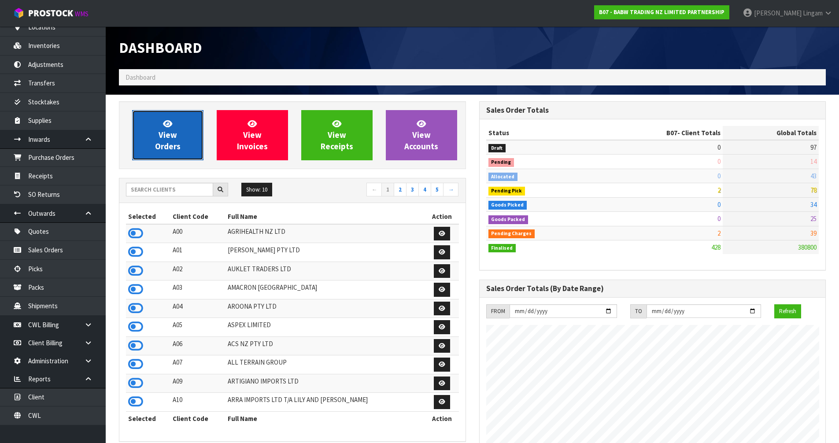
click at [174, 144] on span "View Orders" at bounding box center [168, 134] width 26 height 33
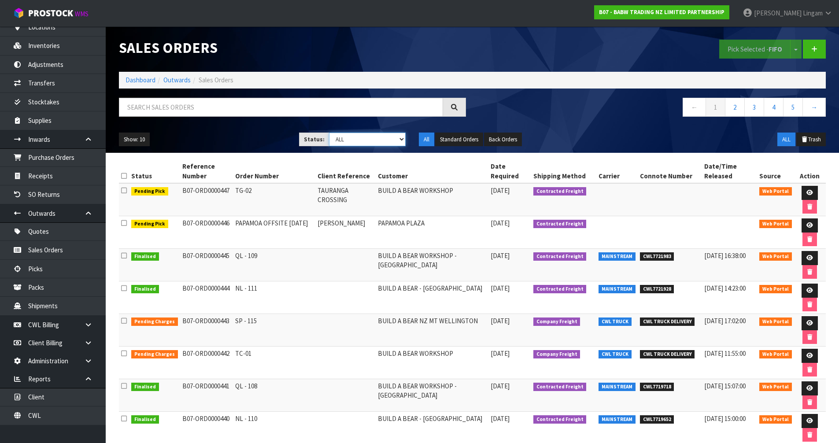
click at [386, 141] on select "Draft Pending Allocated Pending Pick Goods Picked Goods Packed Pending Charges …" at bounding box center [367, 140] width 77 height 14
select select "string:6"
click at [329, 133] on select "Draft Pending Allocated Pending Pick Goods Picked Goods Packed Pending Charges …" at bounding box center [367, 140] width 77 height 14
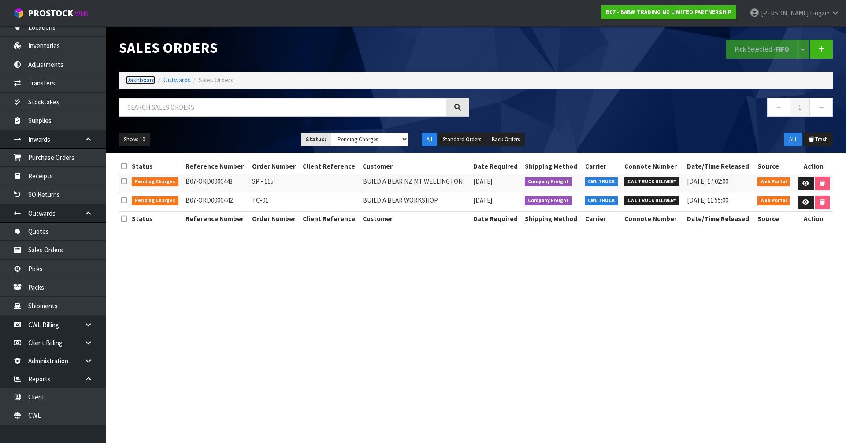
click at [144, 81] on link "Dashboard" at bounding box center [141, 80] width 30 height 8
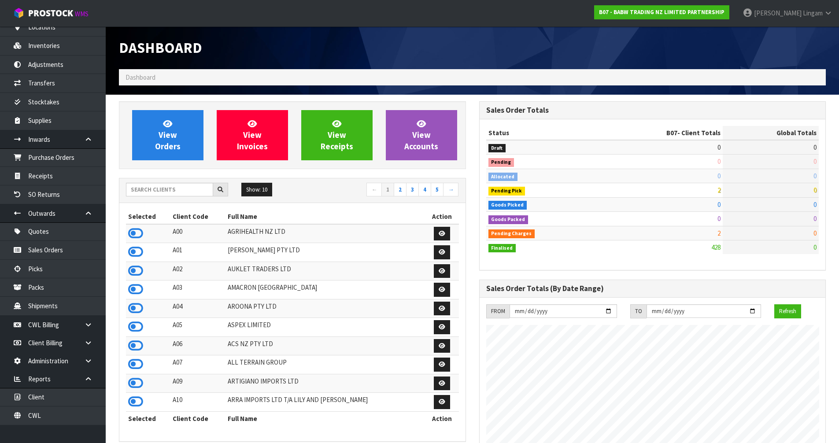
scroll to position [667, 360]
click at [196, 192] on input "text" at bounding box center [169, 190] width 87 height 14
click at [189, 186] on input "text" at bounding box center [169, 190] width 87 height 14
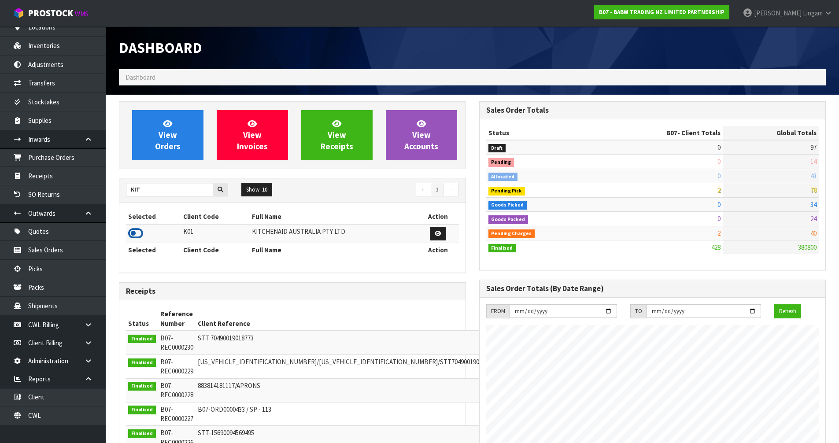
click at [135, 231] on icon at bounding box center [135, 233] width 15 height 13
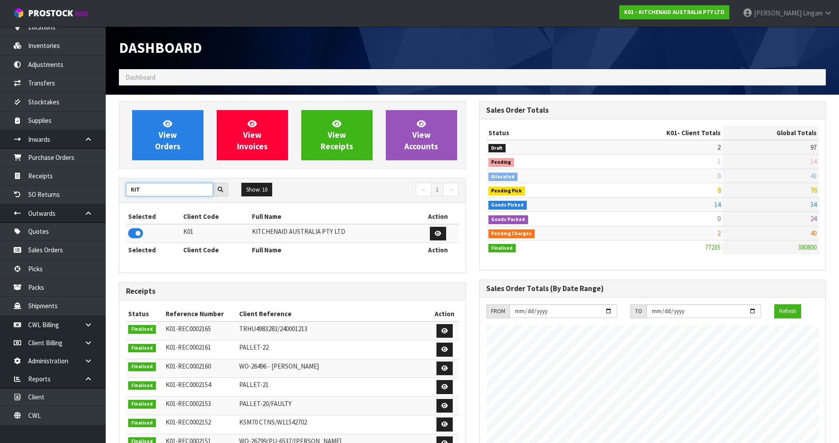
drag, startPoint x: 153, startPoint y: 192, endPoint x: 111, endPoint y: 192, distance: 42.3
click at [111, 192] on section "View Orders View Invoices View Receipts View Accounts KIT Show: 10 5 10 25 50 ←…" at bounding box center [472, 435] width 733 height 681
type input "LIF"
click at [135, 231] on icon at bounding box center [135, 233] width 15 height 13
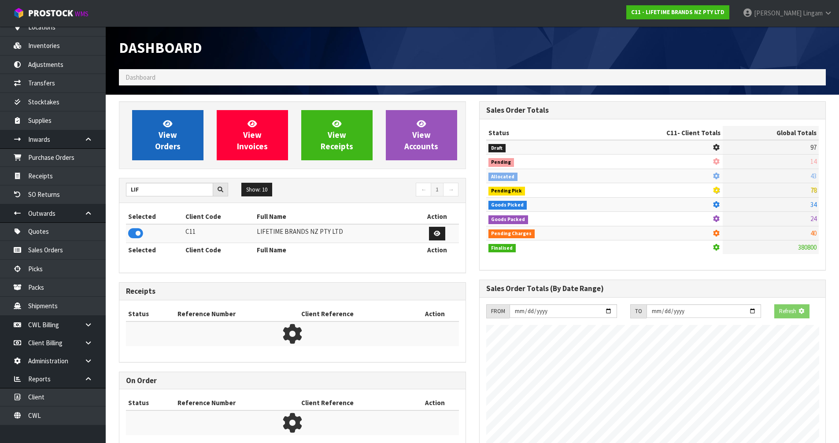
scroll to position [549, 360]
click at [183, 148] on link "View Orders" at bounding box center [167, 135] width 71 height 50
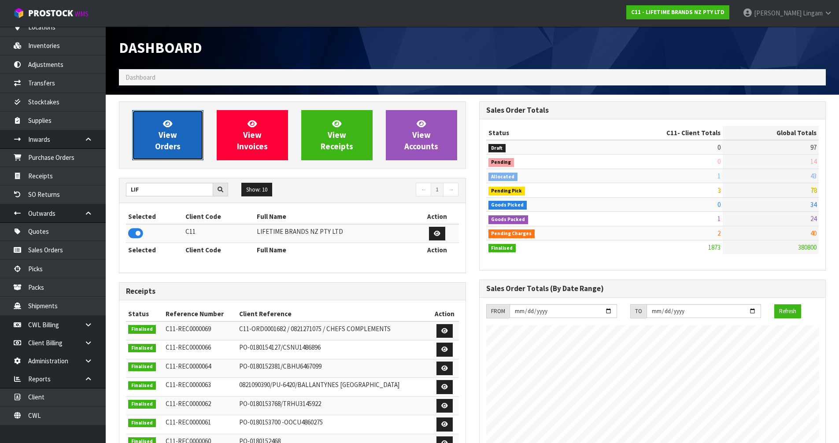
scroll to position [667, 360]
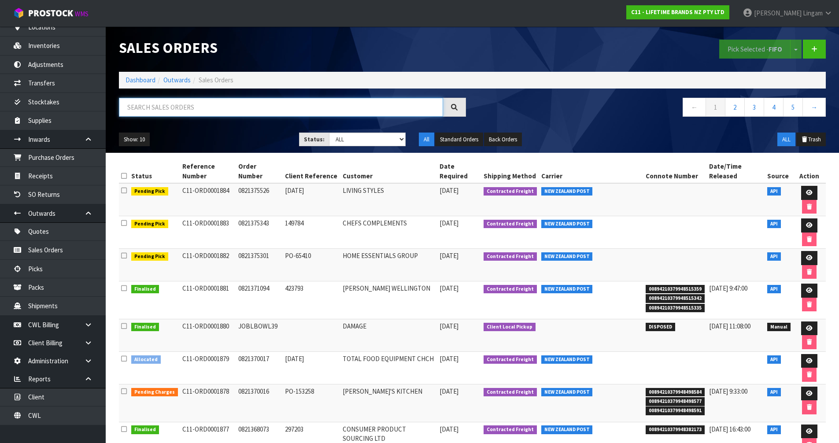
click at [216, 106] on input "text" at bounding box center [281, 107] width 324 height 19
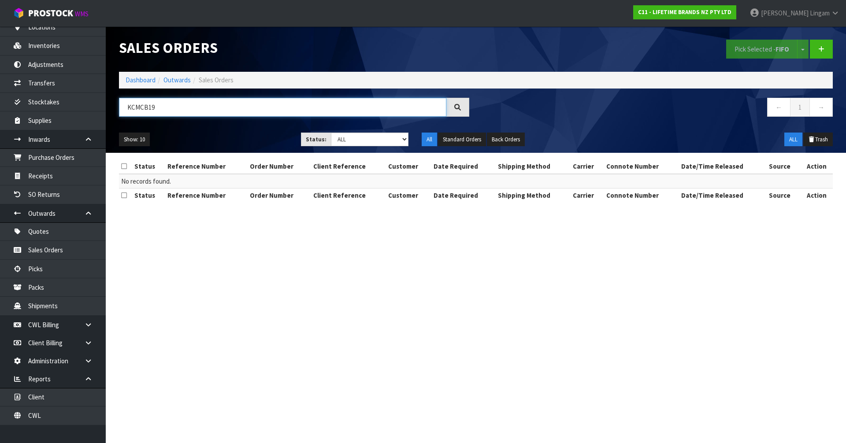
click at [175, 112] on input "KCMCB19" at bounding box center [282, 107] width 327 height 19
type input "K"
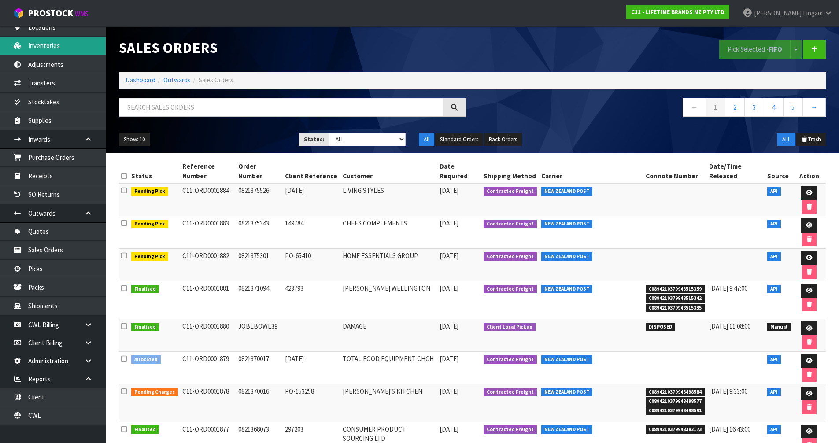
click at [57, 51] on link "Inventories" at bounding box center [53, 46] width 106 height 18
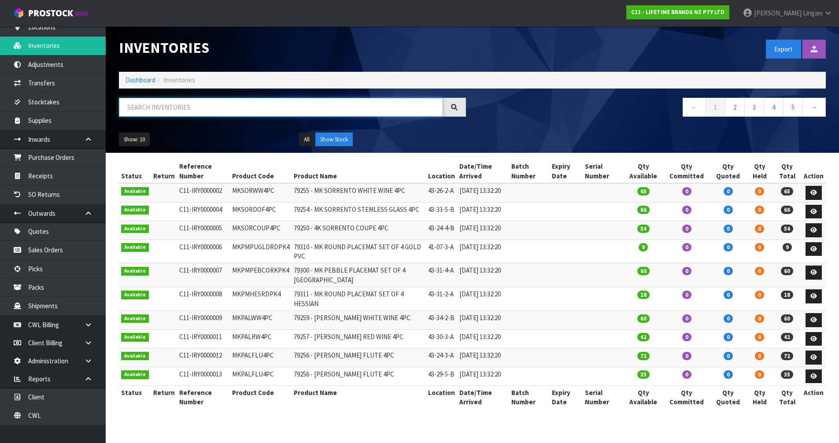
click at [185, 106] on input "text" at bounding box center [281, 107] width 324 height 19
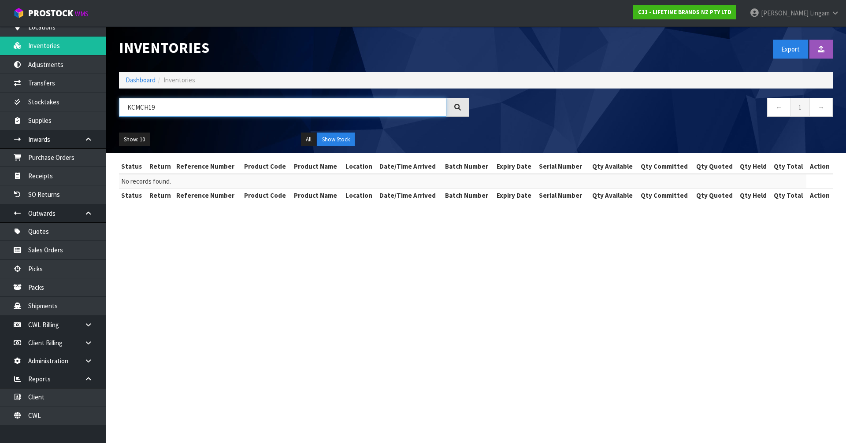
click at [147, 107] on input "KCMCH19" at bounding box center [282, 107] width 327 height 19
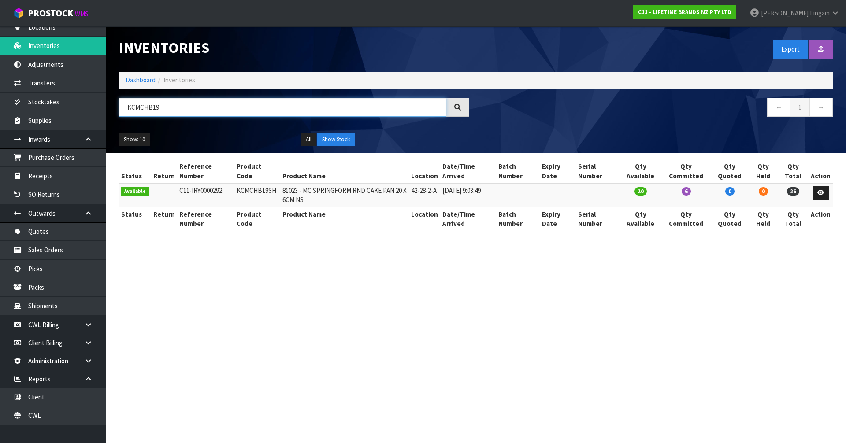
type input "KCMCHB19"
click at [253, 192] on td "KCMCHB19SH" at bounding box center [257, 195] width 46 height 24
copy td "KCMCHB19SH"
click at [142, 79] on link "Dashboard" at bounding box center [141, 80] width 30 height 8
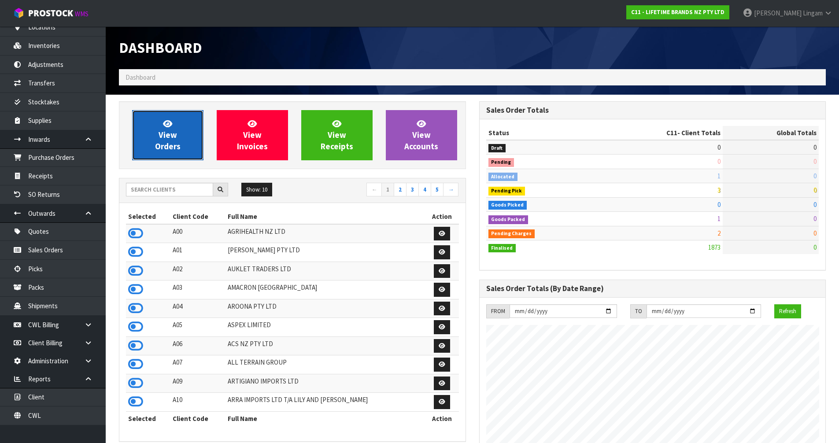
scroll to position [667, 360]
click at [190, 130] on link "View Orders" at bounding box center [167, 135] width 71 height 50
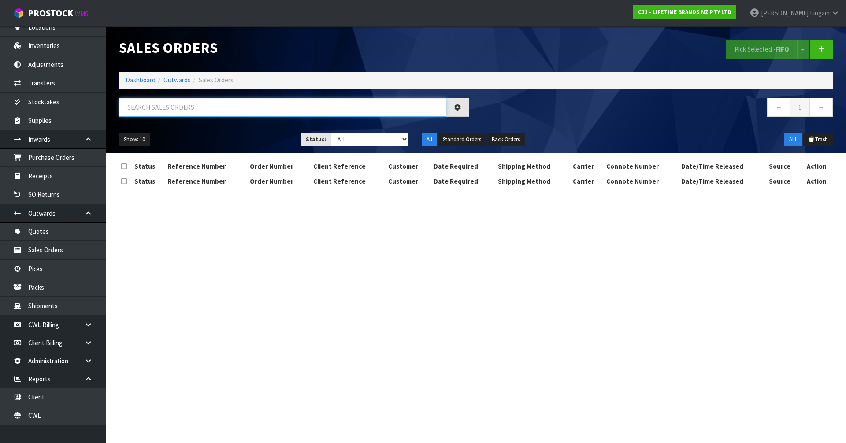
click at [239, 108] on input "text" at bounding box center [282, 107] width 327 height 19
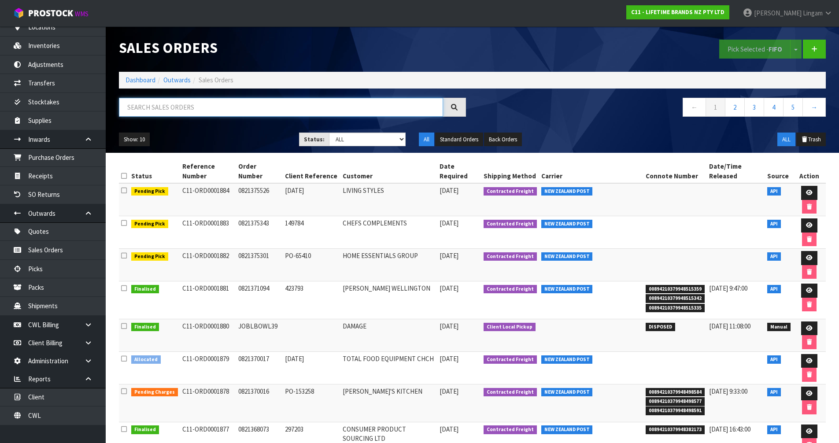
paste input "KCMCHB19SH"
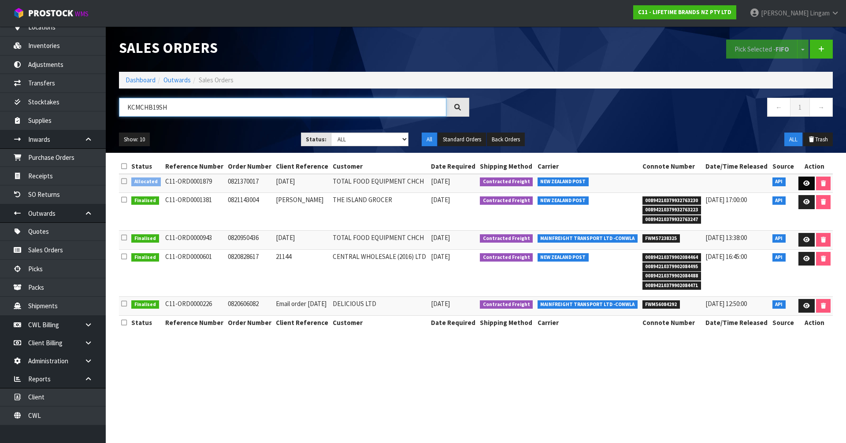
type input "KCMCHB19SH"
click at [802, 182] on link at bounding box center [806, 184] width 16 height 14
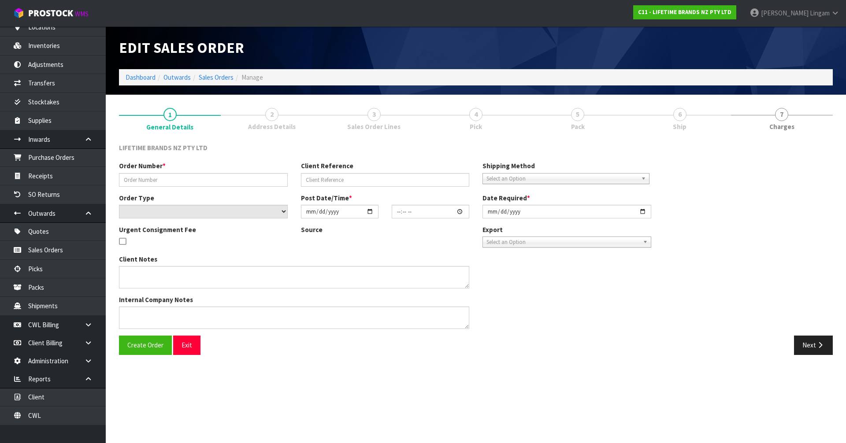
type input "0821370017"
type input "[DATE]"
select select "number:0"
type input "[DATE]"
type input "08:04:04.000"
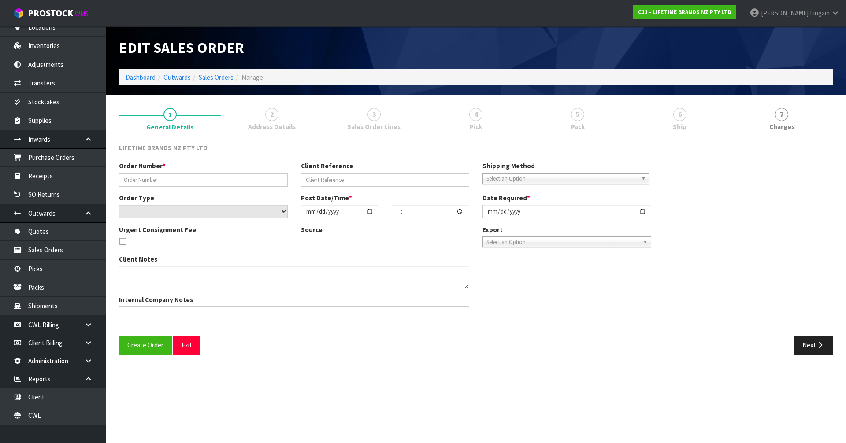
type input "[DATE]"
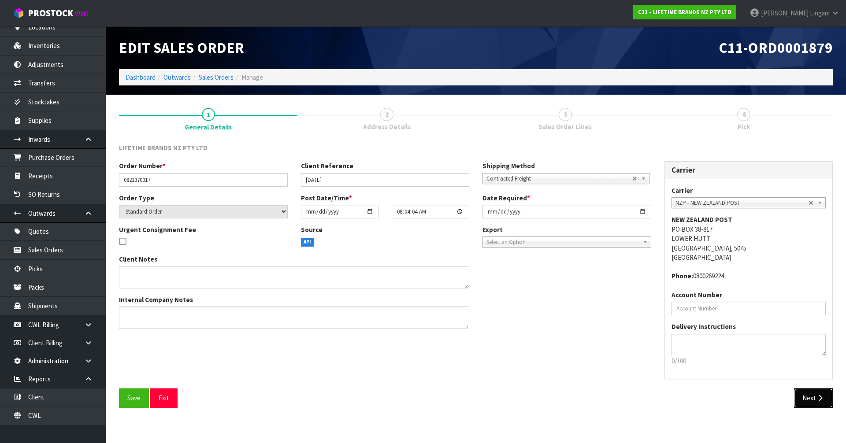
click at [808, 400] on button "Next" at bounding box center [813, 397] width 39 height 19
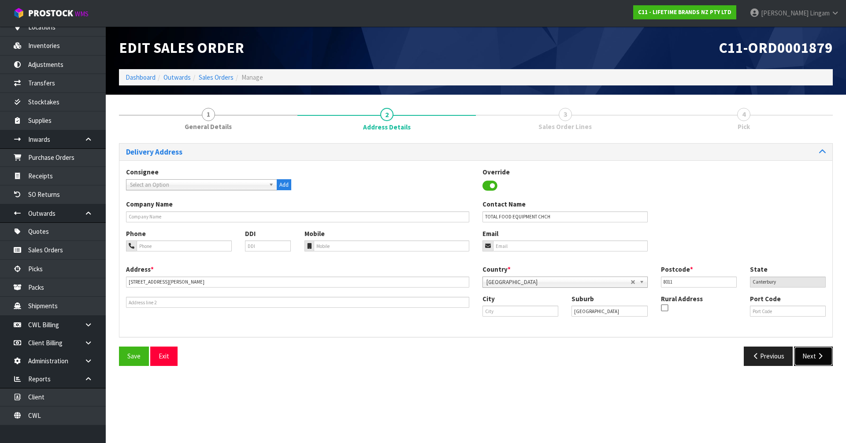
click at [816, 357] on icon "button" at bounding box center [820, 356] width 8 height 7
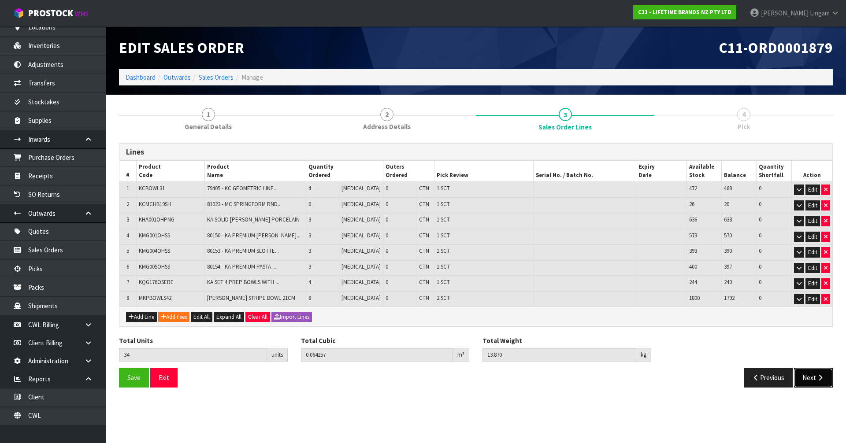
click at [811, 379] on button "Next" at bounding box center [813, 377] width 39 height 19
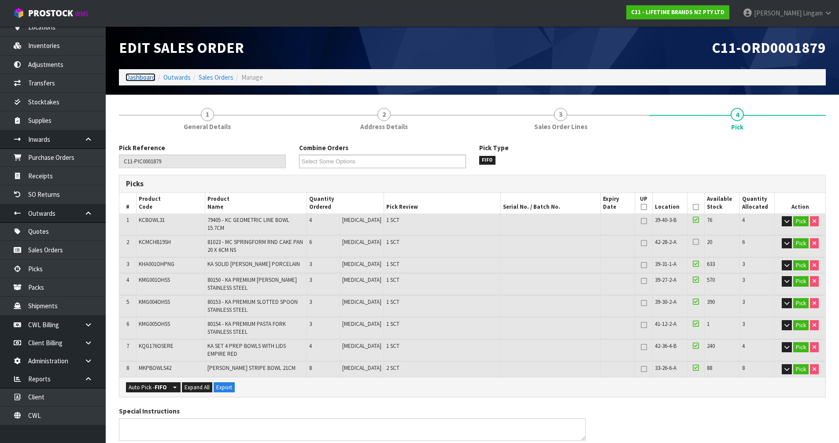
click at [131, 77] on link "Dashboard" at bounding box center [141, 77] width 30 height 8
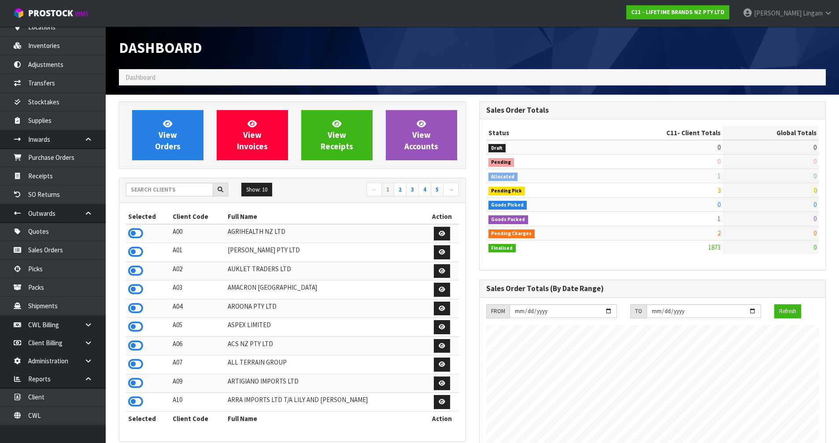
scroll to position [667, 360]
click at [162, 144] on span "View Orders" at bounding box center [168, 134] width 26 height 33
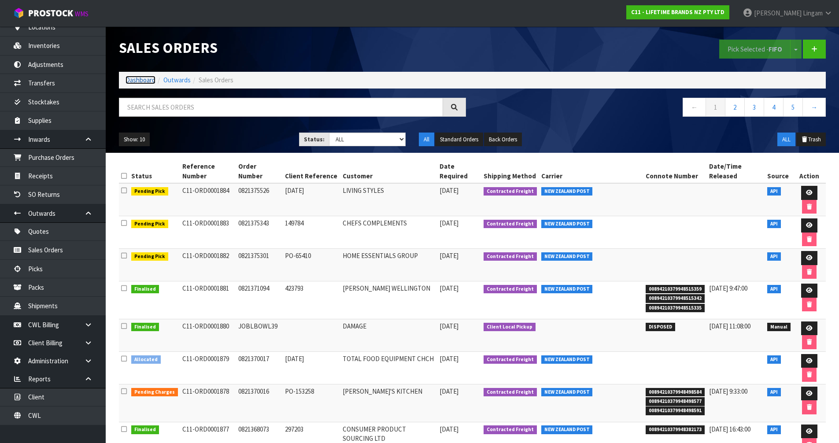
click at [143, 83] on link "Dashboard" at bounding box center [141, 80] width 30 height 8
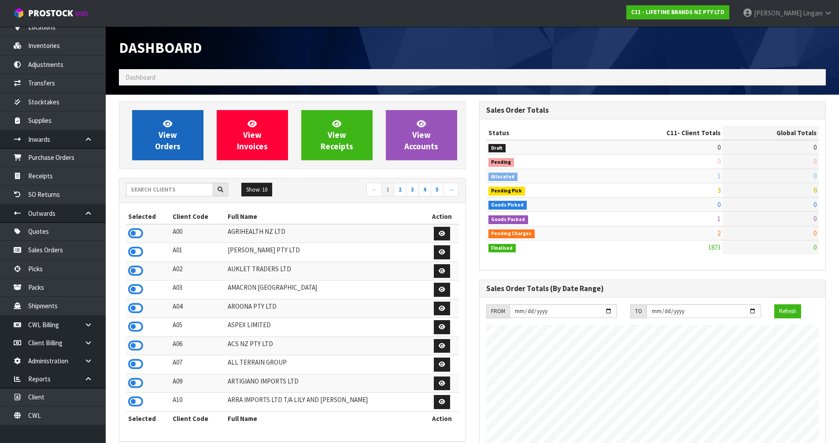
scroll to position [667, 360]
click at [174, 133] on span "View Orders" at bounding box center [168, 134] width 26 height 33
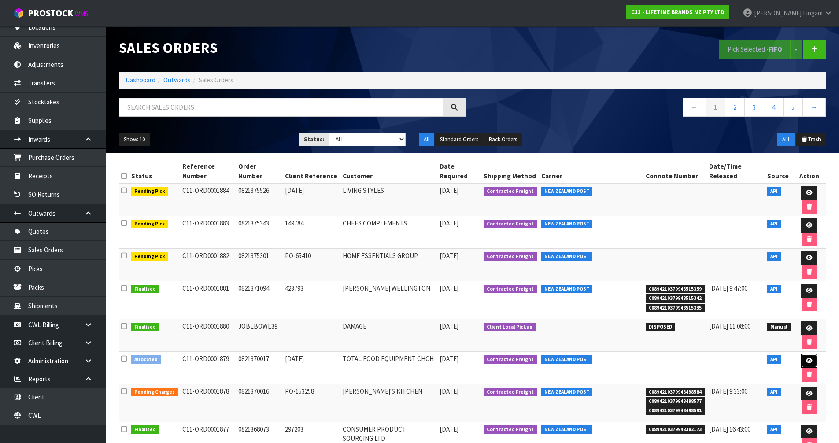
click at [806, 360] on icon at bounding box center [809, 361] width 7 height 6
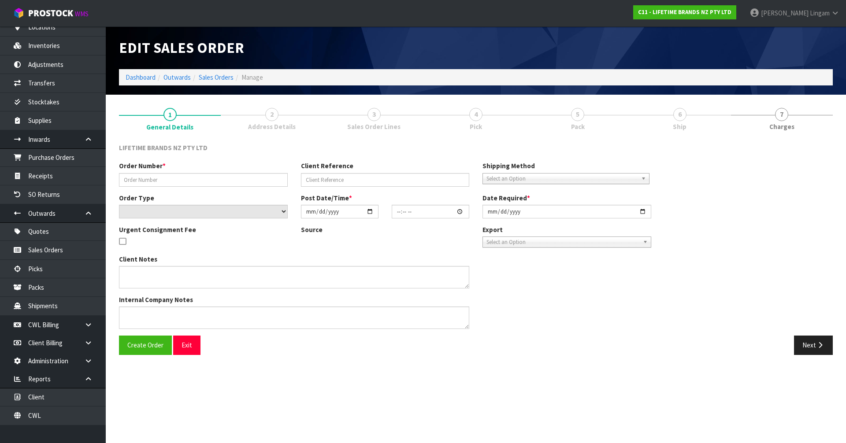
type input "0821370017"
type input "[DATE]"
select select "number:0"
type input "[DATE]"
type input "08:04:04.000"
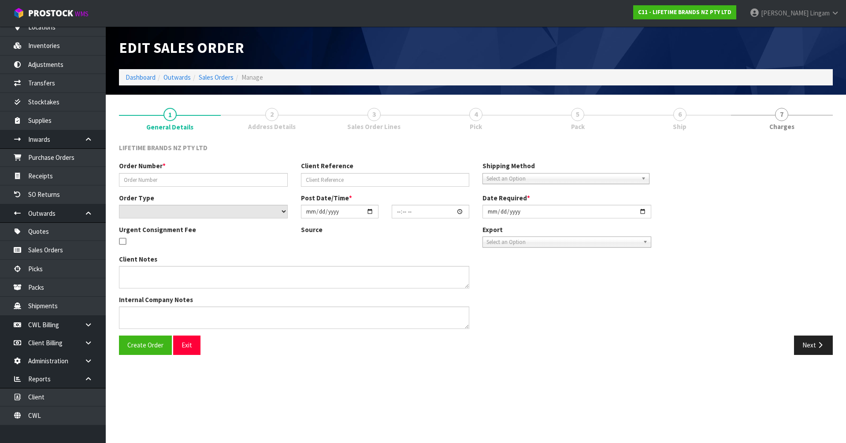
type input "[DATE]"
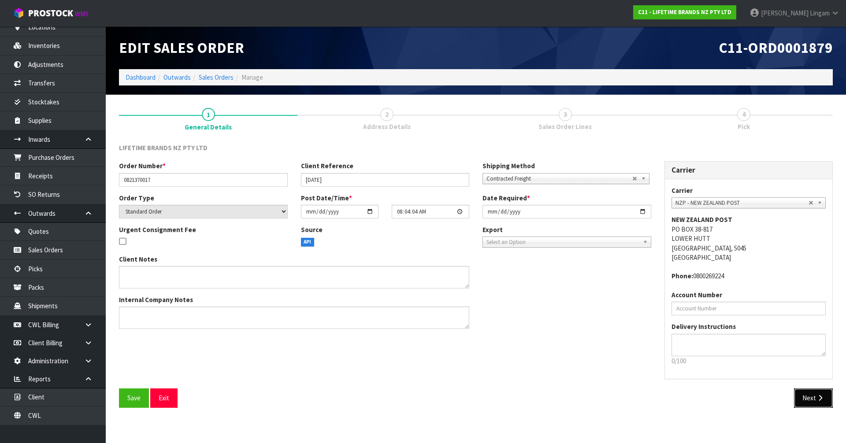
click at [819, 402] on button "Next" at bounding box center [813, 397] width 39 height 19
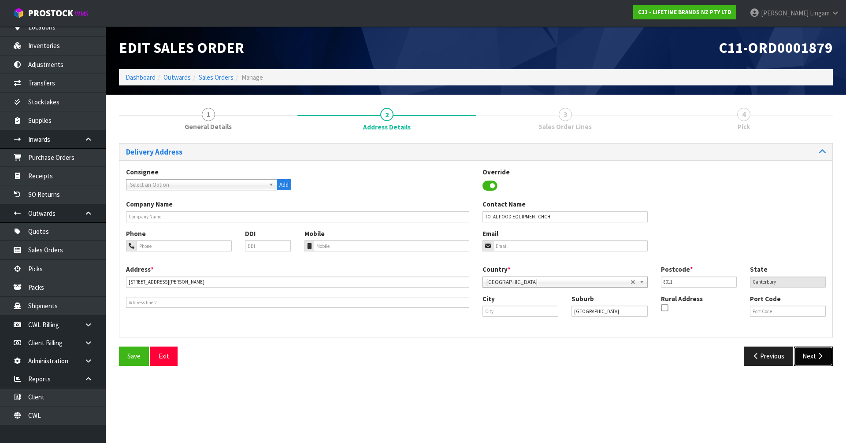
click at [815, 355] on button "Next" at bounding box center [813, 356] width 39 height 19
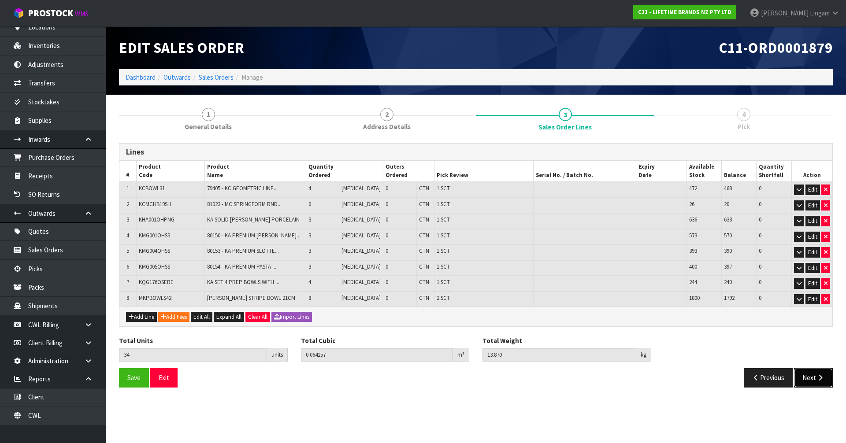
click at [813, 377] on button "Next" at bounding box center [813, 377] width 39 height 19
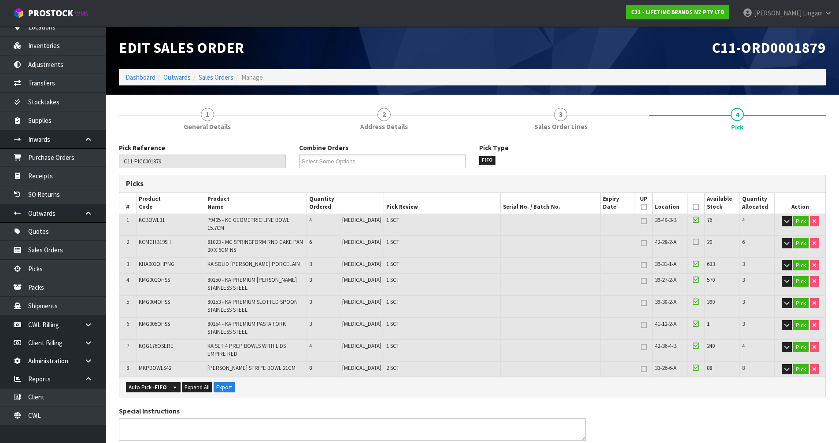
scroll to position [264, 0]
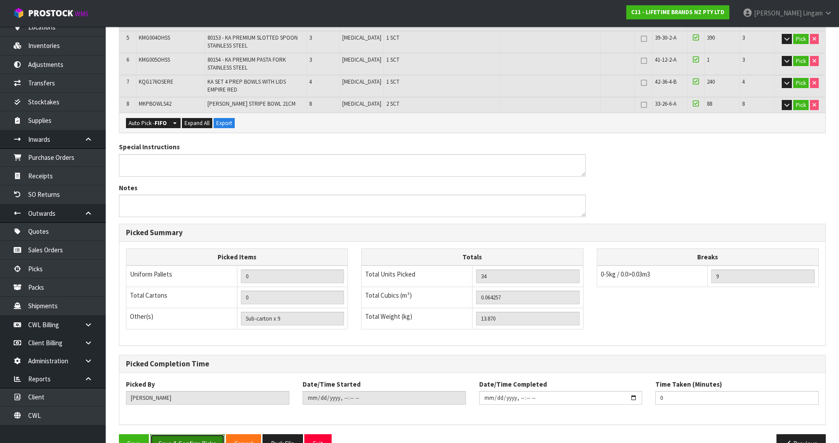
click at [188, 434] on button "Save & Confirm Picks" at bounding box center [187, 443] width 74 height 19
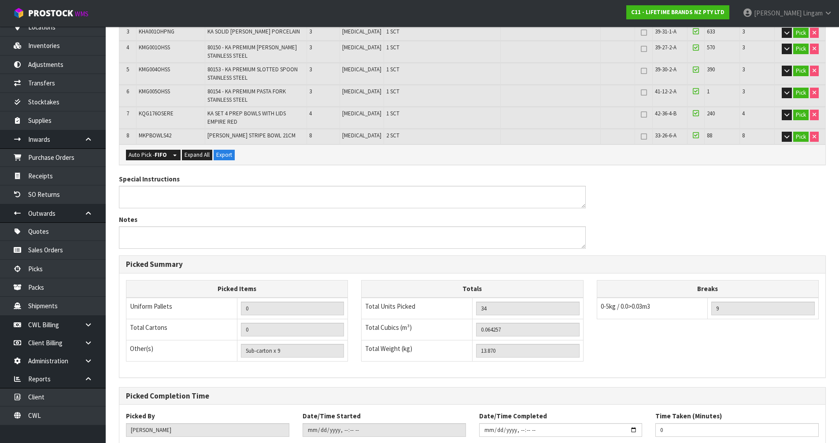
scroll to position [0, 0]
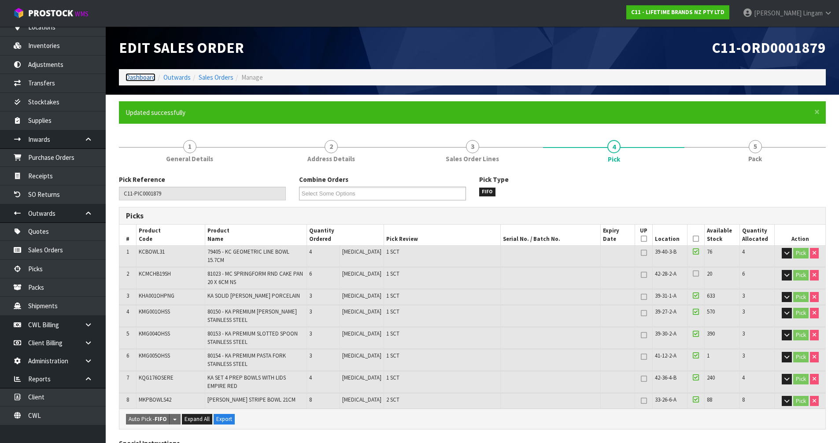
click at [134, 77] on link "Dashboard" at bounding box center [141, 77] width 30 height 8
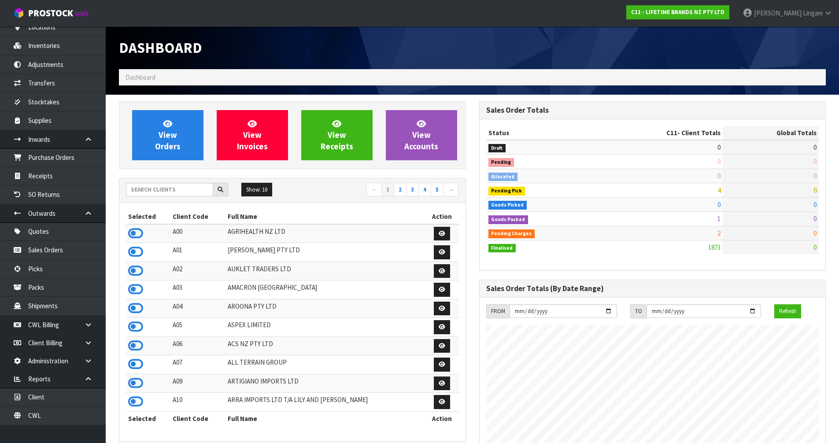
scroll to position [667, 360]
click at [174, 136] on span "View Orders" at bounding box center [168, 134] width 26 height 33
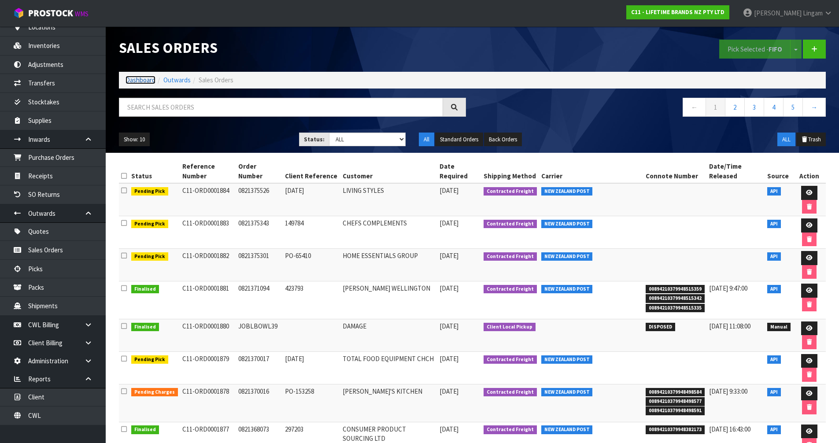
click at [145, 81] on link "Dashboard" at bounding box center [141, 80] width 30 height 8
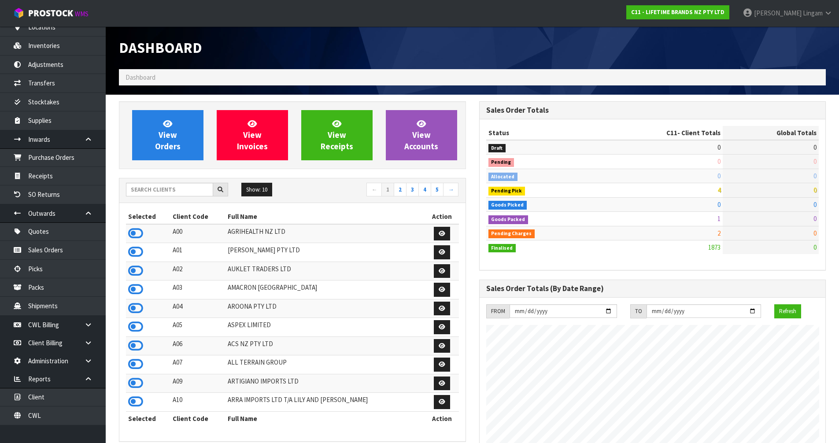
scroll to position [667, 360]
click at [185, 185] on input "text" at bounding box center [169, 190] width 87 height 14
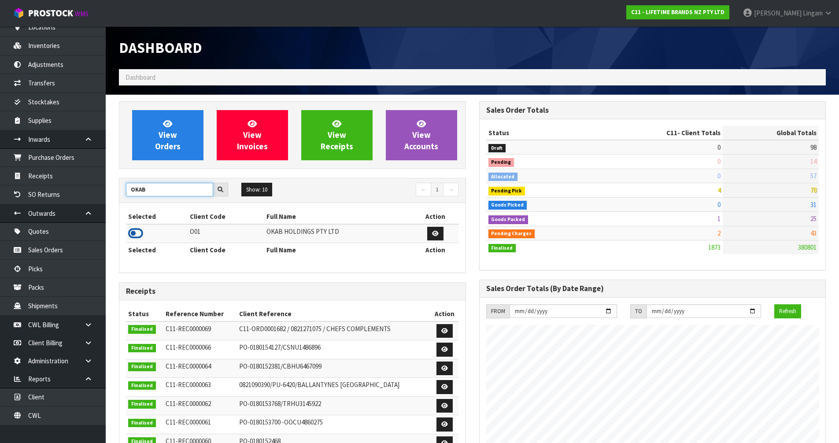
type input "OKAB"
click at [136, 232] on icon at bounding box center [135, 233] width 15 height 13
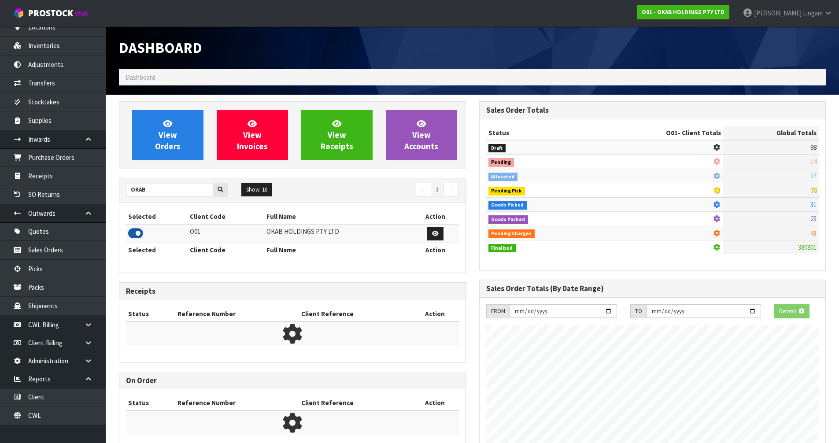
scroll to position [553, 360]
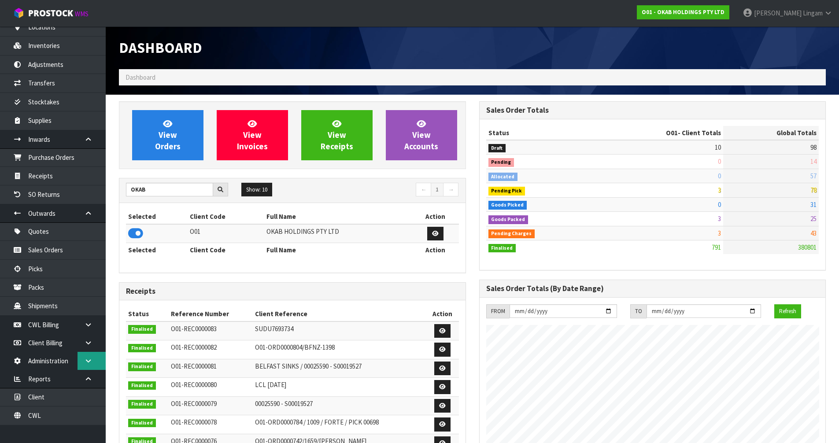
click at [83, 361] on link at bounding box center [92, 361] width 28 height 18
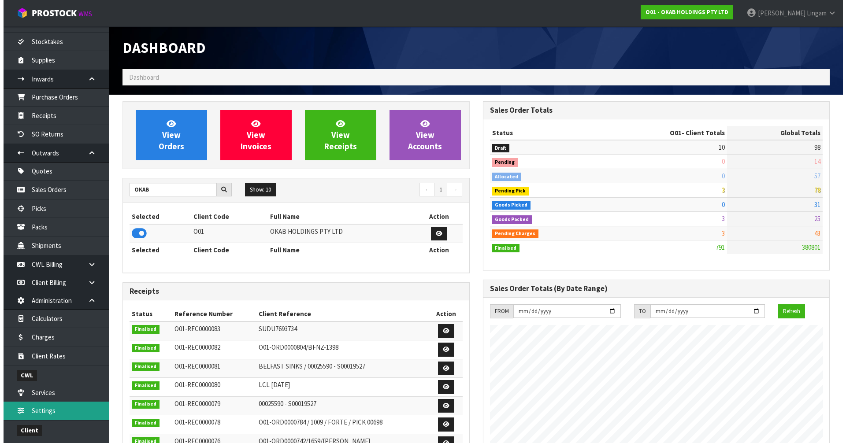
scroll to position [246, 0]
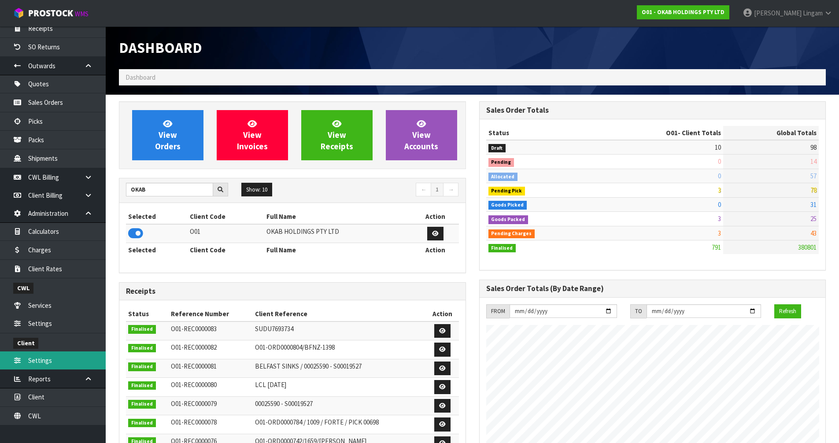
click at [45, 361] on link "Settings" at bounding box center [53, 360] width 106 height 18
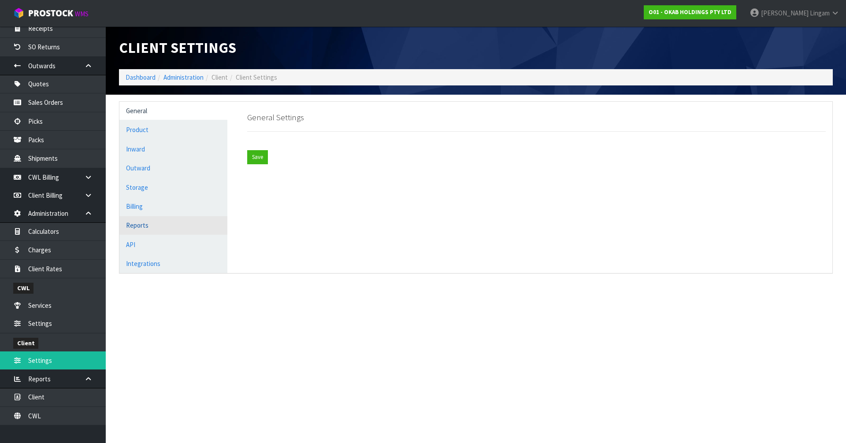
click at [175, 227] on link "Reports" at bounding box center [173, 225] width 108 height 18
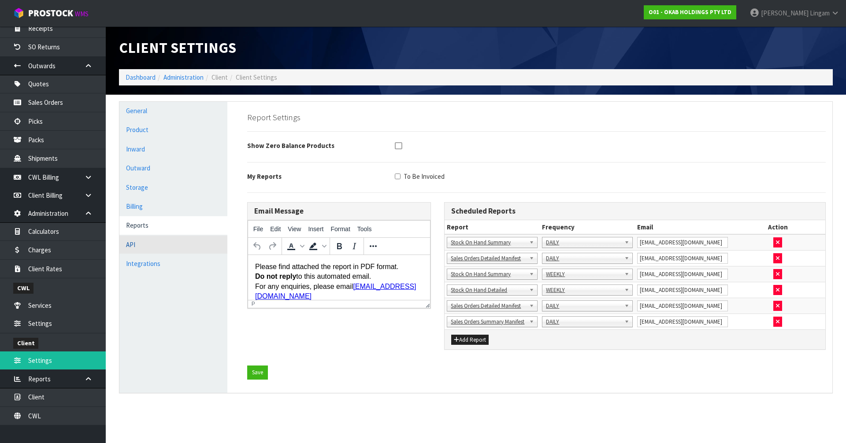
click at [170, 244] on link "API" at bounding box center [173, 245] width 108 height 18
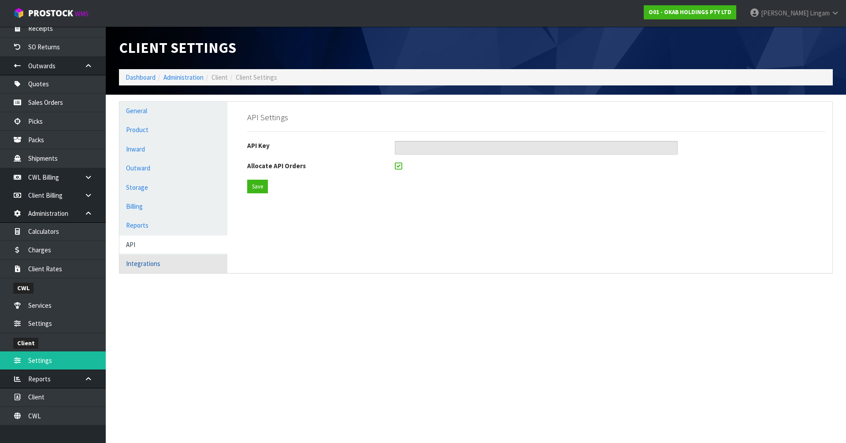
click at [160, 267] on link "Integrations" at bounding box center [173, 264] width 108 height 18
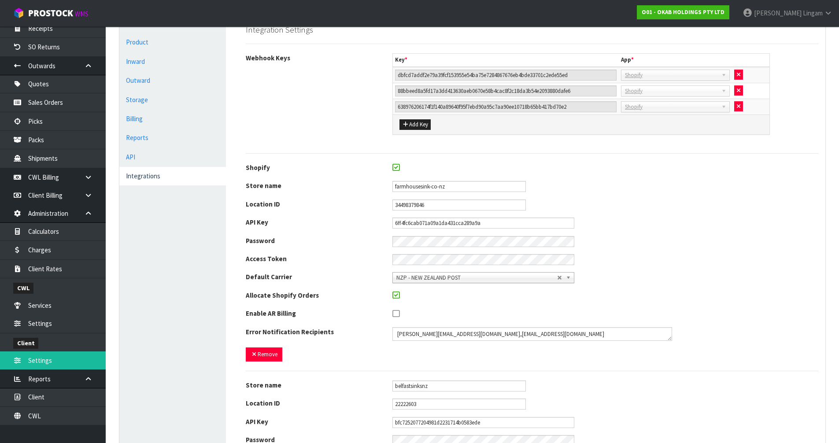
scroll to position [88, 0]
click at [512, 333] on textarea at bounding box center [532, 334] width 280 height 14
type textarea "maji@cwl.co.nz,charlotteshaw35@me.com,orders@cwl.co.nz"
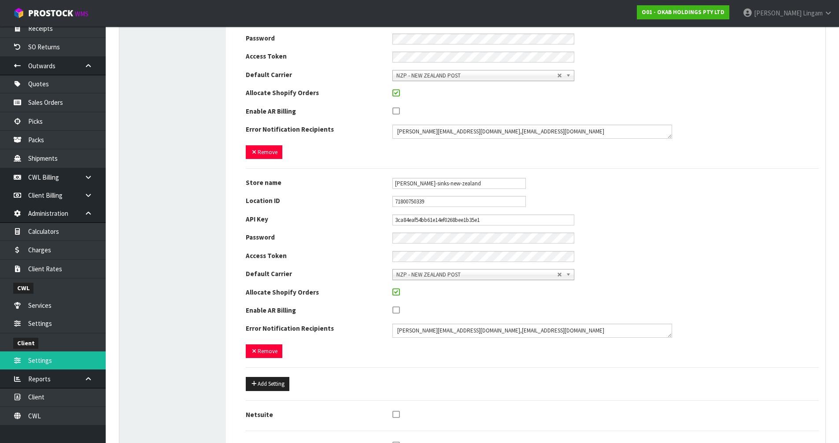
scroll to position [610, 0]
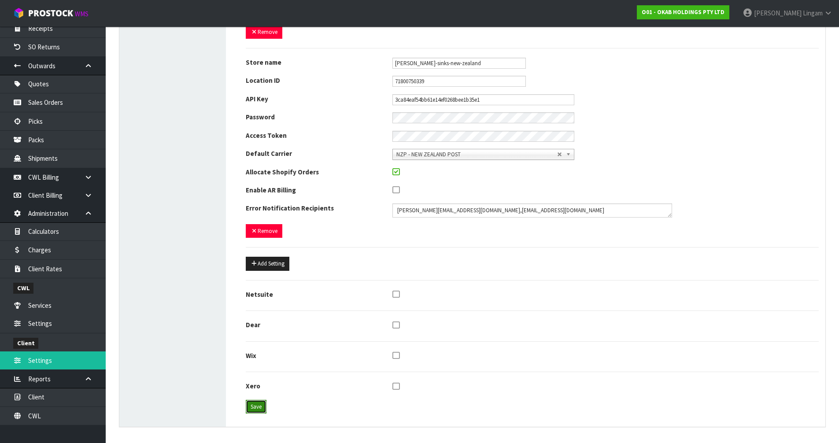
click at [263, 413] on button "Save" at bounding box center [256, 407] width 21 height 14
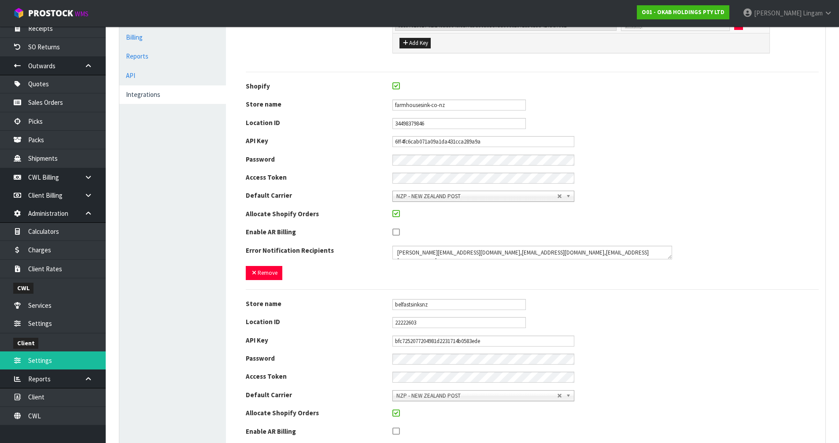
scroll to position [0, 0]
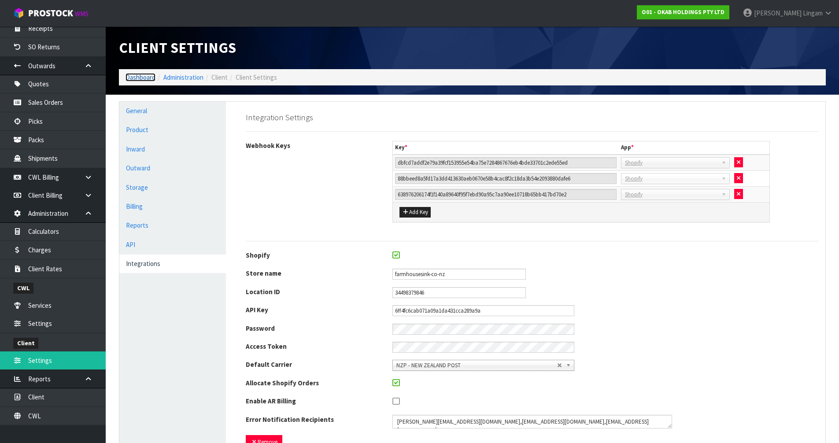
click at [133, 79] on link "Dashboard" at bounding box center [141, 77] width 30 height 8
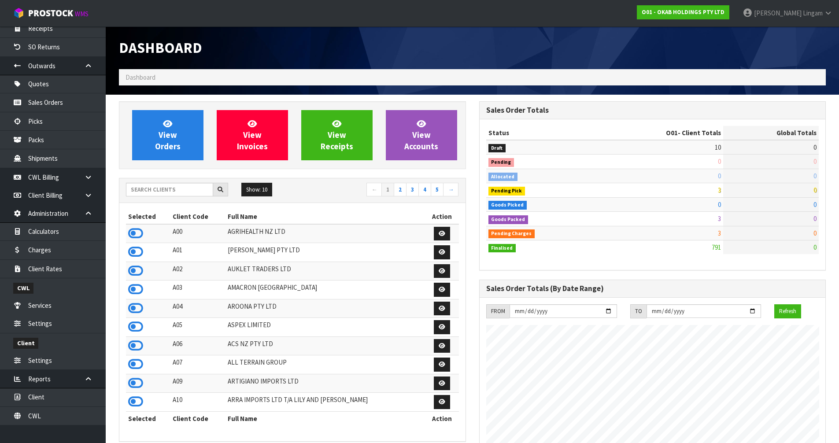
scroll to position [553, 360]
click at [529, 45] on div "Dashboard" at bounding box center [472, 47] width 720 height 43
click at [714, 48] on div "Dashboard" at bounding box center [472, 47] width 720 height 43
click at [171, 136] on span "View Orders" at bounding box center [168, 134] width 26 height 33
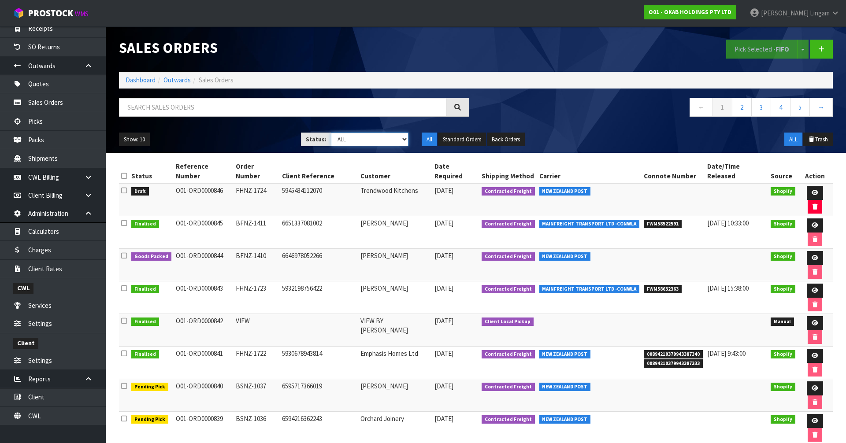
click at [381, 146] on select "Draft Pending Allocated Pending Pick Goods Picked Goods Packed Pending Charges …" at bounding box center [370, 140] width 78 height 14
select select "string:6"
click at [331, 133] on select "Draft Pending Allocated Pending Pick Goods Picked Goods Packed Pending Charges …" at bounding box center [370, 140] width 78 height 14
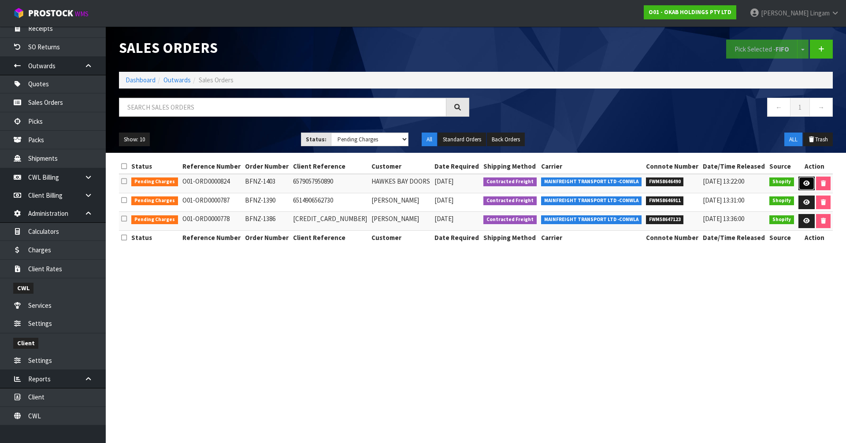
click at [801, 183] on link at bounding box center [806, 184] width 16 height 14
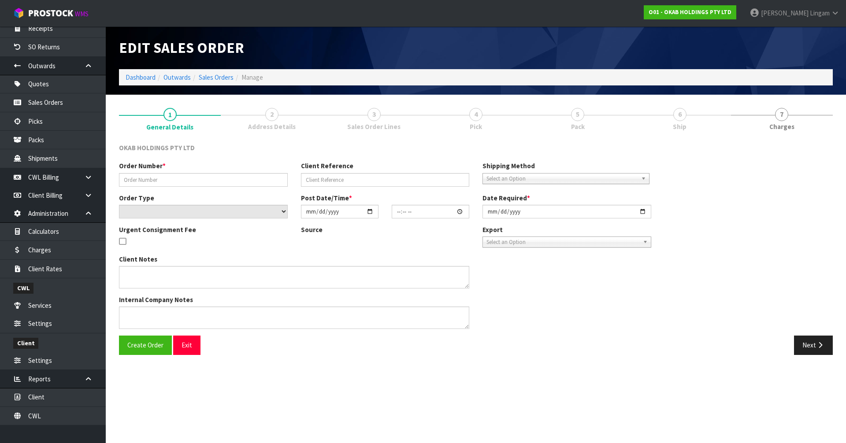
type input "BFNZ-1403"
type input "6579057950890"
select select "number:0"
type input "2025-07-16"
type input "10:07:57.000"
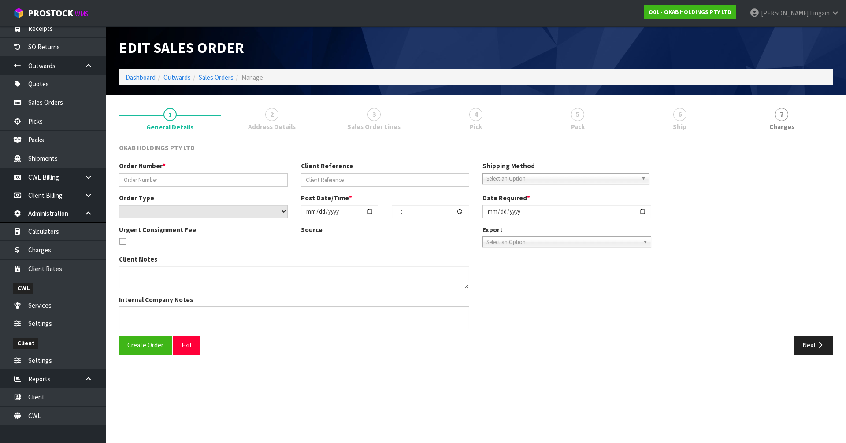
type input "[DATE]"
type textarea "#1403 16 JULY AT 6:07 AM BRENDON HUGHES ONLINE STORE $1,410.00 COMPLETEPAID ATT…"
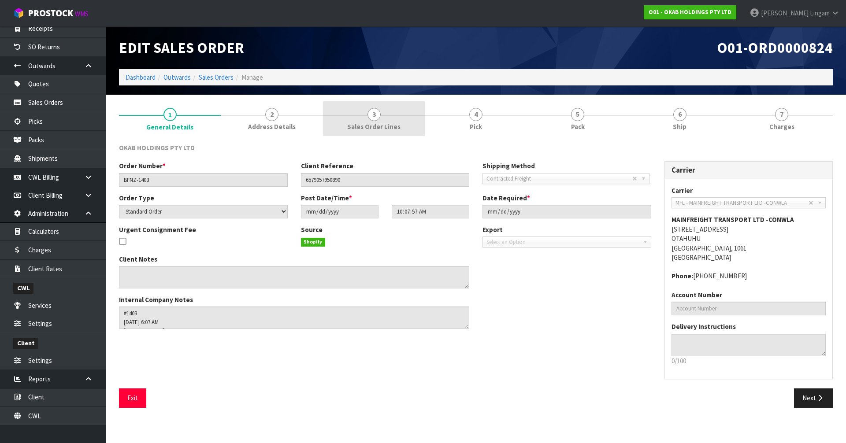
click at [387, 128] on span "Sales Order Lines" at bounding box center [373, 126] width 53 height 9
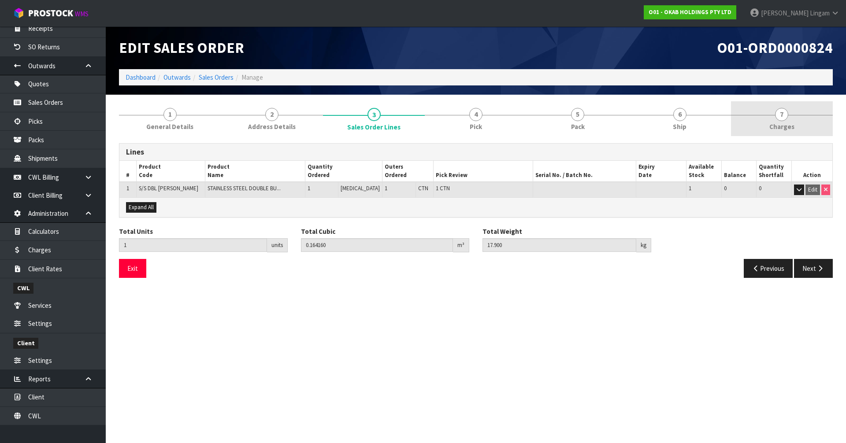
click at [787, 121] on link "7 [GEOGRAPHIC_DATA]" at bounding box center [782, 118] width 102 height 35
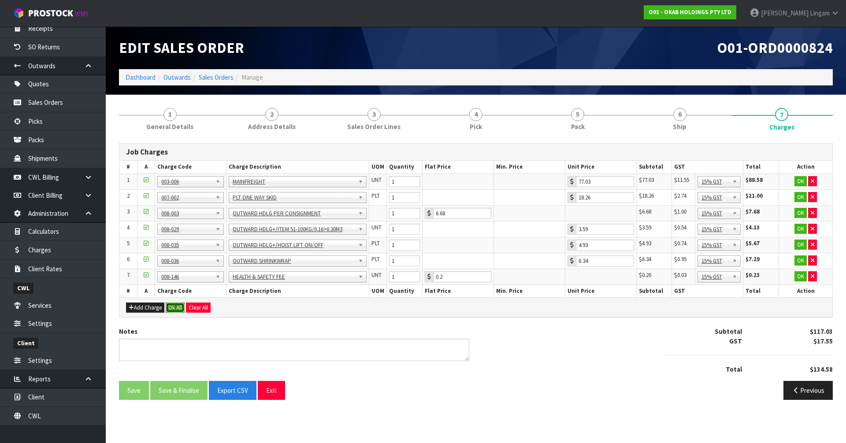
click at [173, 307] on button "Ok All" at bounding box center [175, 308] width 19 height 11
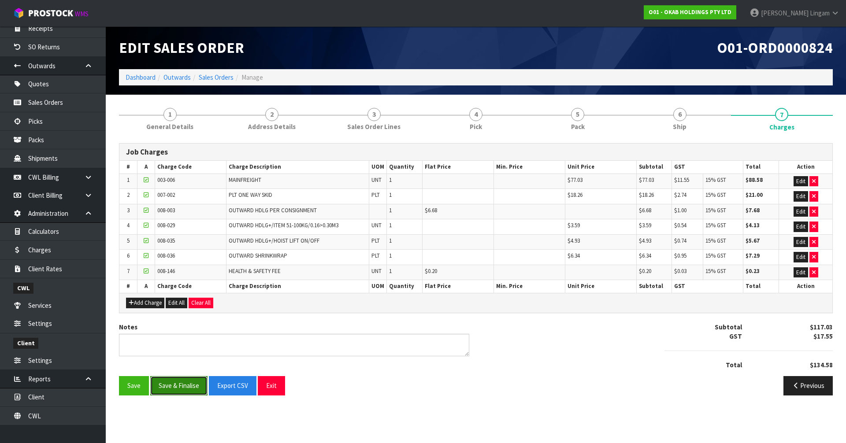
click at [188, 387] on button "Save & Finalise" at bounding box center [178, 385] width 57 height 19
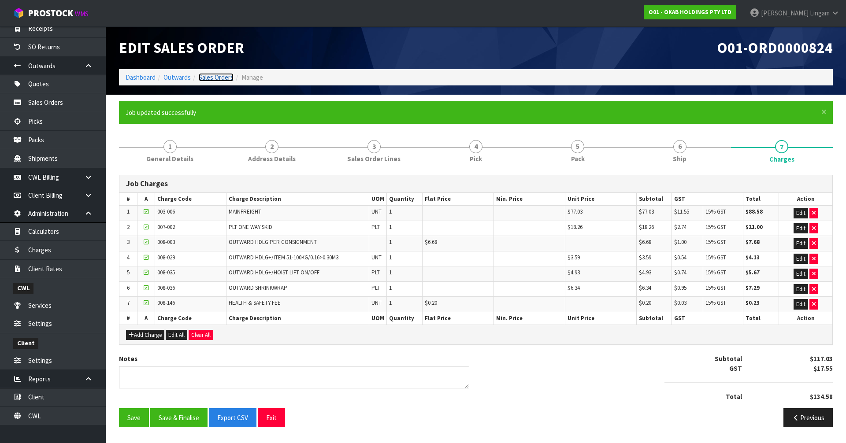
click at [216, 77] on link "Sales Orders" at bounding box center [216, 77] width 35 height 8
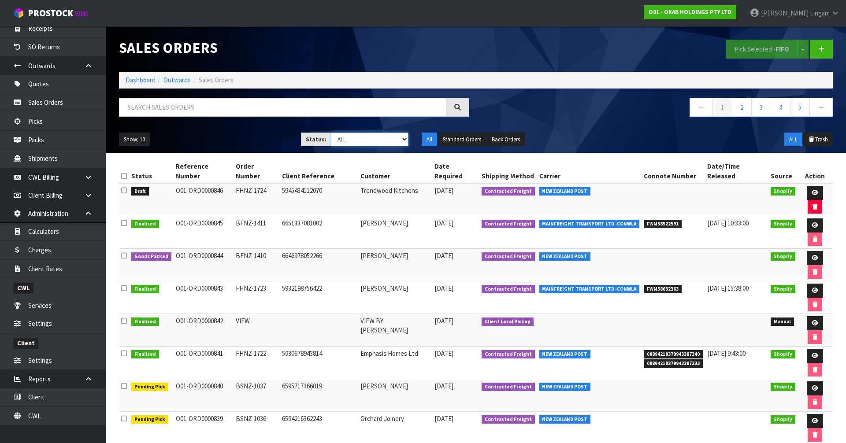
click at [376, 139] on select "Draft Pending Allocated Pending Pick Goods Picked Goods Packed Pending Charges …" at bounding box center [370, 140] width 78 height 14
select select "string:6"
click at [331, 133] on select "Draft Pending Allocated Pending Pick Goods Picked Goods Packed Pending Charges …" at bounding box center [370, 140] width 78 height 14
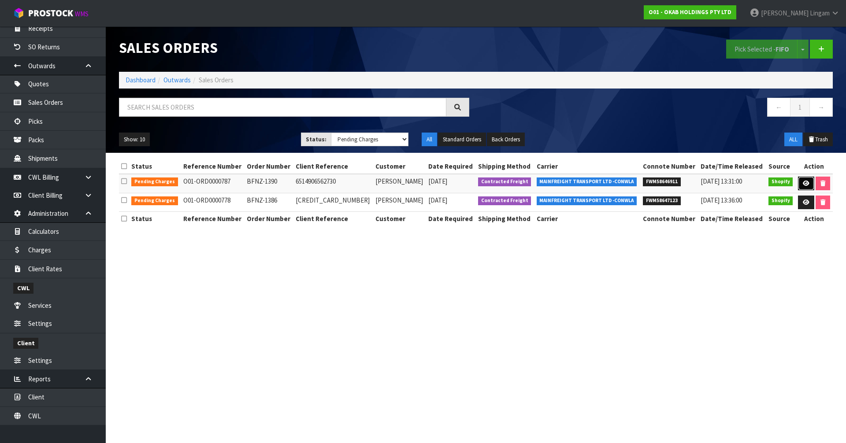
click at [806, 185] on icon at bounding box center [806, 184] width 7 height 6
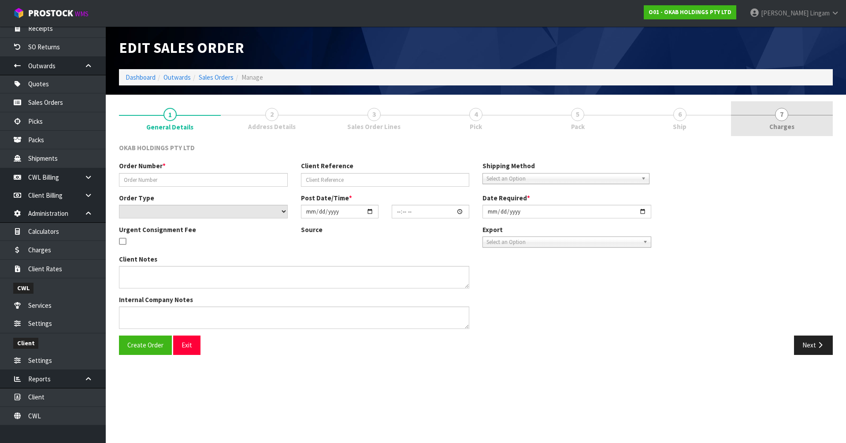
type input "BFNZ-1390"
type input "6514906562730"
select select "number:0"
type input "2025-06-04"
type input "08:29:59.000"
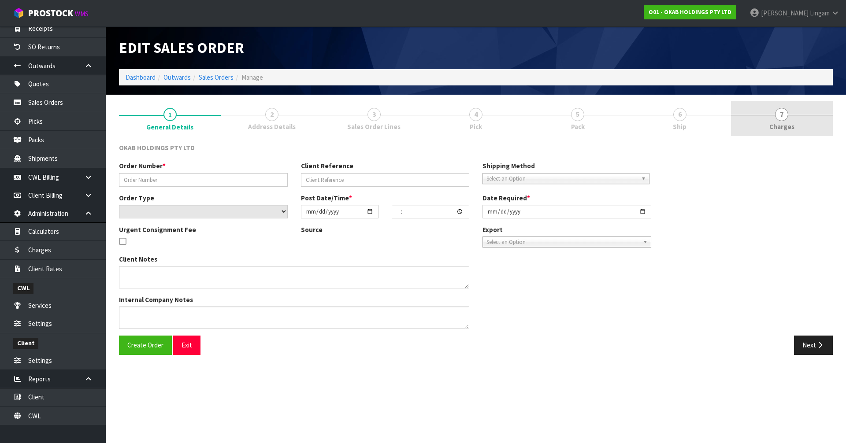
type input "[DATE]"
type textarea "#1390 4 JUNE AT 4:29 AM DAVID HENDERSON ONLINE STORE $1,825.00 COMPLETEPAID ATT…"
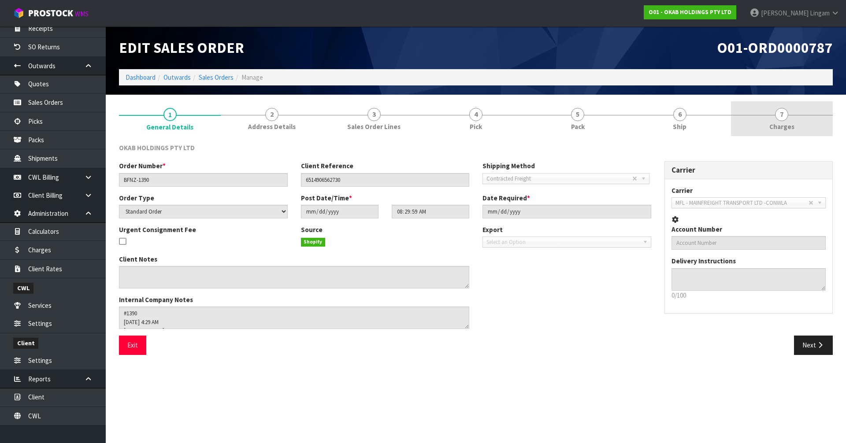
click at [829, 123] on link "7 [GEOGRAPHIC_DATA]" at bounding box center [782, 118] width 102 height 35
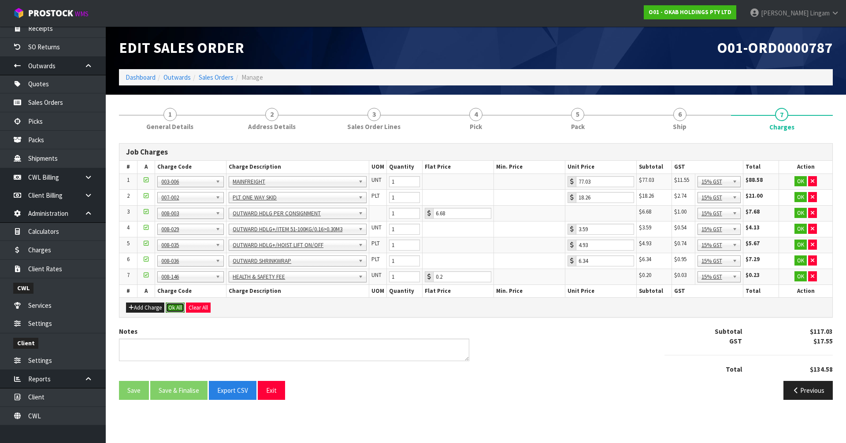
click at [180, 311] on button "Ok All" at bounding box center [175, 308] width 19 height 11
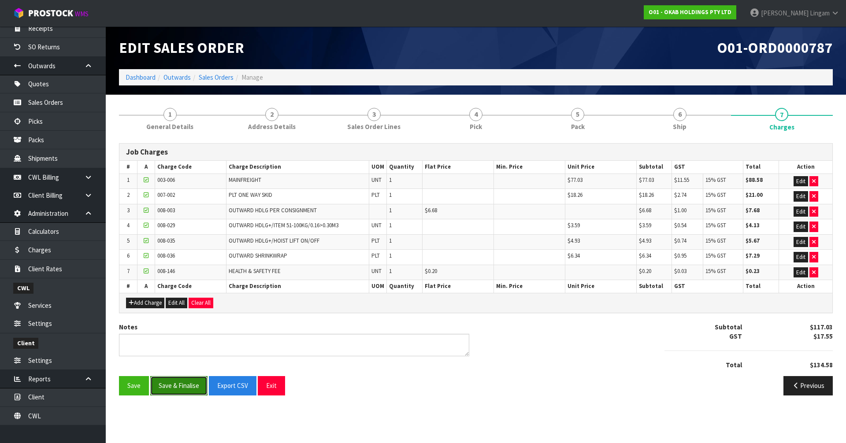
click at [182, 387] on button "Save & Finalise" at bounding box center [178, 385] width 57 height 19
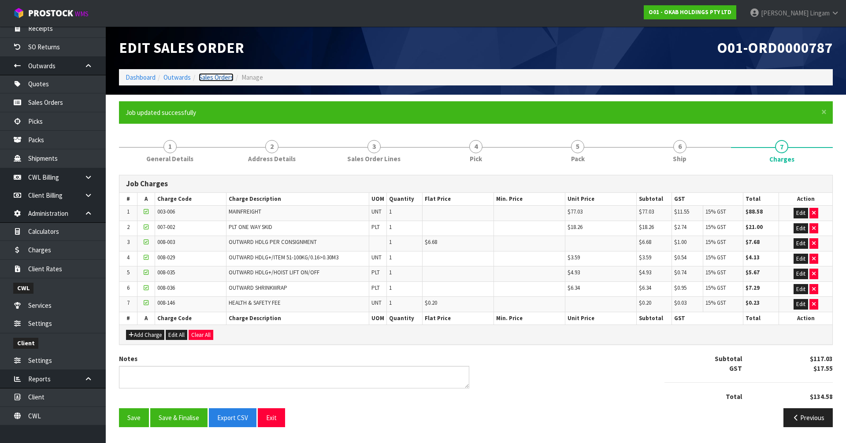
click at [224, 79] on link "Sales Orders" at bounding box center [216, 77] width 35 height 8
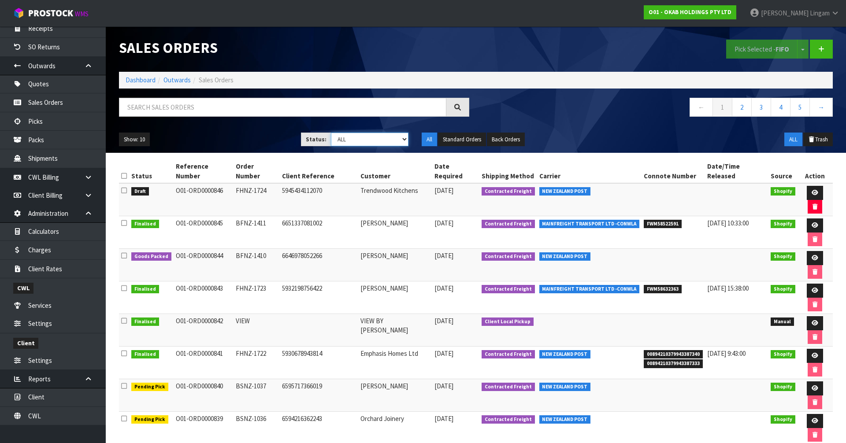
click at [389, 141] on select "Draft Pending Allocated Pending Pick Goods Picked Goods Packed Pending Charges …" at bounding box center [370, 140] width 78 height 14
select select "string:6"
click at [331, 133] on select "Draft Pending Allocated Pending Pick Goods Picked Goods Packed Pending Charges …" at bounding box center [370, 140] width 78 height 14
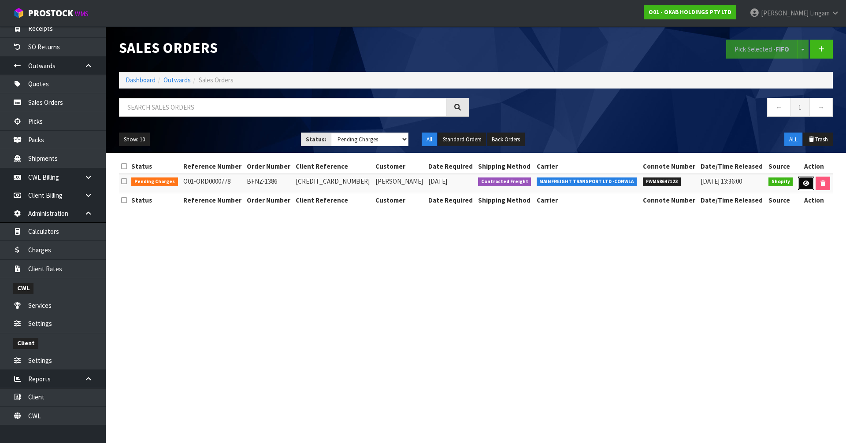
click at [800, 186] on link at bounding box center [806, 184] width 16 height 14
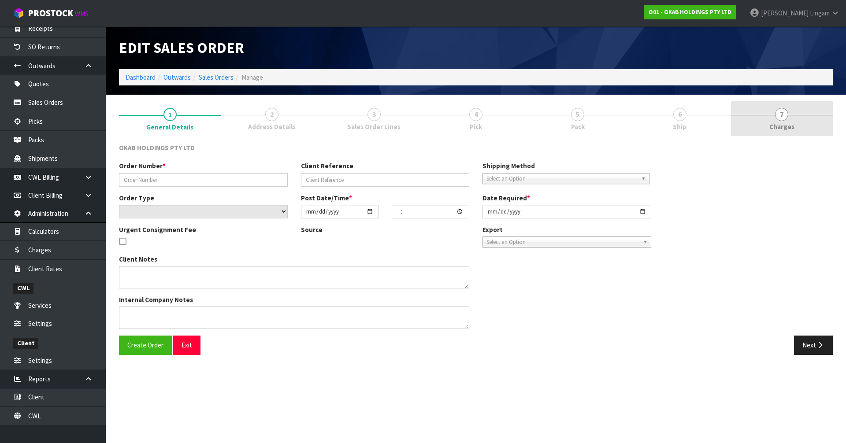
type input "BFNZ-1386"
type input "6483533136042"
select select "number:0"
type input "2025-05-12"
type input "12:34:57.000"
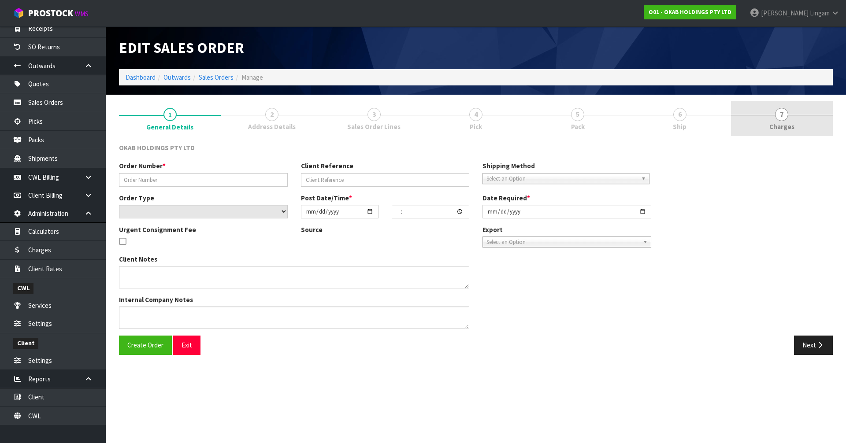
type input "[DATE]"
type textarea "#1386 12 MAY AT 8:34 AM SUZANNE COOKE ONLINE STORE $945.00 COMPLETEPAID ATTENTI…"
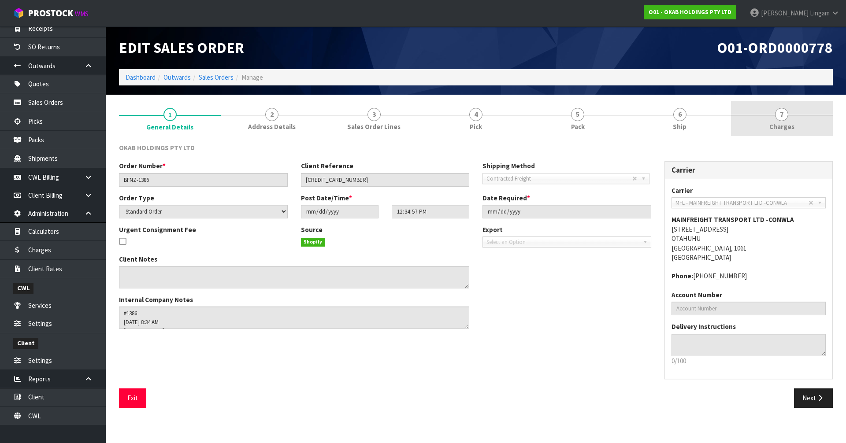
click at [803, 126] on link "7 [GEOGRAPHIC_DATA]" at bounding box center [782, 118] width 102 height 35
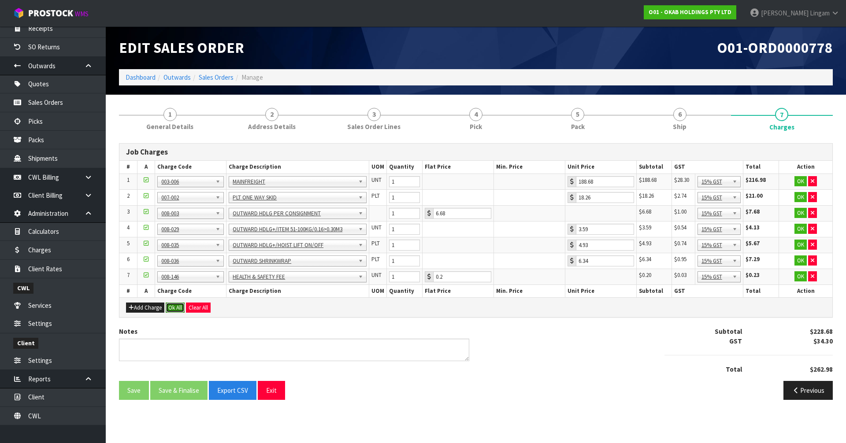
click at [178, 310] on button "Ok All" at bounding box center [175, 308] width 19 height 11
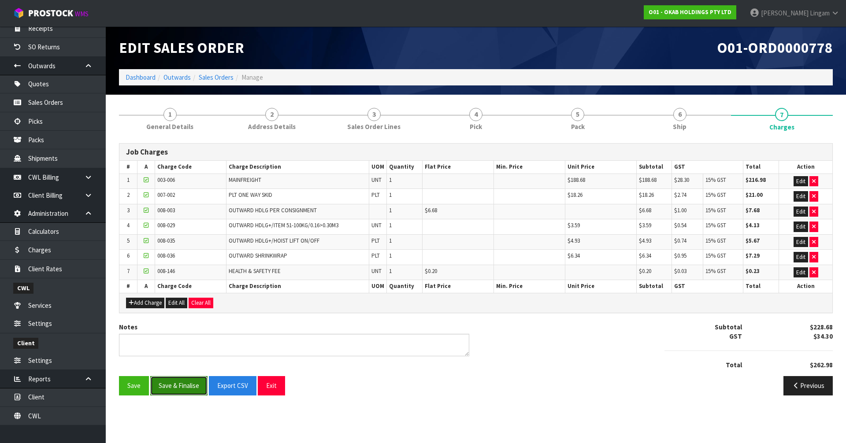
click at [178, 385] on button "Save & Finalise" at bounding box center [178, 385] width 57 height 19
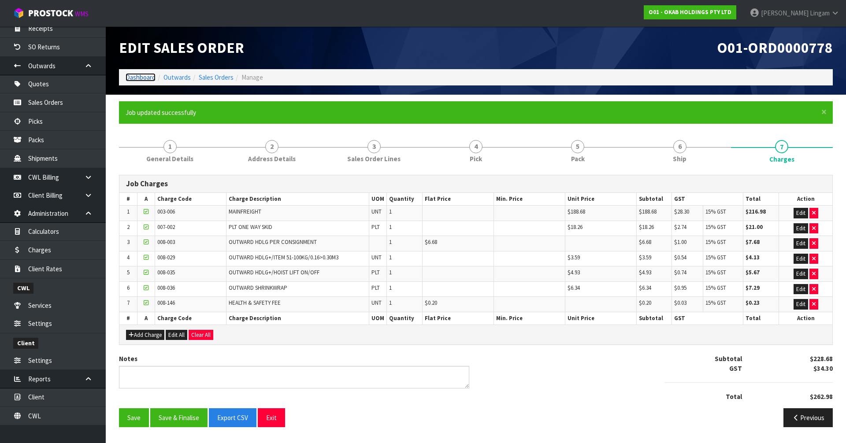
click at [147, 76] on link "Dashboard" at bounding box center [141, 77] width 30 height 8
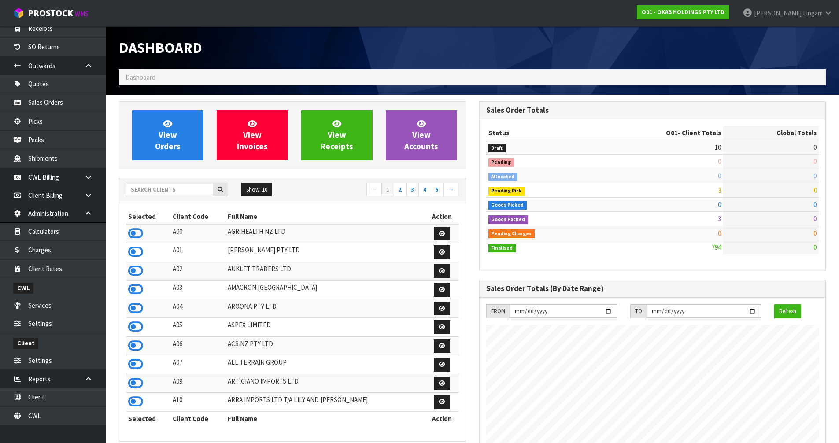
scroll to position [553, 360]
click at [176, 190] on input "text" at bounding box center [169, 190] width 87 height 14
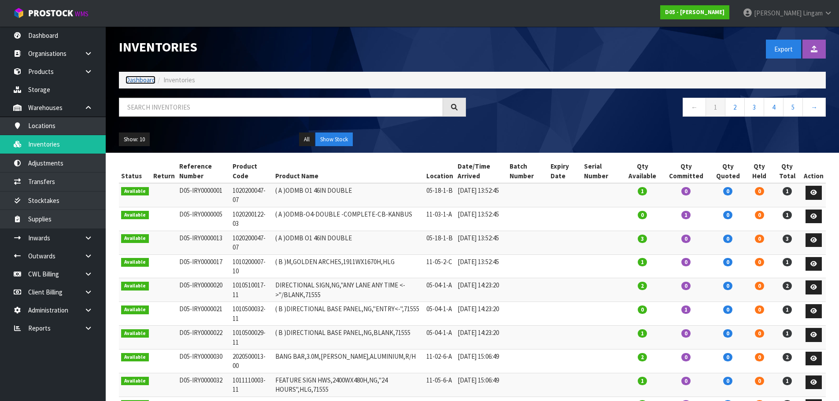
click at [137, 80] on link "Dashboard" at bounding box center [141, 80] width 30 height 8
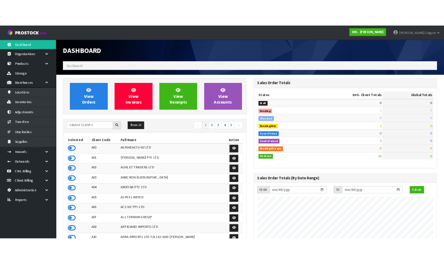
scroll to position [771, 360]
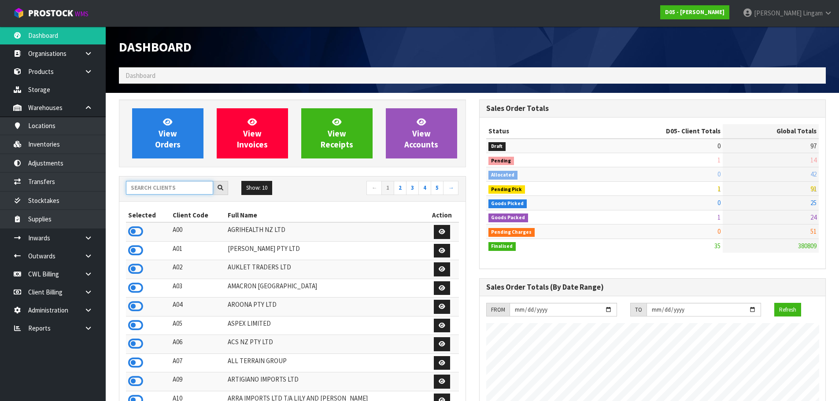
click at [180, 189] on input "text" at bounding box center [169, 188] width 87 height 14
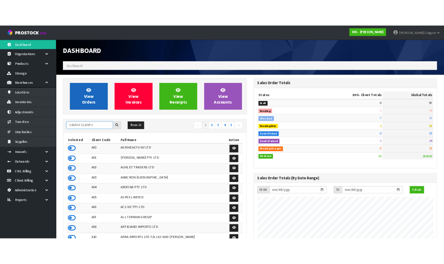
scroll to position [803, 326]
